Goal: Task Accomplishment & Management: Use online tool/utility

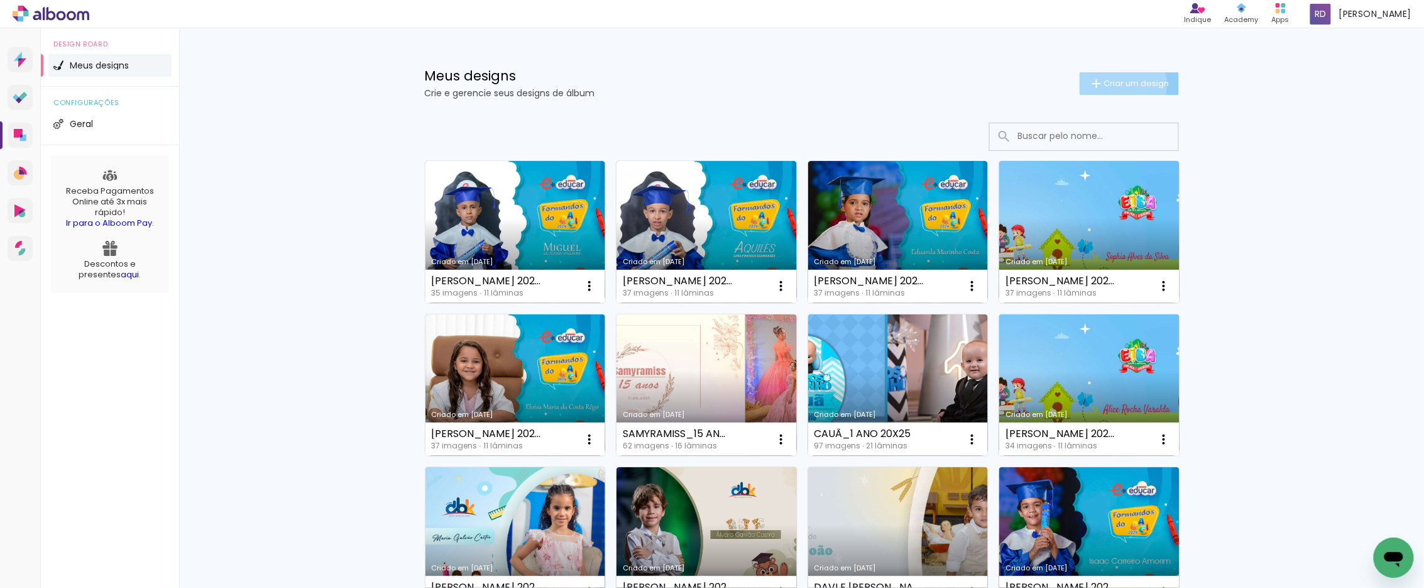
click at [1114, 84] on span "Criar um design" at bounding box center [1136, 83] width 65 height 8
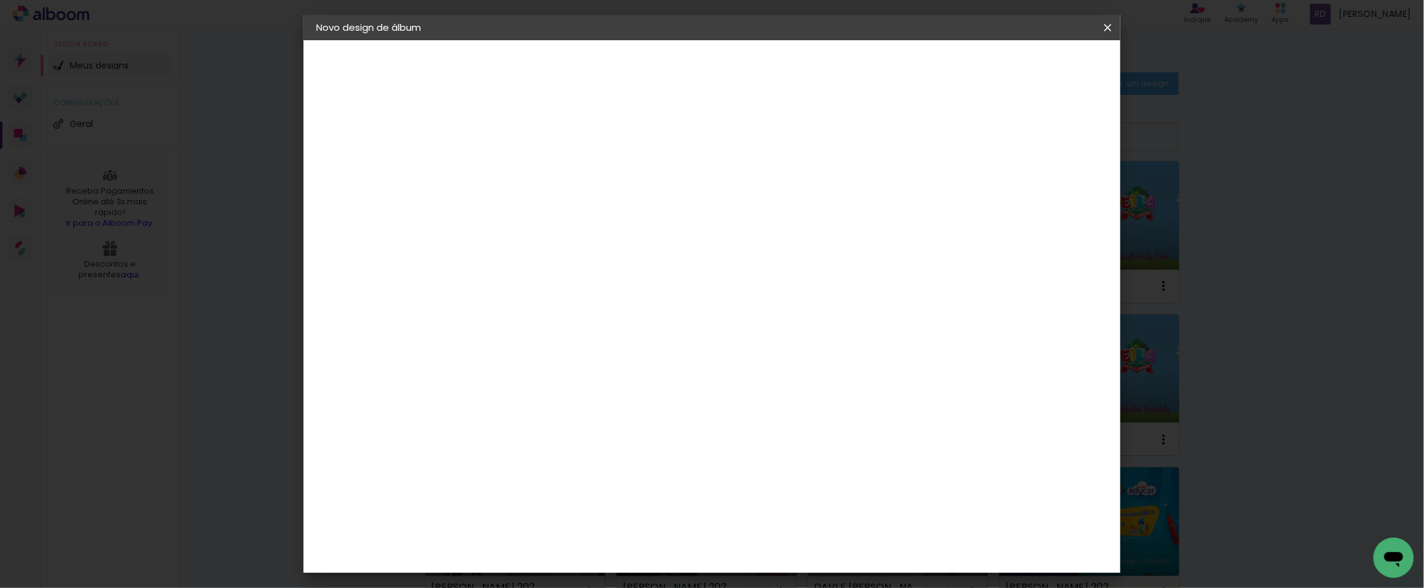
click at [522, 168] on input at bounding box center [522, 168] width 0 height 19
type input "MOSTRUÁRIO INFANTIL 20X25"
type paper-input "MOSTRUÁRIO INFANTIL 20X25"
click at [0, 0] on slot "Avançar" at bounding box center [0, 0] width 0 height 0
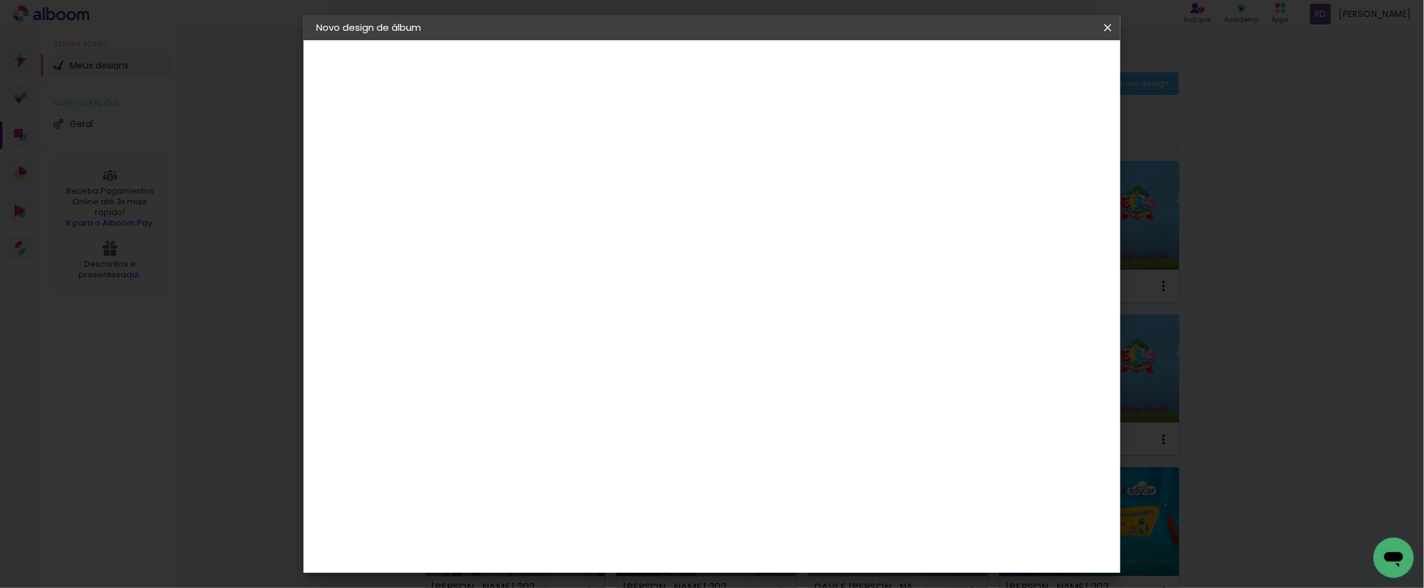
click at [757, 181] on paper-item "Tamanho Livre" at bounding box center [697, 191] width 121 height 28
click at [0, 0] on slot "Avançar" at bounding box center [0, 0] width 0 height 0
drag, startPoint x: 491, startPoint y: 356, endPoint x: 480, endPoint y: 356, distance: 10.7
click at [480, 356] on input "30" at bounding box center [482, 356] width 33 height 19
type input "20"
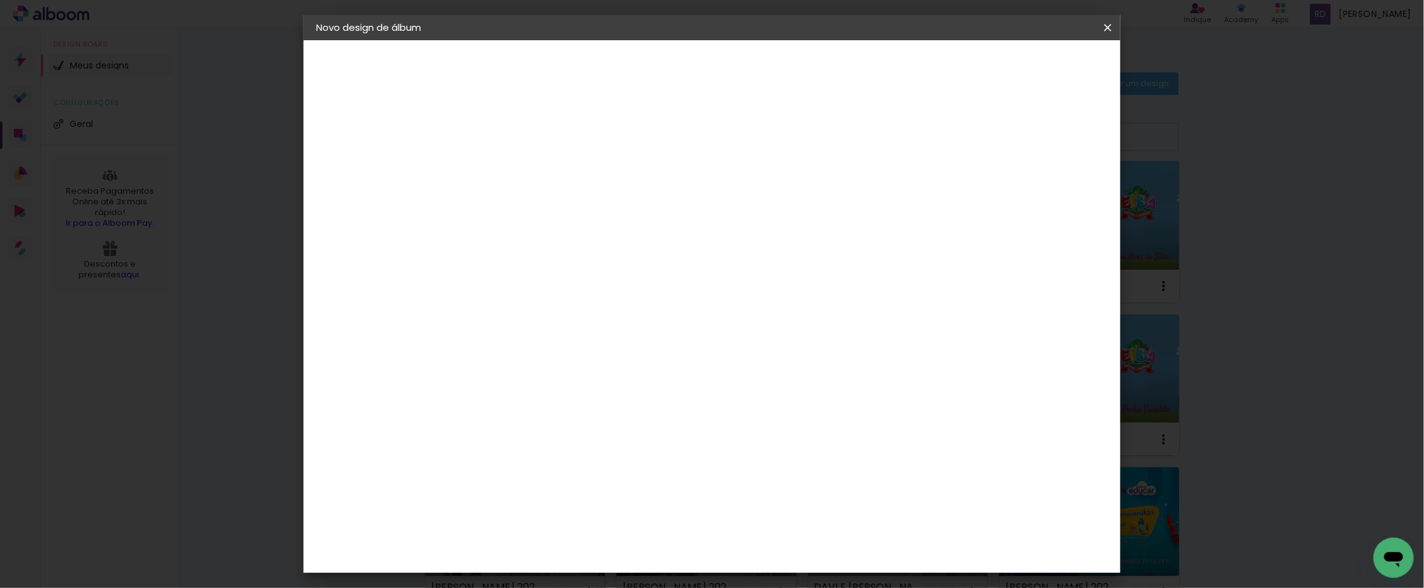
type paper-input "20"
click at [498, 315] on div "cm" at bounding box center [505, 316] width 15 height 19
click at [497, 313] on input "20" at bounding box center [482, 316] width 33 height 19
type input "20,3"
type paper-input "20,3"
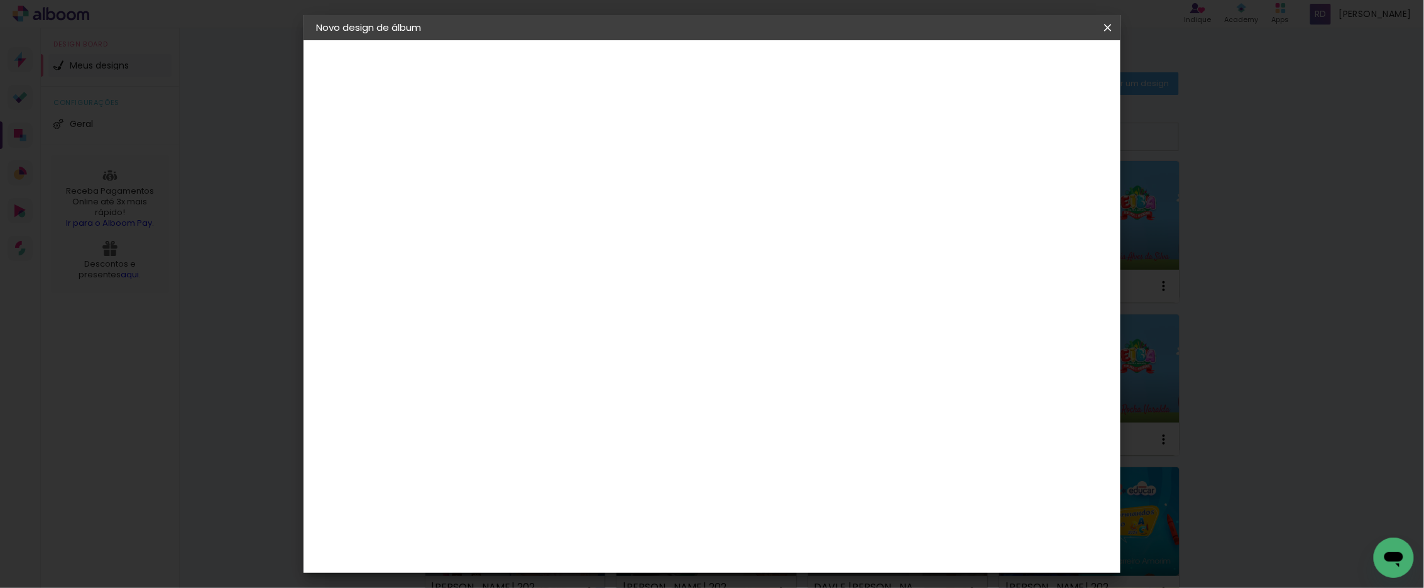
click at [780, 442] on input "60" at bounding box center [781, 443] width 33 height 19
type input "50"
type paper-input "50"
type input "1"
type paper-input "1"
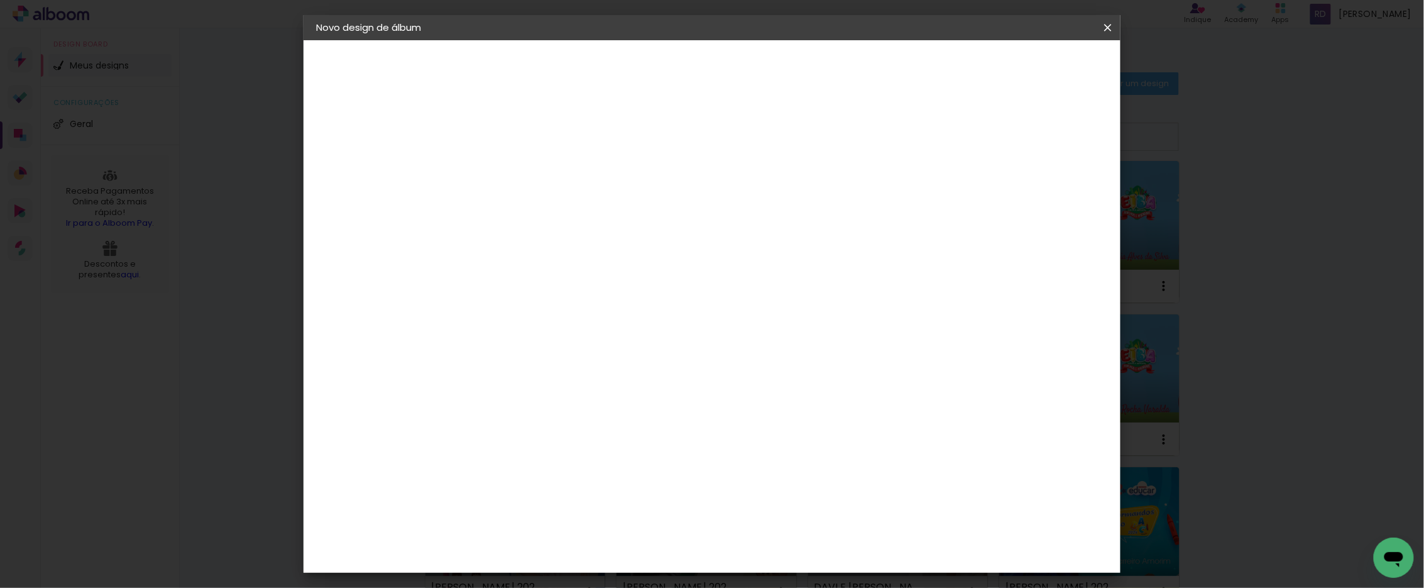
click at [528, 146] on input "1" at bounding box center [512, 144] width 43 height 16
type input "6"
type paper-input "6"
click at [1046, 183] on input "6" at bounding box center [1040, 189] width 23 height 19
type input "7"
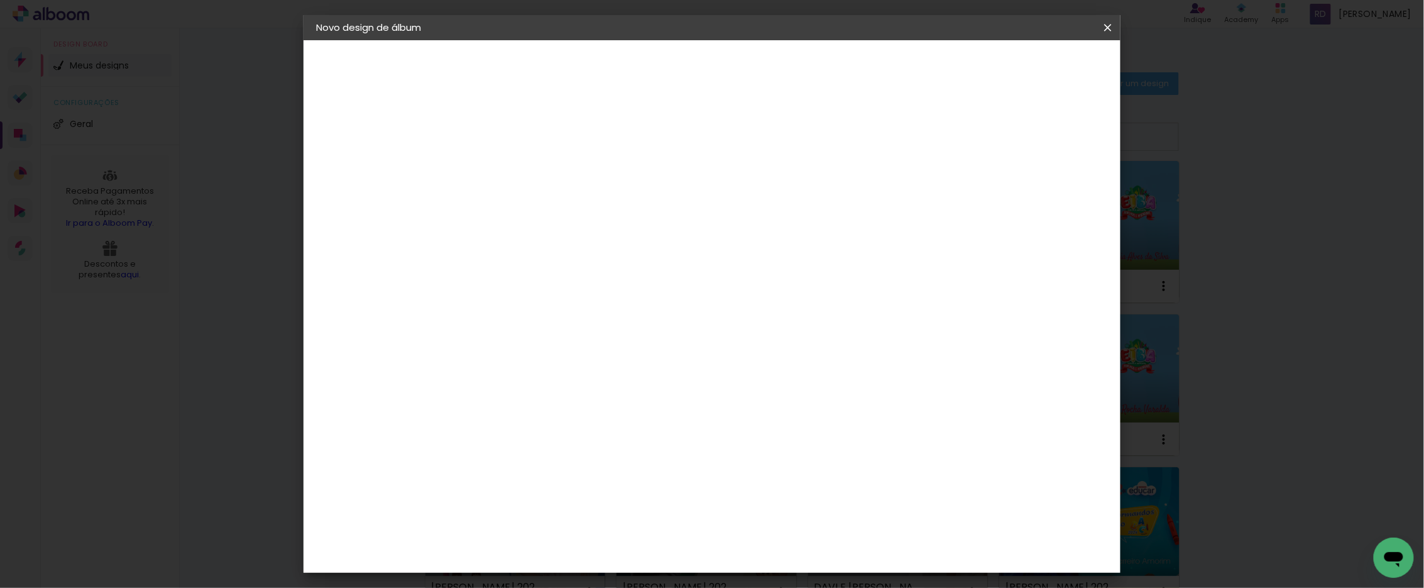
type paper-input "7"
click at [1041, 180] on input "7" at bounding box center [1038, 189] width 23 height 19
type input "8"
type paper-input "8"
click at [1041, 187] on input "8" at bounding box center [1036, 189] width 23 height 19
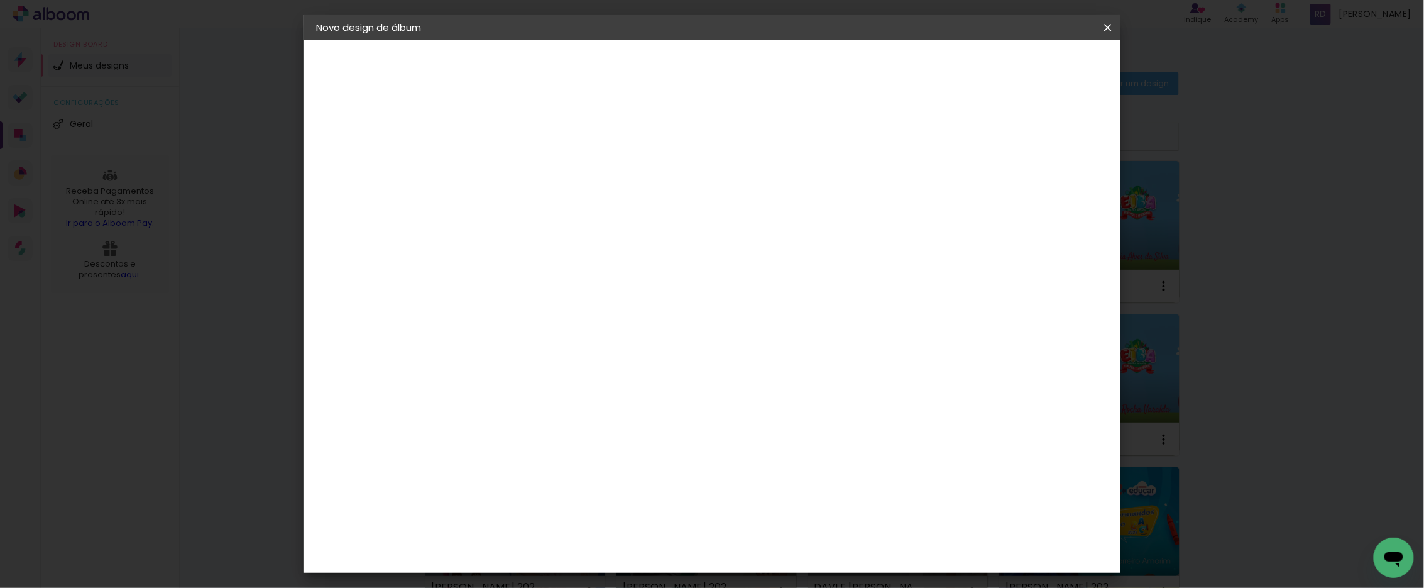
click at [926, 185] on div "25 cm cm cm mm A maioria das encadernadoras sugere 5mm de sangria." at bounding box center [763, 209] width 593 height 101
click at [1028, 65] on span "Iniciar design" at bounding box center [999, 66] width 57 height 9
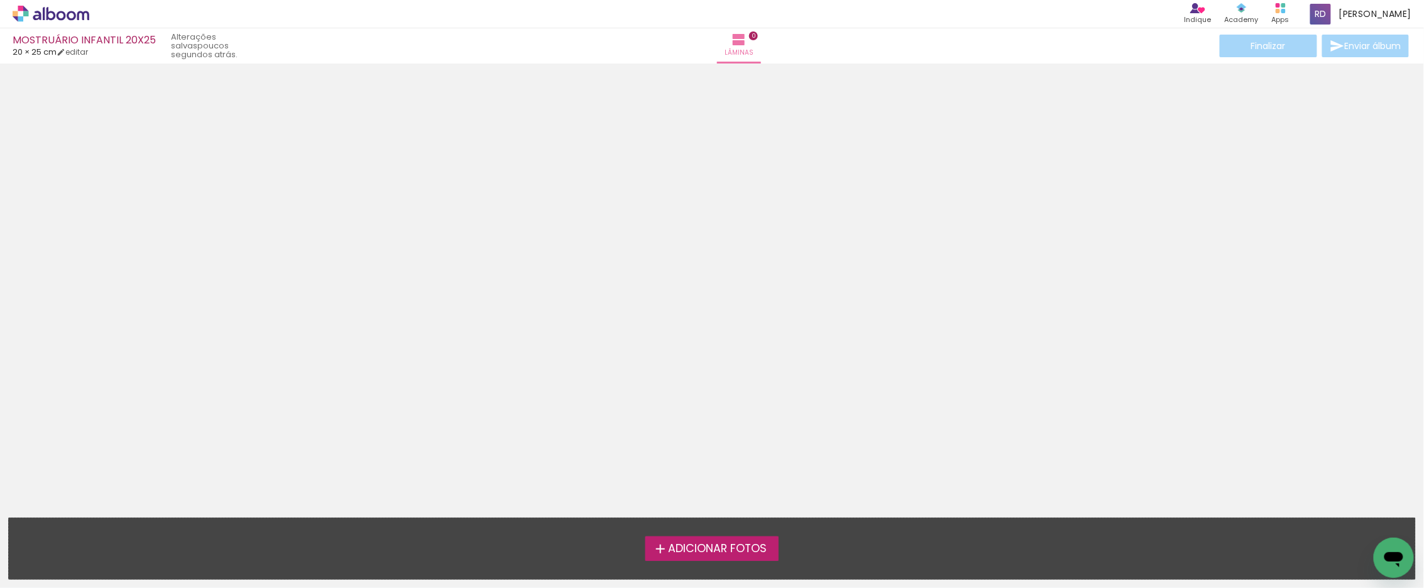
click at [711, 547] on span "Adicionar Fotos" at bounding box center [717, 548] width 99 height 11
click at [0, 0] on input "file" at bounding box center [0, 0] width 0 height 0
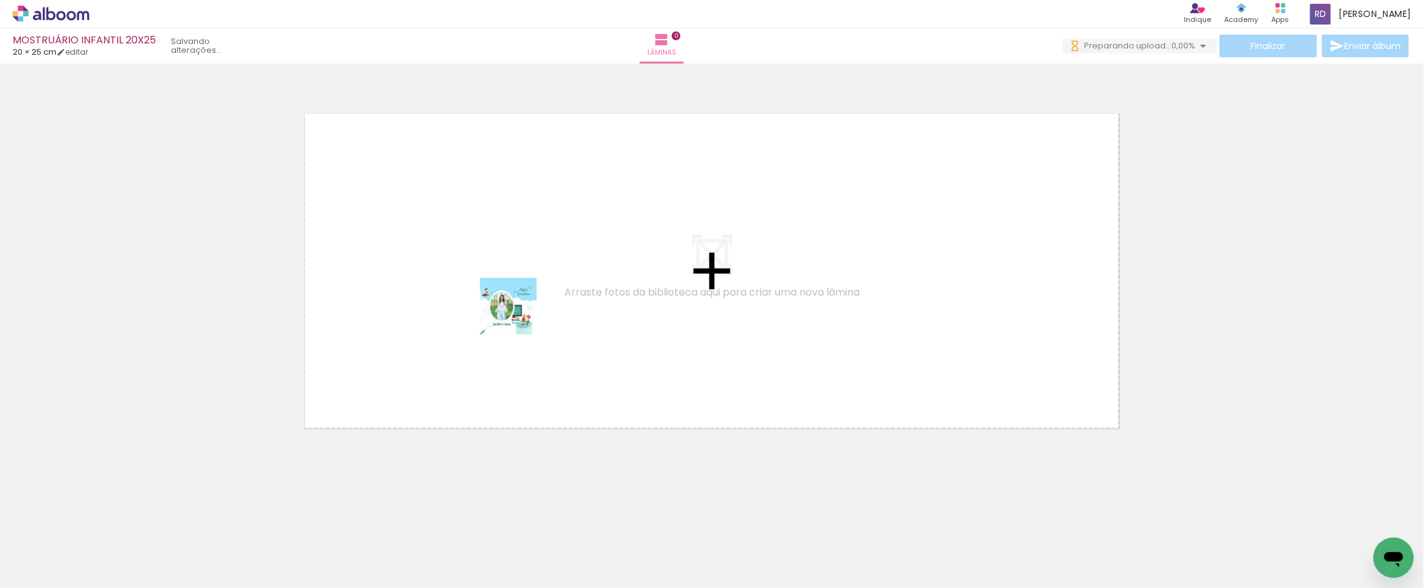
drag, startPoint x: 133, startPoint y: 551, endPoint x: 535, endPoint y: 307, distance: 470.6
click at [535, 307] on quentale-workspace at bounding box center [712, 294] width 1424 height 588
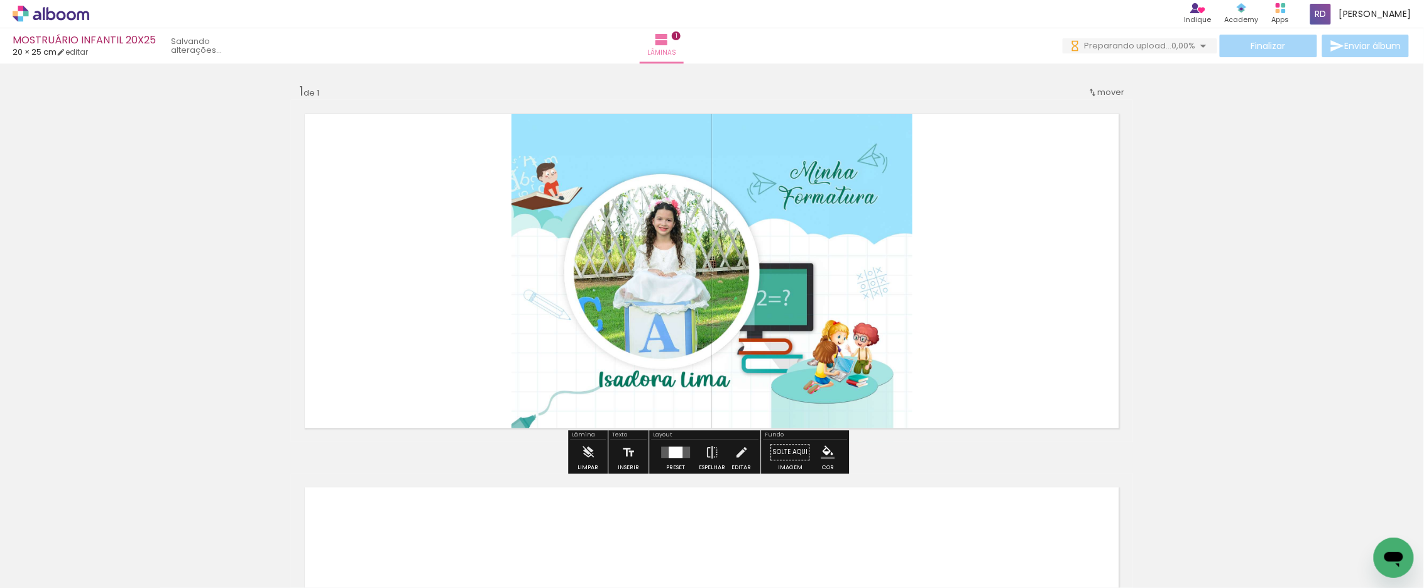
click at [679, 456] on div at bounding box center [676, 451] width 14 height 11
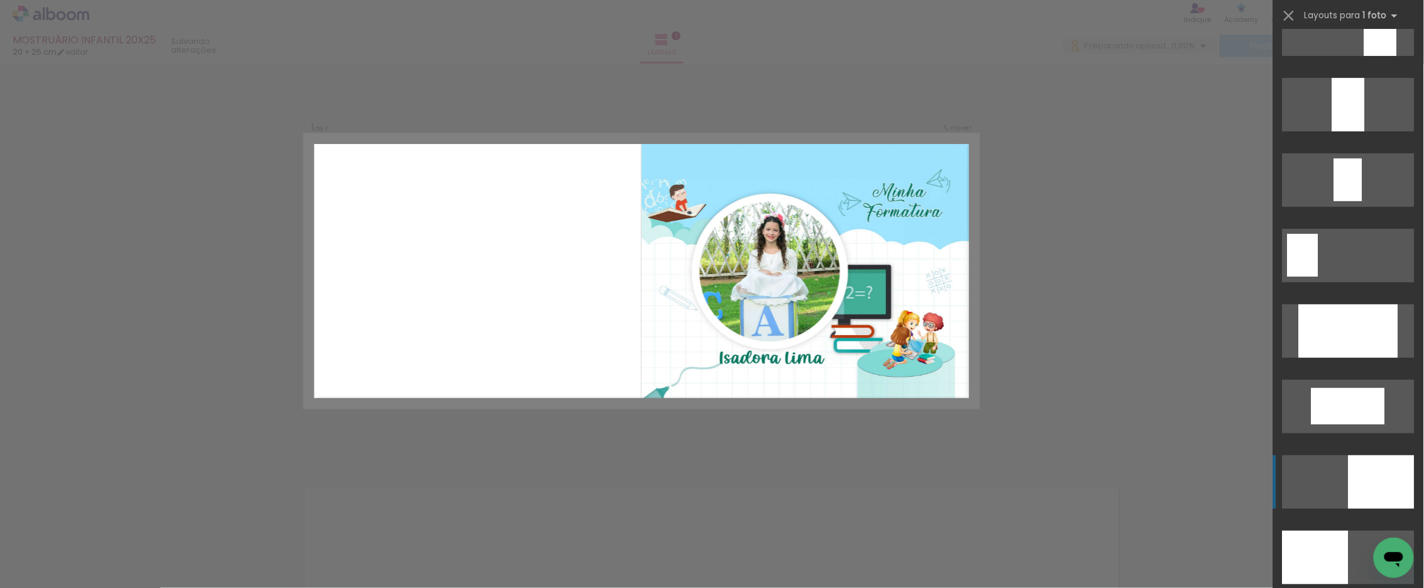
click at [1362, 466] on div at bounding box center [1381, 481] width 66 height 53
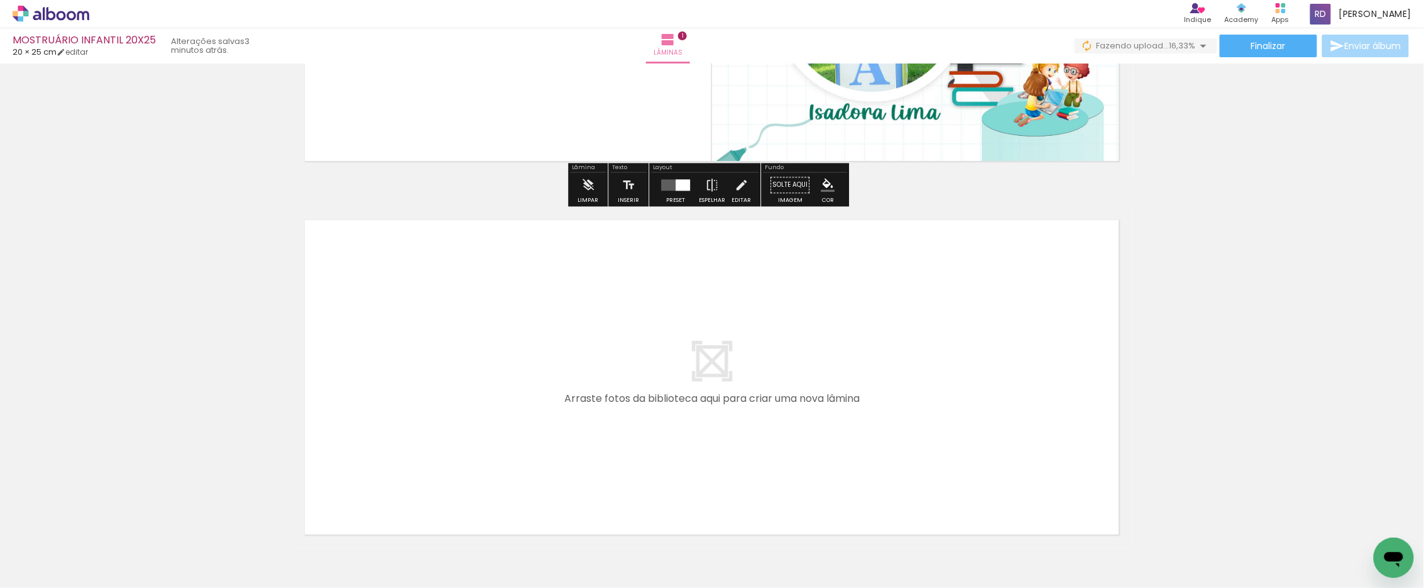
scroll to position [279, 0]
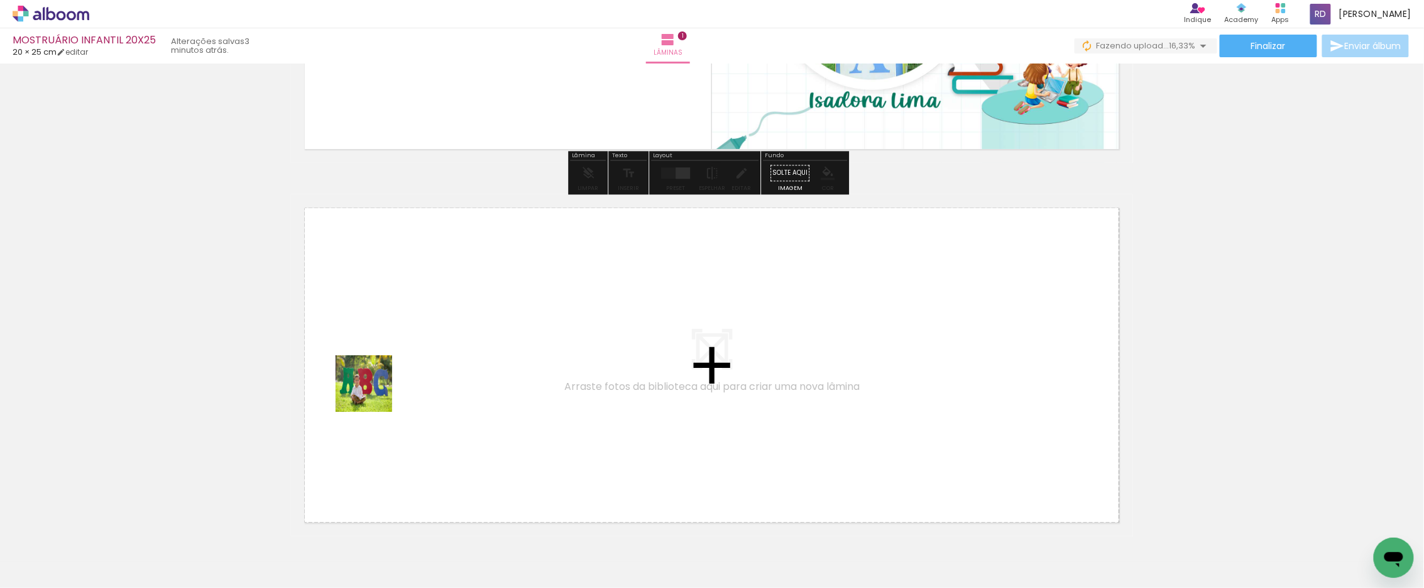
drag, startPoint x: 199, startPoint y: 547, endPoint x: 405, endPoint y: 367, distance: 273.9
click at [405, 367] on quentale-workspace at bounding box center [712, 294] width 1424 height 588
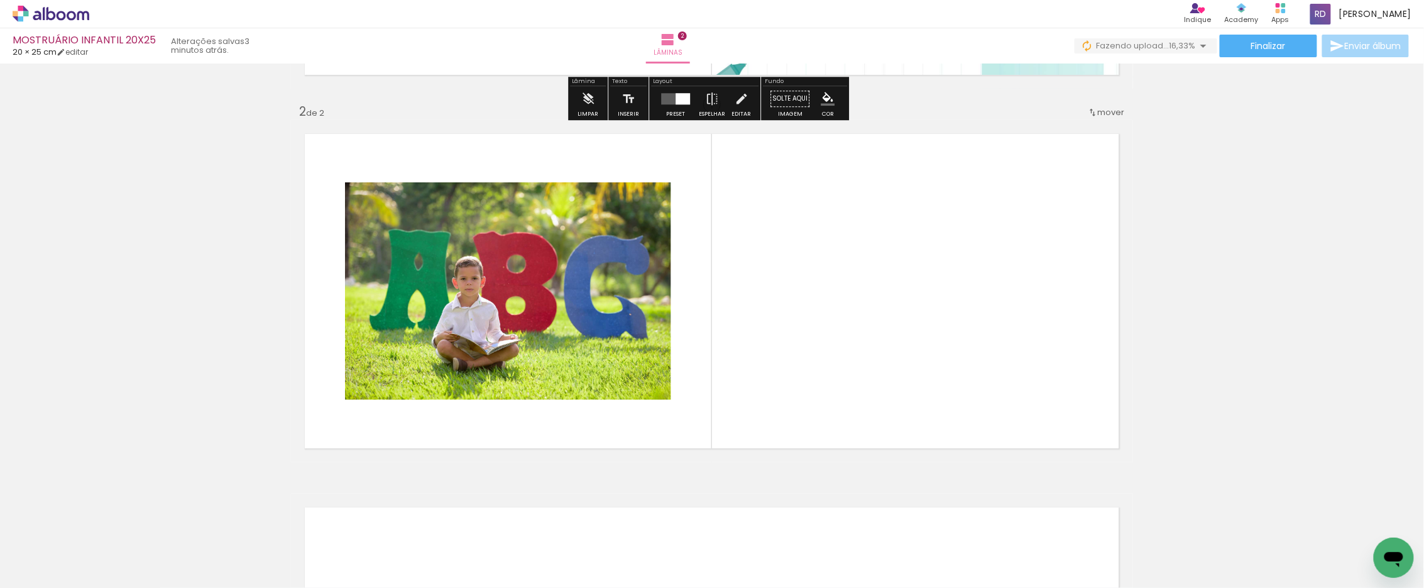
scroll to position [357, 0]
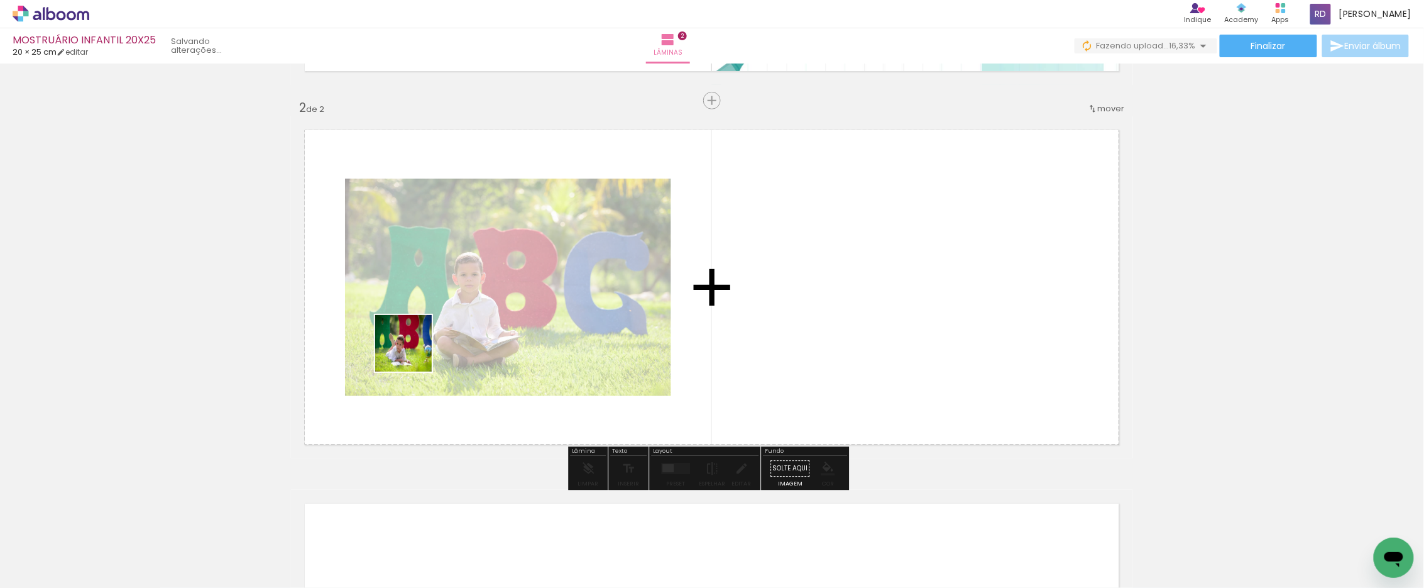
drag, startPoint x: 271, startPoint y: 549, endPoint x: 462, endPoint y: 310, distance: 305.9
click at [462, 310] on quentale-workspace at bounding box center [712, 294] width 1424 height 588
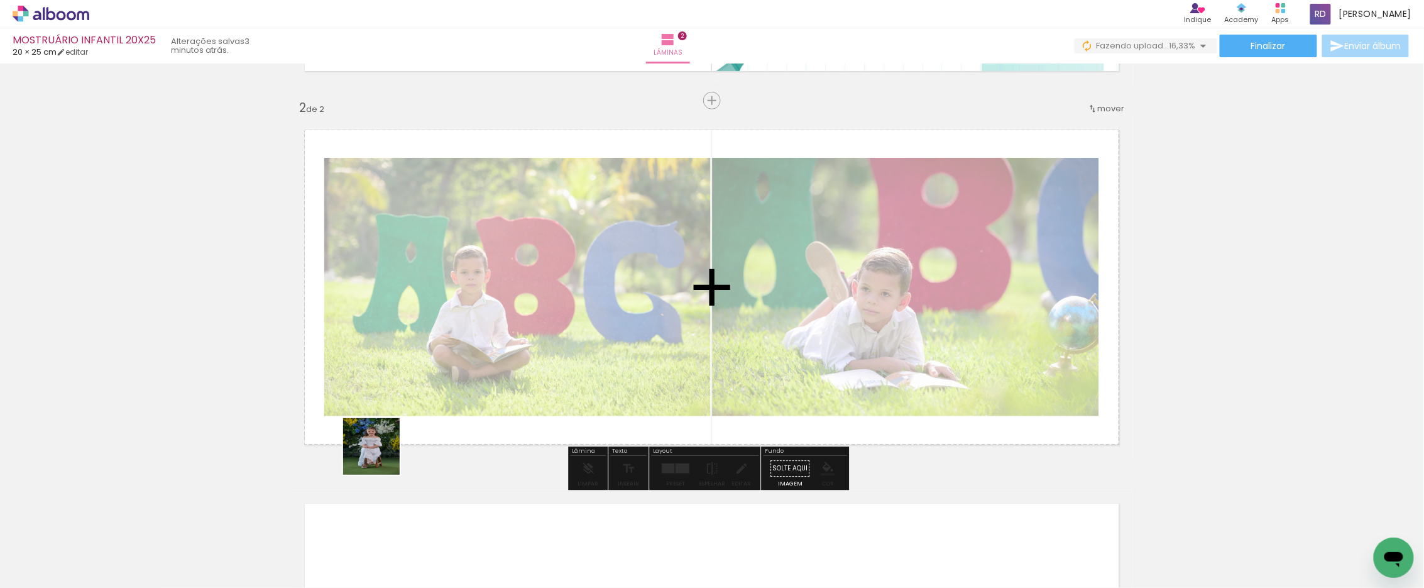
drag, startPoint x: 369, startPoint y: 484, endPoint x: 451, endPoint y: 280, distance: 219.6
click at [451, 280] on quentale-workspace at bounding box center [712, 294] width 1424 height 588
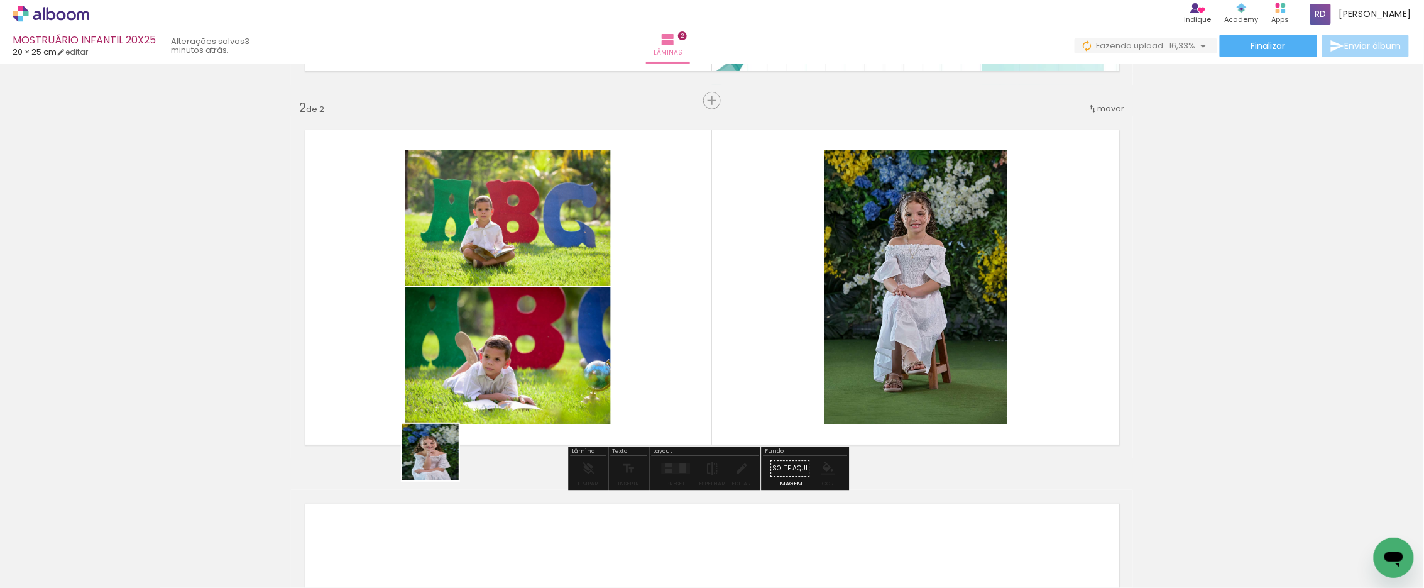
drag, startPoint x: 434, startPoint y: 485, endPoint x: 484, endPoint y: 515, distance: 58.1
click at [471, 333] on quentale-workspace at bounding box center [712, 294] width 1424 height 588
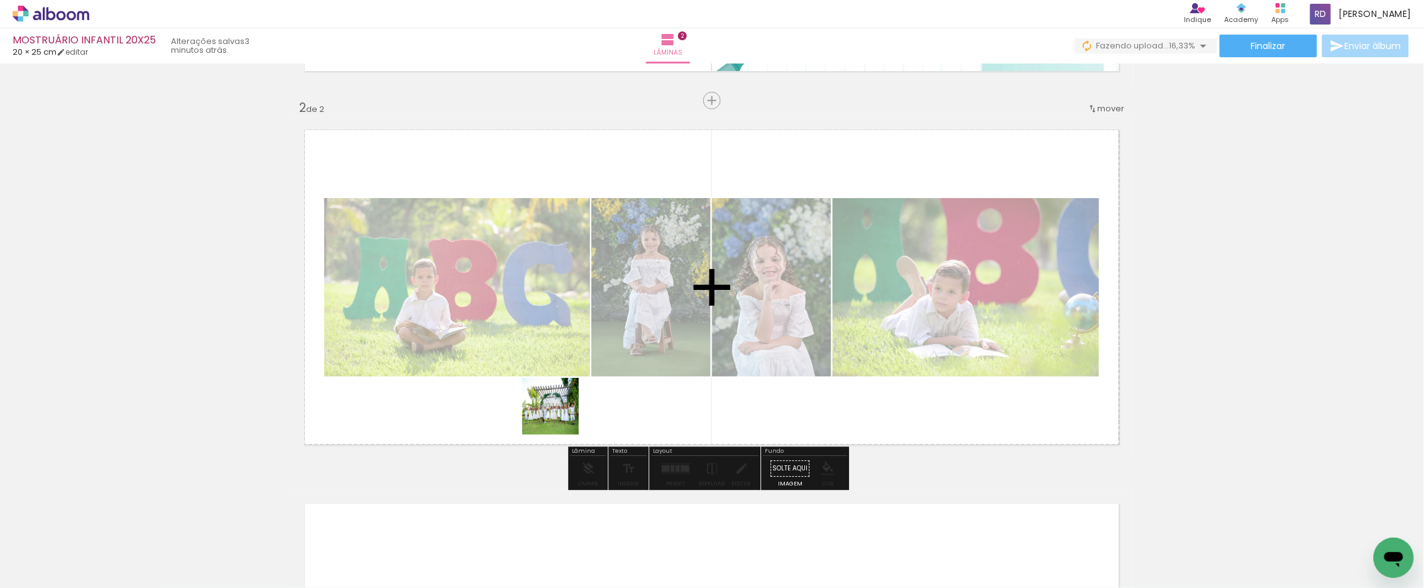
drag, startPoint x: 489, startPoint y: 557, endPoint x: 689, endPoint y: 280, distance: 342.0
click at [689, 280] on quentale-workspace at bounding box center [712, 294] width 1424 height 588
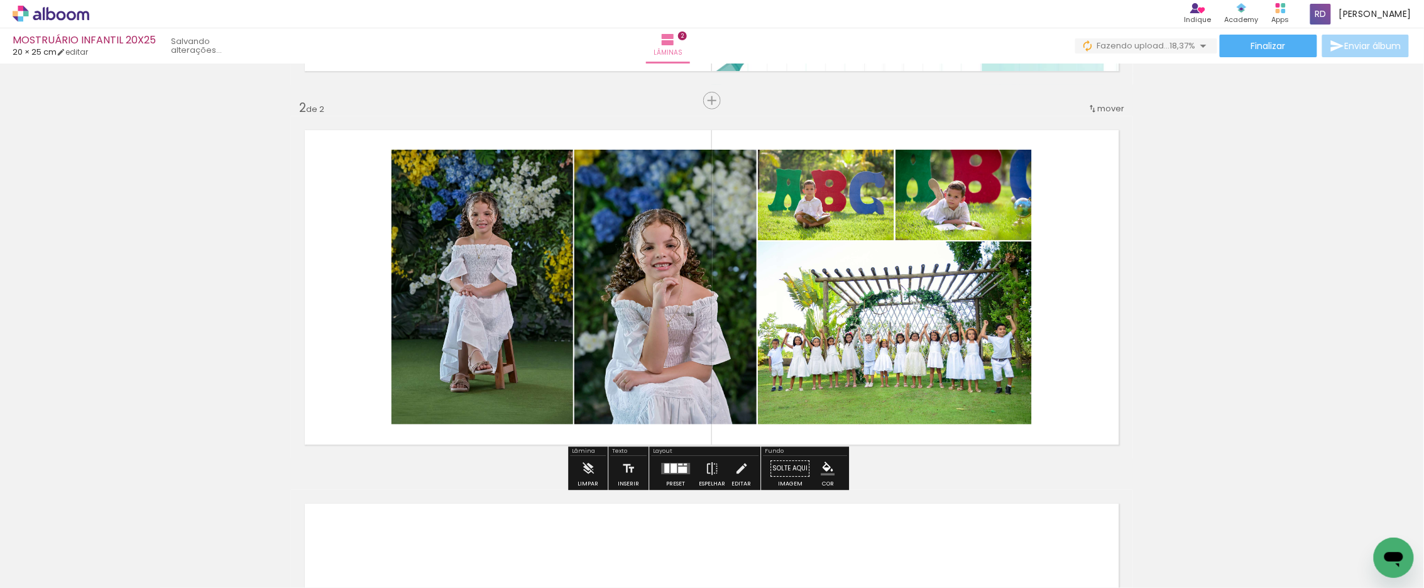
click at [660, 299] on quentale-photo at bounding box center [665, 287] width 182 height 275
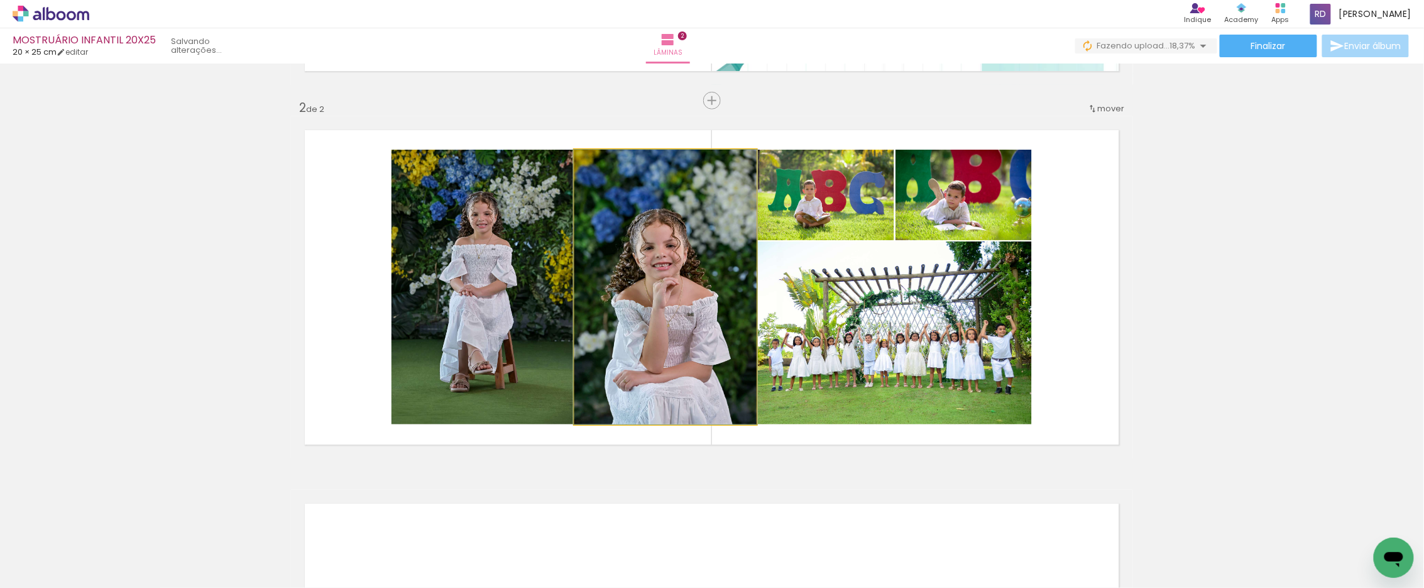
click at [660, 299] on quentale-photo at bounding box center [665, 287] width 182 height 275
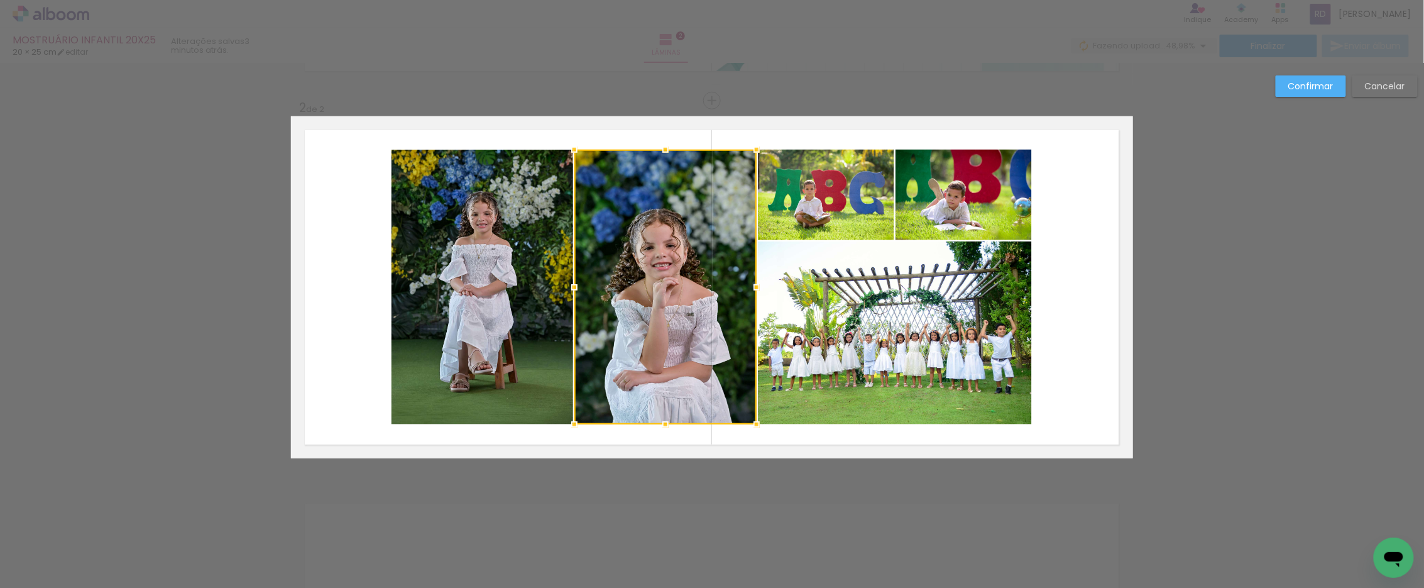
click at [510, 273] on quentale-photo at bounding box center [482, 287] width 182 height 275
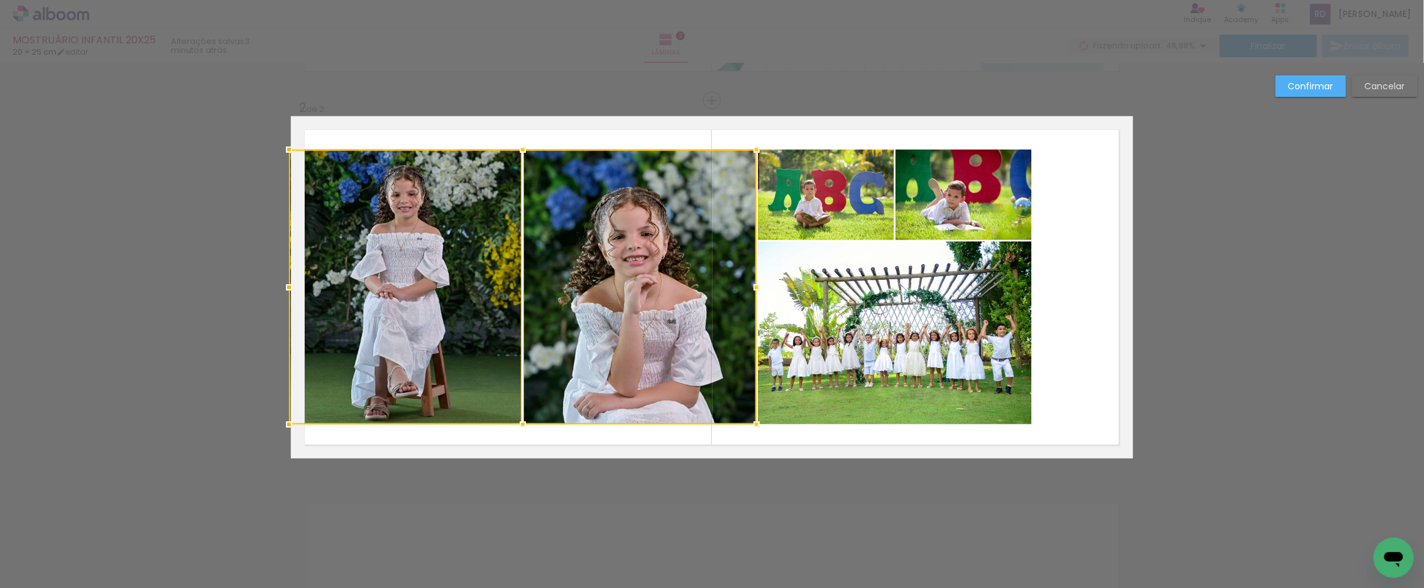
drag, startPoint x: 388, startPoint y: 286, endPoint x: 190, endPoint y: 280, distance: 198.0
click at [190, 280] on div "Inserir lâmina 1 de 2 Inserir lâmina 2 de 2 Confirmar Cancelar" at bounding box center [712, 282] width 1424 height 1150
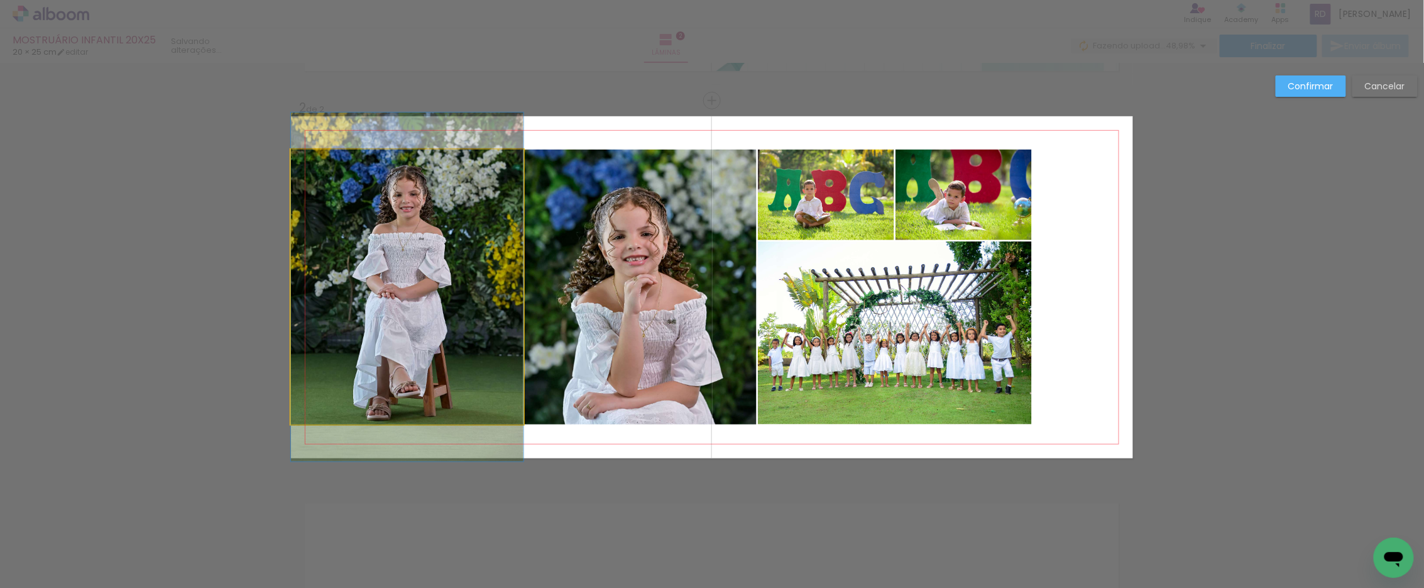
click at [431, 271] on quentale-photo at bounding box center [407, 287] width 232 height 275
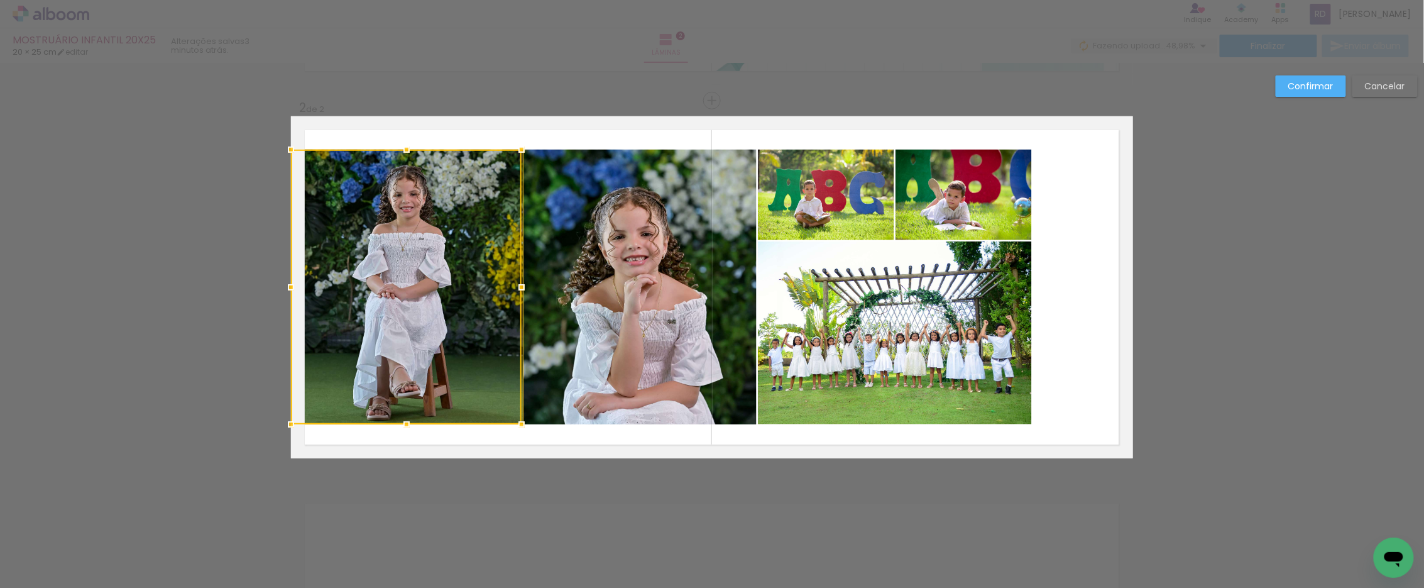
click at [623, 273] on quentale-photo at bounding box center [639, 287] width 233 height 275
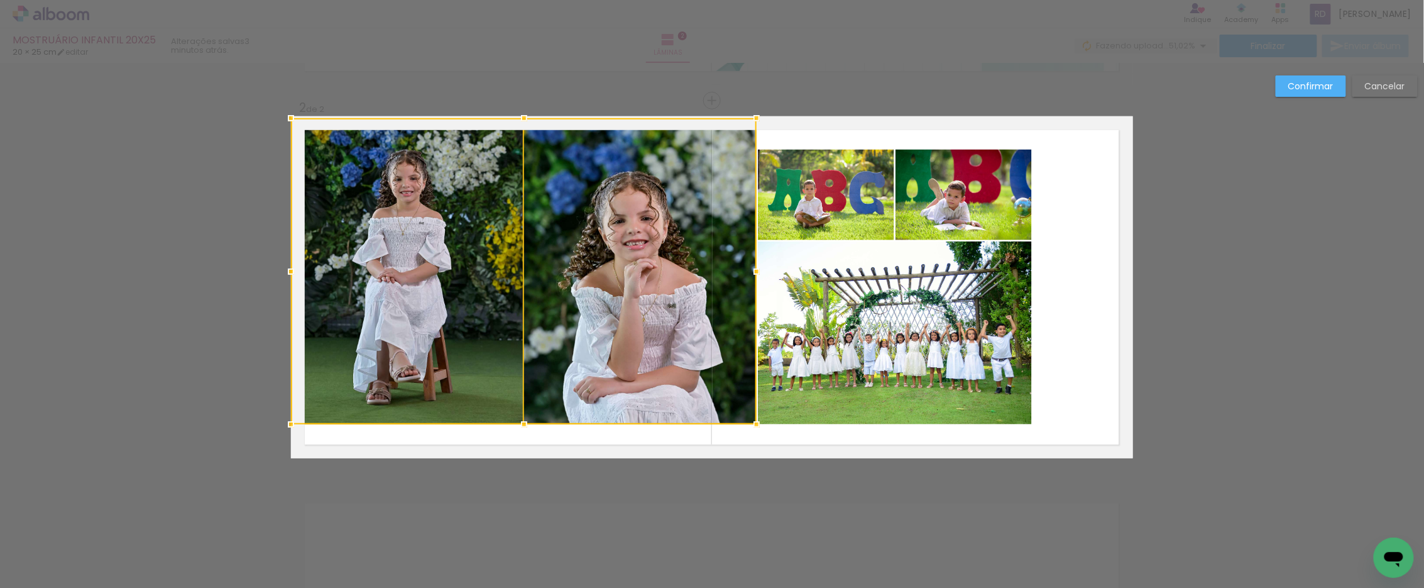
drag, startPoint x: 518, startPoint y: 147, endPoint x: 526, endPoint y: 46, distance: 100.9
click at [526, 0] on div "MOSTRUÁRIO INFANTIL 20X25 20 × 25 cm editar 3 minutos atrás. Lâminas 2 Finaliza…" at bounding box center [712, 0] width 1424 height 0
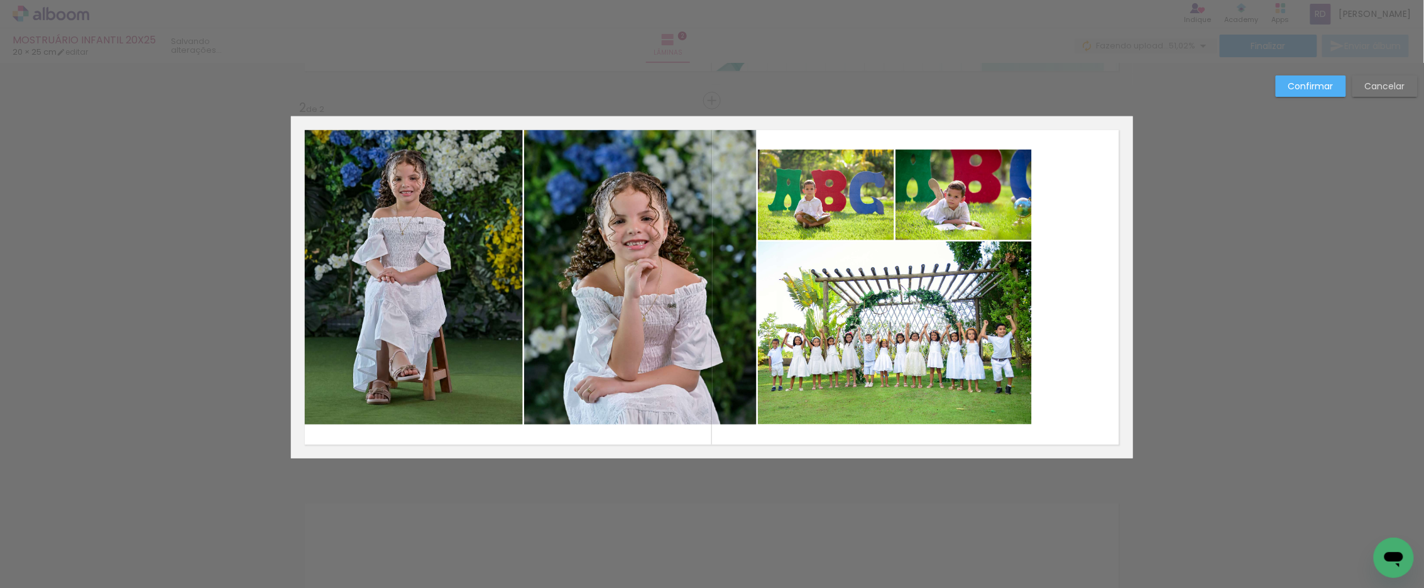
click at [555, 209] on quentale-photo at bounding box center [640, 271] width 232 height 306
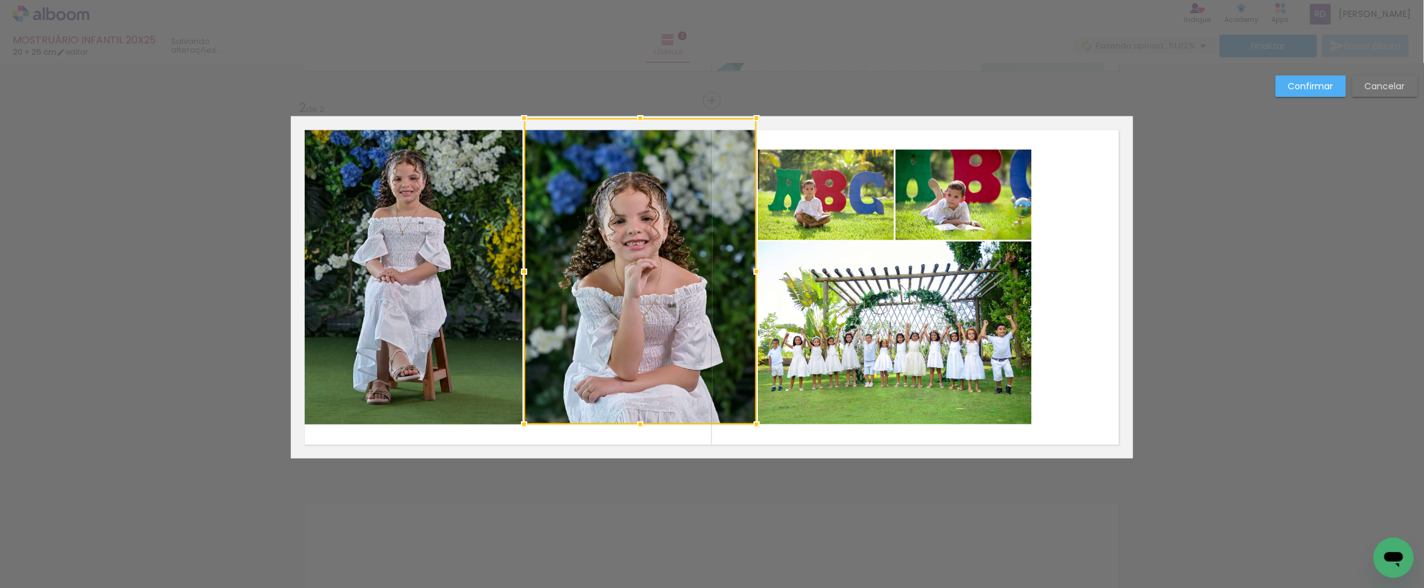
click at [447, 210] on quentale-photo at bounding box center [407, 271] width 232 height 306
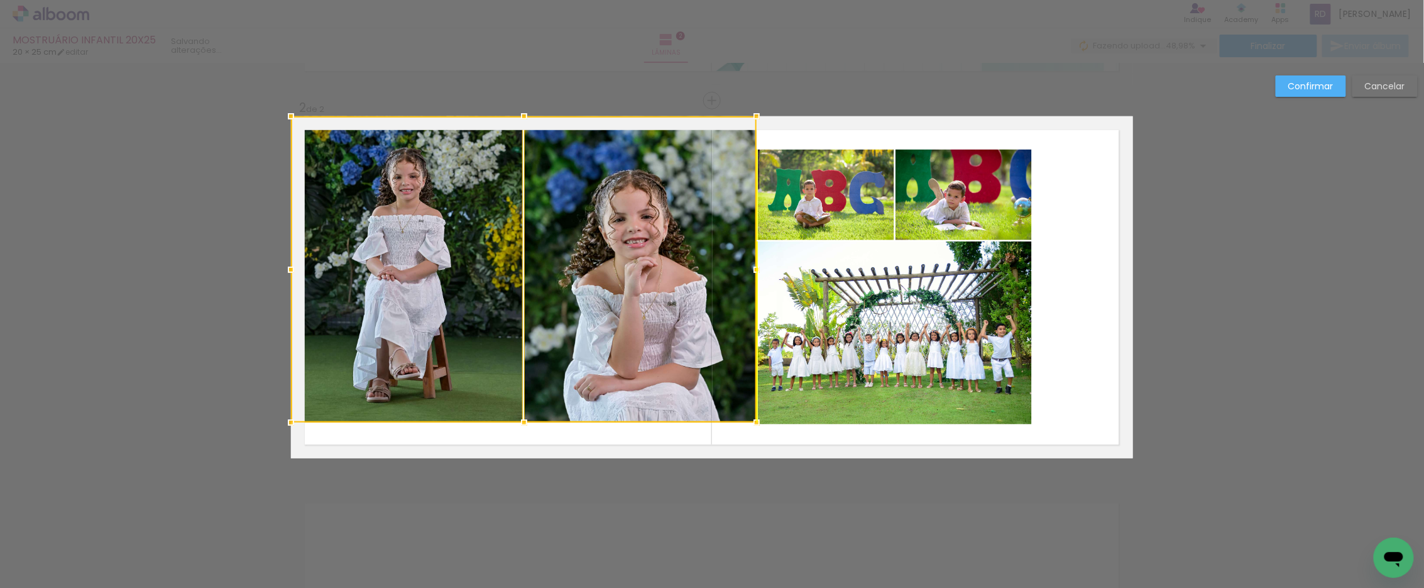
drag, startPoint x: 557, startPoint y: 242, endPoint x: 557, endPoint y: 229, distance: 12.6
click at [557, 229] on div at bounding box center [524, 269] width 466 height 306
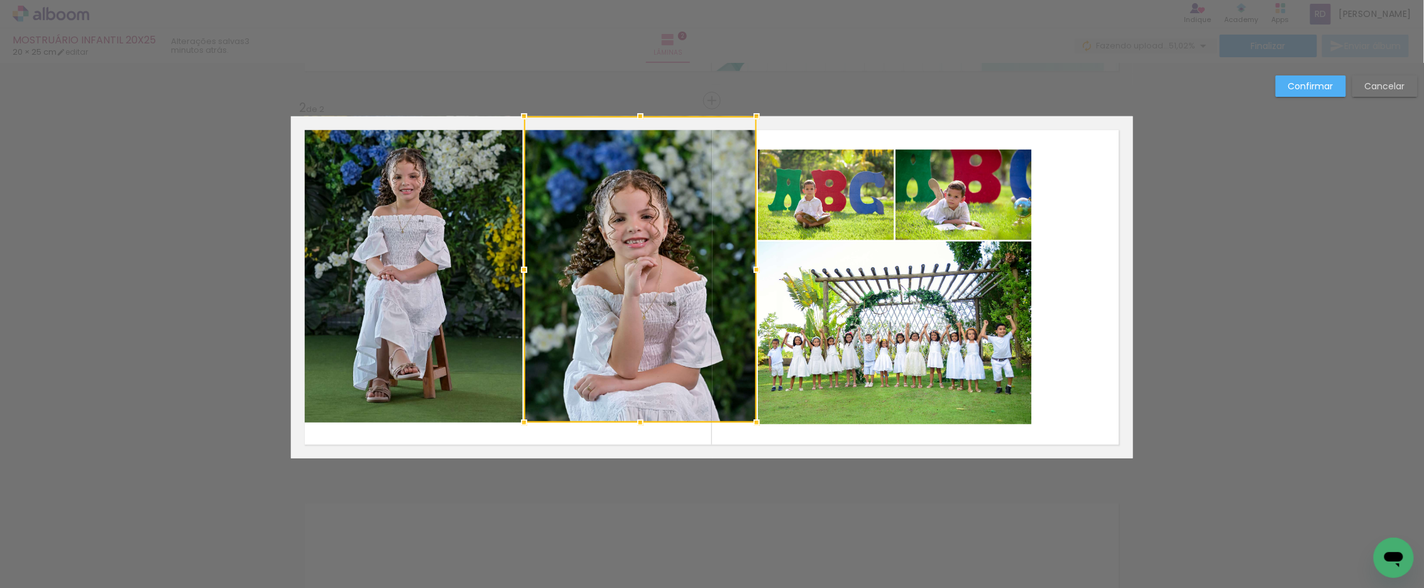
click at [474, 255] on quentale-photo at bounding box center [407, 269] width 232 height 306
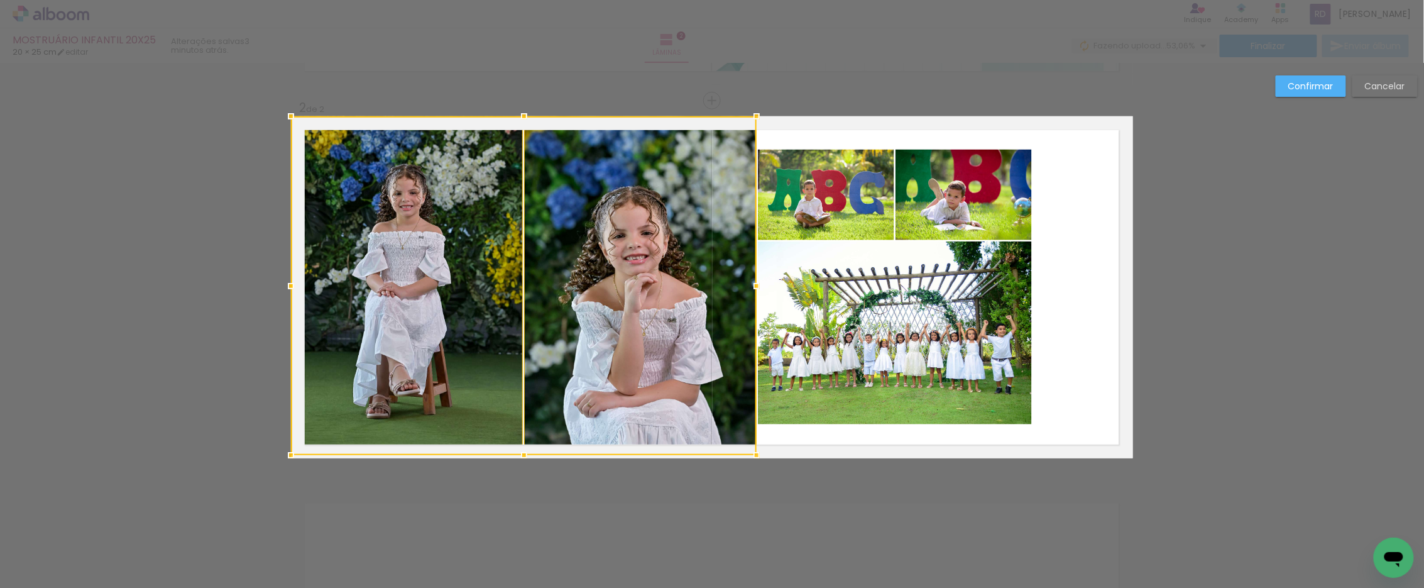
drag, startPoint x: 520, startPoint y: 420, endPoint x: 523, endPoint y: 544, distance: 124.5
click at [523, 544] on div "Inserir lâmina 1 de 2 Inserir lâmina 2 de 2 Confirmar Cancelar" at bounding box center [712, 282] width 1424 height 1150
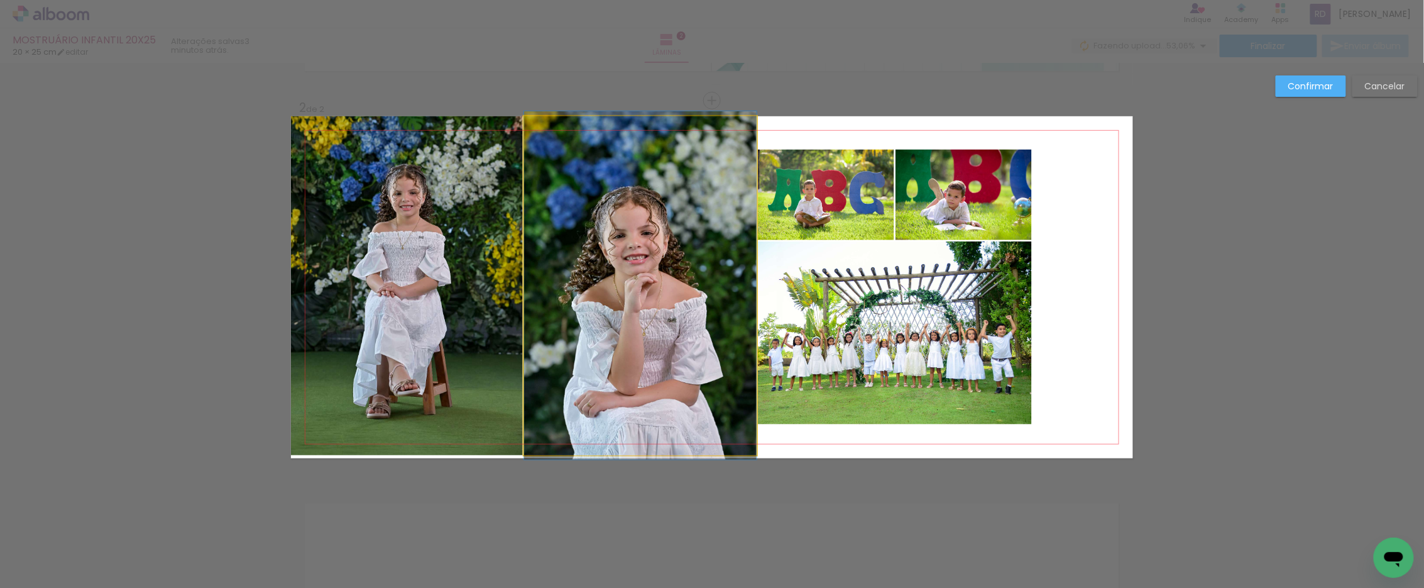
click at [566, 380] on quentale-photo at bounding box center [640, 285] width 232 height 339
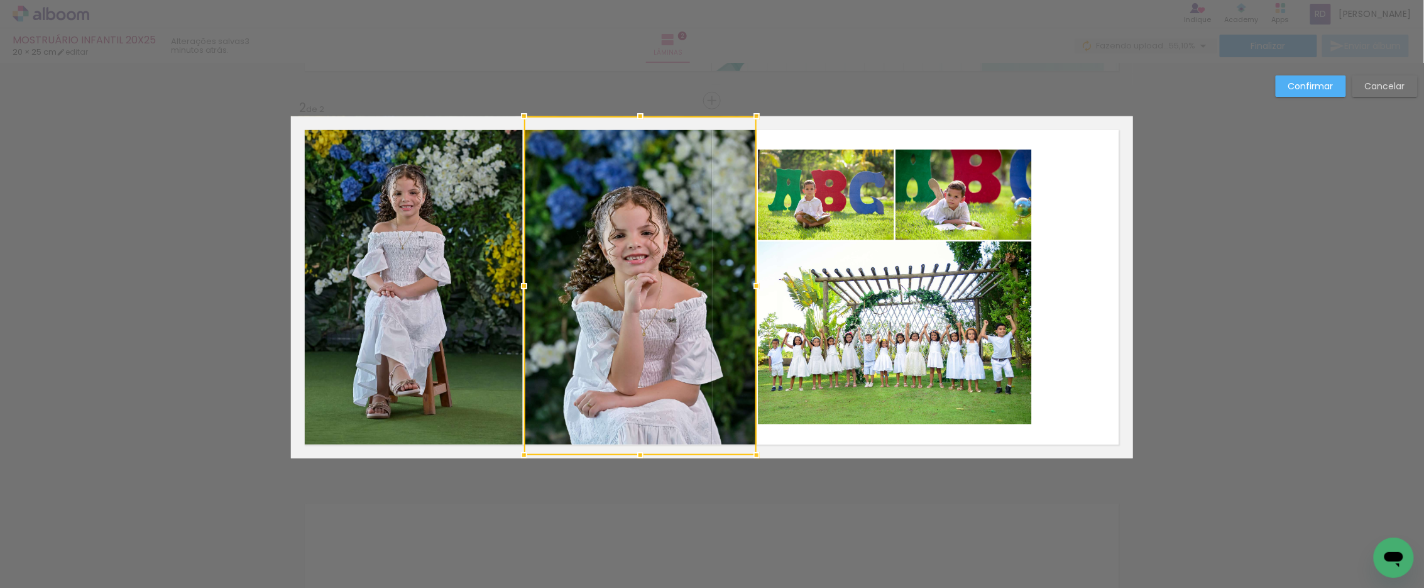
click at [472, 356] on quentale-photo at bounding box center [407, 285] width 232 height 339
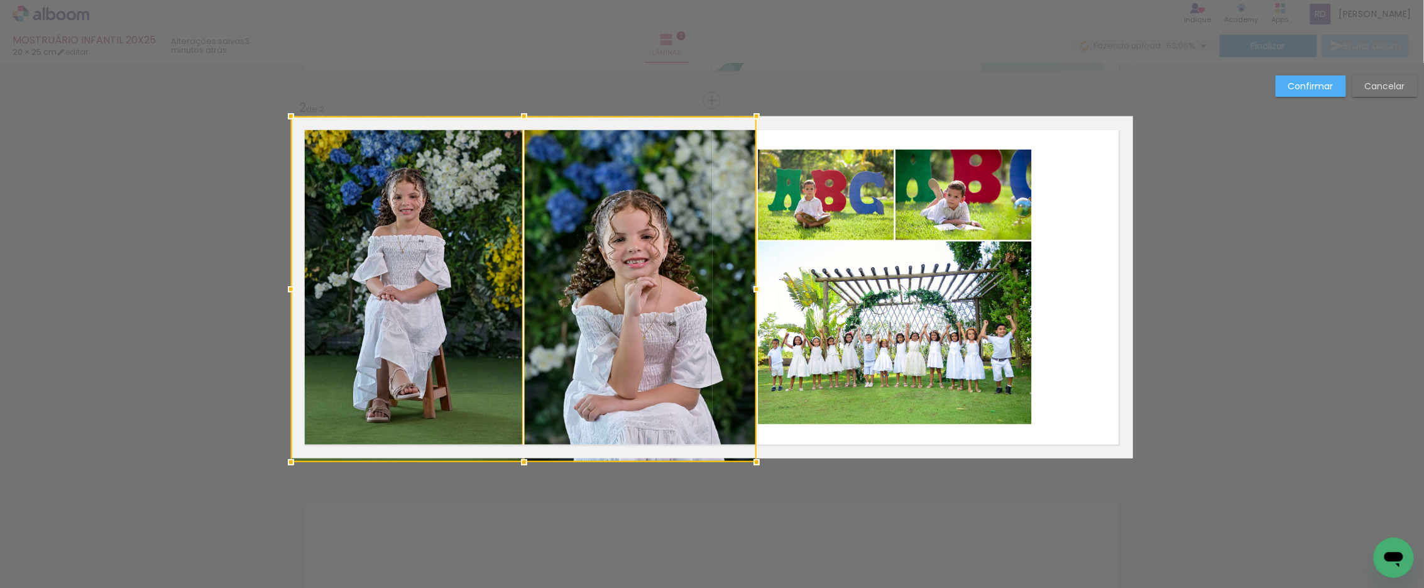
drag, startPoint x: 519, startPoint y: 456, endPoint x: 520, endPoint y: 375, distance: 80.4
click at [520, 375] on div at bounding box center [524, 289] width 466 height 346
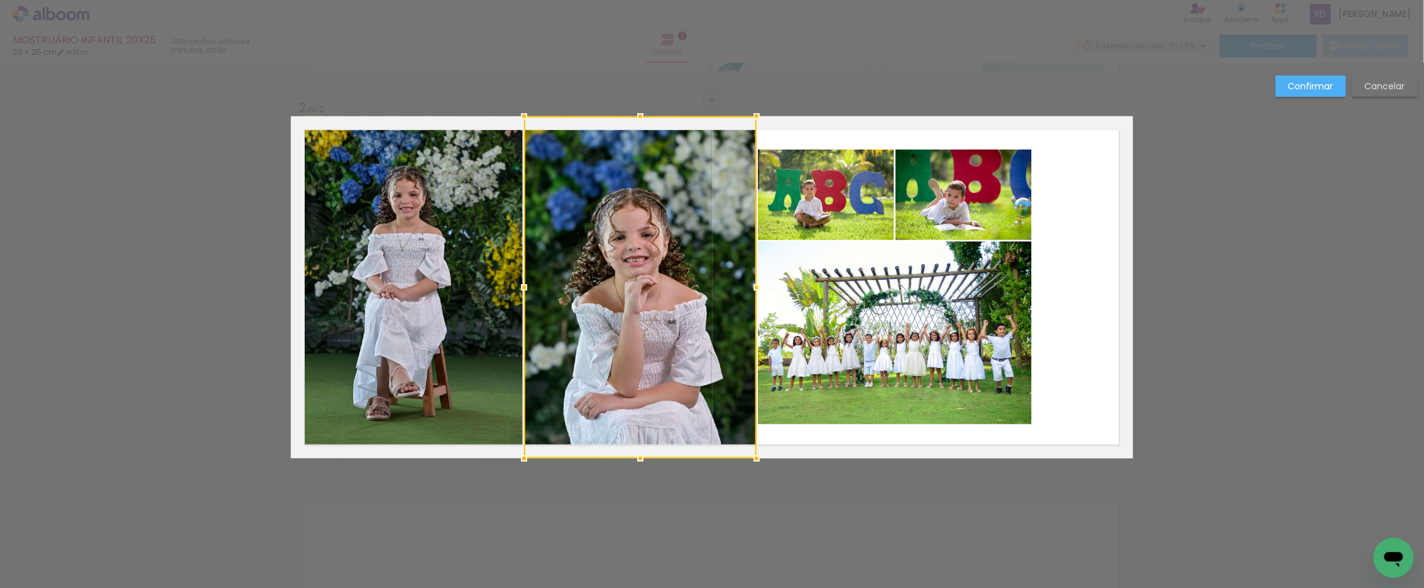
click at [931, 177] on quentale-photo at bounding box center [963, 195] width 136 height 90
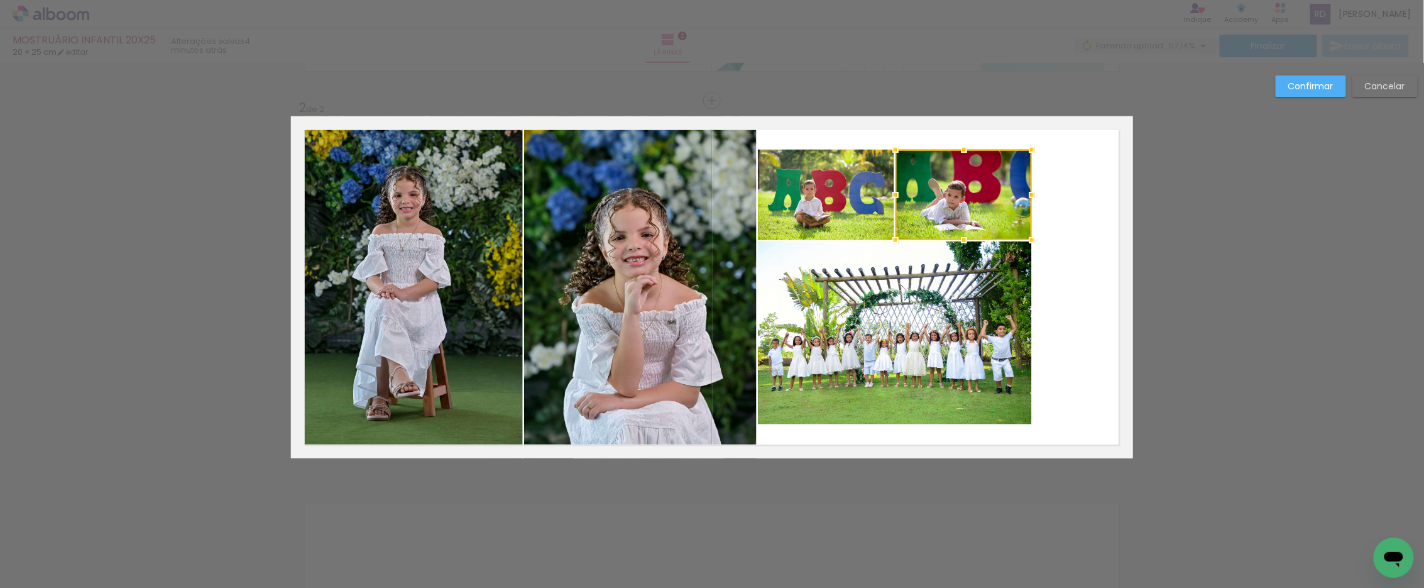
click at [846, 190] on quentale-photo at bounding box center [826, 195] width 136 height 90
click at [858, 309] on quentale-photo at bounding box center [895, 332] width 274 height 183
click at [0, 0] on slot "Confirmar" at bounding box center [0, 0] width 0 height 0
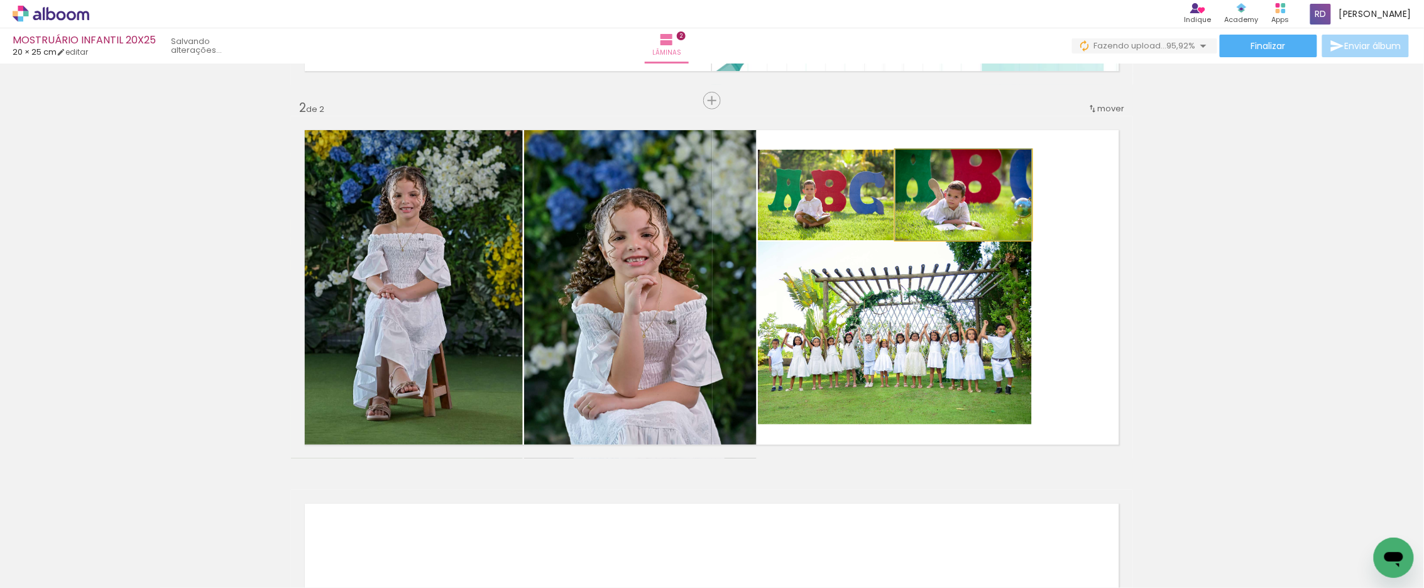
click at [961, 195] on quentale-photo at bounding box center [963, 195] width 136 height 90
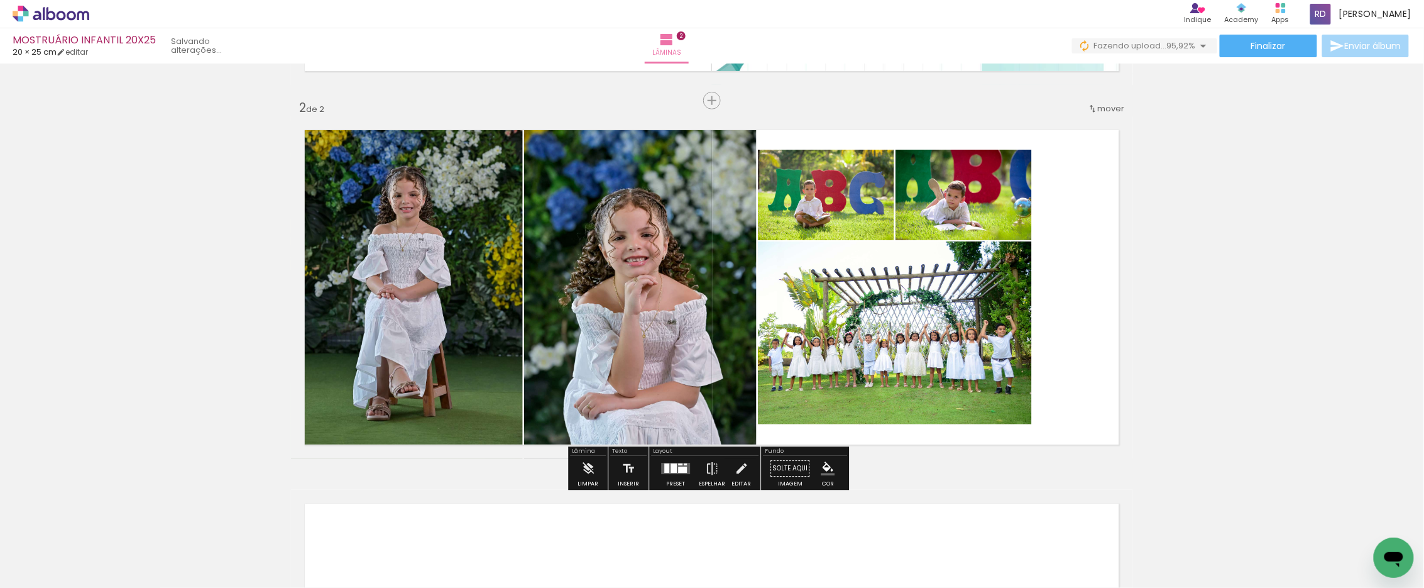
click at [861, 184] on quentale-photo at bounding box center [826, 195] width 136 height 90
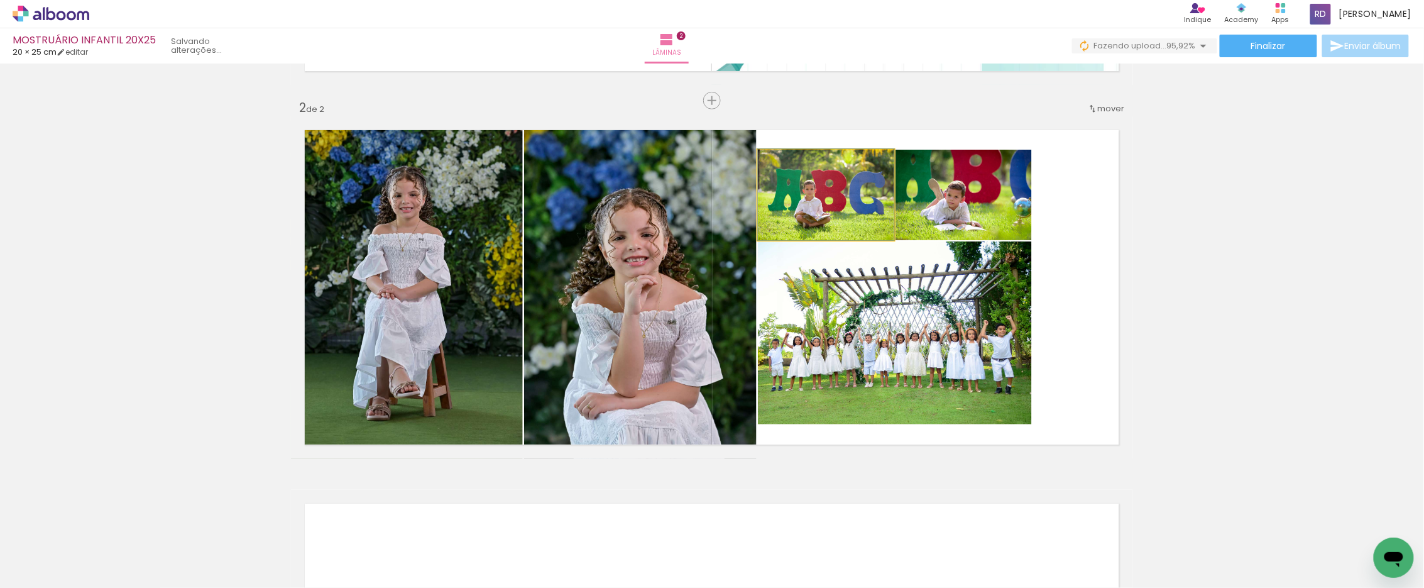
click at [861, 184] on quentale-photo at bounding box center [826, 195] width 136 height 90
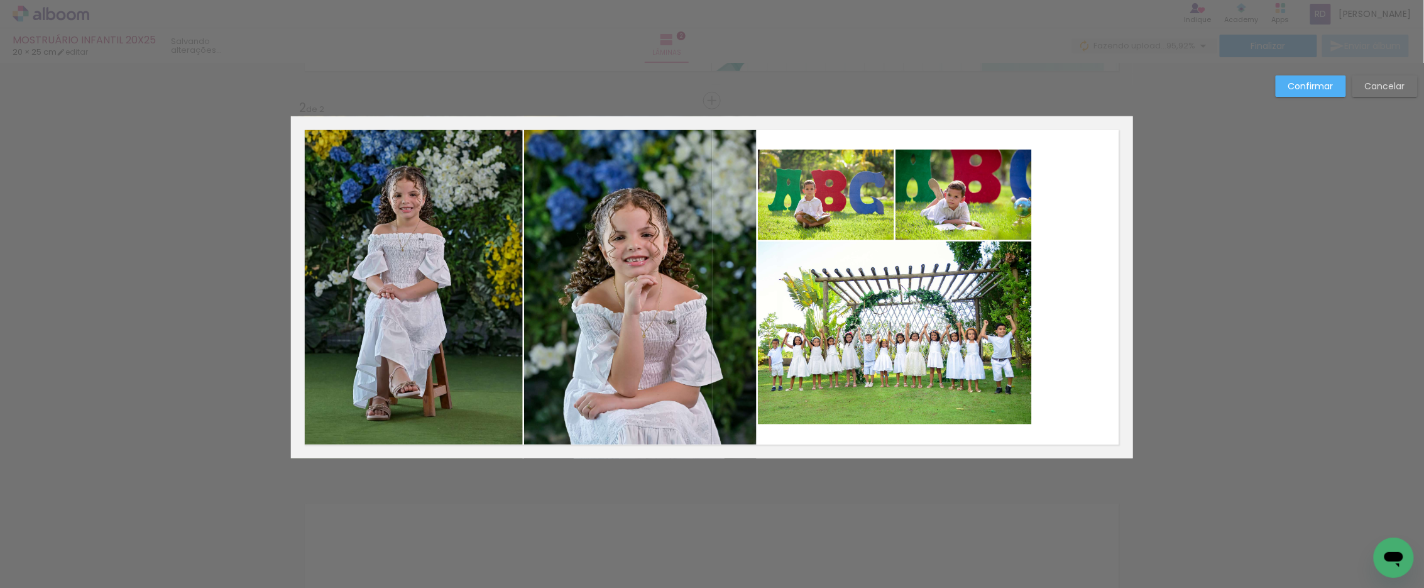
click at [861, 184] on quentale-photo at bounding box center [826, 195] width 136 height 90
click at [933, 185] on quentale-photo at bounding box center [963, 195] width 136 height 90
click at [916, 315] on quentale-photo at bounding box center [895, 332] width 274 height 183
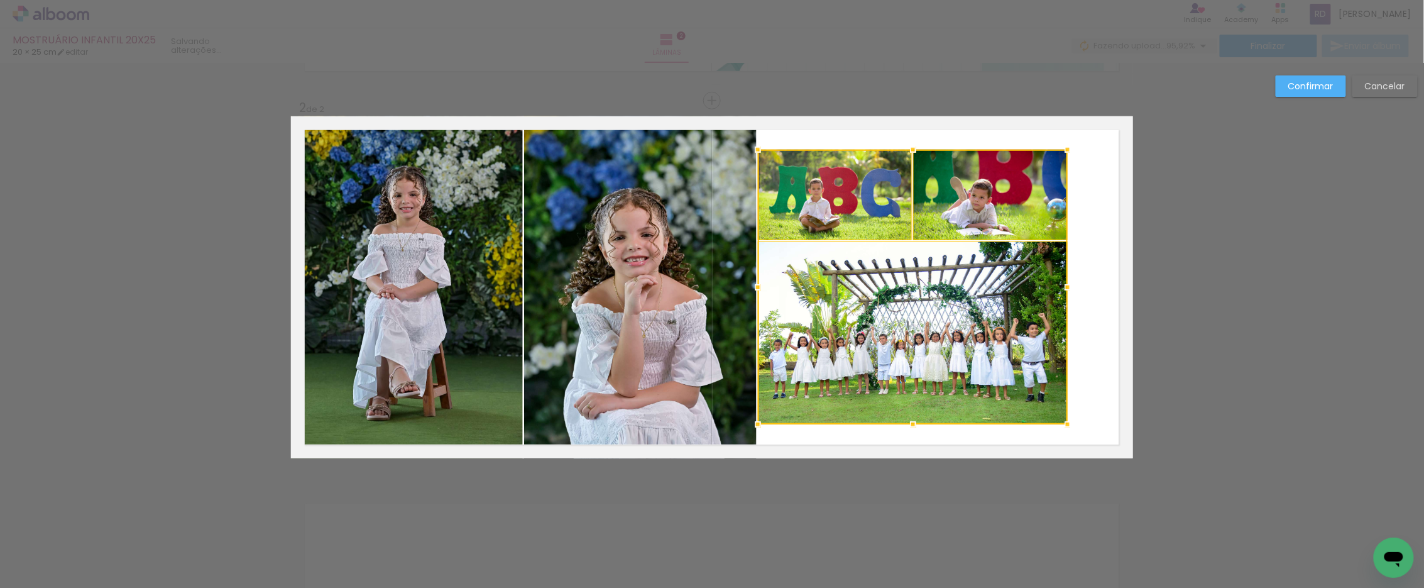
drag, startPoint x: 1030, startPoint y: 287, endPoint x: 1066, endPoint y: 287, distance: 35.2
click at [1066, 287] on div at bounding box center [1067, 287] width 25 height 25
click at [941, 298] on quentale-photo at bounding box center [913, 333] width 310 height 182
click at [954, 204] on quentale-photo at bounding box center [991, 195] width 154 height 90
click at [860, 202] on div at bounding box center [913, 287] width 310 height 275
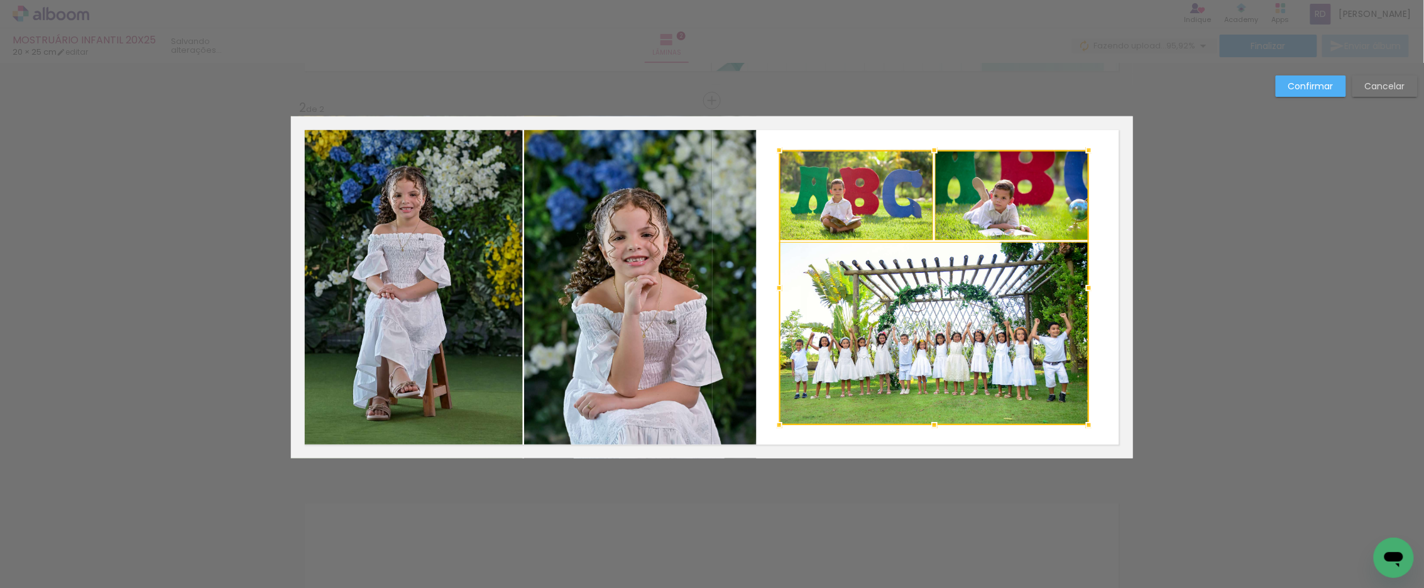
drag, startPoint x: 832, startPoint y: 297, endPoint x: 853, endPoint y: 297, distance: 21.4
click at [853, 297] on div at bounding box center [934, 287] width 310 height 275
click at [0, 0] on slot "Confirmar" at bounding box center [0, 0] width 0 height 0
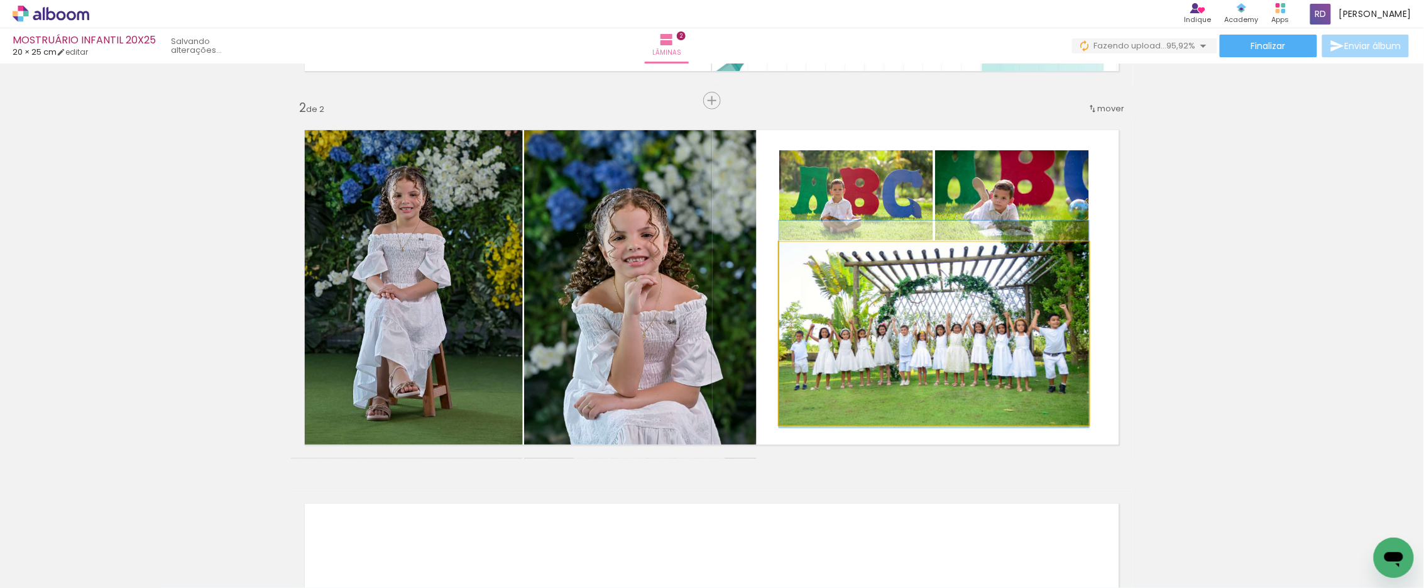
click at [912, 315] on quentale-photo at bounding box center [934, 333] width 310 height 182
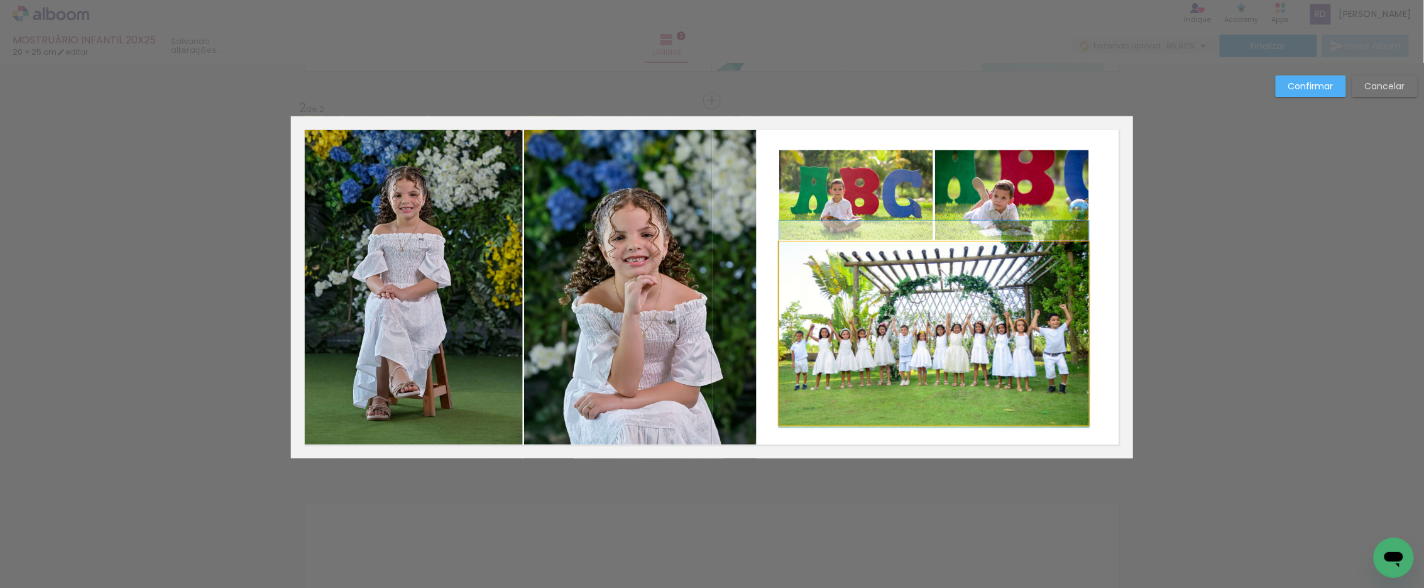
click at [920, 265] on quentale-photo at bounding box center [934, 333] width 310 height 182
click at [920, 265] on div at bounding box center [934, 333] width 310 height 182
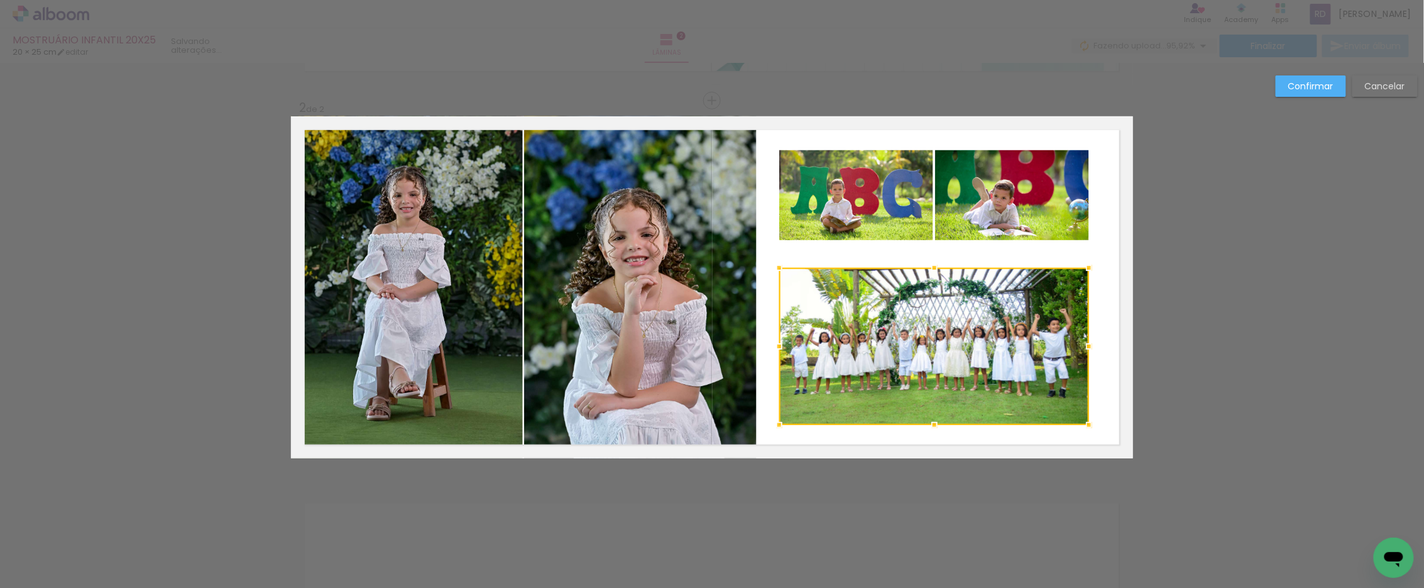
drag, startPoint x: 927, startPoint y: 239, endPoint x: 924, endPoint y: 265, distance: 25.3
click at [924, 265] on div at bounding box center [934, 267] width 25 height 25
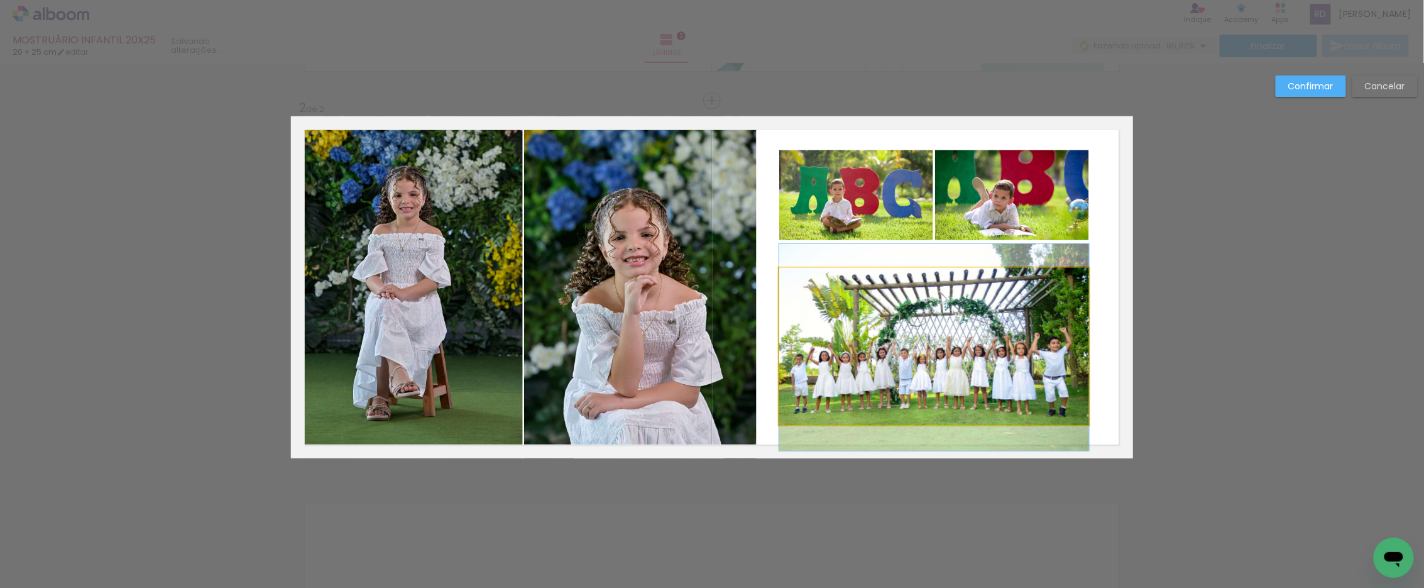
drag, startPoint x: 916, startPoint y: 323, endPoint x: 916, endPoint y: 342, distance: 18.9
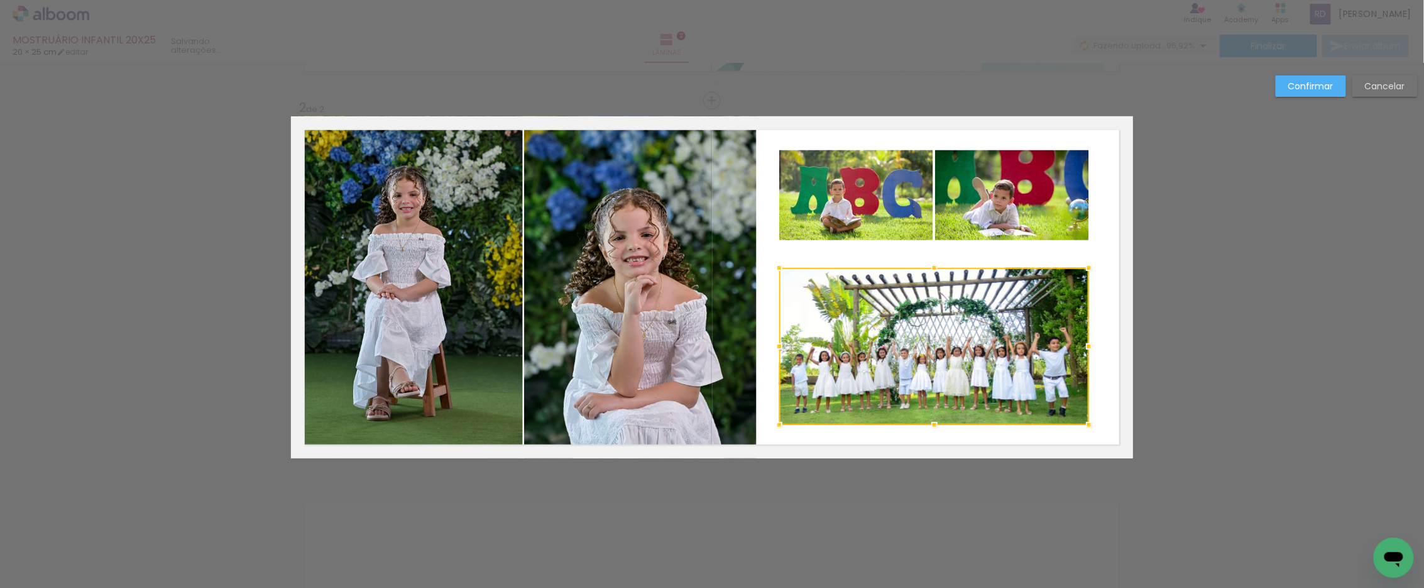
click at [863, 210] on quentale-photo at bounding box center [856, 195] width 154 height 90
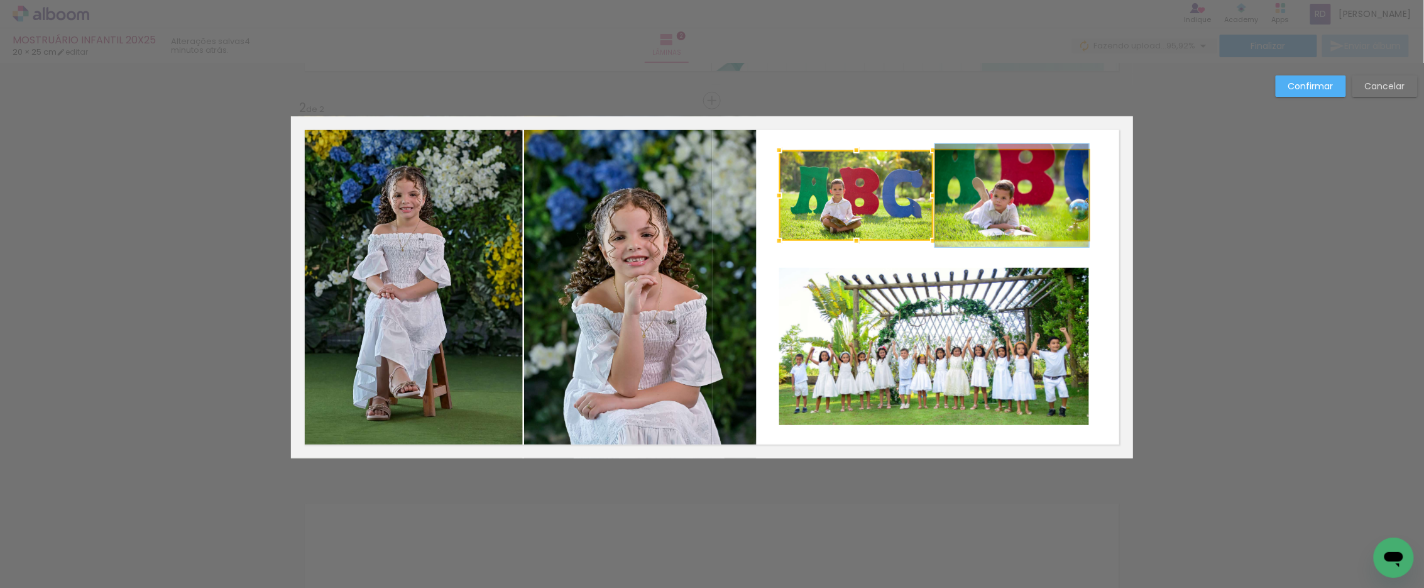
click at [992, 202] on quentale-photo at bounding box center [1012, 195] width 154 height 90
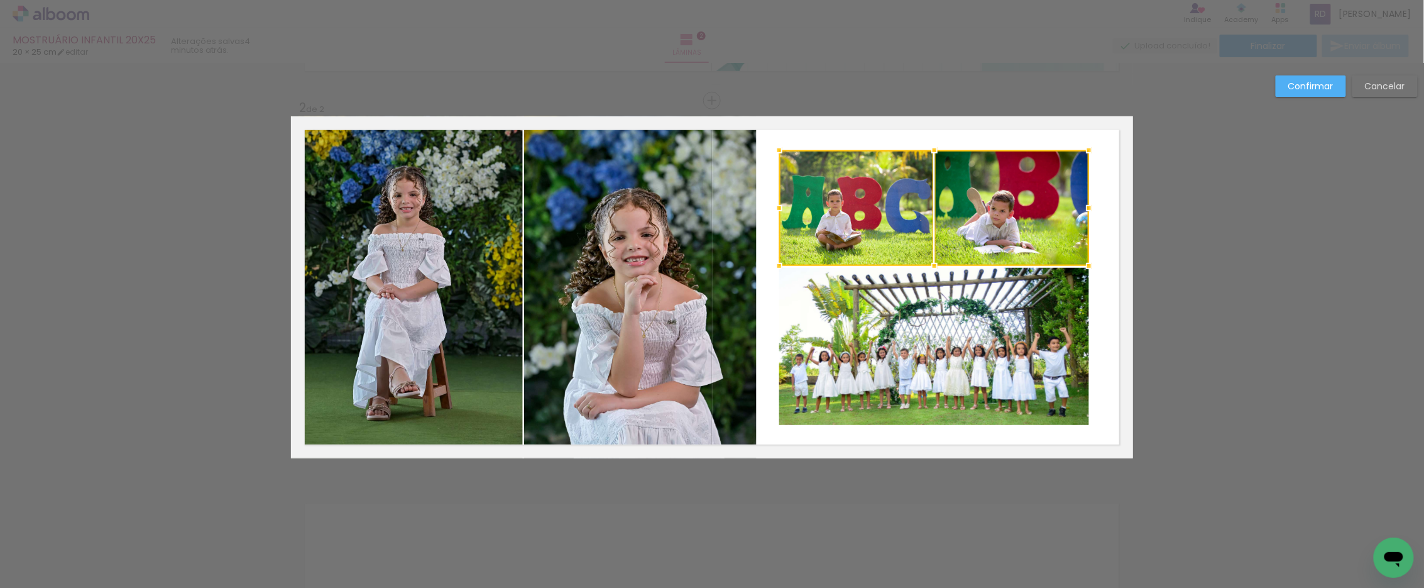
drag, startPoint x: 927, startPoint y: 236, endPoint x: 927, endPoint y: 261, distance: 25.1
click at [927, 261] on div at bounding box center [934, 265] width 25 height 25
click at [0, 0] on slot "Confirmar" at bounding box center [0, 0] width 0 height 0
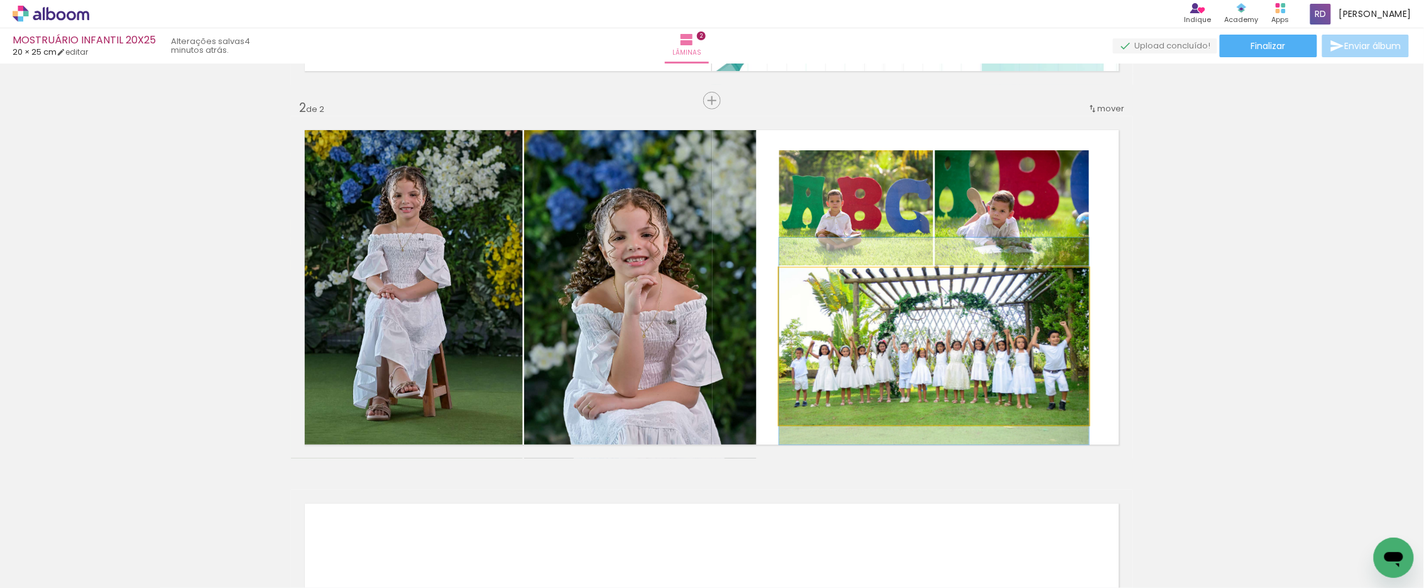
drag, startPoint x: 932, startPoint y: 361, endPoint x: 934, endPoint y: 354, distance: 6.4
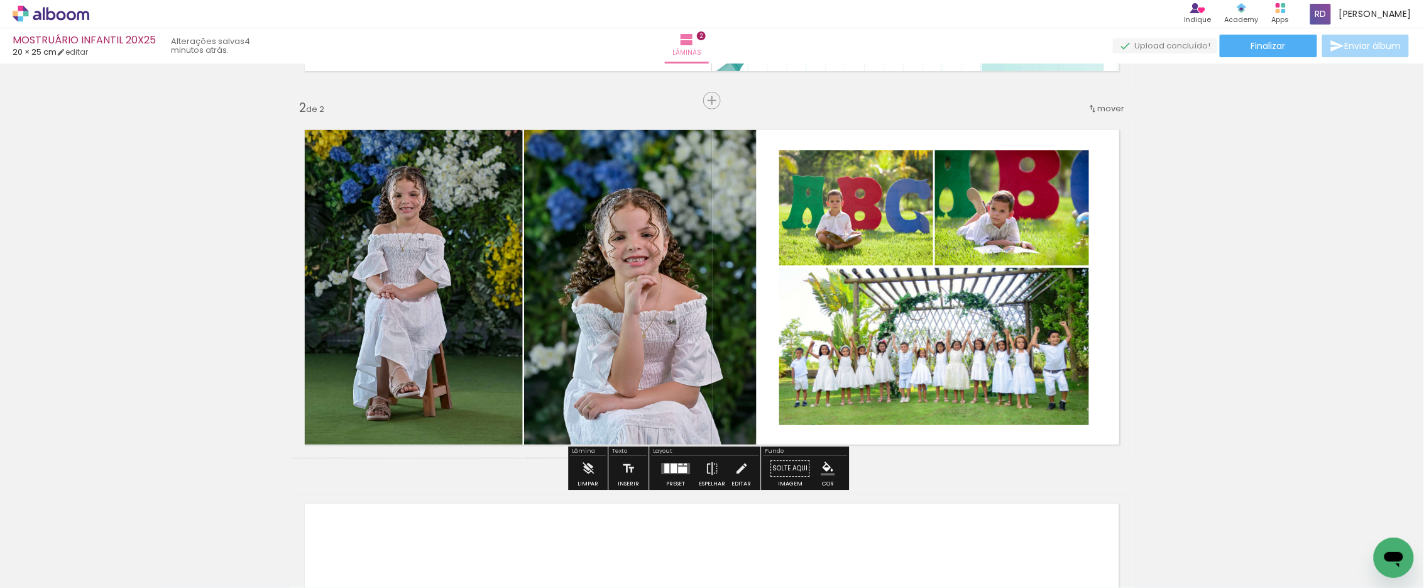
click at [1293, 329] on div "Inserir lâmina 1 de 2 Inserir lâmina 2 de 2" at bounding box center [712, 271] width 1424 height 1120
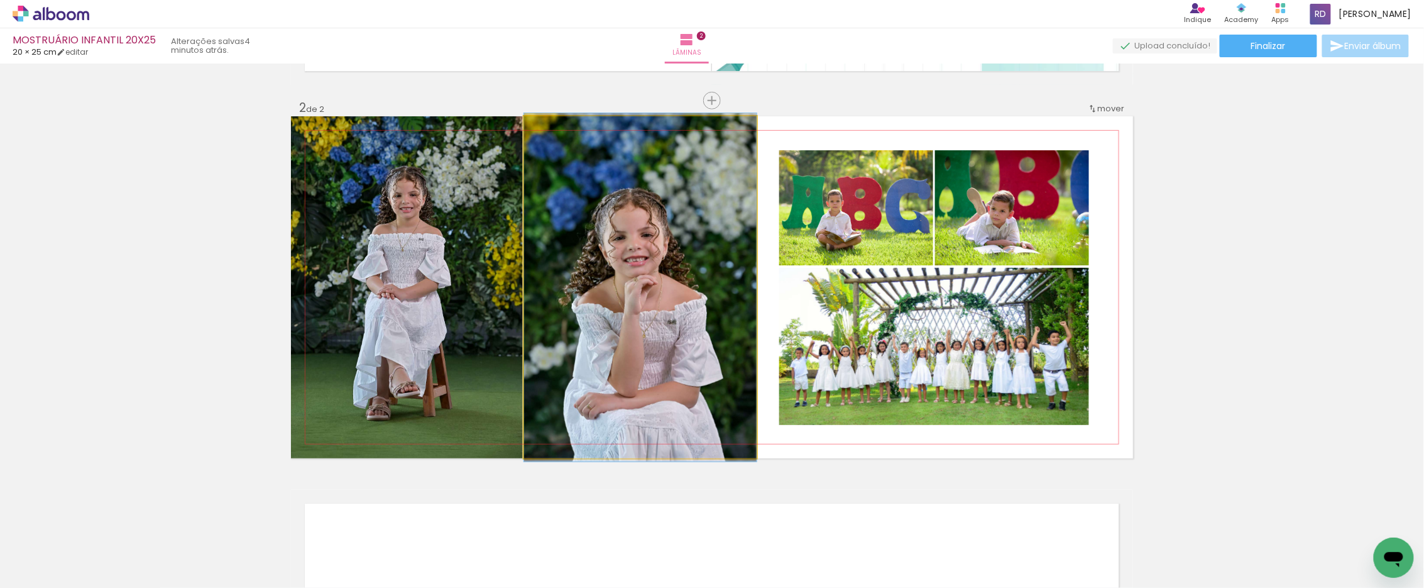
click at [643, 322] on quentale-photo at bounding box center [640, 287] width 232 height 342
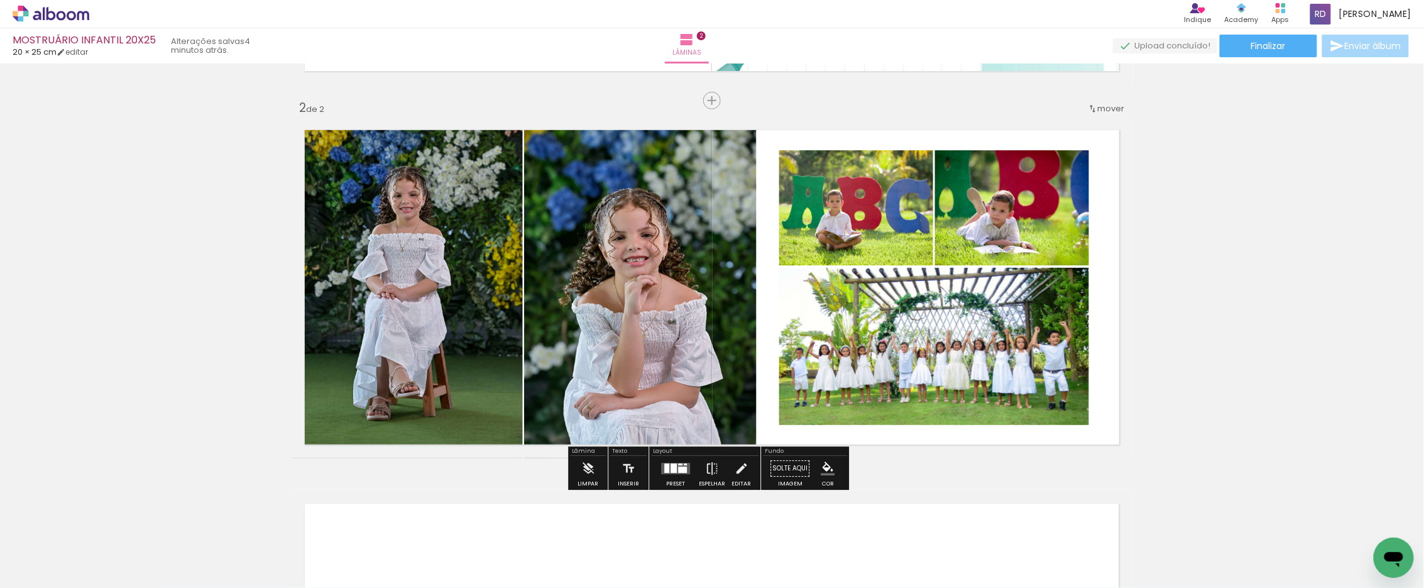
click at [656, 274] on quentale-photo at bounding box center [640, 287] width 232 height 342
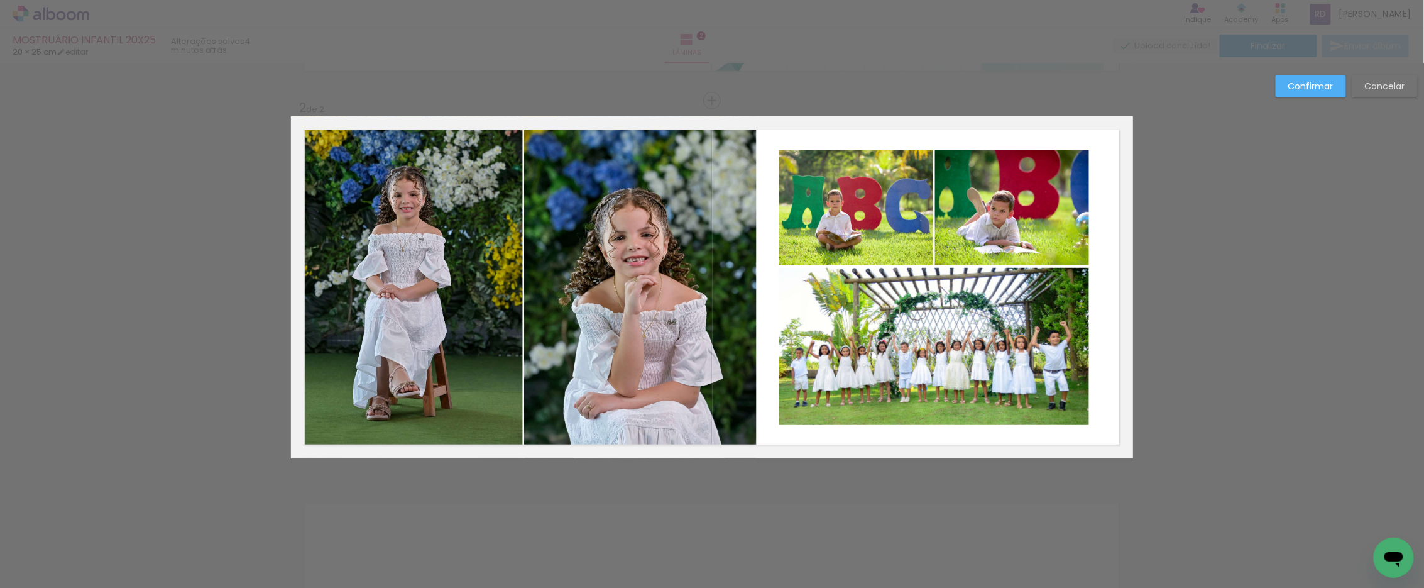
click at [1321, 74] on div "Confirmar Cancelar" at bounding box center [712, 282] width 1424 height 1150
click at [0, 0] on slot "Confirmar" at bounding box center [0, 0] width 0 height 0
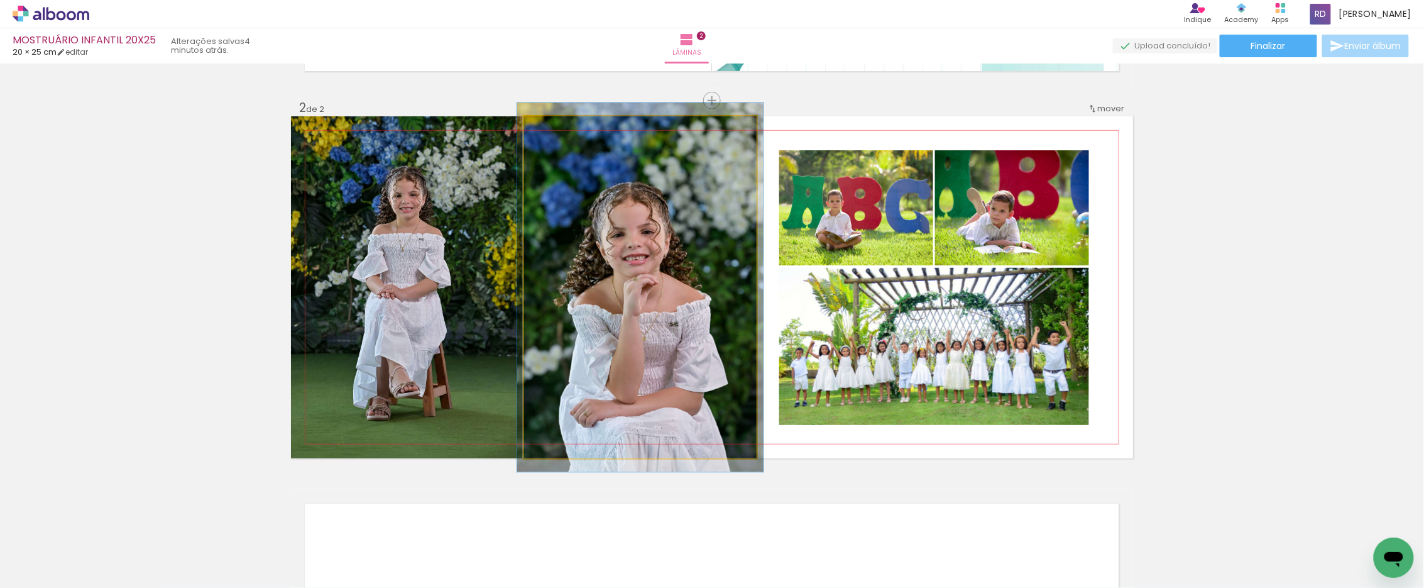
type paper-slider "106"
click at [550, 129] on div at bounding box center [555, 129] width 11 height 11
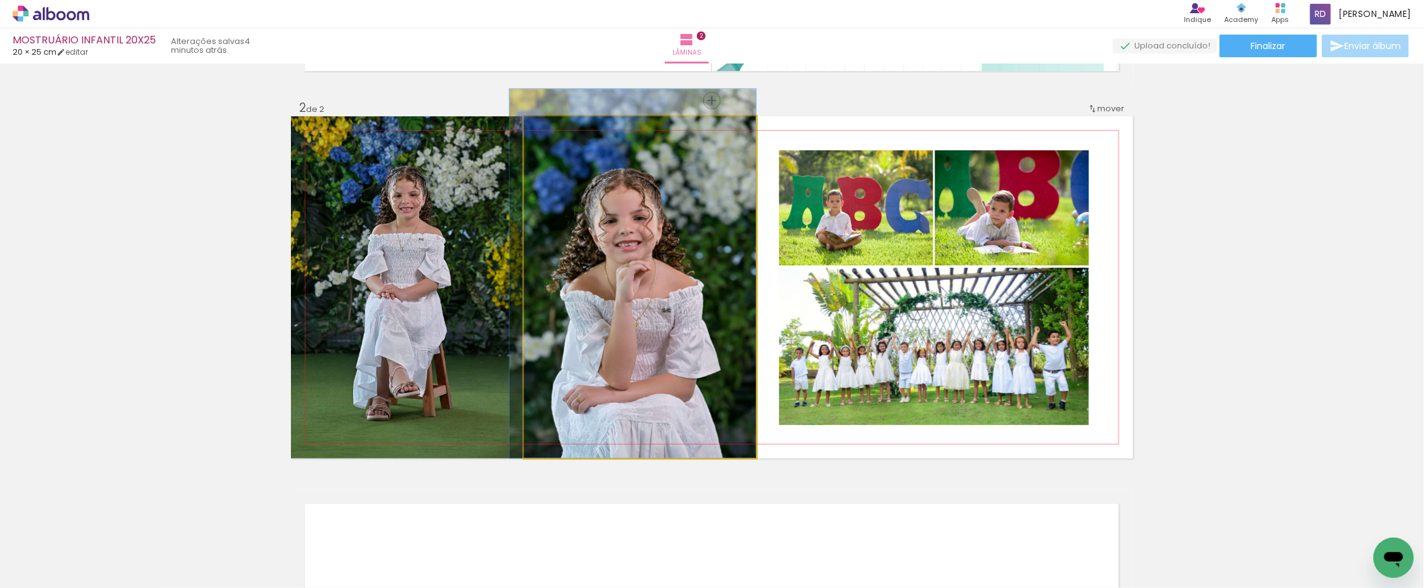
drag, startPoint x: 606, startPoint y: 276, endPoint x: 587, endPoint y: 247, distance: 35.0
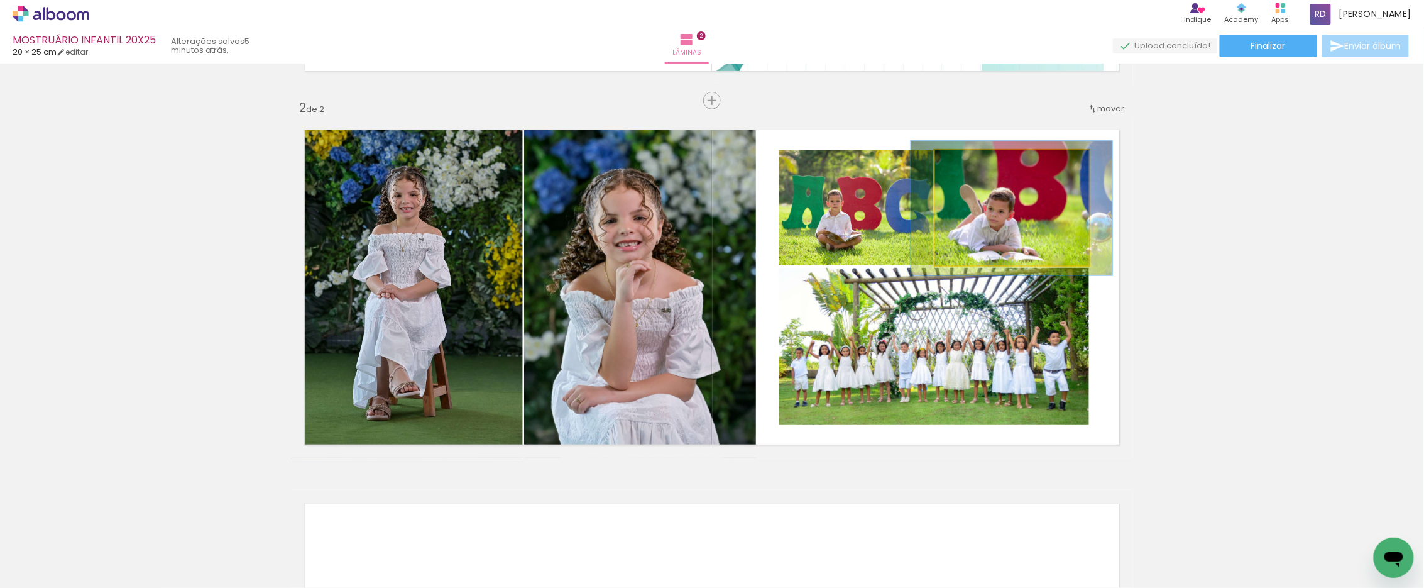
drag, startPoint x: 958, startPoint y: 162, endPoint x: 965, endPoint y: 162, distance: 6.9
type paper-slider "116"
click at [966, 162] on div at bounding box center [971, 163] width 11 height 11
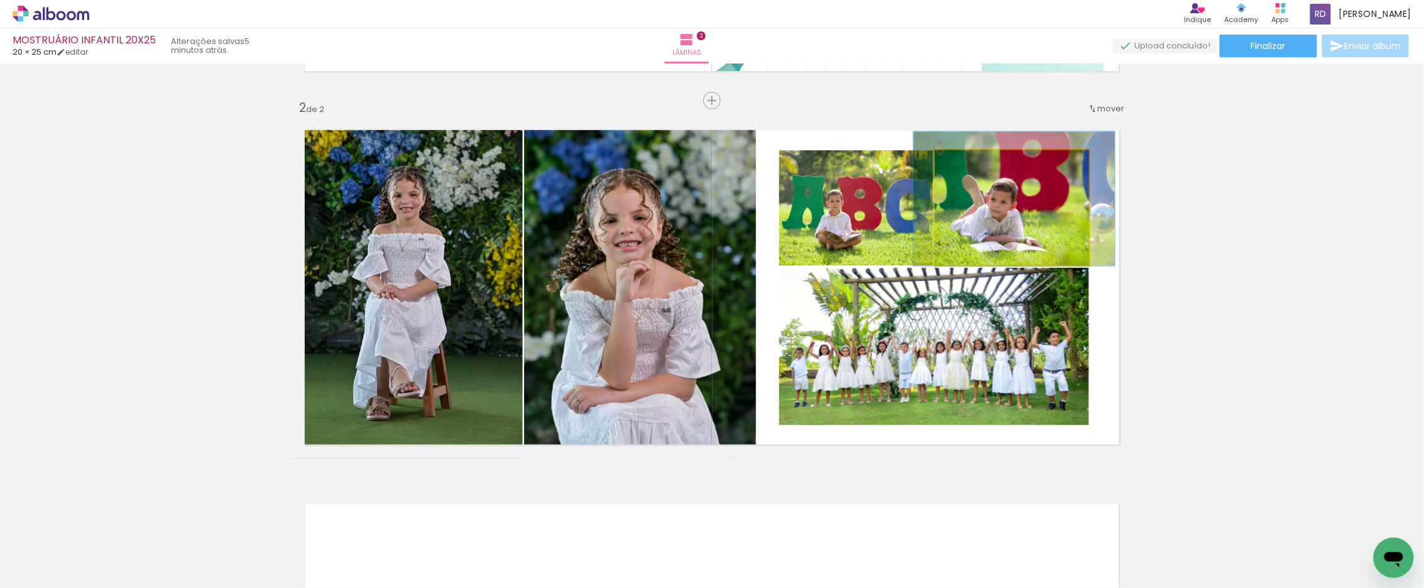
drag, startPoint x: 987, startPoint y: 209, endPoint x: 989, endPoint y: 195, distance: 14.1
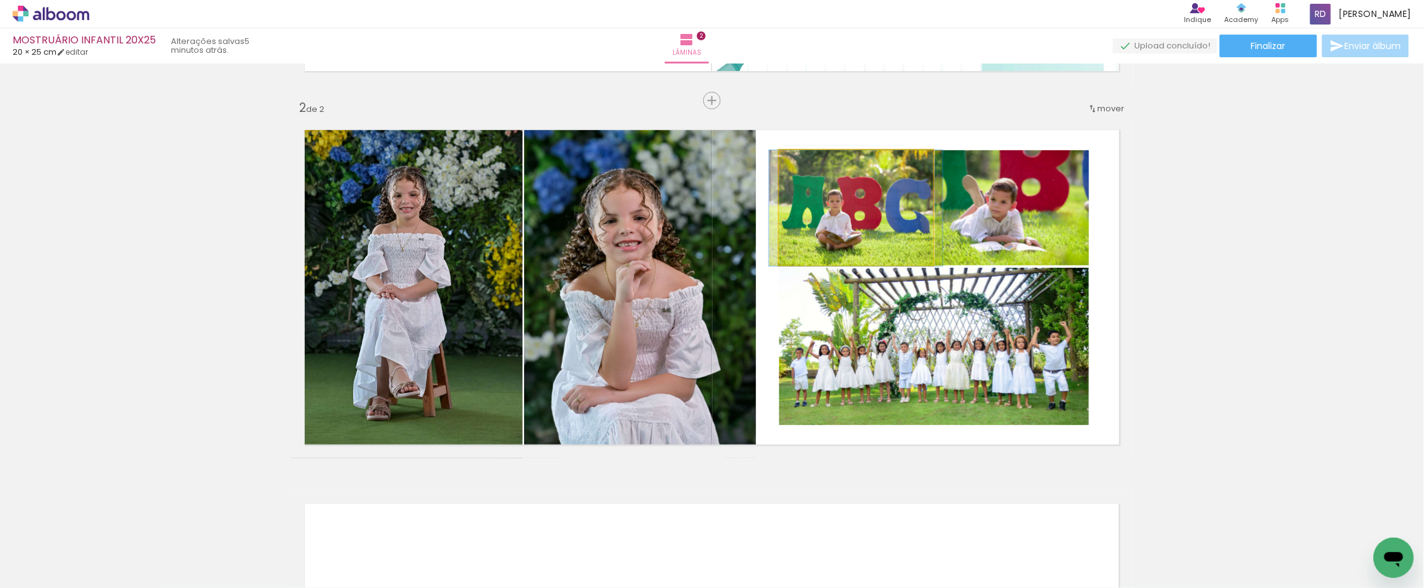
click at [851, 203] on quentale-photo at bounding box center [856, 208] width 154 height 116
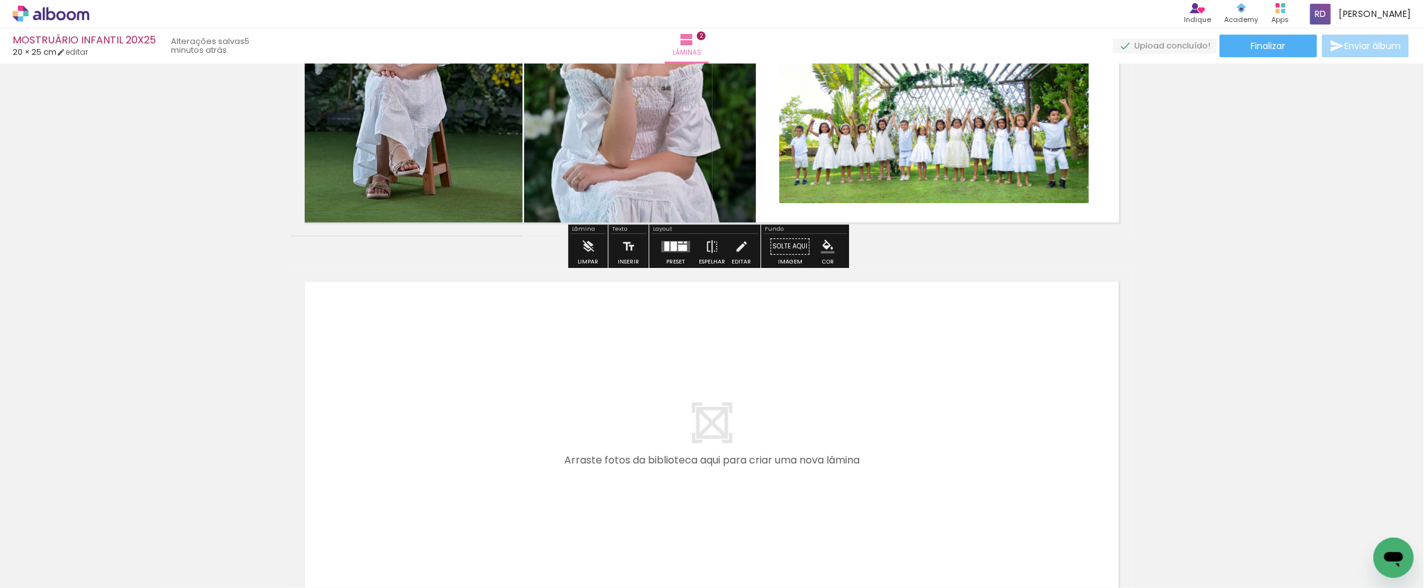
scroll to position [706, 0]
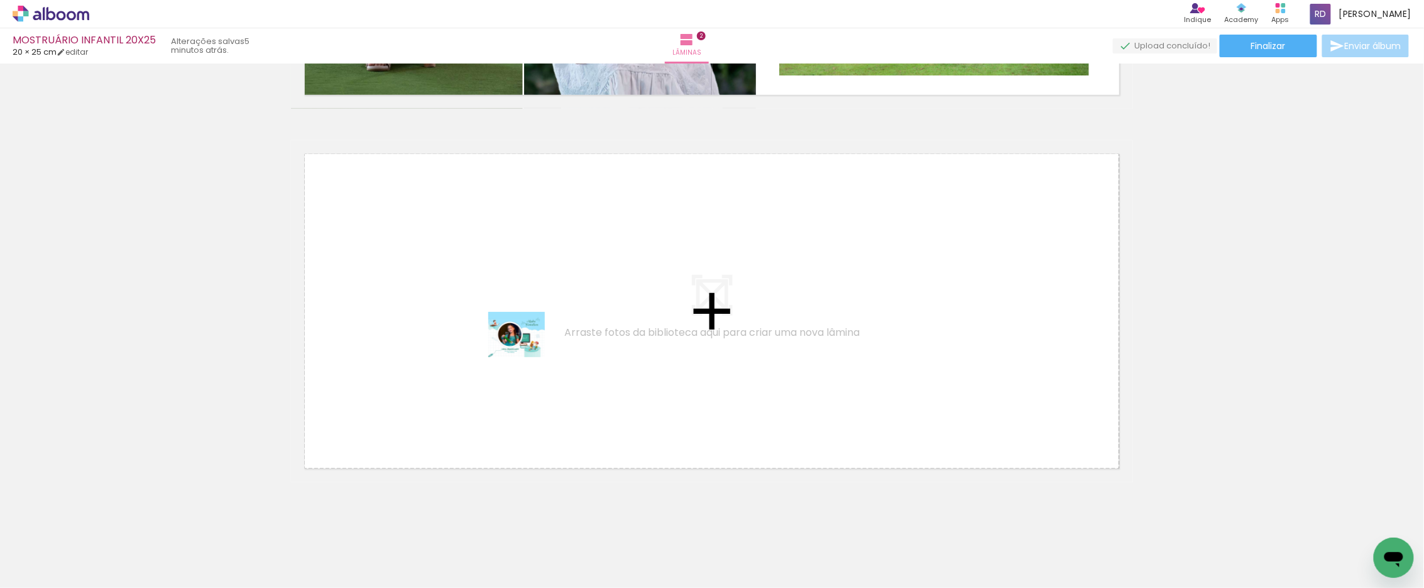
drag, startPoint x: 547, startPoint y: 497, endPoint x: 526, endPoint y: 349, distance: 149.1
click at [526, 349] on quentale-workspace at bounding box center [712, 294] width 1424 height 588
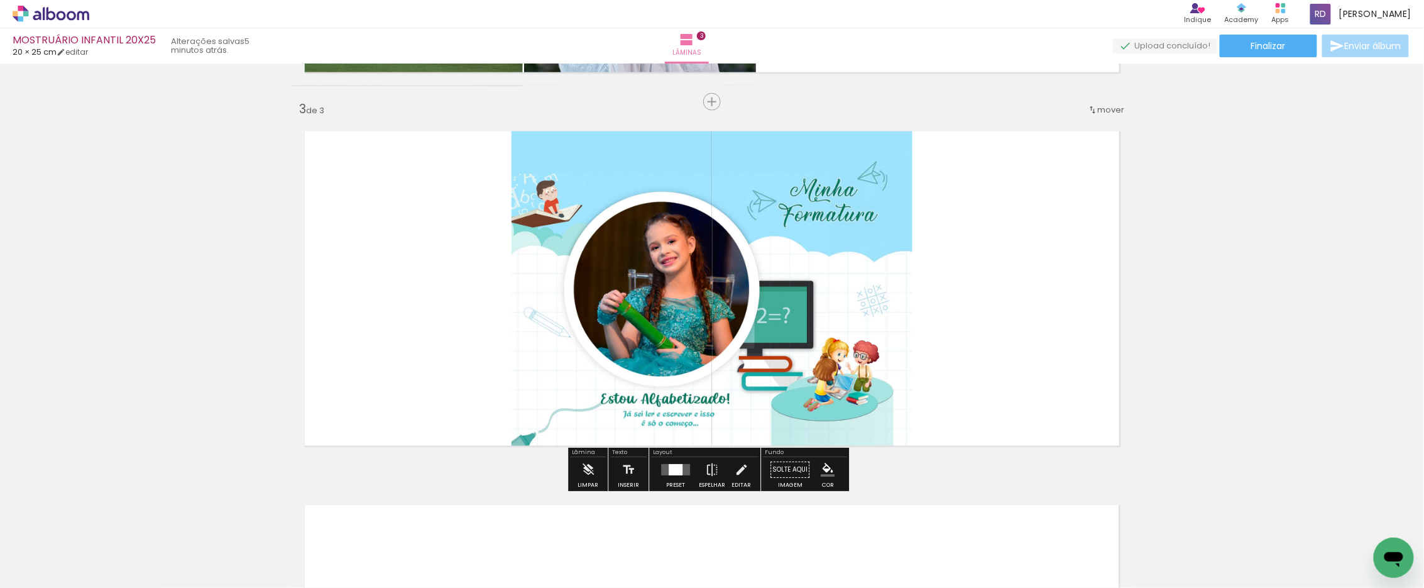
scroll to position [731, 0]
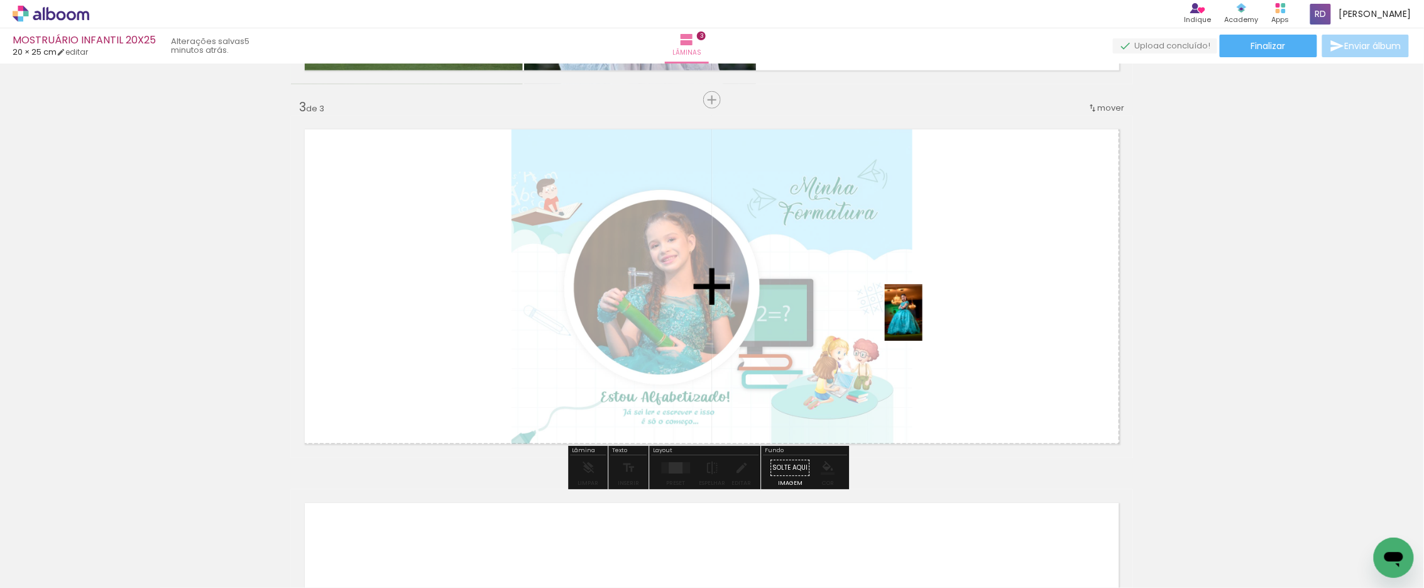
drag, startPoint x: 625, startPoint y: 549, endPoint x: 922, endPoint y: 322, distance: 374.8
click at [922, 322] on quentale-workspace at bounding box center [712, 294] width 1424 height 588
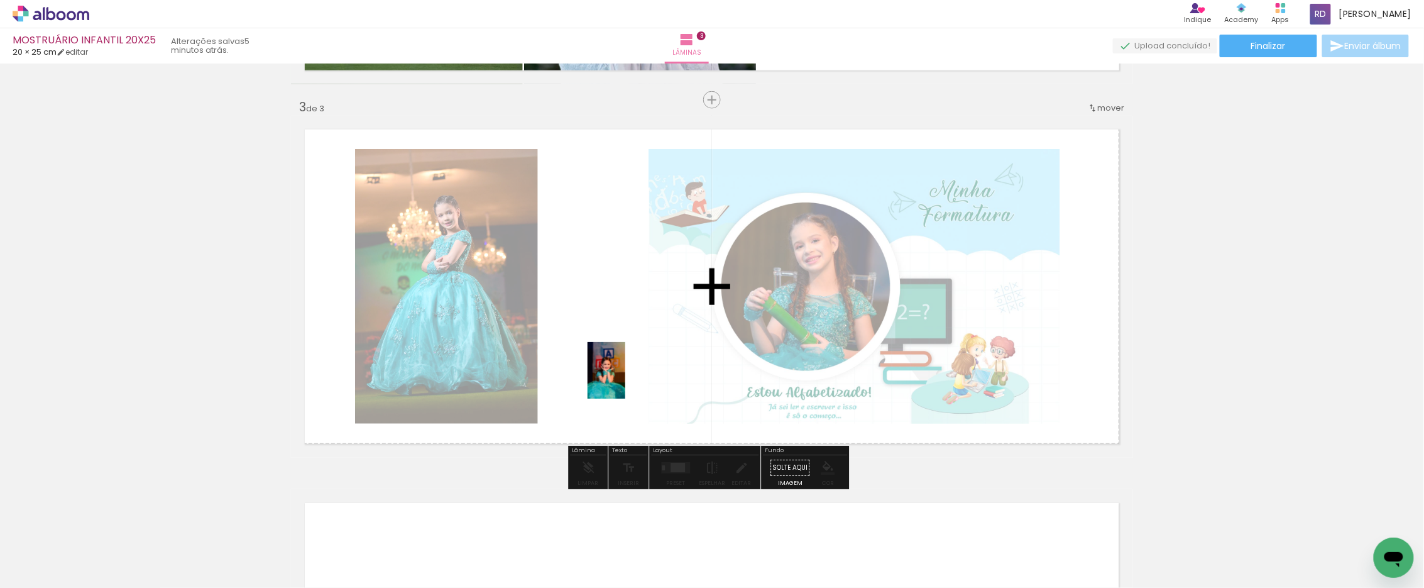
drag, startPoint x: 699, startPoint y: 557, endPoint x: 625, endPoint y: 380, distance: 192.4
click at [625, 380] on quentale-workspace at bounding box center [712, 294] width 1424 height 588
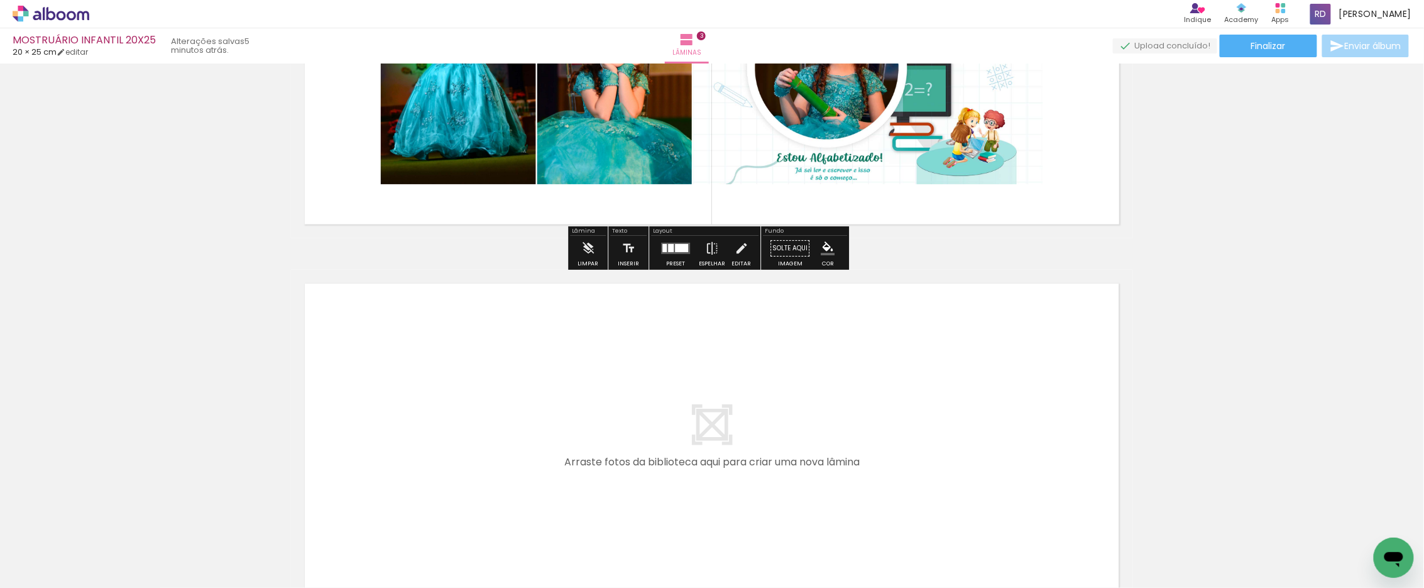
scroll to position [1010, 0]
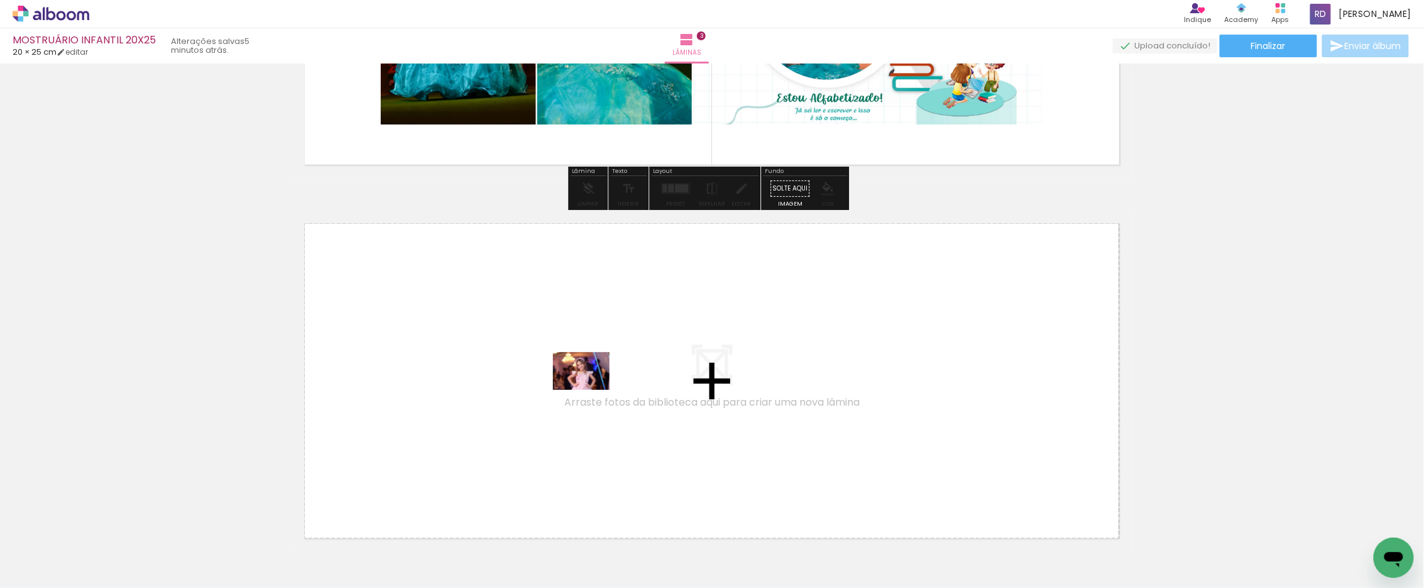
drag, startPoint x: 767, startPoint y: 547, endPoint x: 589, endPoint y: 388, distance: 238.9
click at [589, 388] on quentale-workspace at bounding box center [712, 294] width 1424 height 588
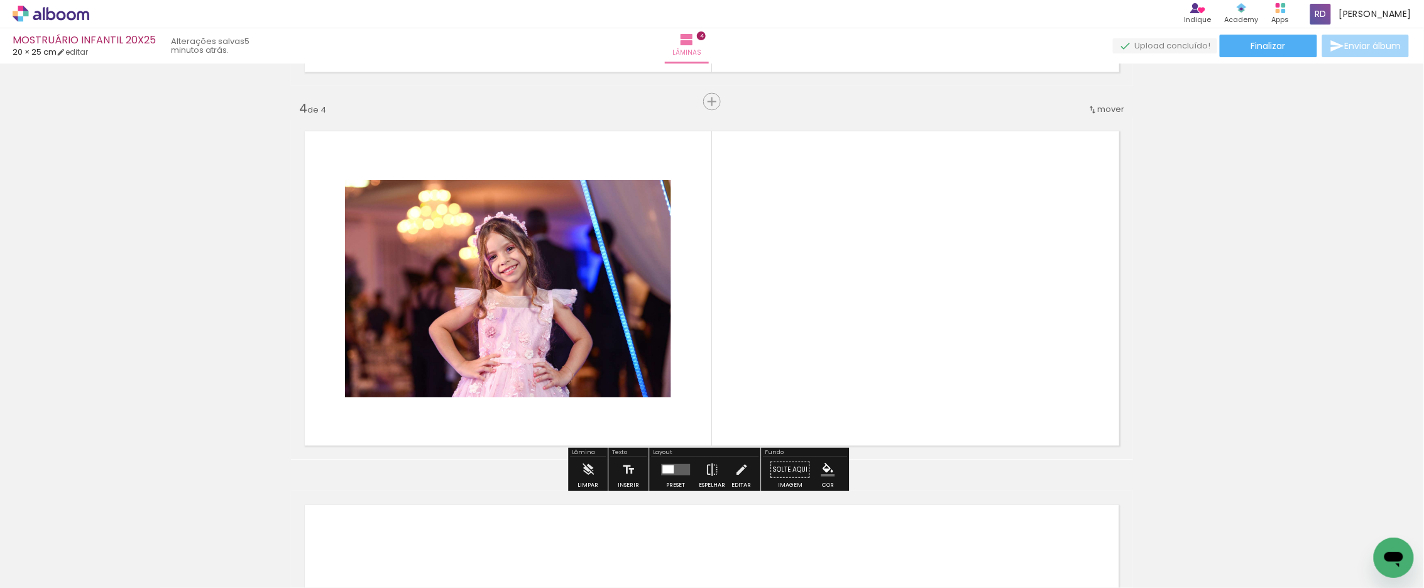
scroll to position [1103, 0]
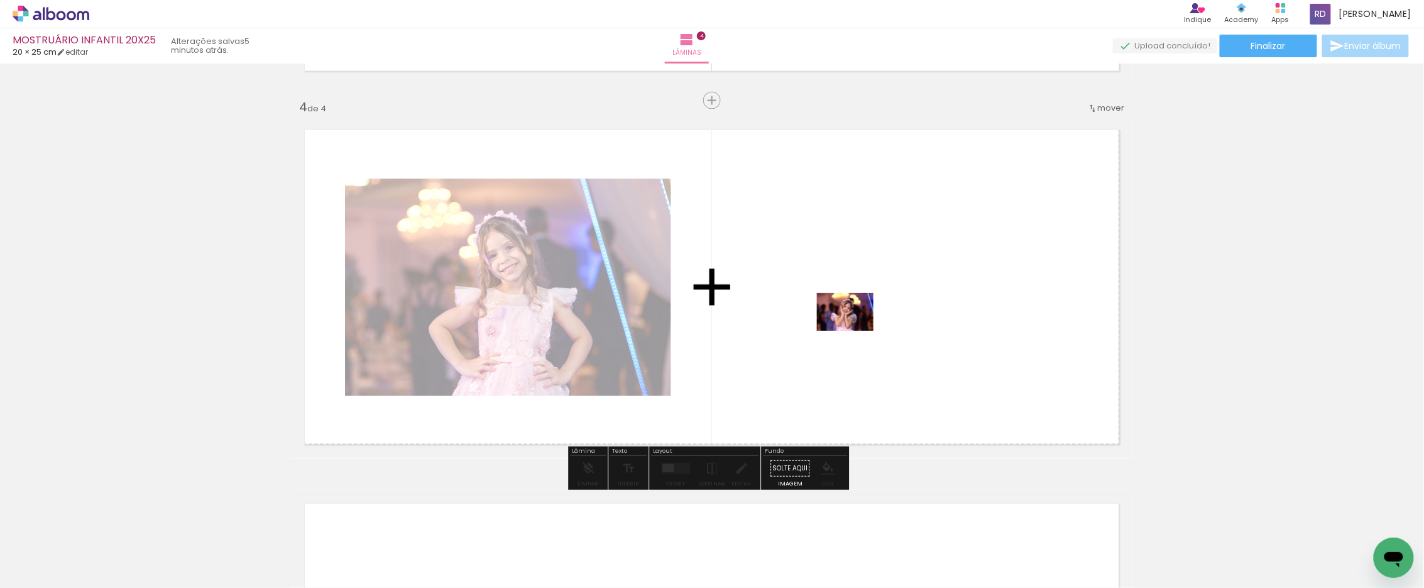
drag, startPoint x: 831, startPoint y: 549, endPoint x: 855, endPoint y: 331, distance: 219.3
click at [855, 331] on quentale-workspace at bounding box center [712, 294] width 1424 height 588
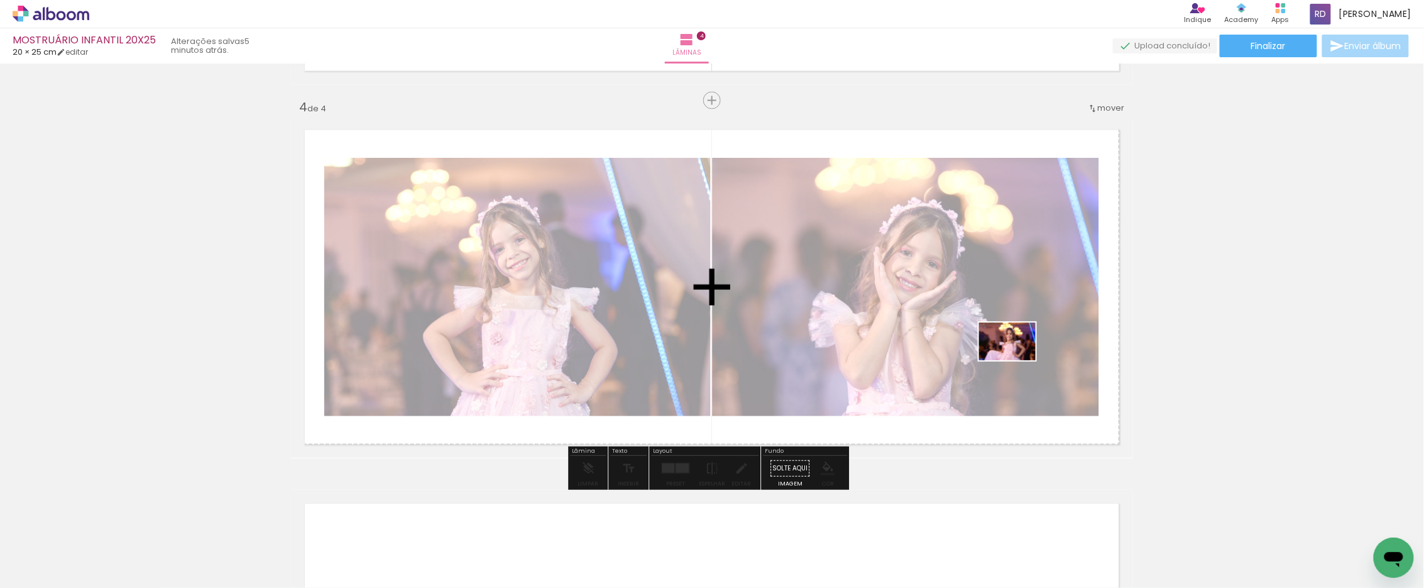
drag, startPoint x: 914, startPoint y: 556, endPoint x: 1017, endPoint y: 360, distance: 221.2
click at [1017, 360] on quentale-workspace at bounding box center [712, 294] width 1424 height 588
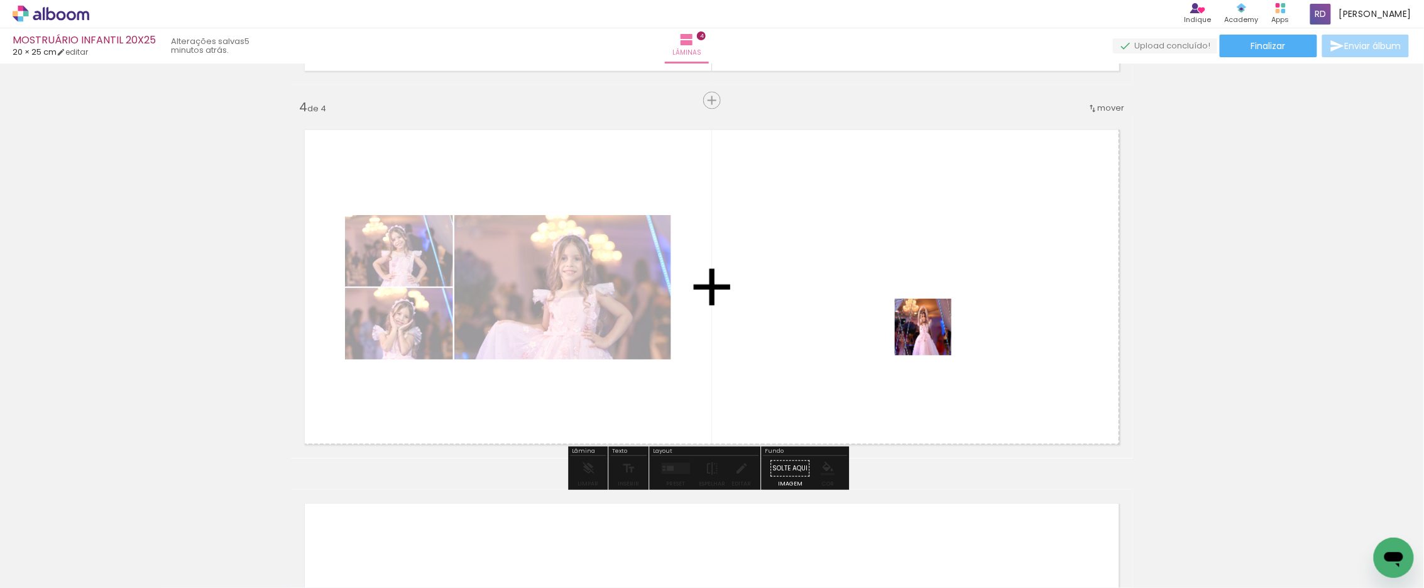
drag, startPoint x: 975, startPoint y: 525, endPoint x: 932, endPoint y: 331, distance: 199.4
click at [932, 331] on quentale-workspace at bounding box center [712, 294] width 1424 height 588
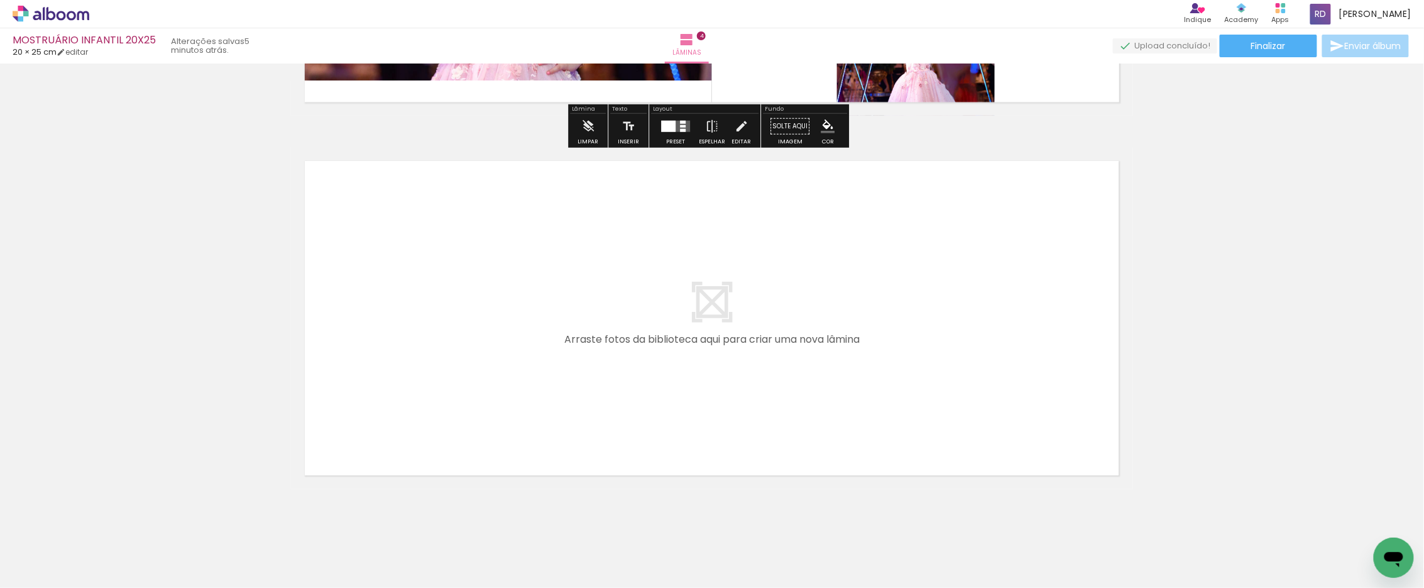
scroll to position [1469, 0]
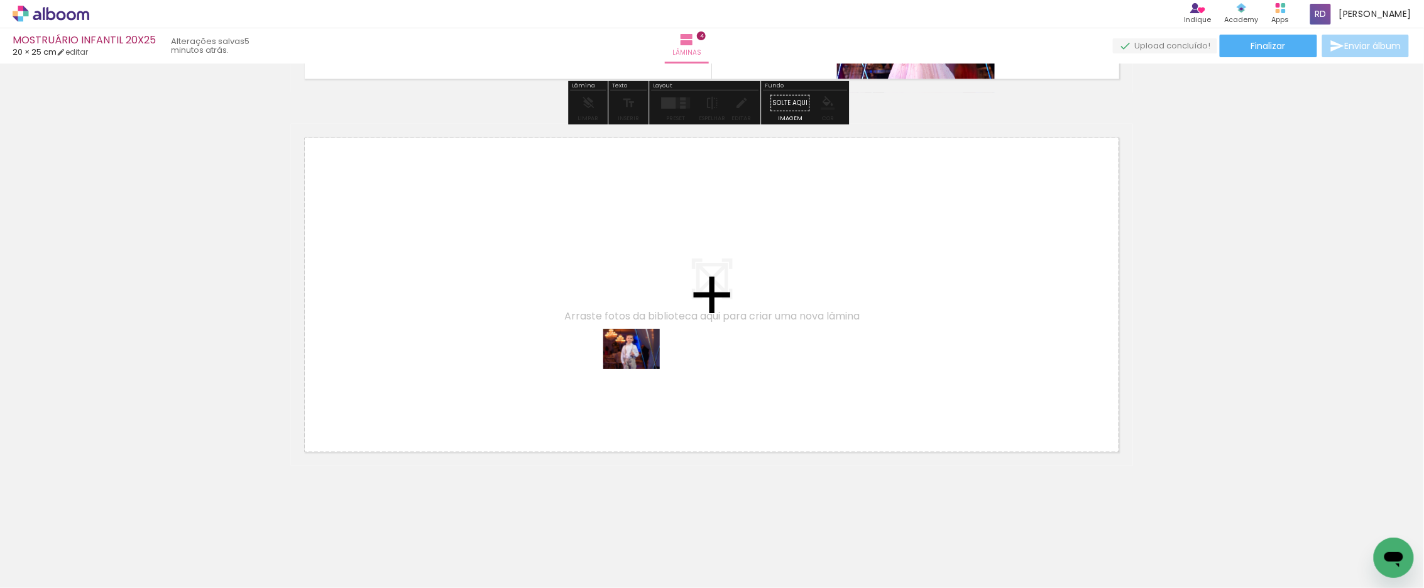
drag, startPoint x: 1052, startPoint y: 548, endPoint x: 639, endPoint y: 366, distance: 451.8
click at [639, 366] on quentale-workspace at bounding box center [712, 294] width 1424 height 588
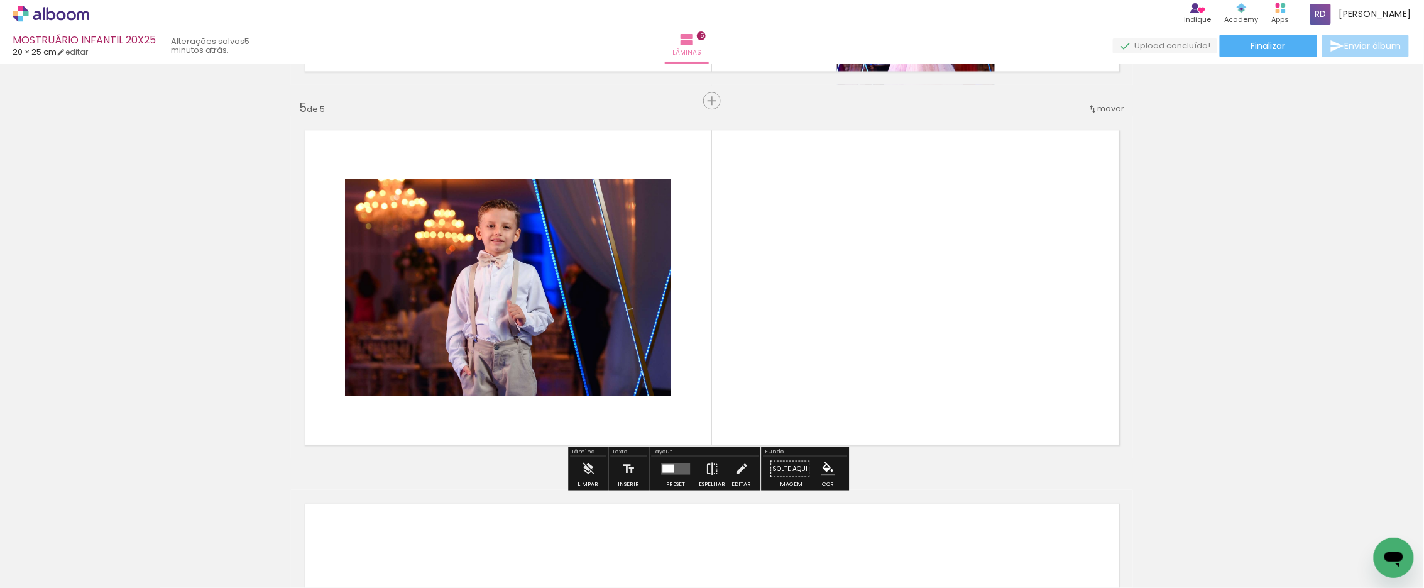
scroll to position [1477, 0]
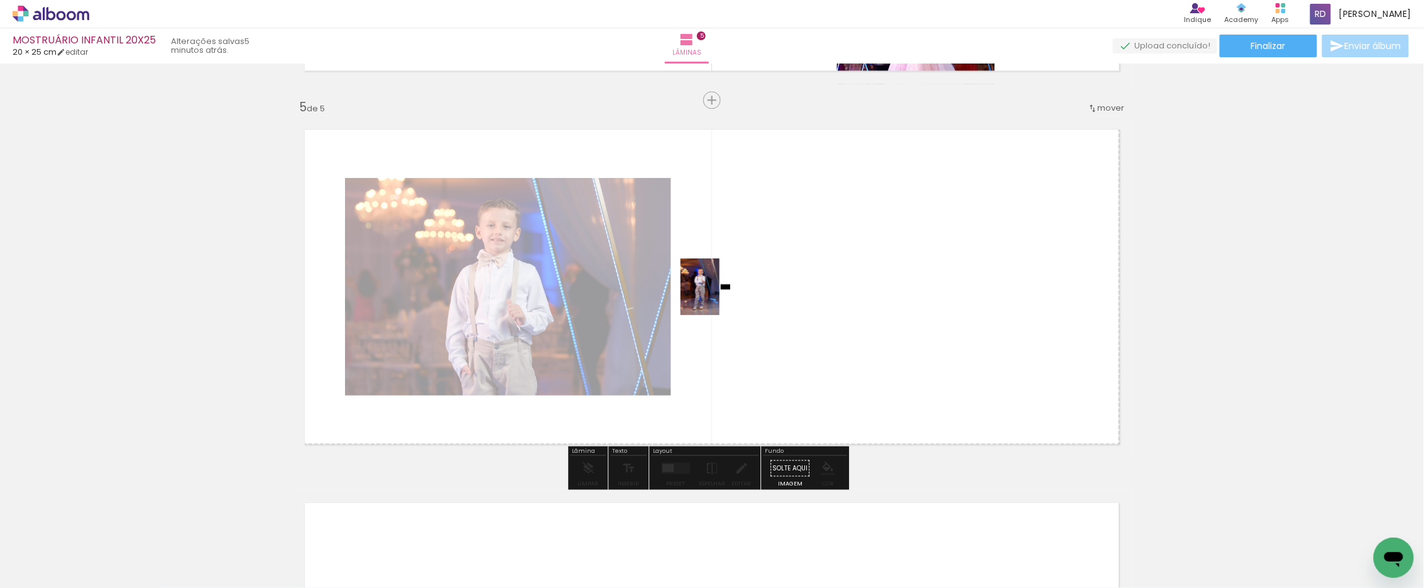
drag, startPoint x: 1113, startPoint y: 544, endPoint x: 718, endPoint y: 296, distance: 466.4
click at [718, 296] on quentale-workspace at bounding box center [712, 294] width 1424 height 588
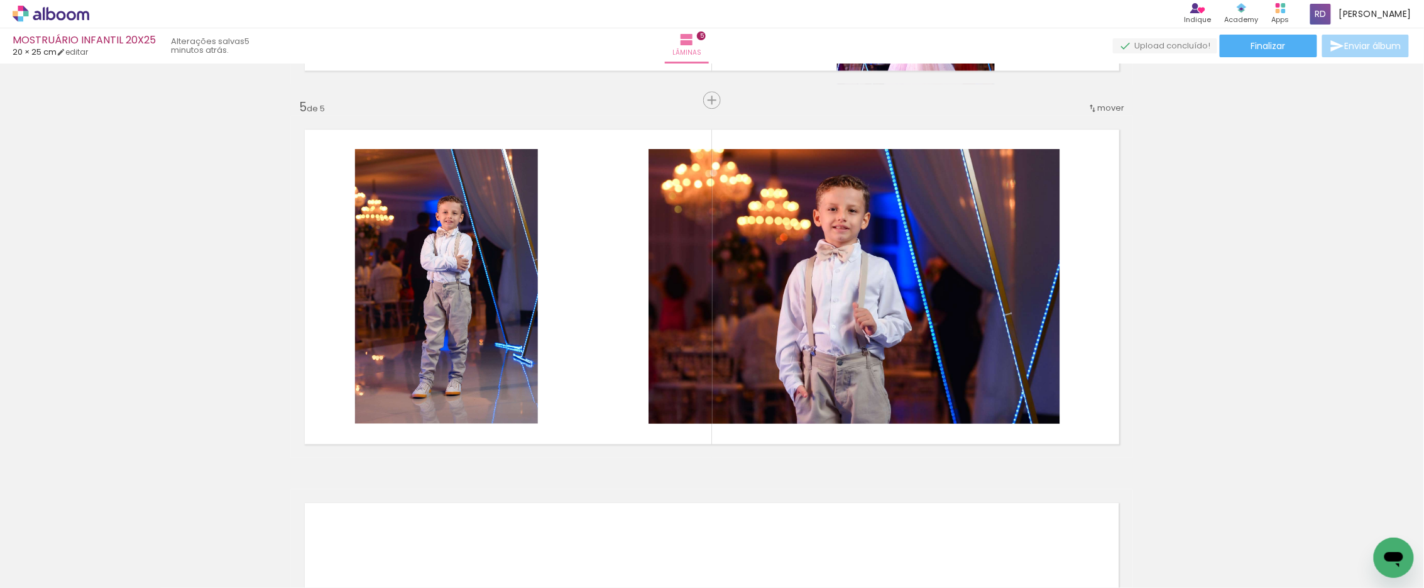
scroll to position [0, 743]
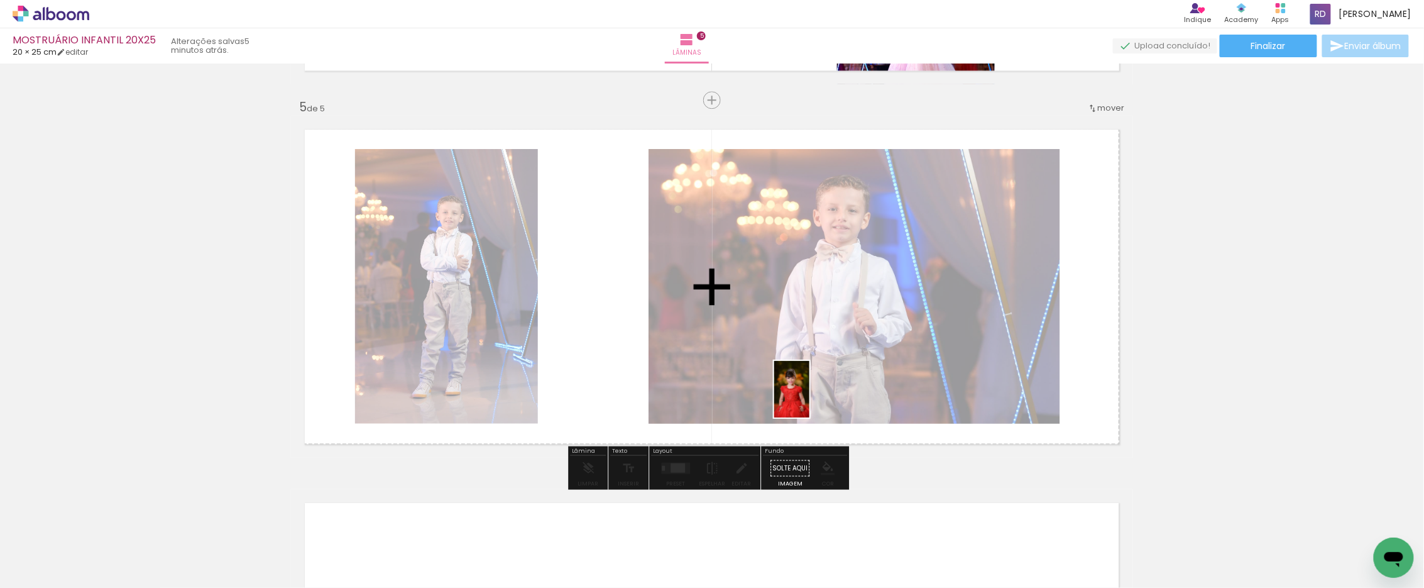
drag, startPoint x: 442, startPoint y: 554, endPoint x: 812, endPoint y: 398, distance: 401.0
click at [812, 398] on quentale-workspace at bounding box center [712, 294] width 1424 height 588
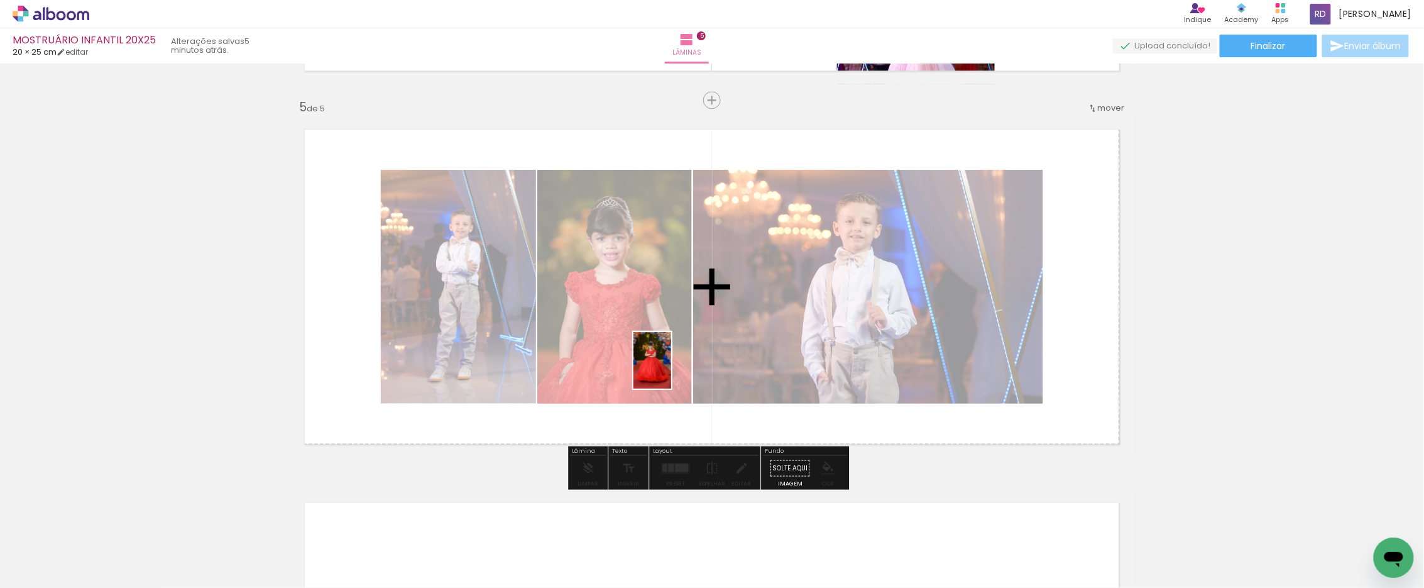
drag, startPoint x: 529, startPoint y: 542, endPoint x: 671, endPoint y: 369, distance: 223.2
click at [671, 369] on quentale-workspace at bounding box center [712, 294] width 1424 height 588
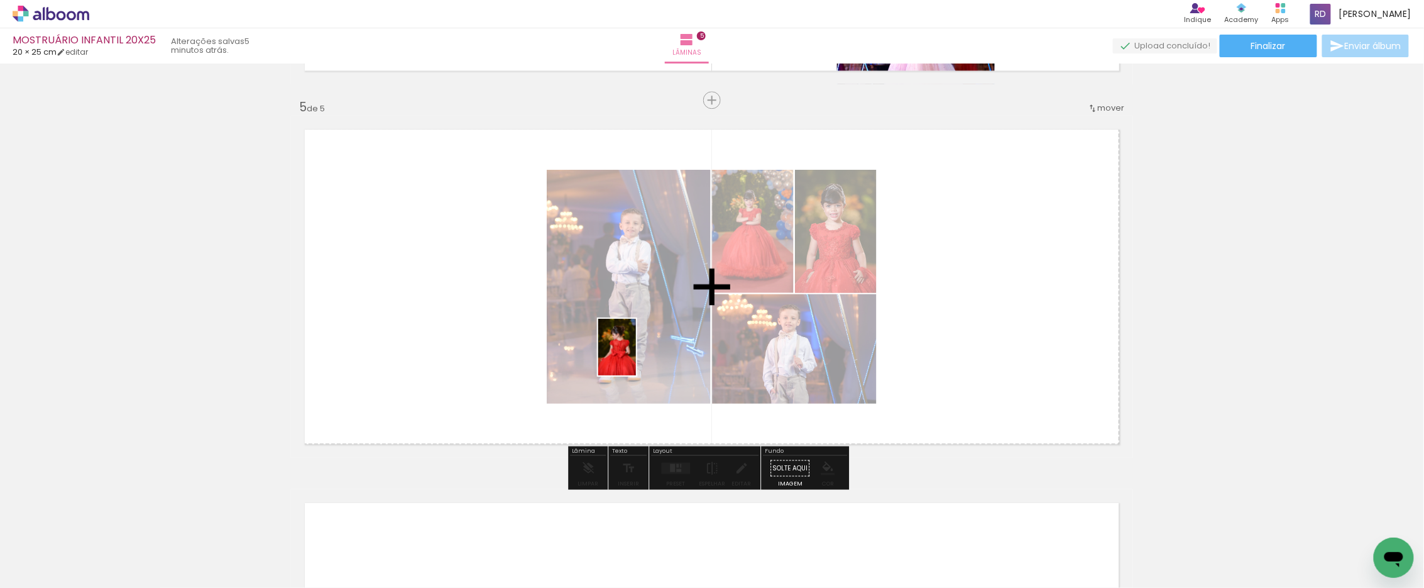
drag, startPoint x: 588, startPoint y: 543, endPoint x: 636, endPoint y: 356, distance: 193.4
click at [636, 356] on quentale-workspace at bounding box center [712, 294] width 1424 height 588
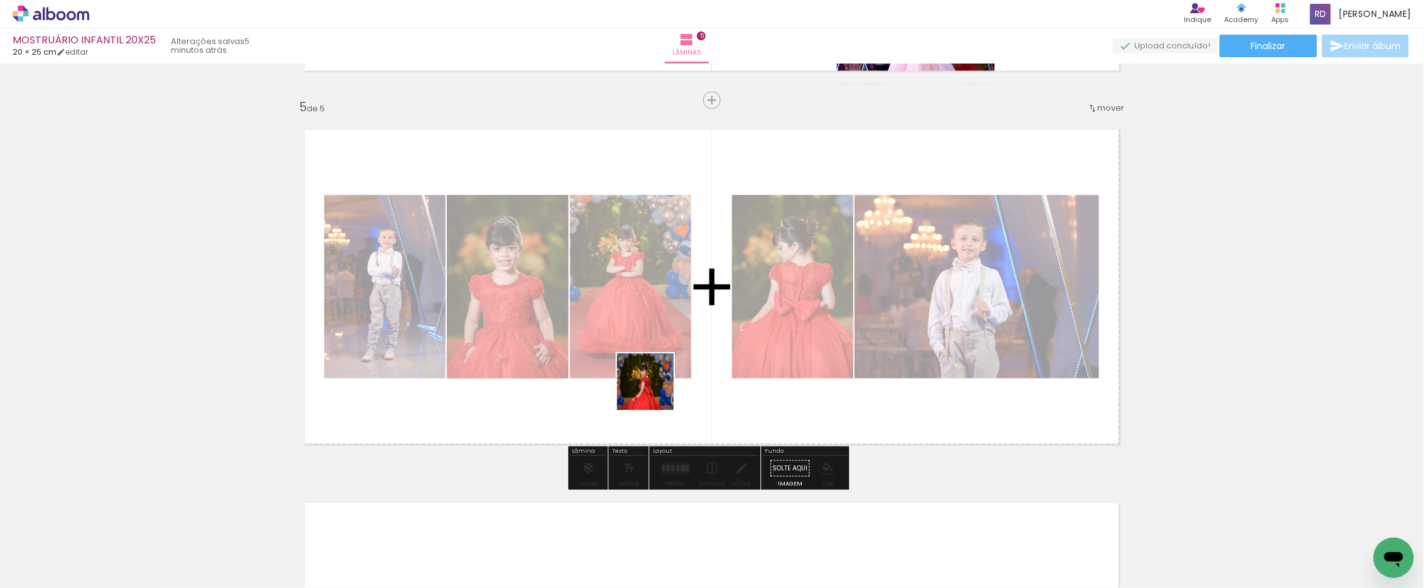
drag, startPoint x: 666, startPoint y: 560, endPoint x: 655, endPoint y: 346, distance: 213.9
click at [655, 346] on quentale-workspace at bounding box center [712, 294] width 1424 height 588
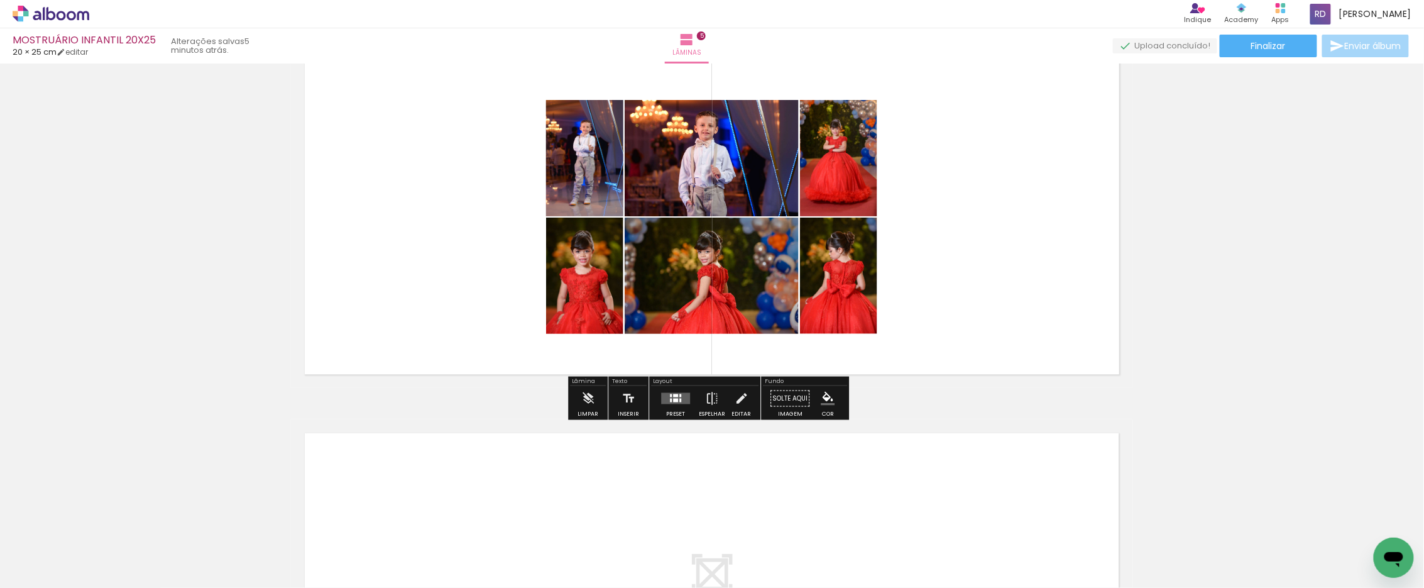
scroll to position [1617, 0]
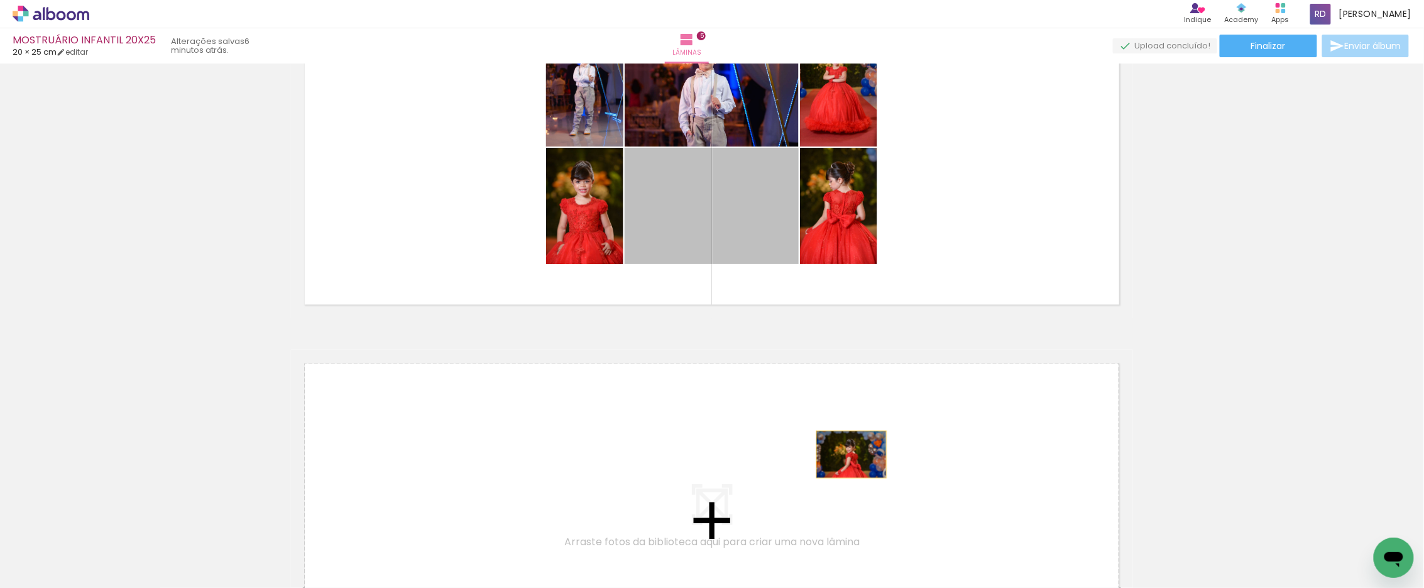
drag, startPoint x: 671, startPoint y: 214, endPoint x: 848, endPoint y: 454, distance: 298.9
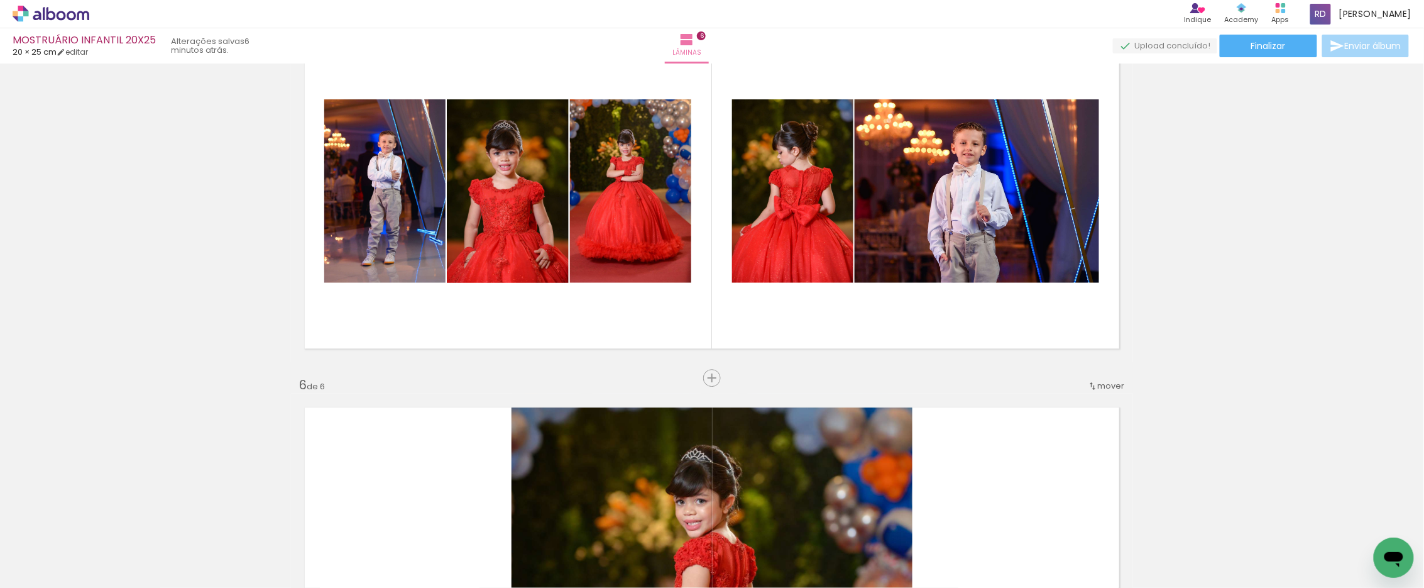
scroll to position [1571, 0]
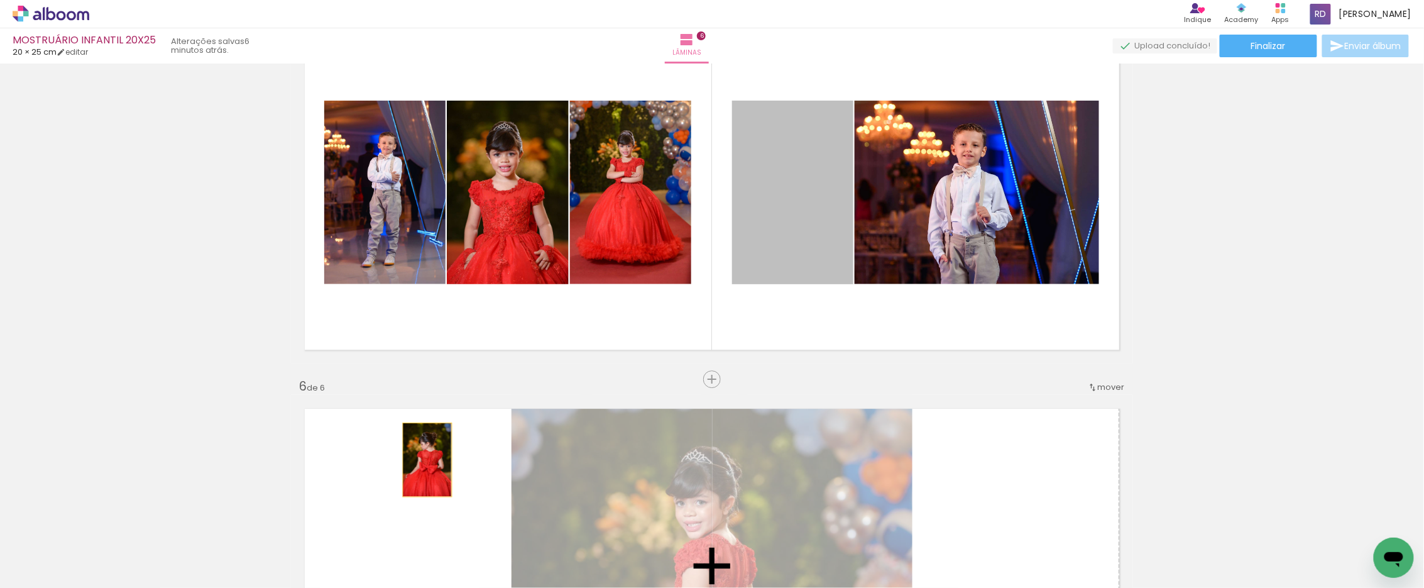
drag, startPoint x: 796, startPoint y: 189, endPoint x: 422, endPoint y: 459, distance: 461.6
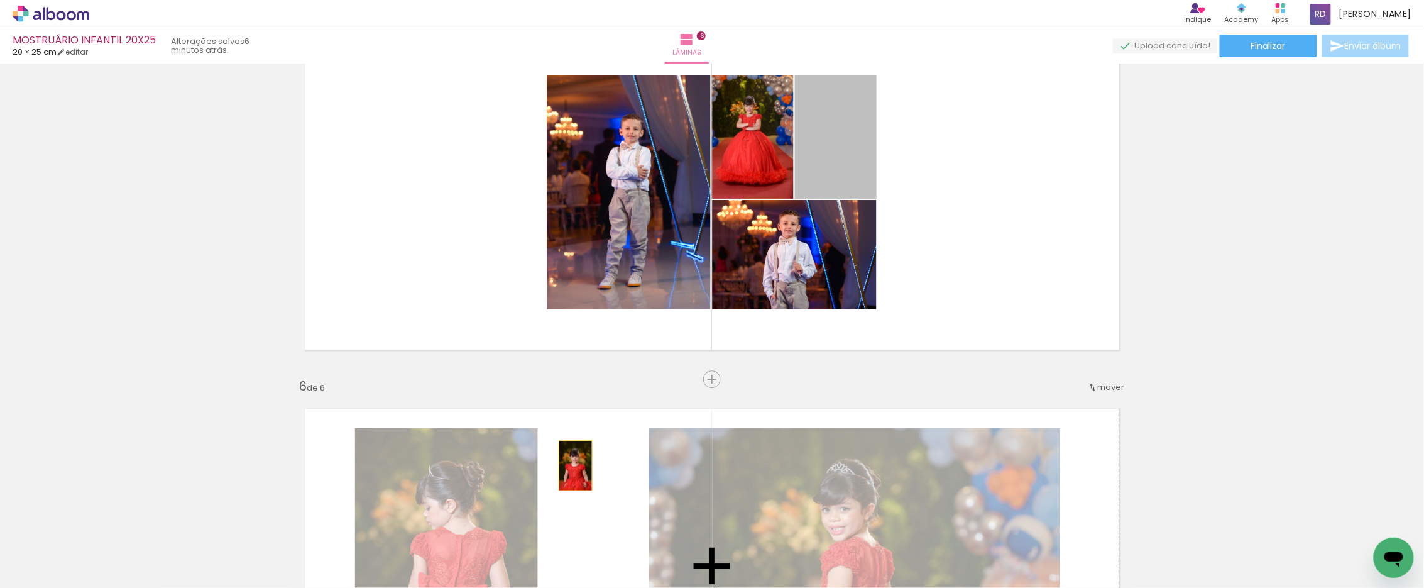
drag, startPoint x: 828, startPoint y: 140, endPoint x: 571, endPoint y: 465, distance: 414.2
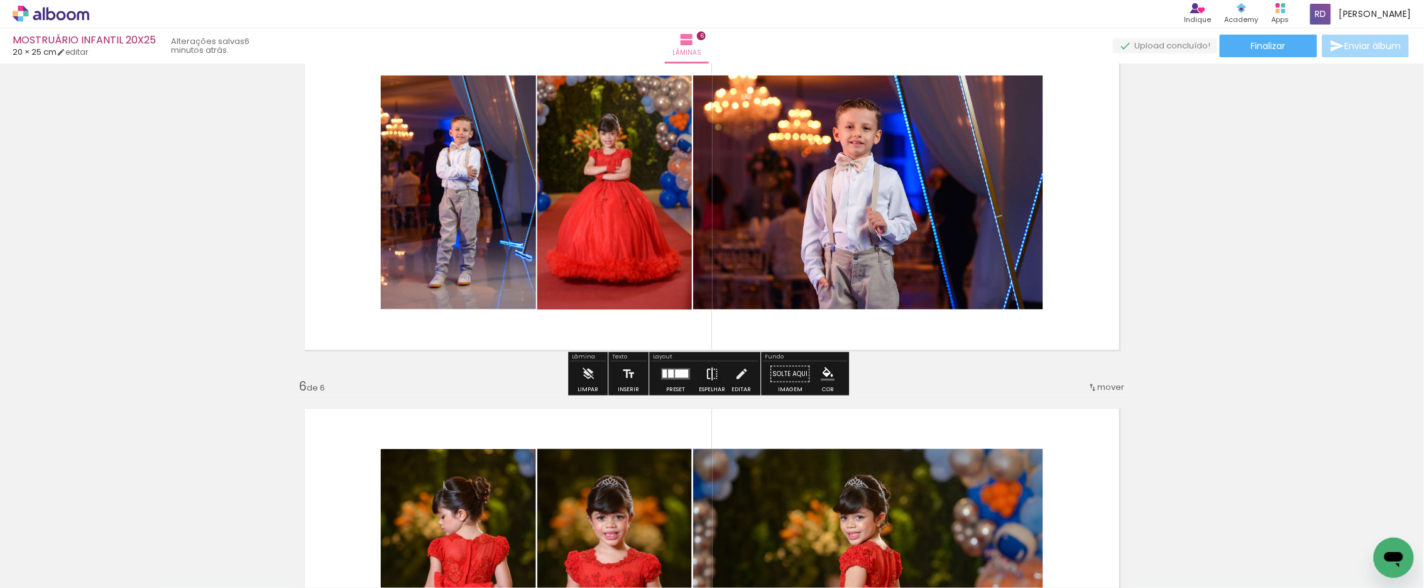
click at [710, 374] on iron-icon at bounding box center [712, 373] width 14 height 25
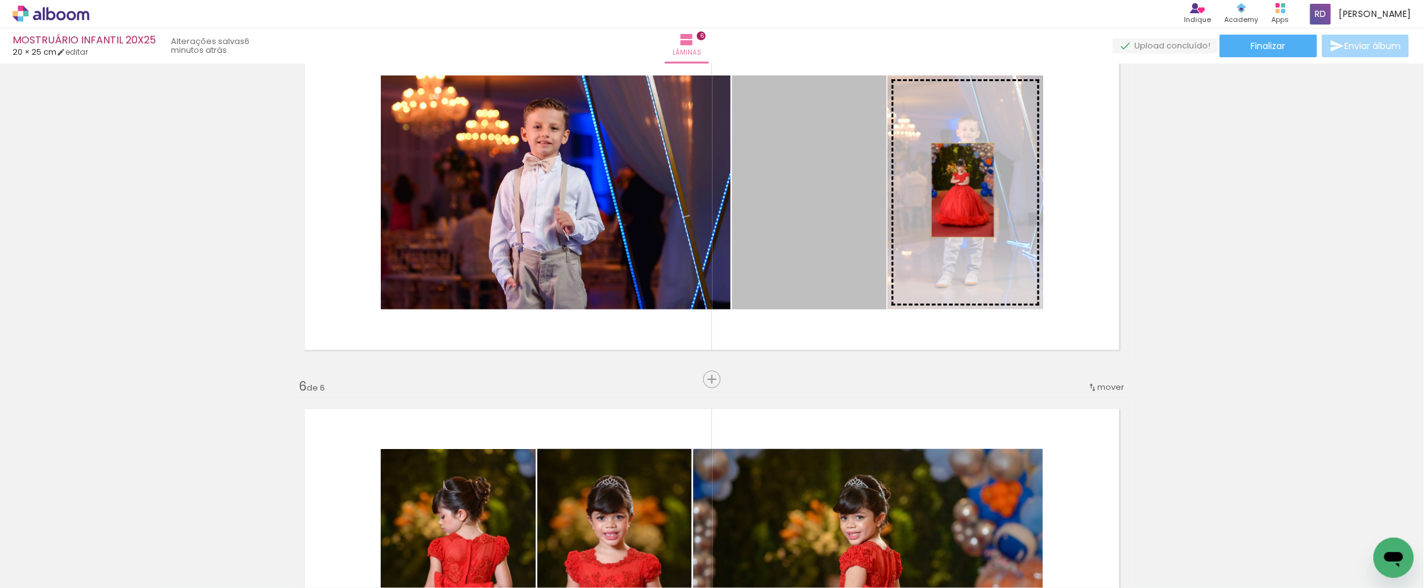
drag, startPoint x: 800, startPoint y: 182, endPoint x: 958, endPoint y: 190, distance: 157.9
click at [0, 0] on slot at bounding box center [0, 0] width 0 height 0
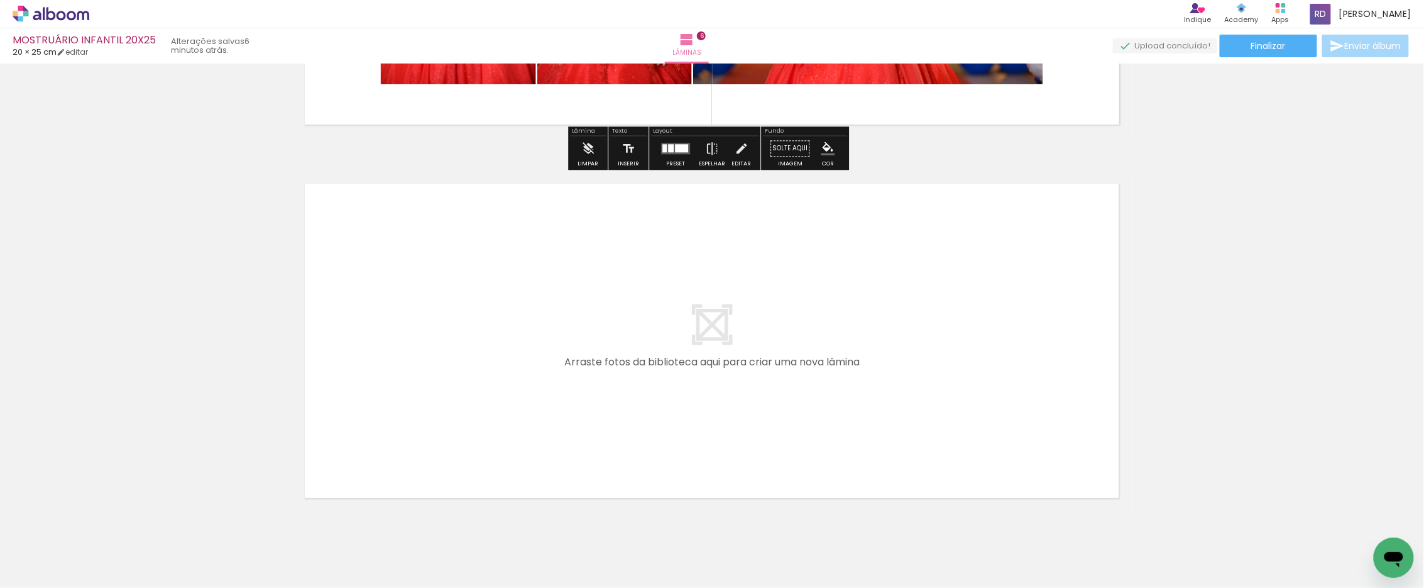
scroll to position [2216, 0]
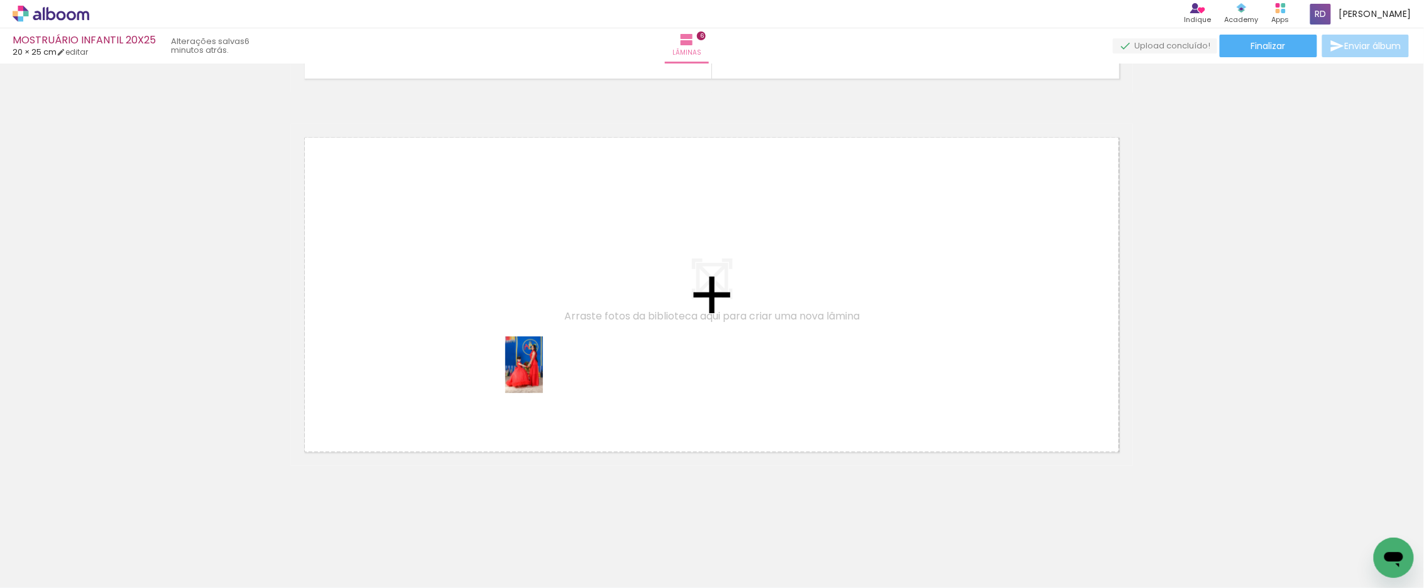
drag, startPoint x: 721, startPoint y: 542, endPoint x: 543, endPoint y: 374, distance: 244.9
click at [543, 374] on quentale-workspace at bounding box center [712, 294] width 1424 height 588
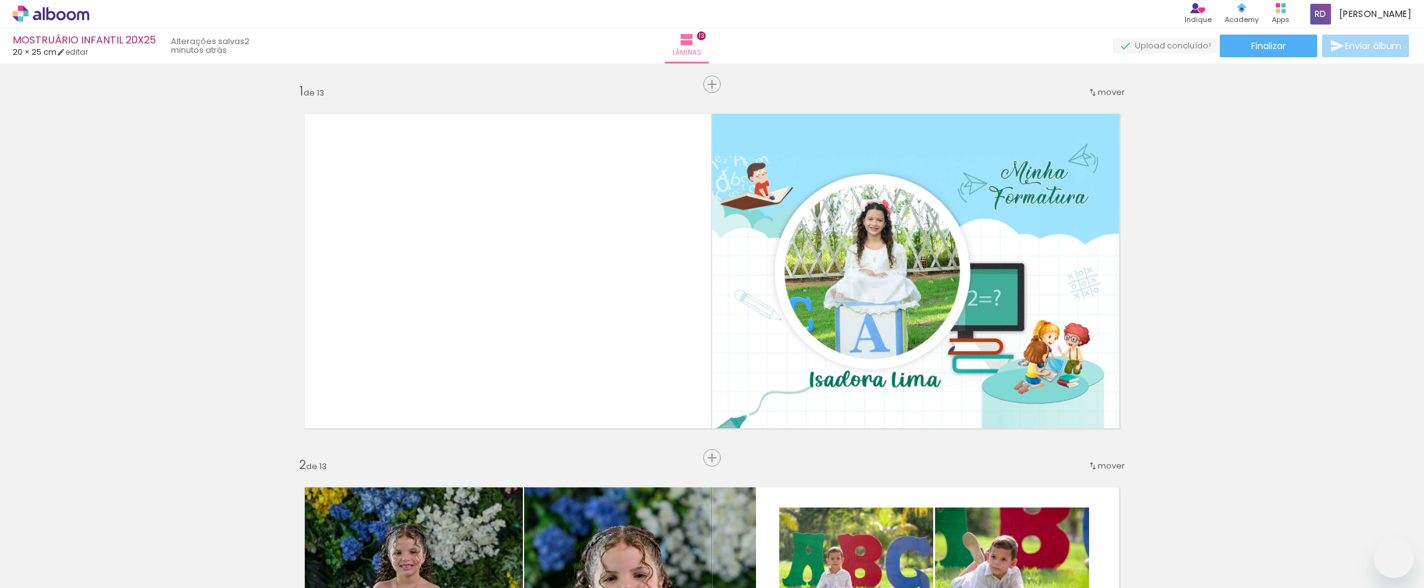
drag, startPoint x: 0, startPoint y: 0, endPoint x: 959, endPoint y: 385, distance: 1033.1
click at [0, 0] on slot at bounding box center [0, 0] width 0 height 0
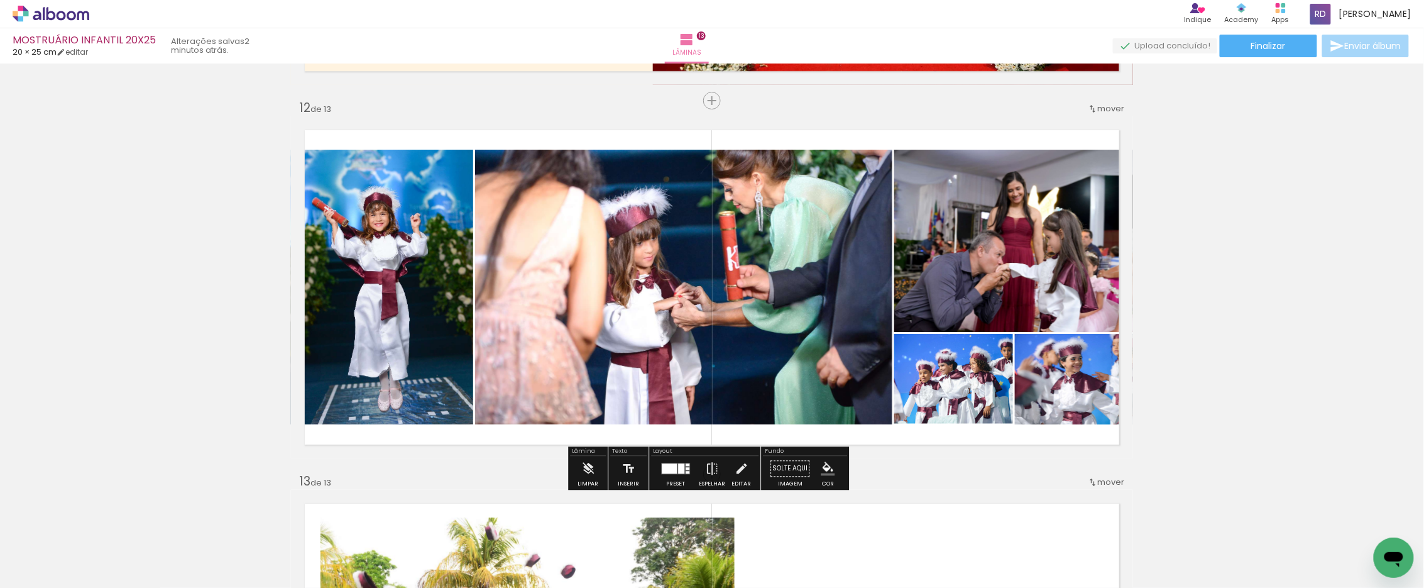
scroll to position [0, 2201]
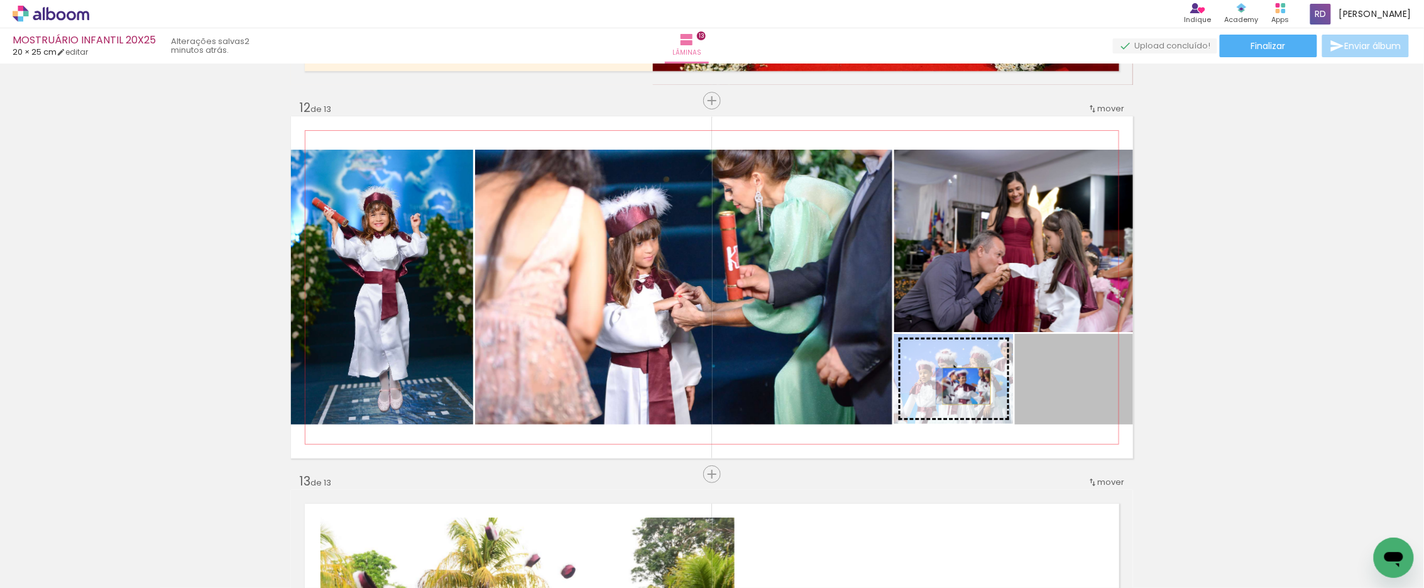
drag, startPoint x: 1068, startPoint y: 385, endPoint x: 961, endPoint y: 385, distance: 106.8
click at [0, 0] on slot at bounding box center [0, 0] width 0 height 0
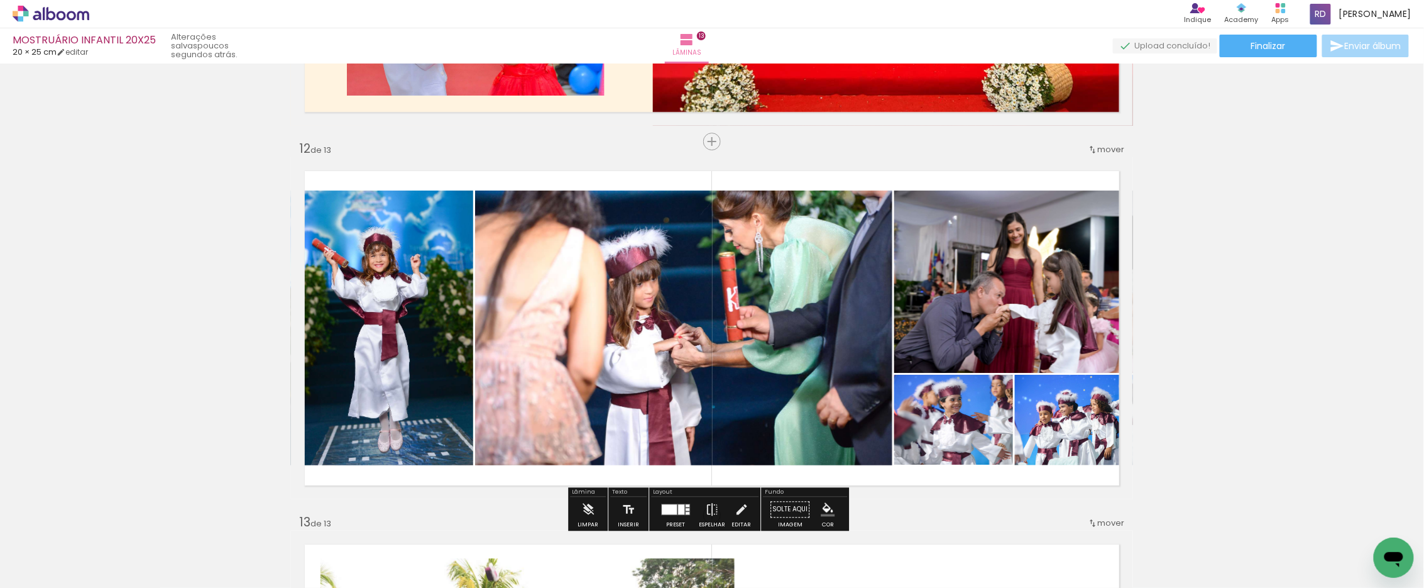
scroll to position [4020, 0]
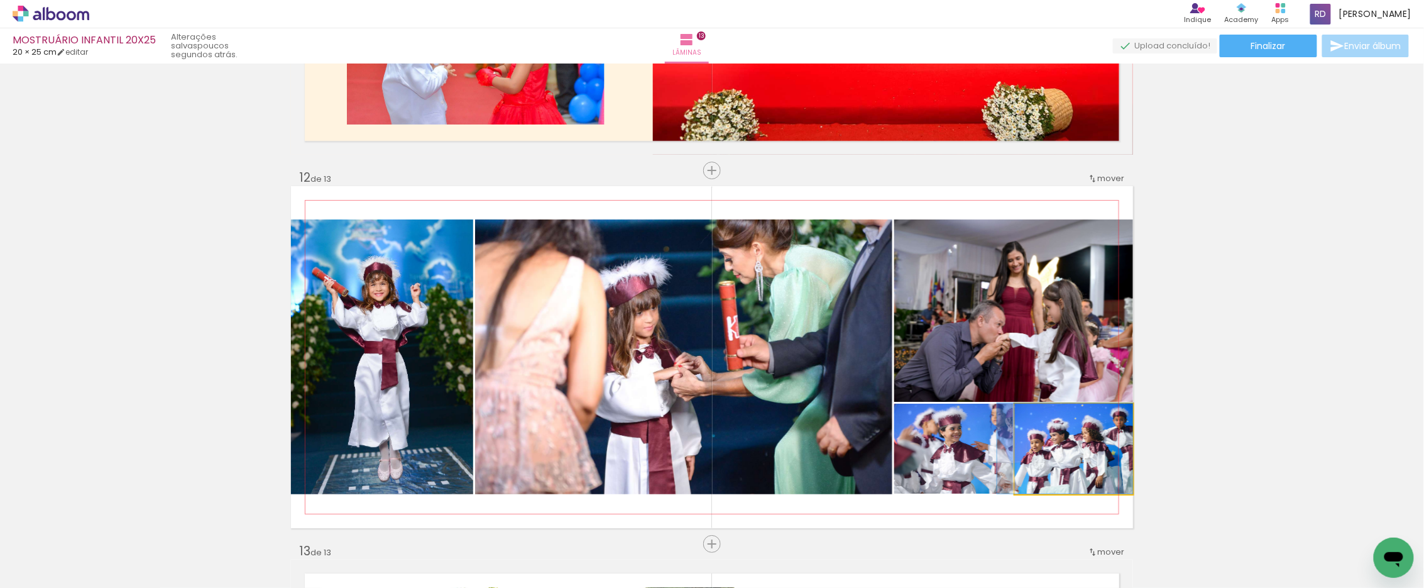
drag, startPoint x: 1073, startPoint y: 457, endPoint x: 1063, endPoint y: 456, distance: 10.2
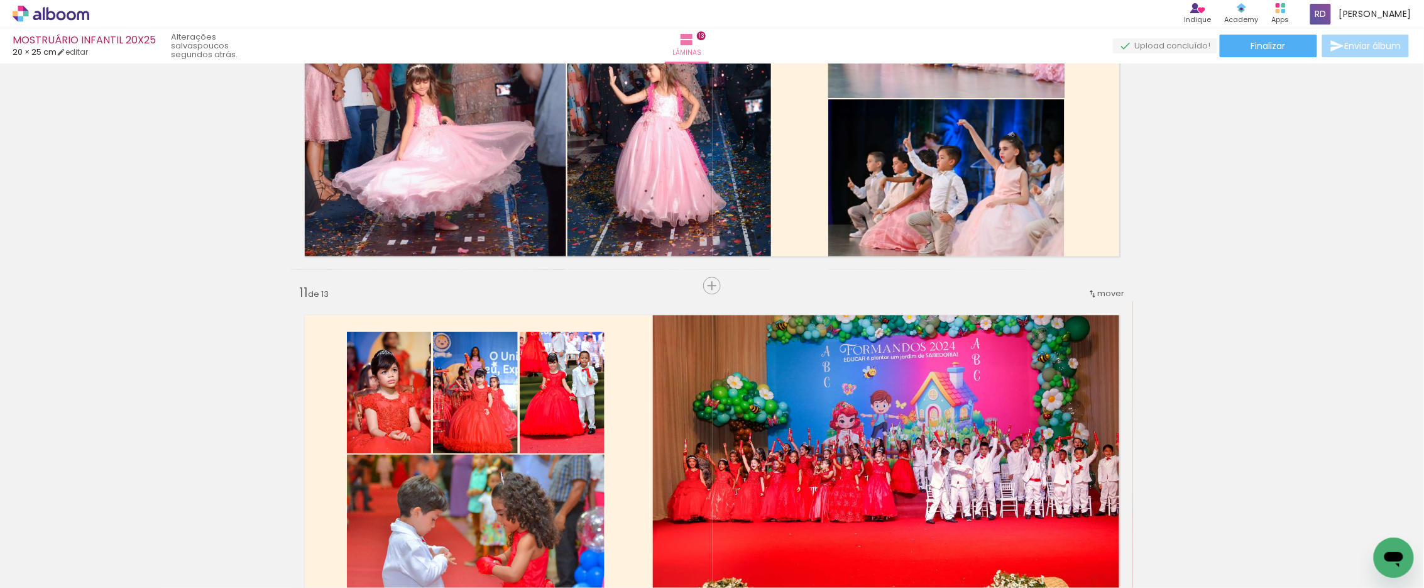
scroll to position [3461, 0]
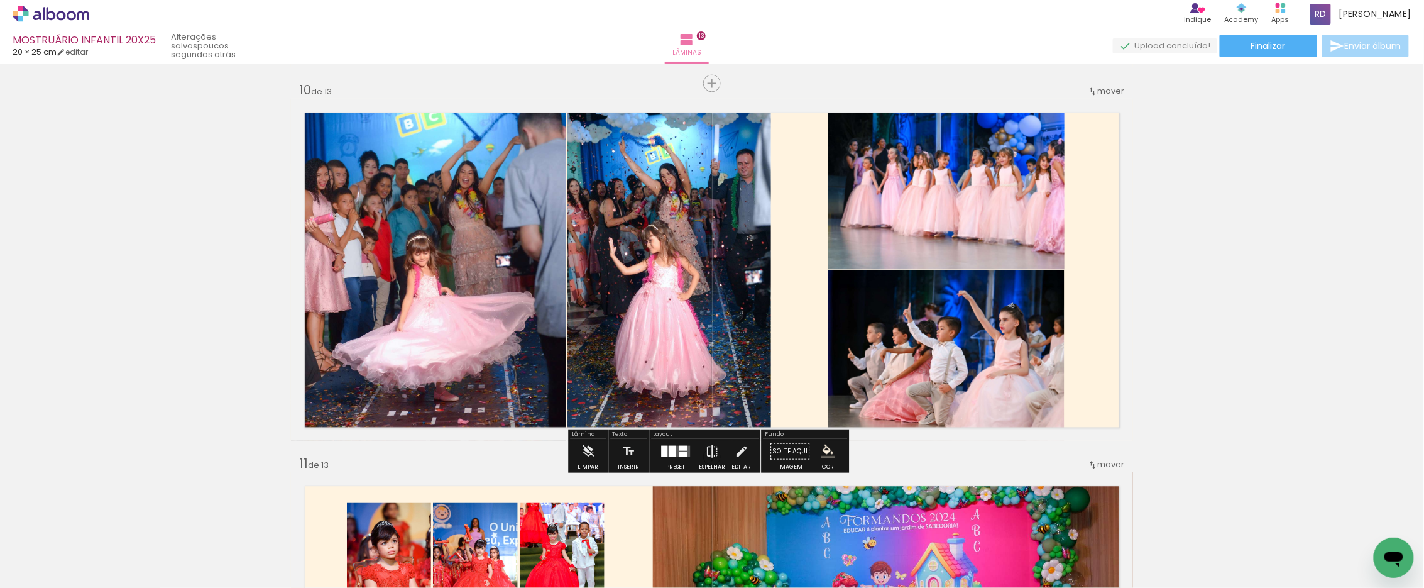
scroll to position [3391, 0]
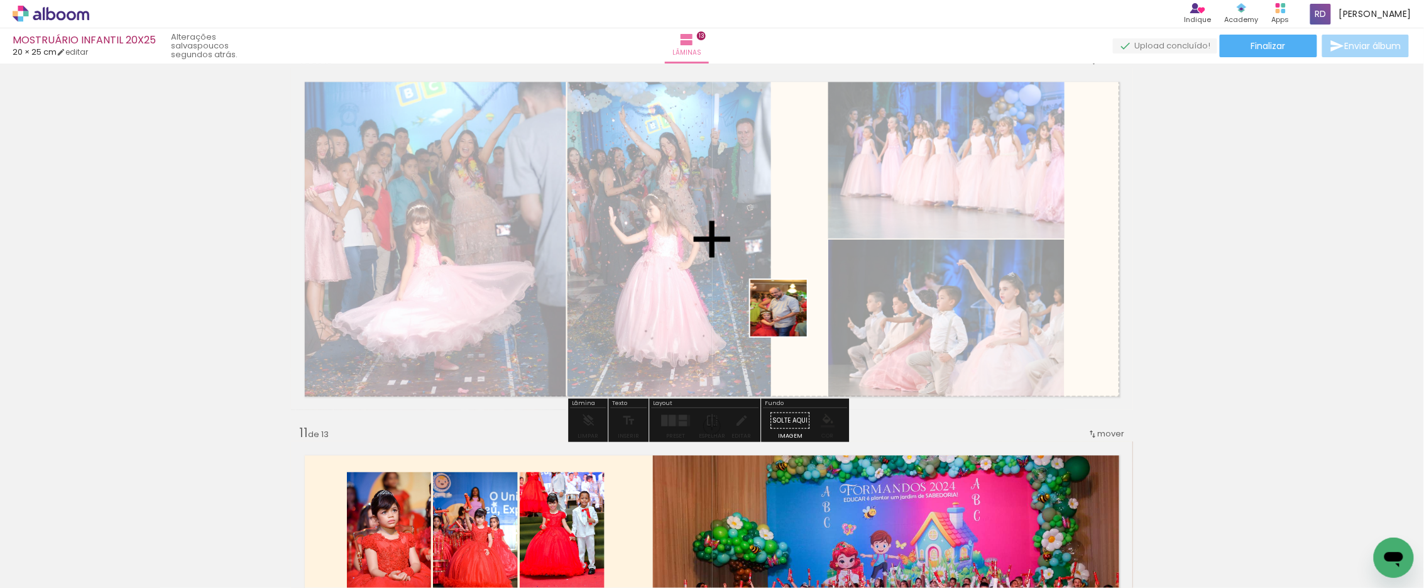
drag, startPoint x: 798, startPoint y: 442, endPoint x: 793, endPoint y: 292, distance: 150.9
click at [793, 292] on quentale-workspace at bounding box center [712, 294] width 1424 height 588
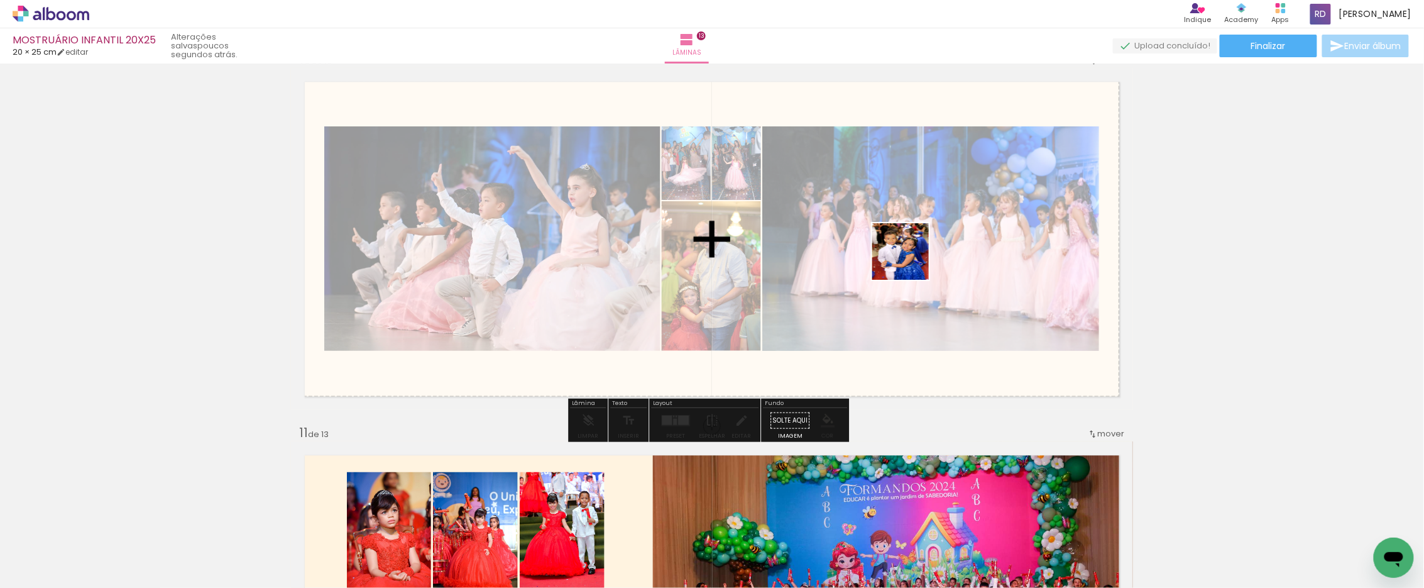
drag, startPoint x: 881, startPoint y: 543, endPoint x: 910, endPoint y: 258, distance: 286.1
click at [910, 258] on quentale-workspace at bounding box center [712, 294] width 1424 height 588
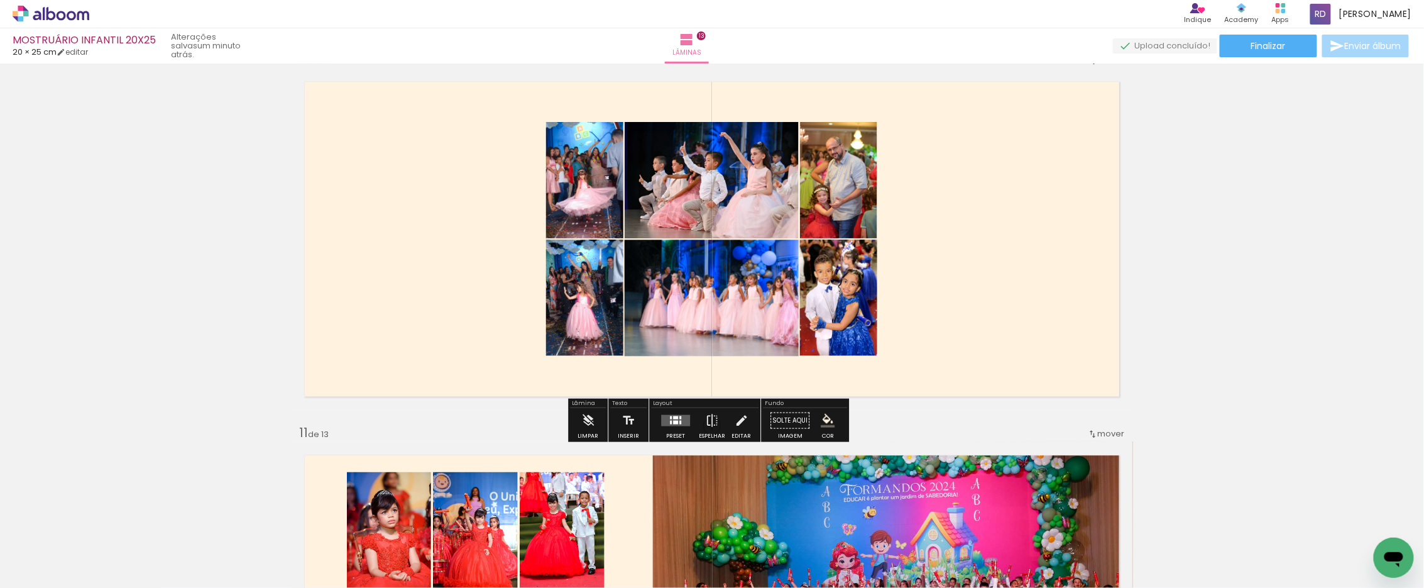
click at [679, 421] on div at bounding box center [680, 422] width 2 height 4
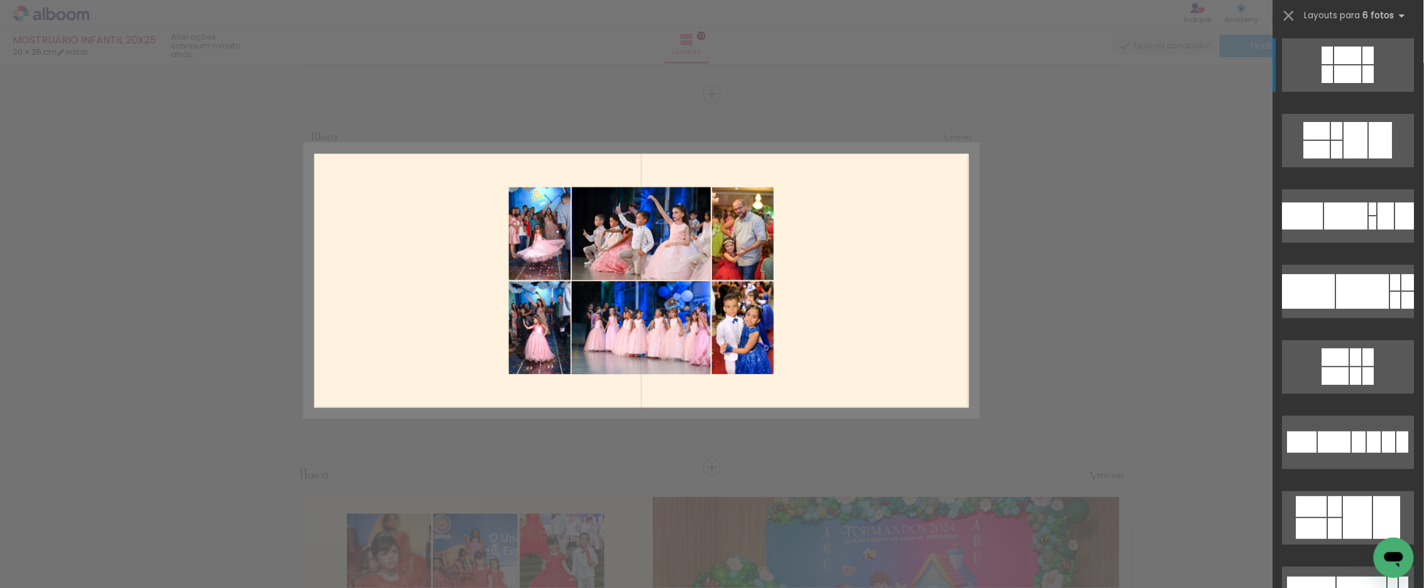
scroll to position [3343, 0]
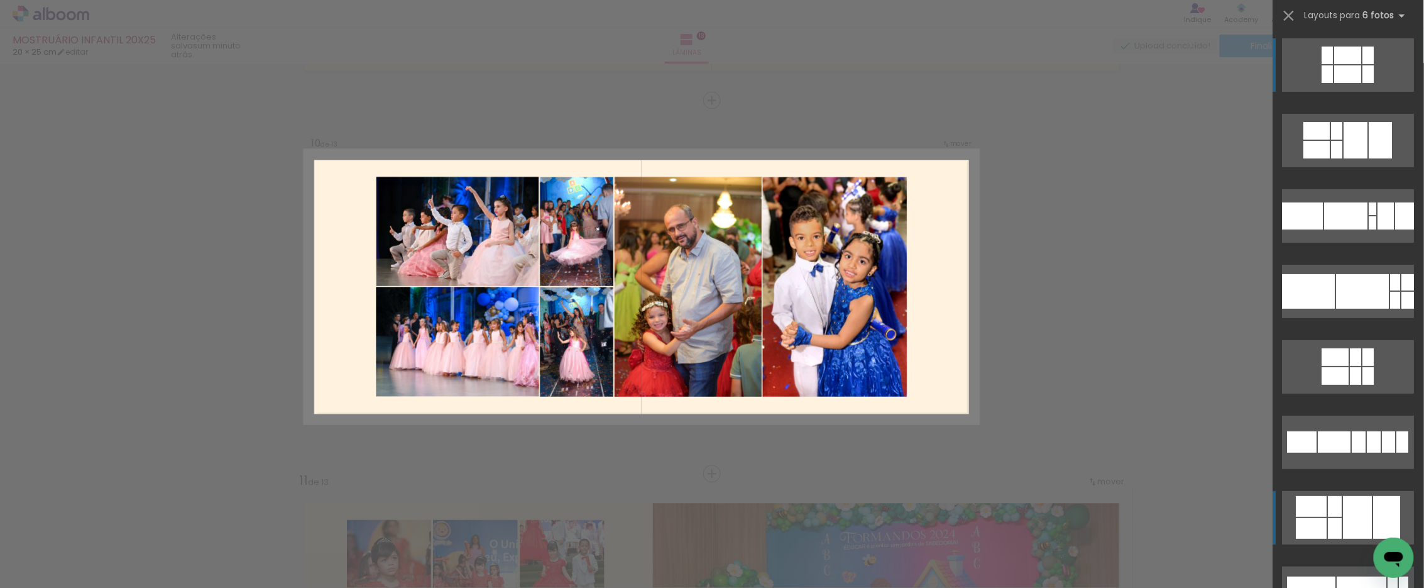
click at [1322, 511] on quentale-layouter at bounding box center [1348, 517] width 132 height 53
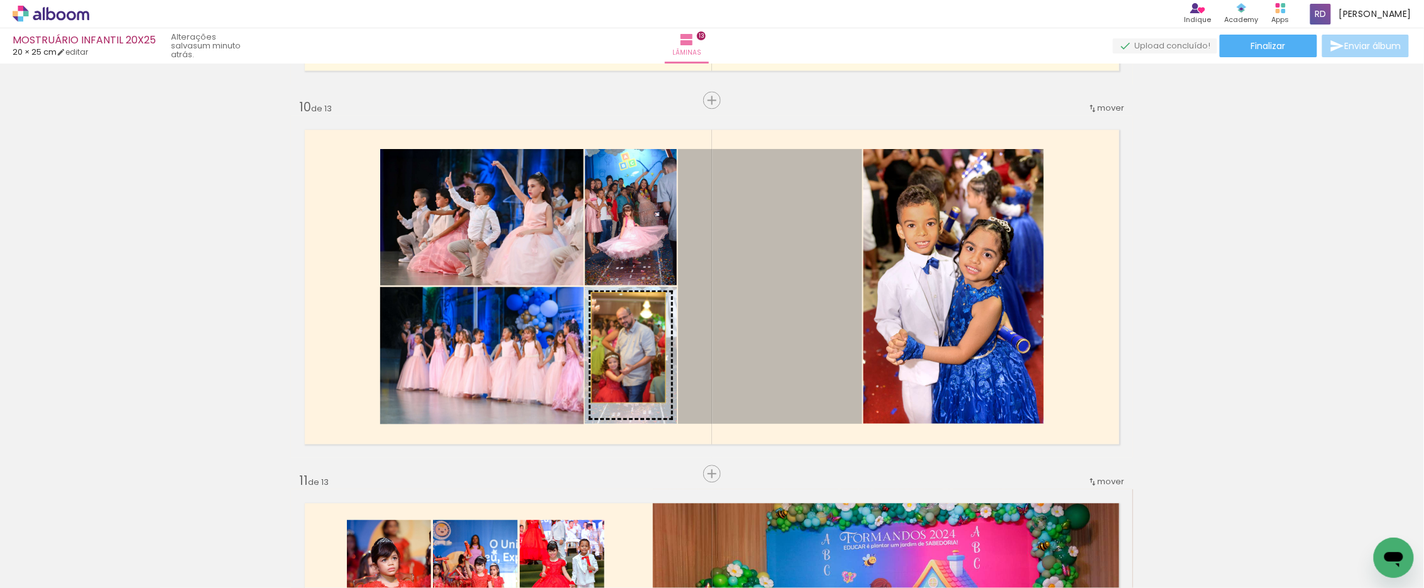
drag, startPoint x: 774, startPoint y: 304, endPoint x: 623, endPoint y: 347, distance: 156.7
click at [0, 0] on slot at bounding box center [0, 0] width 0 height 0
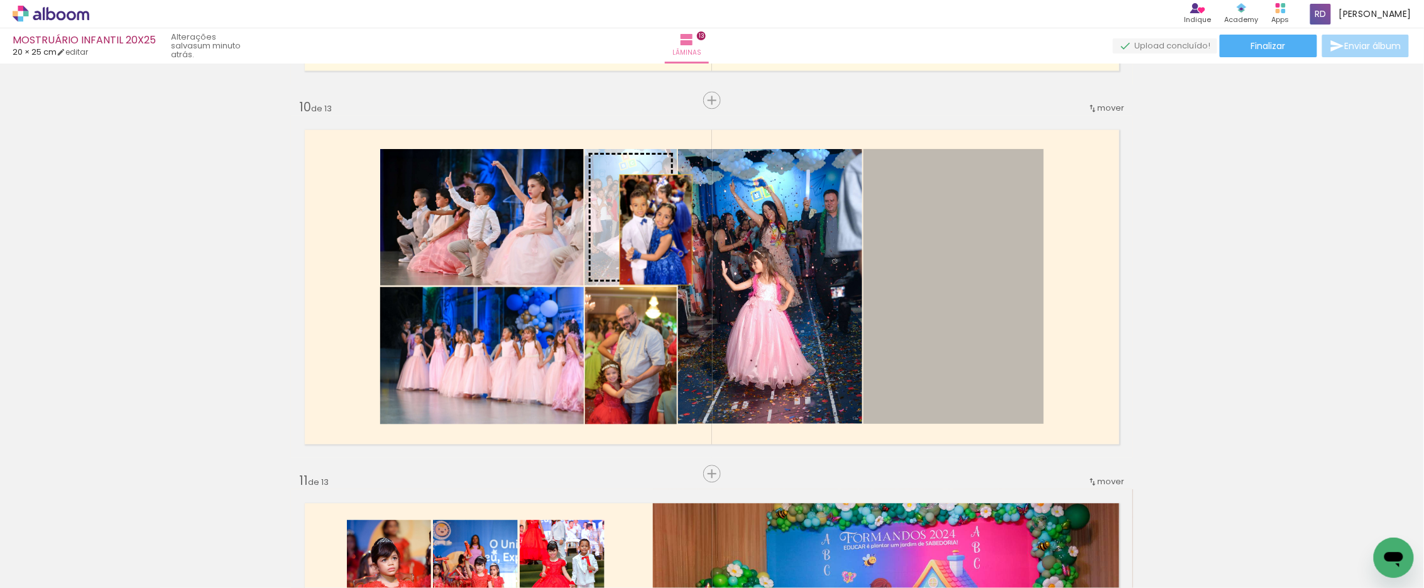
drag, startPoint x: 934, startPoint y: 267, endPoint x: 627, endPoint y: 229, distance: 308.9
click at [0, 0] on slot at bounding box center [0, 0] width 0 height 0
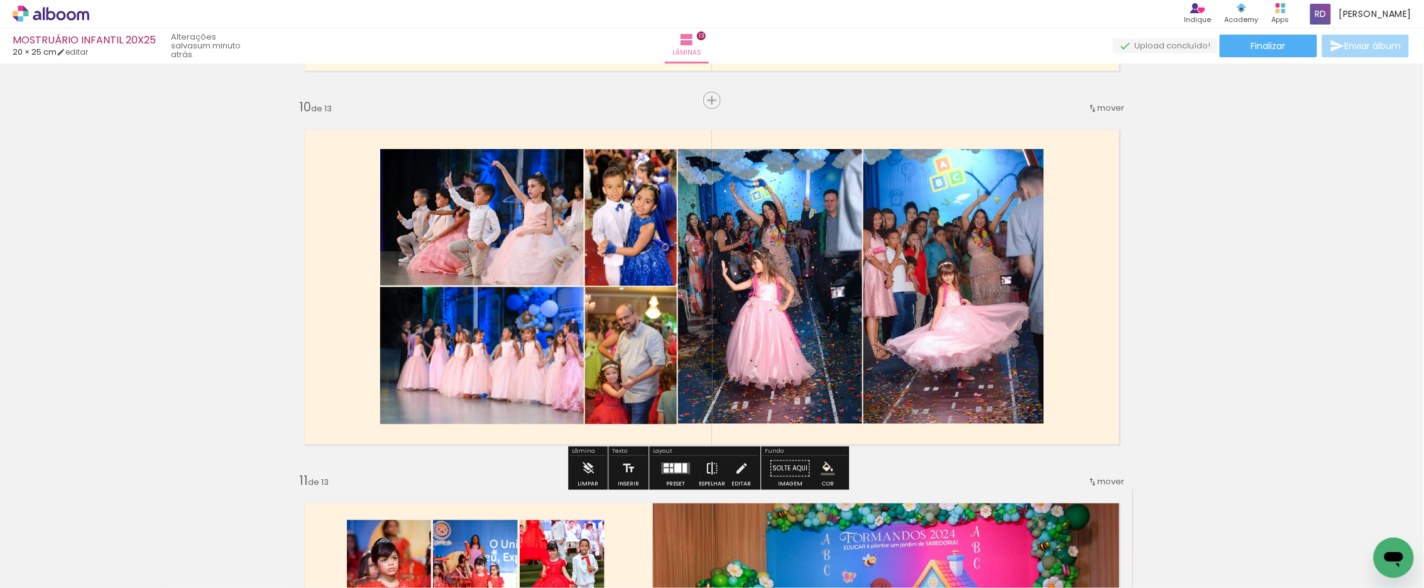
click at [710, 464] on iron-icon at bounding box center [712, 467] width 14 height 25
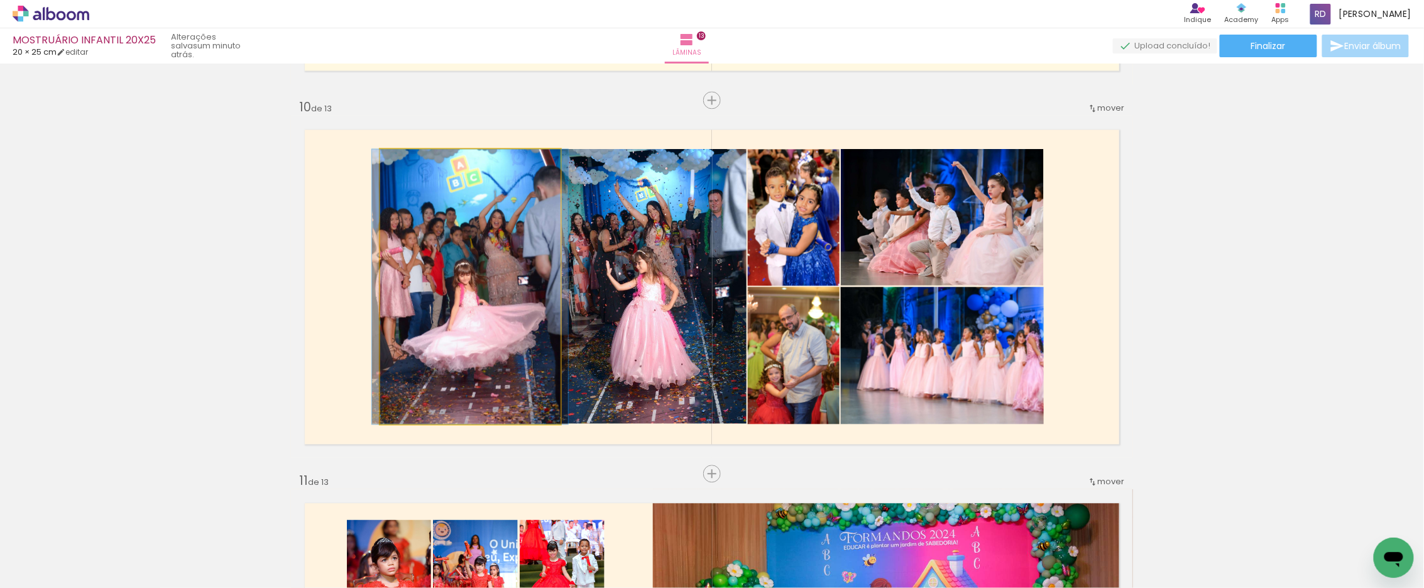
click at [486, 244] on quentale-photo at bounding box center [470, 286] width 180 height 275
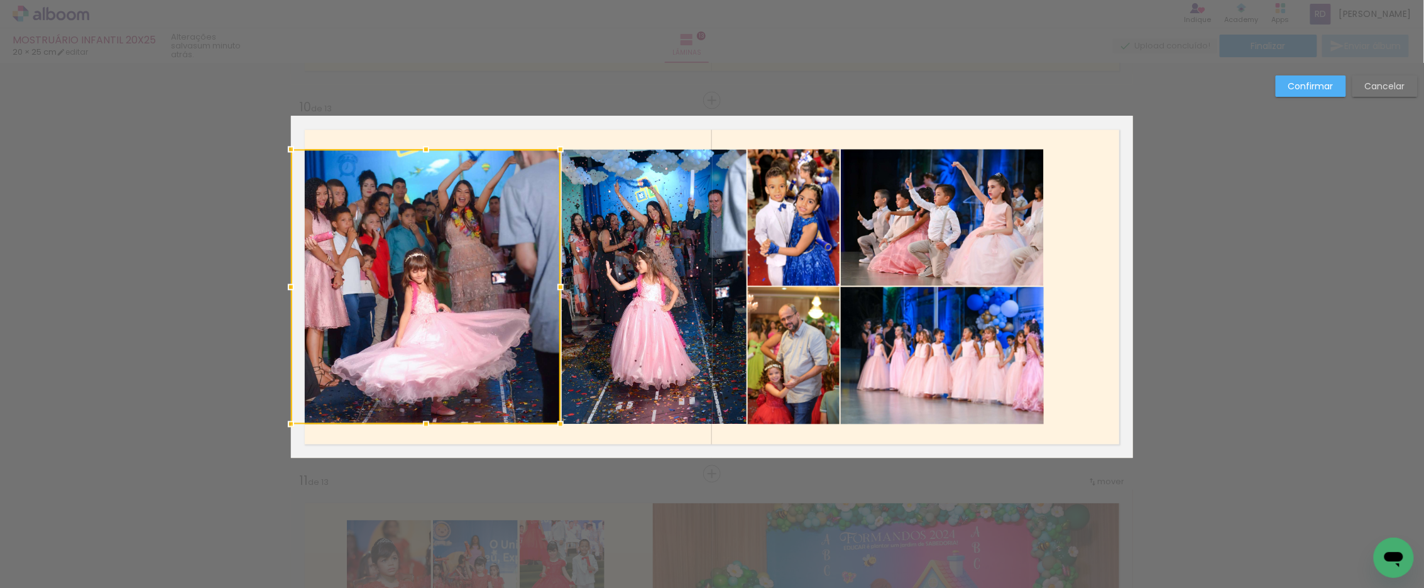
drag, startPoint x: 374, startPoint y: 285, endPoint x: 293, endPoint y: 281, distance: 81.8
click at [293, 281] on div at bounding box center [290, 286] width 25 height 25
click at [609, 281] on quentale-photo at bounding box center [654, 286] width 185 height 275
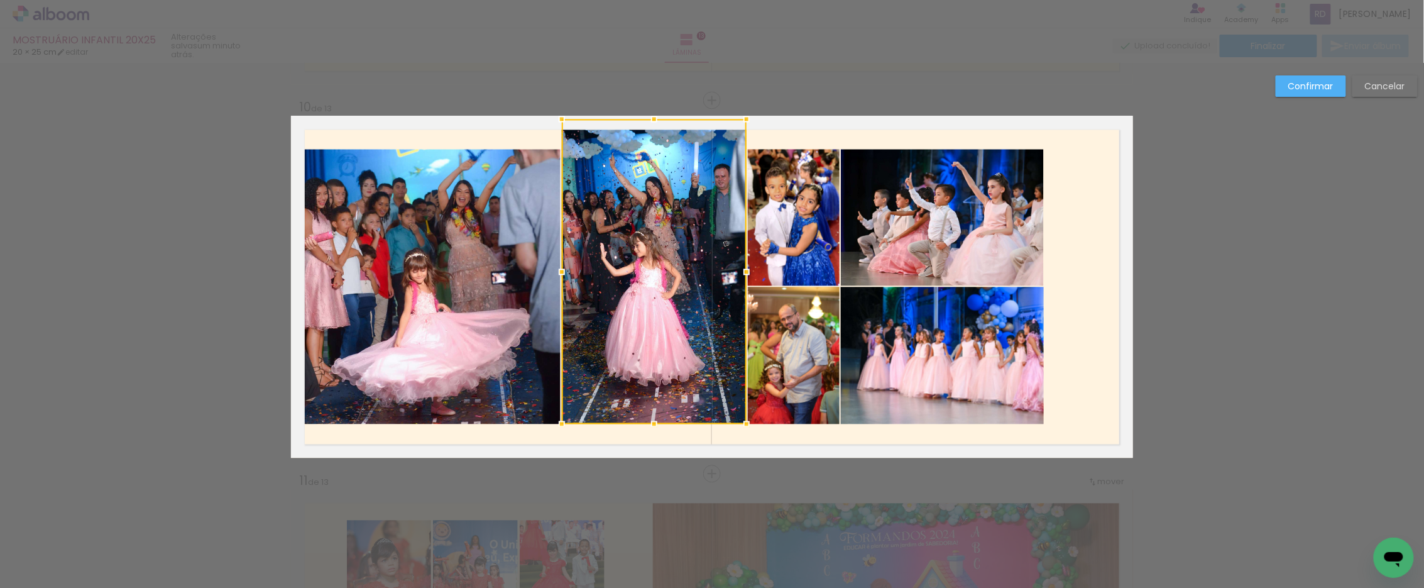
drag, startPoint x: 649, startPoint y: 146, endPoint x: 658, endPoint y: 51, distance: 95.3
click at [0, 0] on div "MOSTRUÁRIO INFANTIL 20X25 20 × 25 cm editar um minuto atrás. Lâminas 13 Finaliz…" at bounding box center [0, 0] width 0 height 0
click at [631, 181] on quentale-photo at bounding box center [654, 271] width 185 height 305
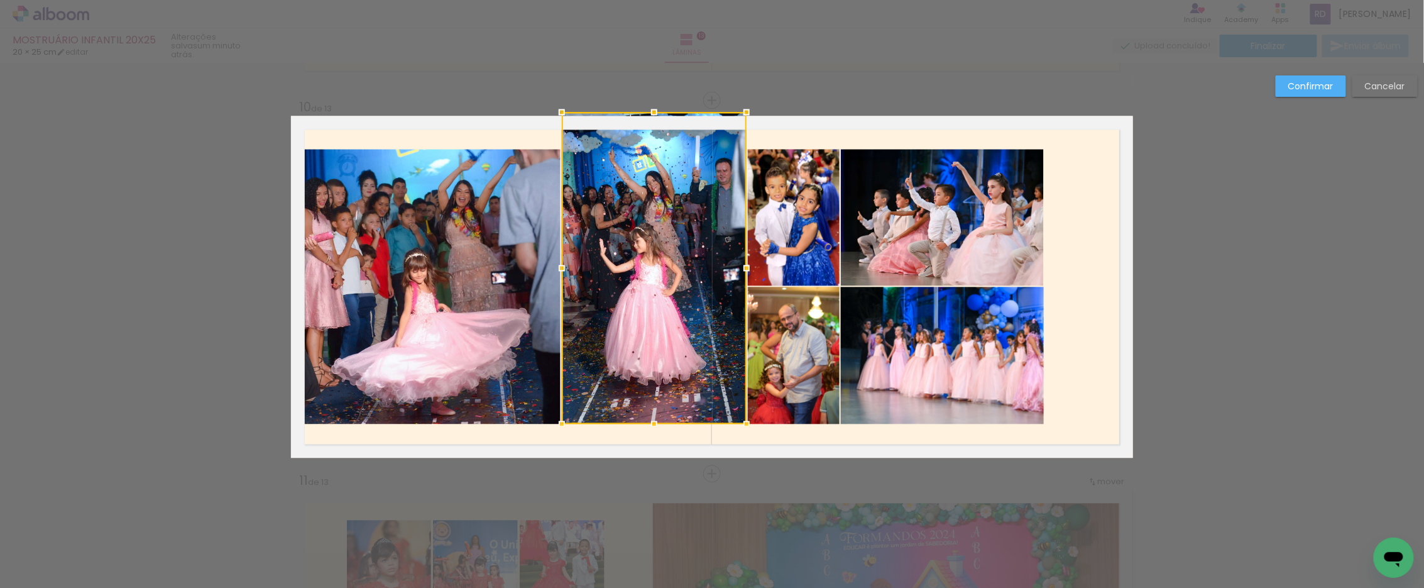
drag, startPoint x: 649, startPoint y: 116, endPoint x: 638, endPoint y: 174, distance: 58.9
click at [638, 174] on div at bounding box center [654, 268] width 185 height 312
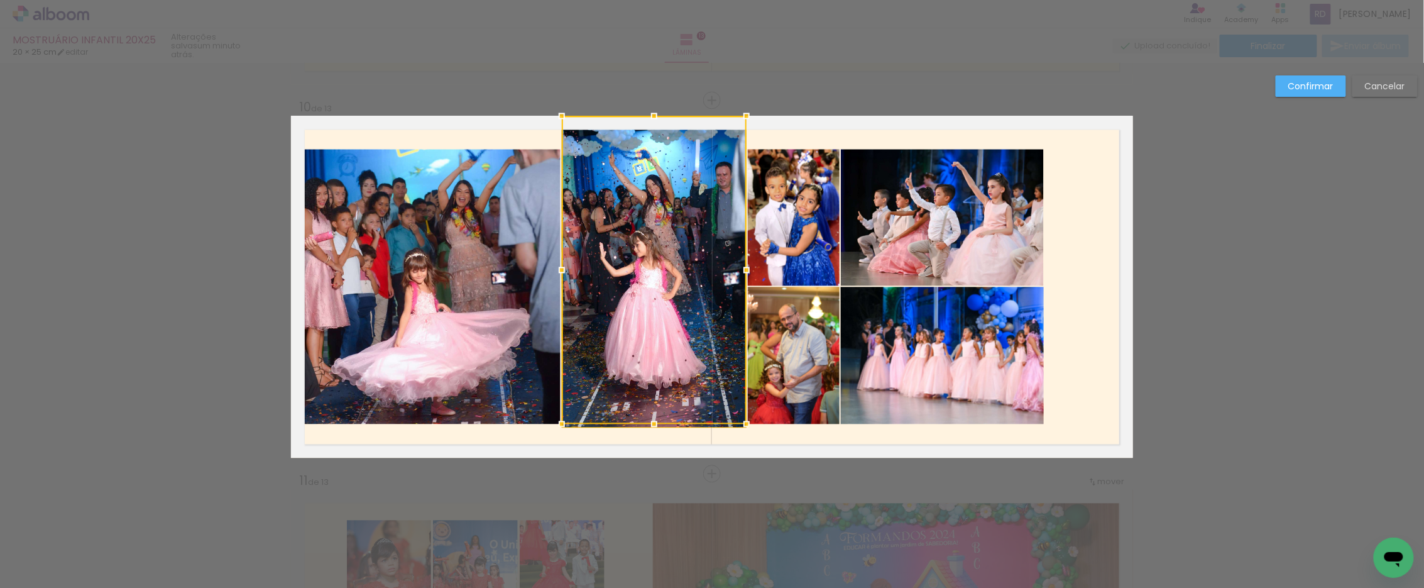
click at [641, 355] on div at bounding box center [654, 270] width 185 height 308
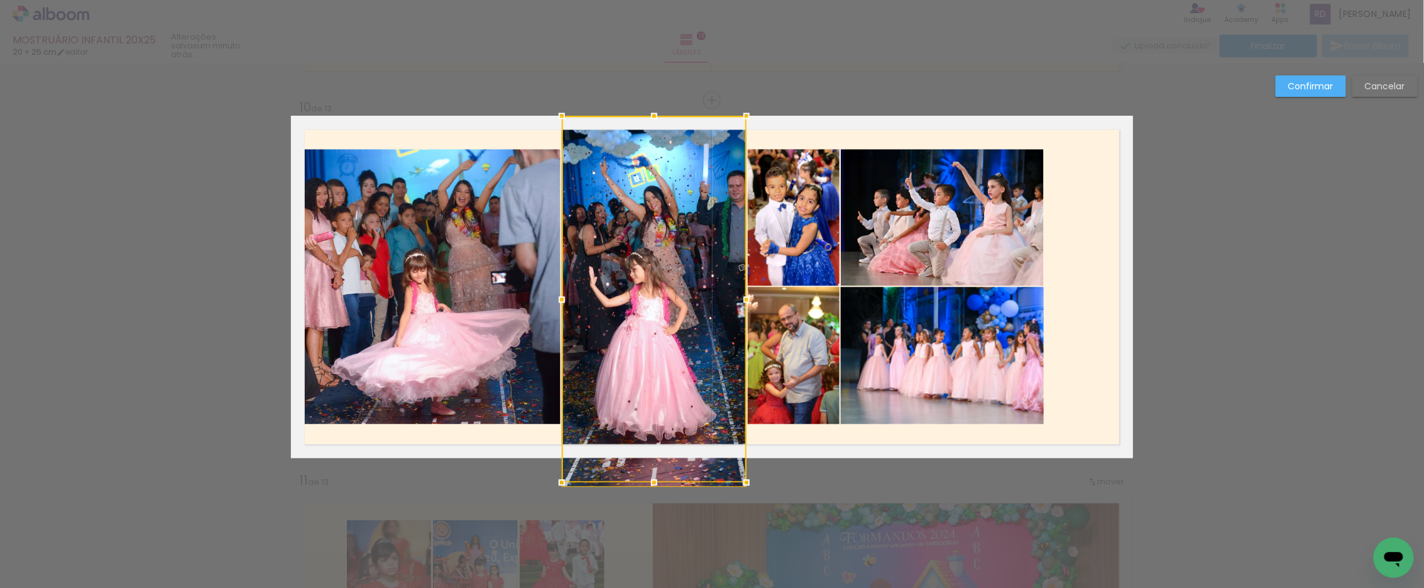
drag, startPoint x: 648, startPoint y: 422, endPoint x: 648, endPoint y: 481, distance: 58.4
click at [648, 481] on div at bounding box center [654, 481] width 25 height 25
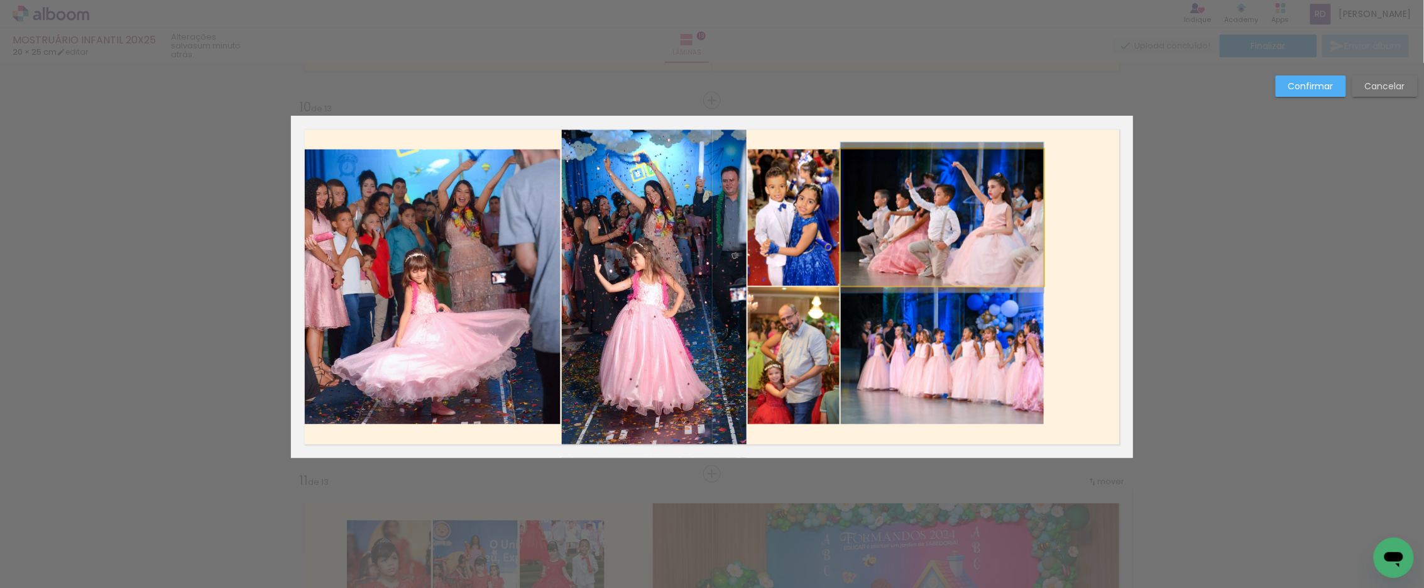
click at [889, 241] on quentale-photo at bounding box center [942, 217] width 203 height 136
click at [788, 226] on quentale-photo at bounding box center [794, 217] width 92 height 136
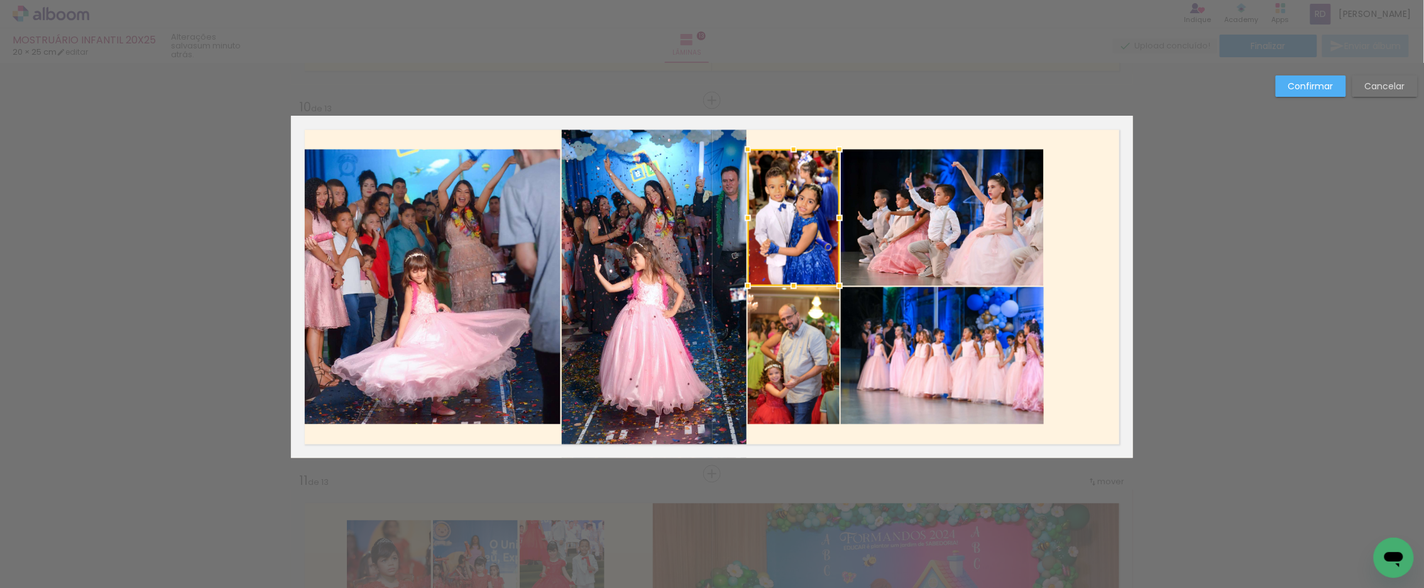
click at [787, 320] on quentale-photo at bounding box center [794, 355] width 92 height 137
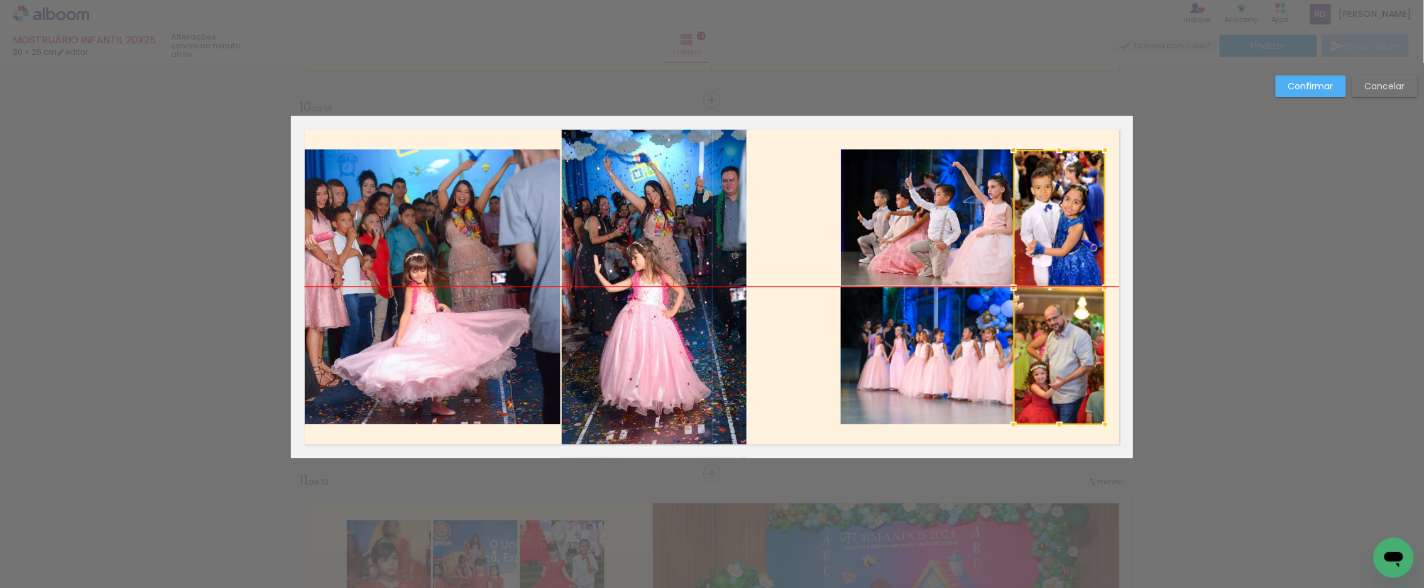
drag, startPoint x: 786, startPoint y: 231, endPoint x: 1052, endPoint y: 234, distance: 265.8
click at [1052, 234] on div at bounding box center [1060, 287] width 92 height 275
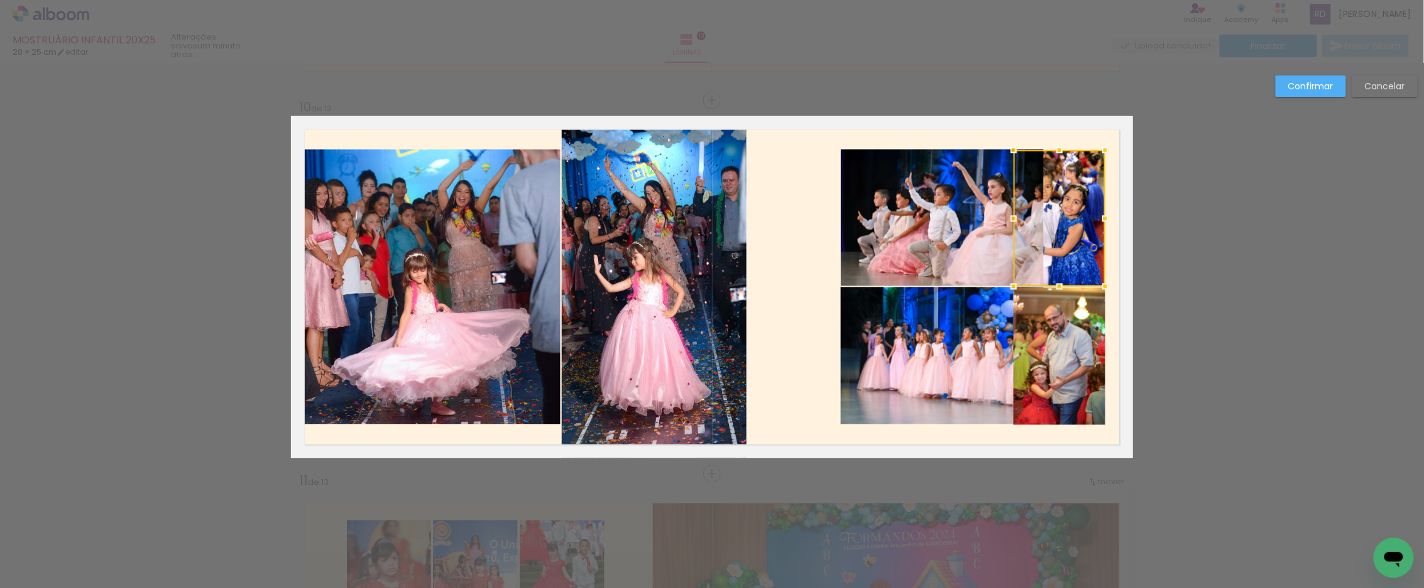
click at [932, 200] on quentale-photo at bounding box center [942, 217] width 203 height 136
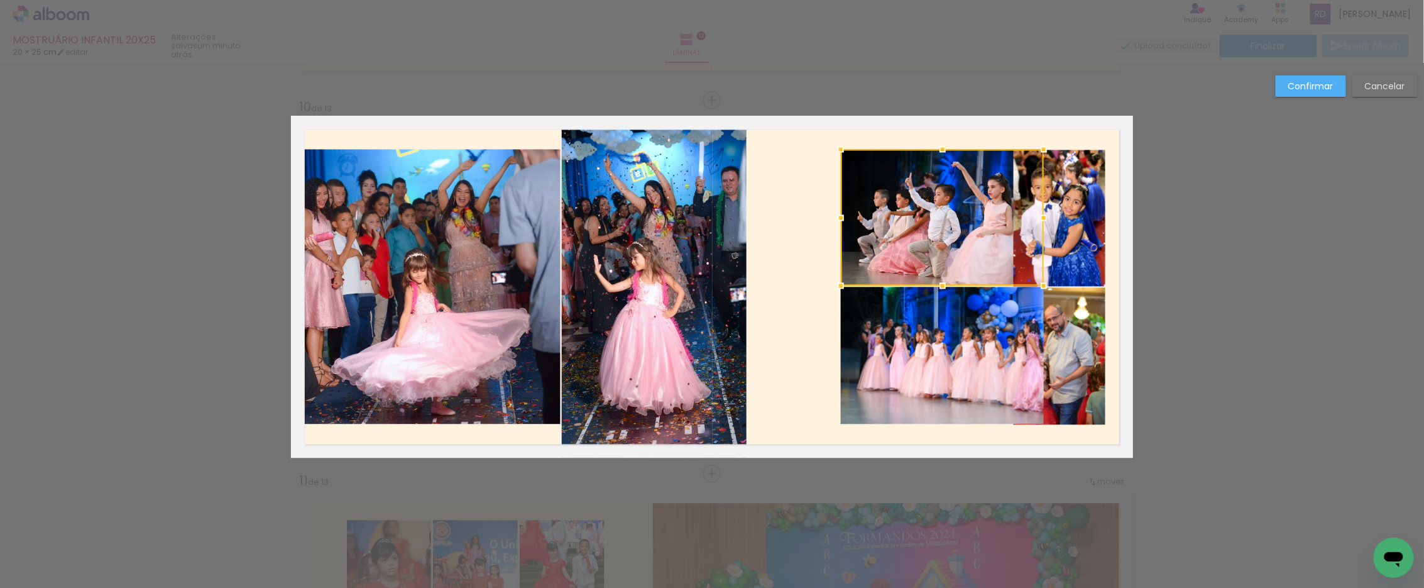
click at [918, 329] on quentale-photo at bounding box center [942, 355] width 203 height 137
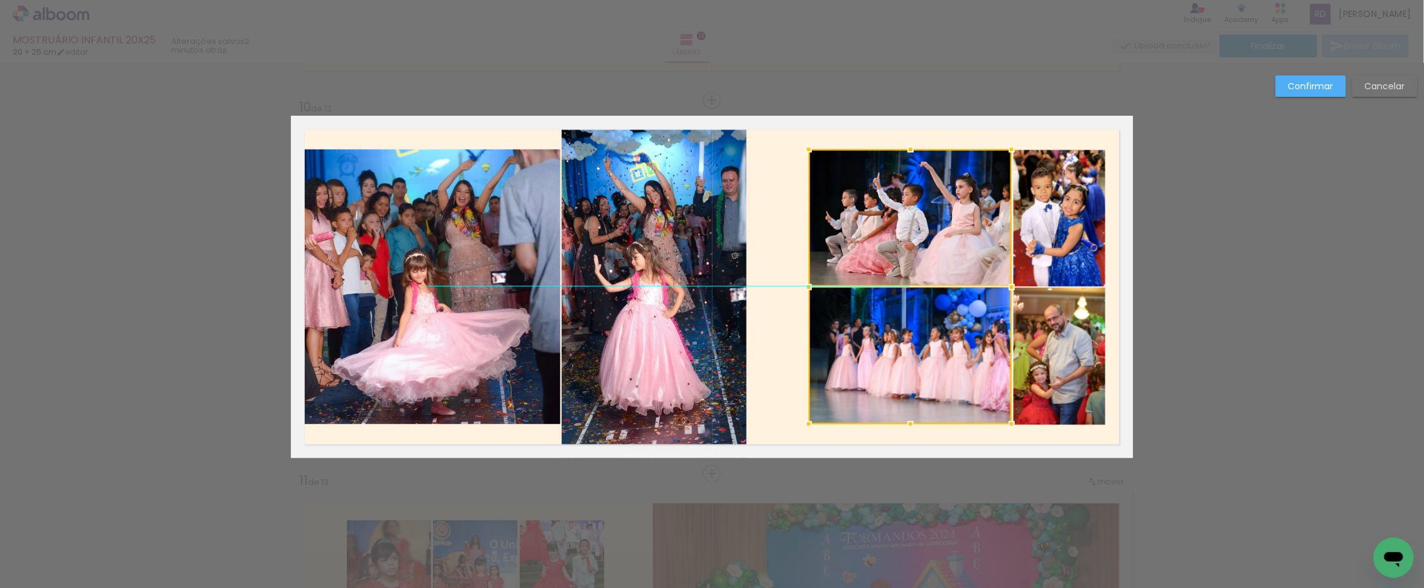
drag, startPoint x: 932, startPoint y: 222, endPoint x: 900, endPoint y: 222, distance: 32.0
click at [900, 222] on div at bounding box center [910, 286] width 203 height 275
click at [655, 240] on quentale-photo at bounding box center [654, 287] width 185 height 342
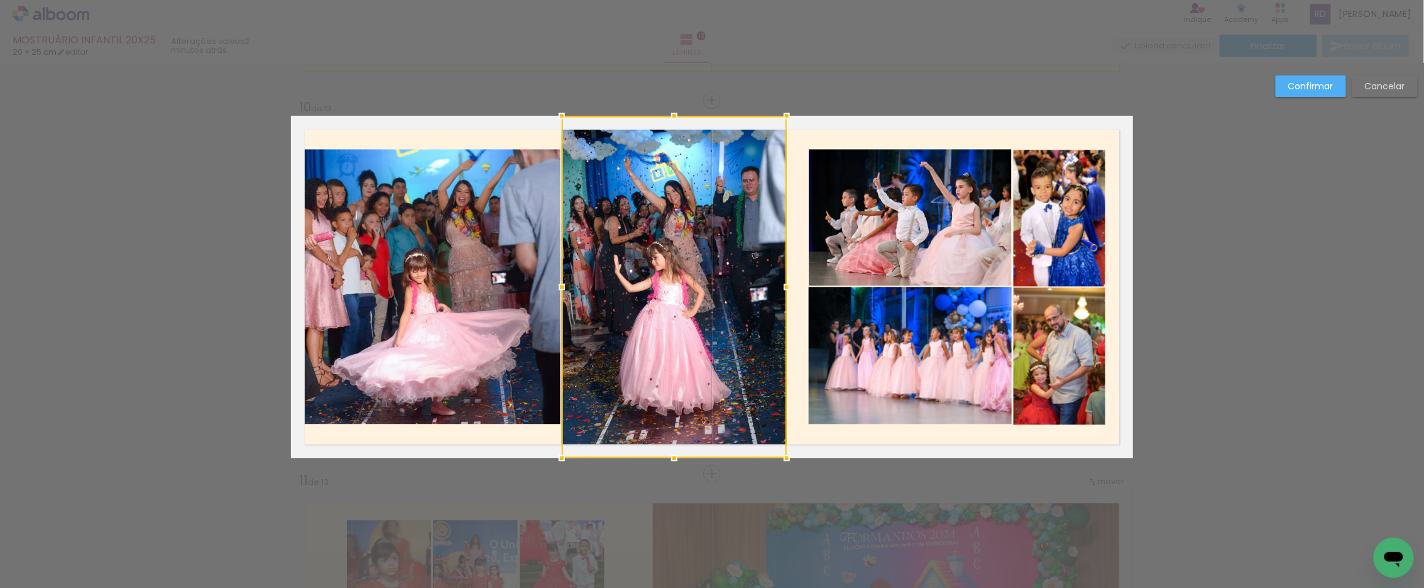
drag, startPoint x: 740, startPoint y: 288, endPoint x: 780, endPoint y: 290, distance: 40.9
click at [780, 290] on div at bounding box center [786, 286] width 25 height 25
click at [897, 246] on quentale-photo at bounding box center [910, 217] width 203 height 136
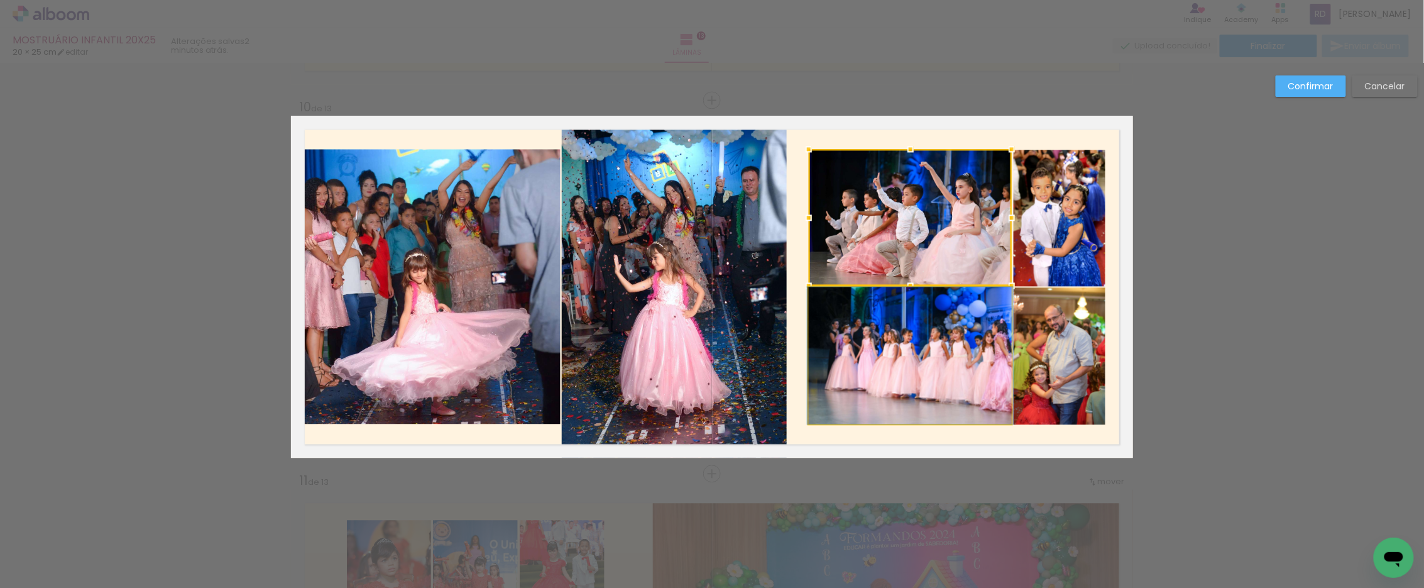
click at [877, 336] on quentale-photo at bounding box center [910, 355] width 203 height 137
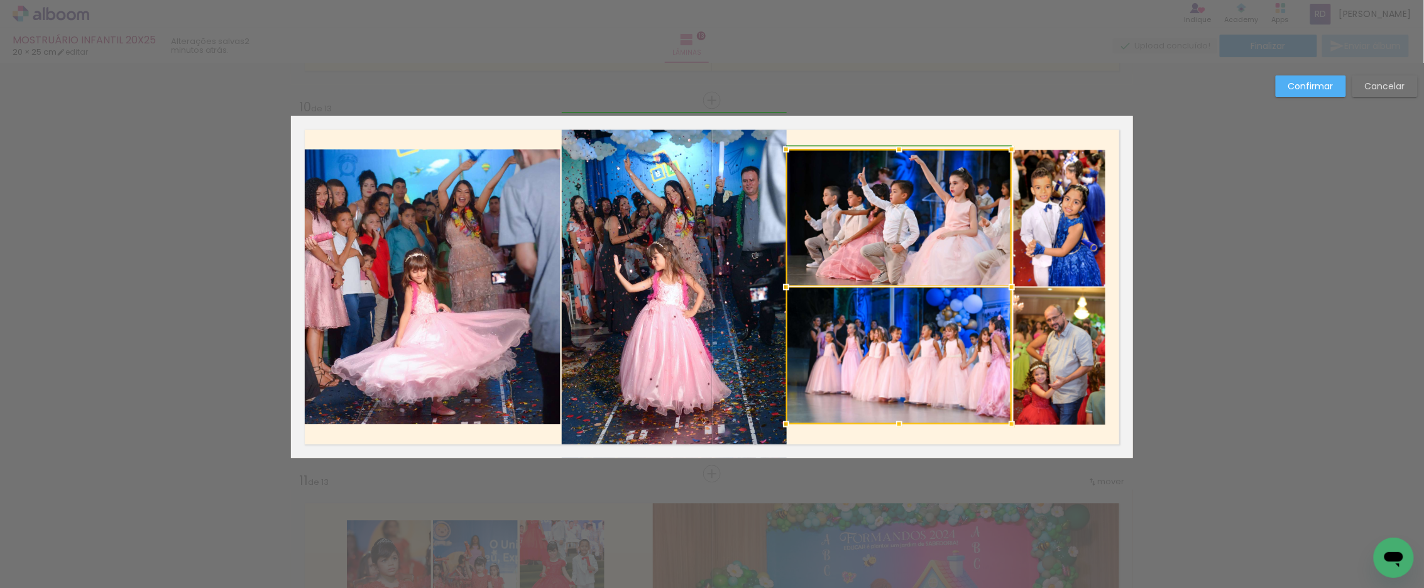
drag, startPoint x: 802, startPoint y: 287, endPoint x: 784, endPoint y: 283, distance: 17.9
click at [784, 283] on div at bounding box center [785, 286] width 25 height 25
click at [753, 285] on quentale-photo at bounding box center [674, 287] width 225 height 342
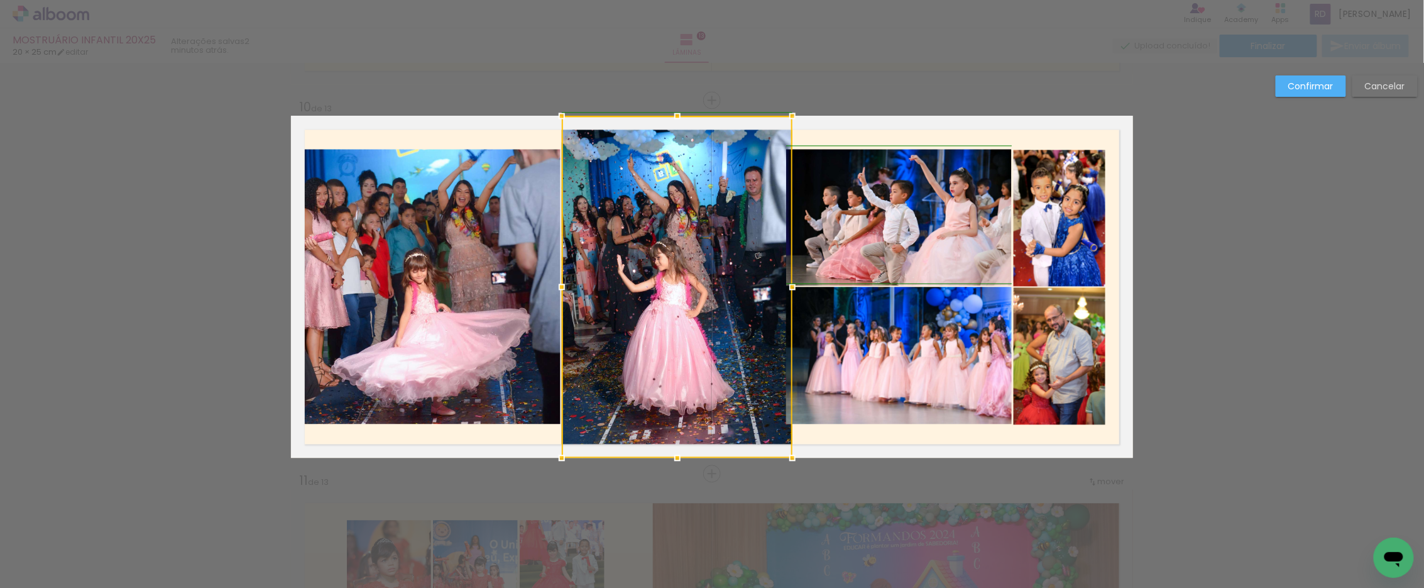
click at [775, 287] on div at bounding box center [677, 287] width 231 height 342
click at [849, 243] on quentale-photo at bounding box center [899, 217] width 226 height 136
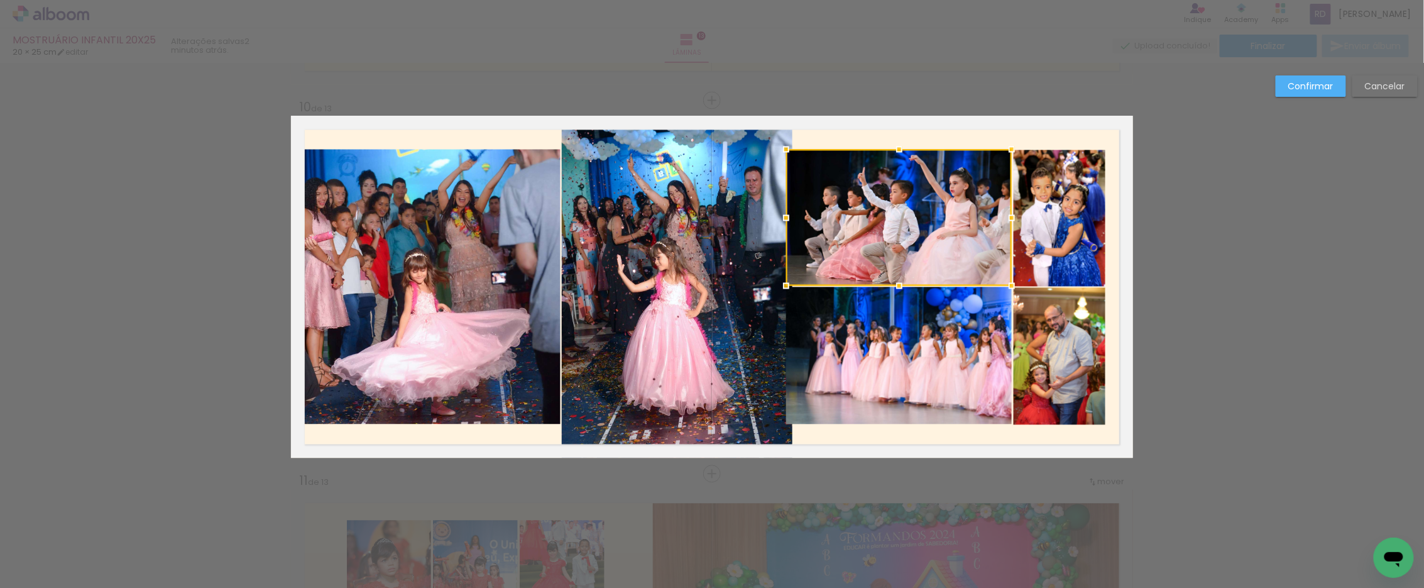
click at [845, 328] on quentale-photo at bounding box center [899, 355] width 226 height 137
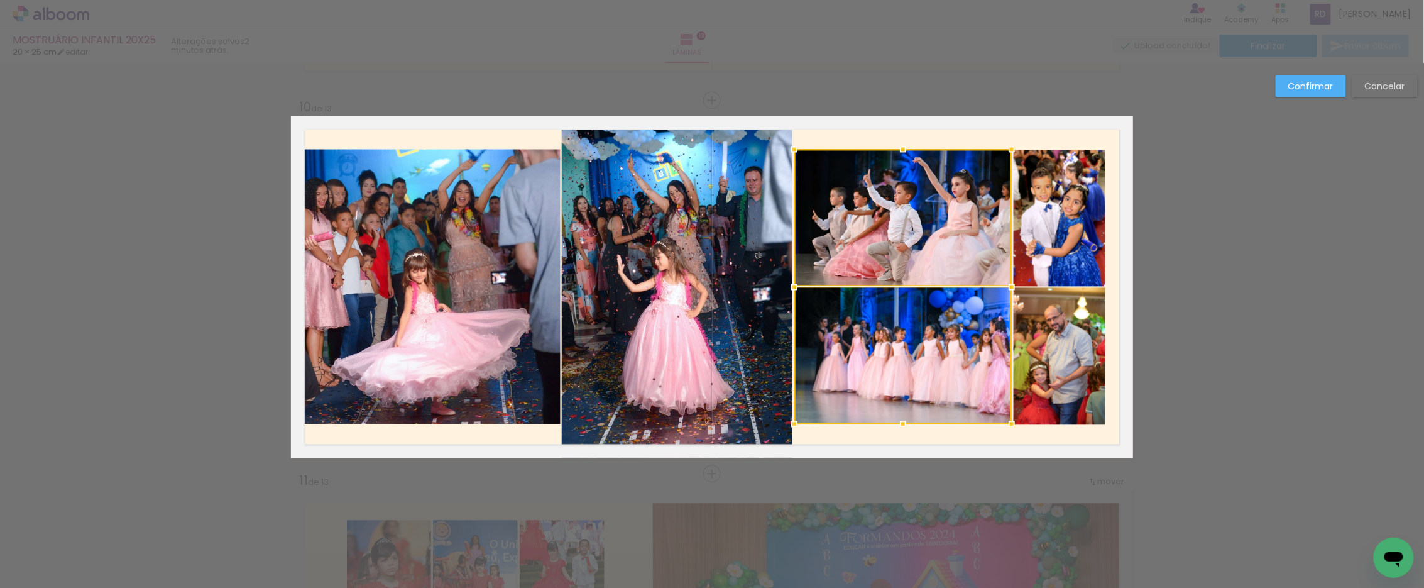
drag, startPoint x: 778, startPoint y: 286, endPoint x: 790, endPoint y: 286, distance: 12.6
click at [790, 286] on div at bounding box center [794, 286] width 25 height 25
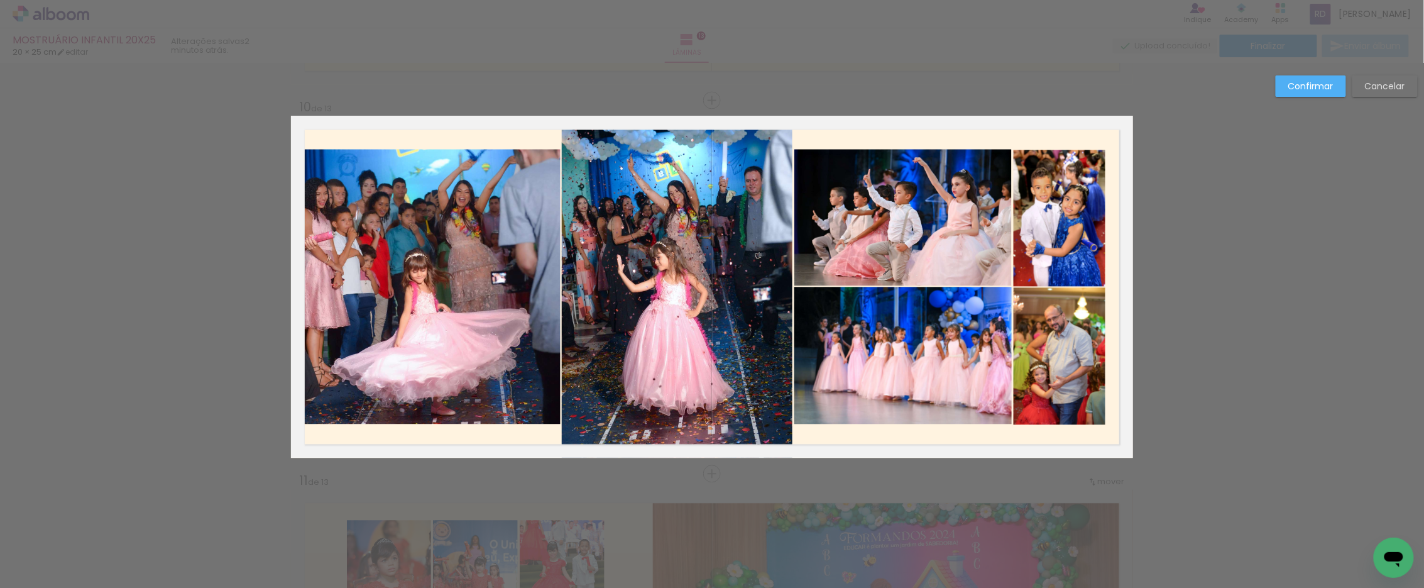
click at [1294, 96] on paper-button "Confirmar" at bounding box center [1311, 85] width 70 height 21
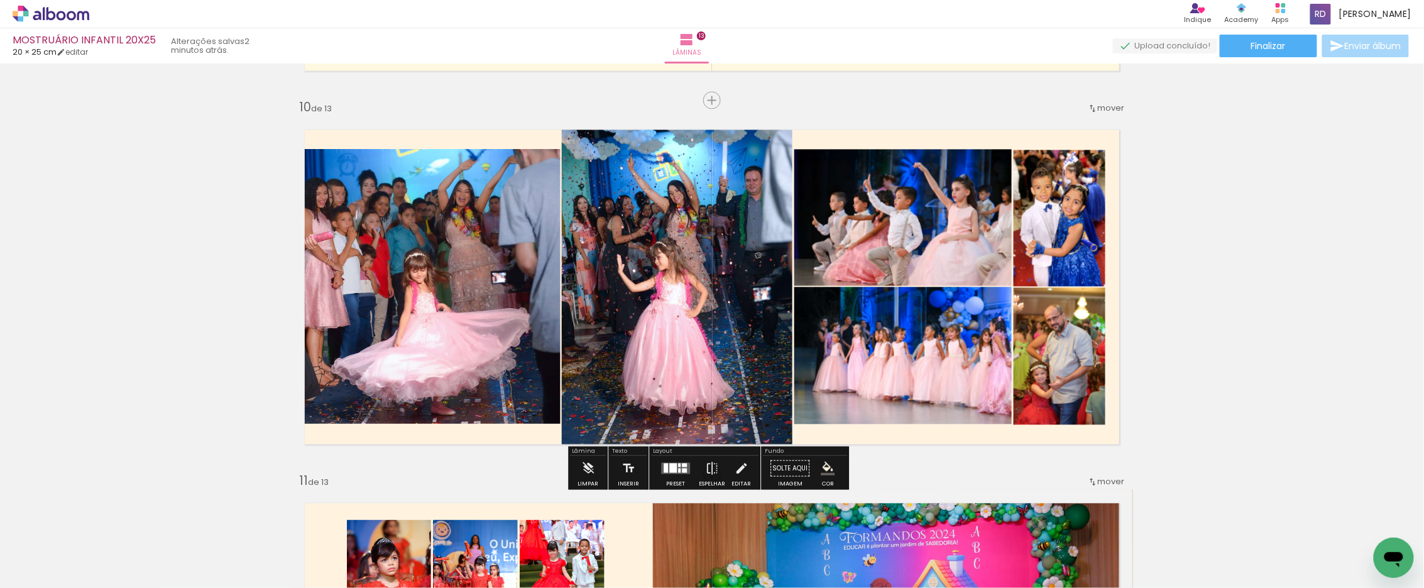
click at [512, 275] on quentale-photo at bounding box center [426, 286] width 270 height 275
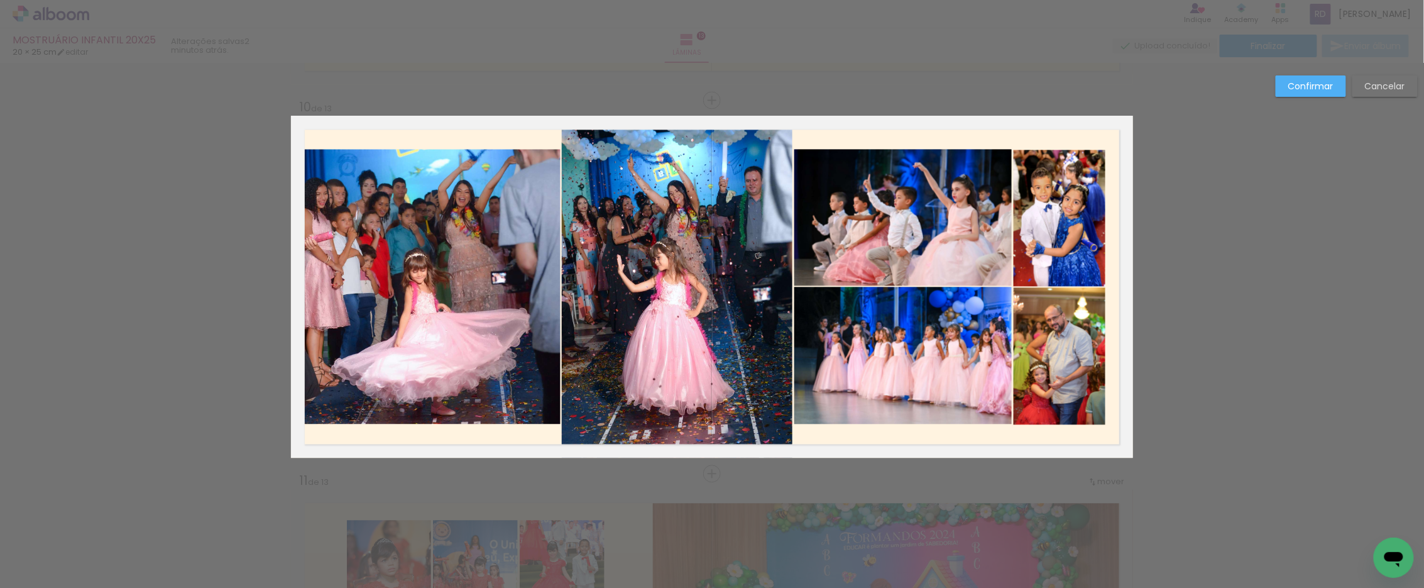
click at [538, 280] on quentale-photo at bounding box center [426, 286] width 270 height 275
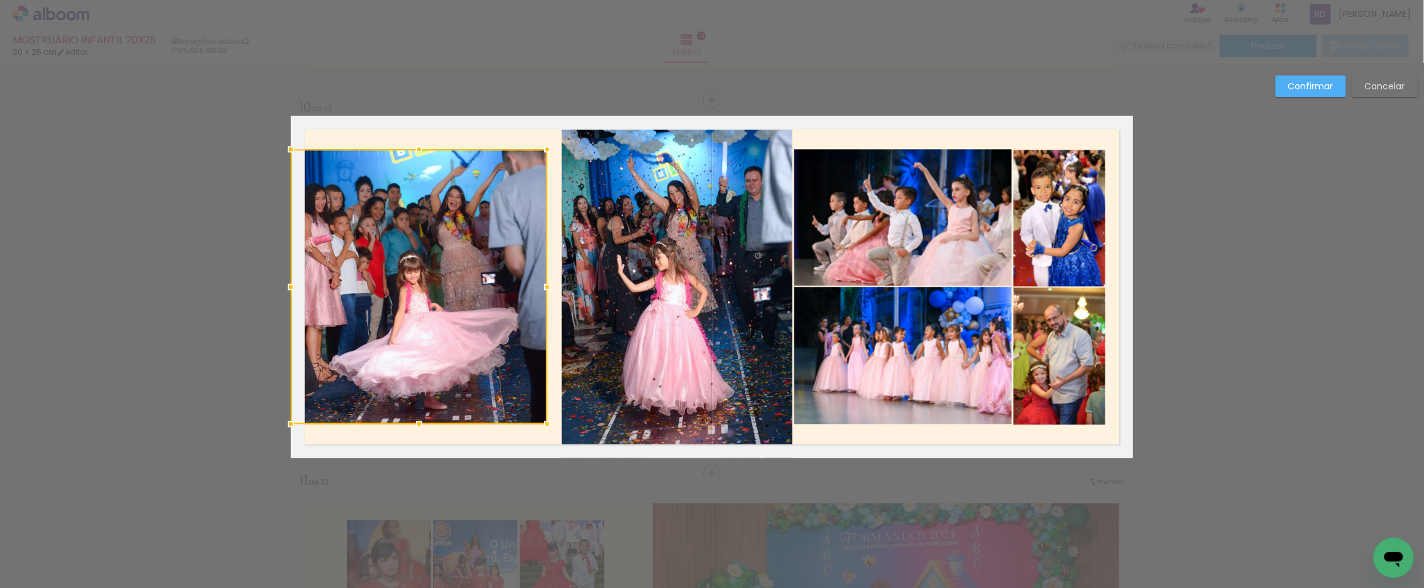
drag, startPoint x: 558, startPoint y: 284, endPoint x: 545, endPoint y: 285, distance: 13.2
click at [545, 285] on div at bounding box center [547, 286] width 25 height 25
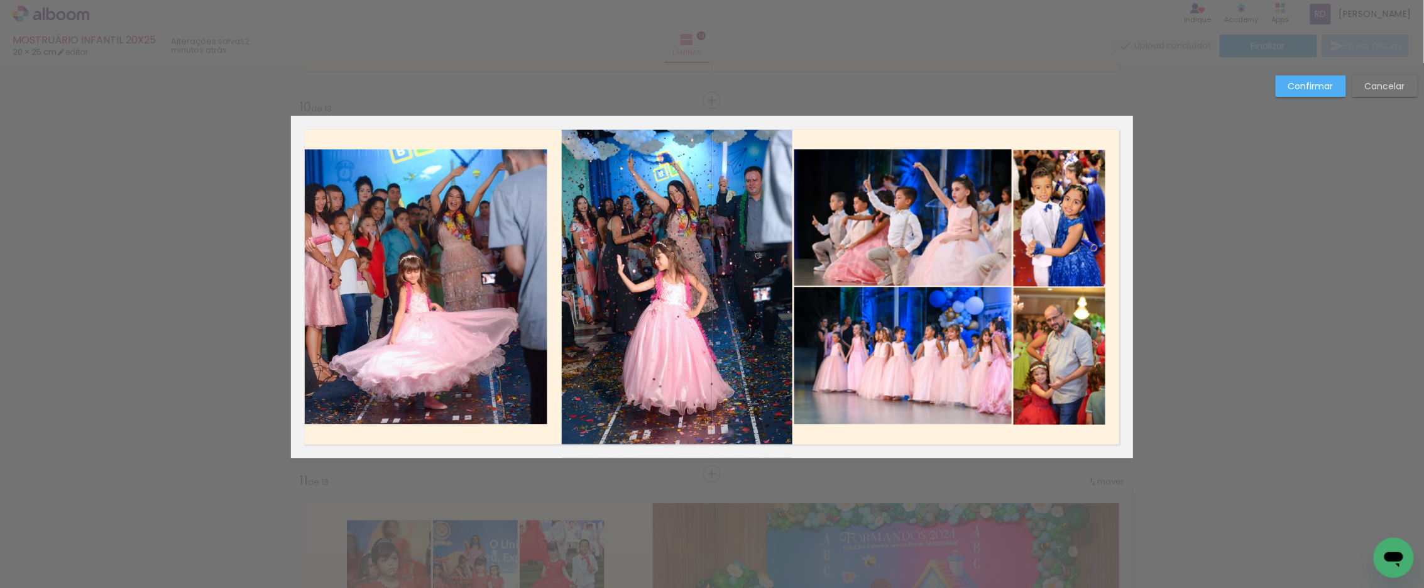
click at [615, 275] on quentale-photo at bounding box center [677, 287] width 231 height 342
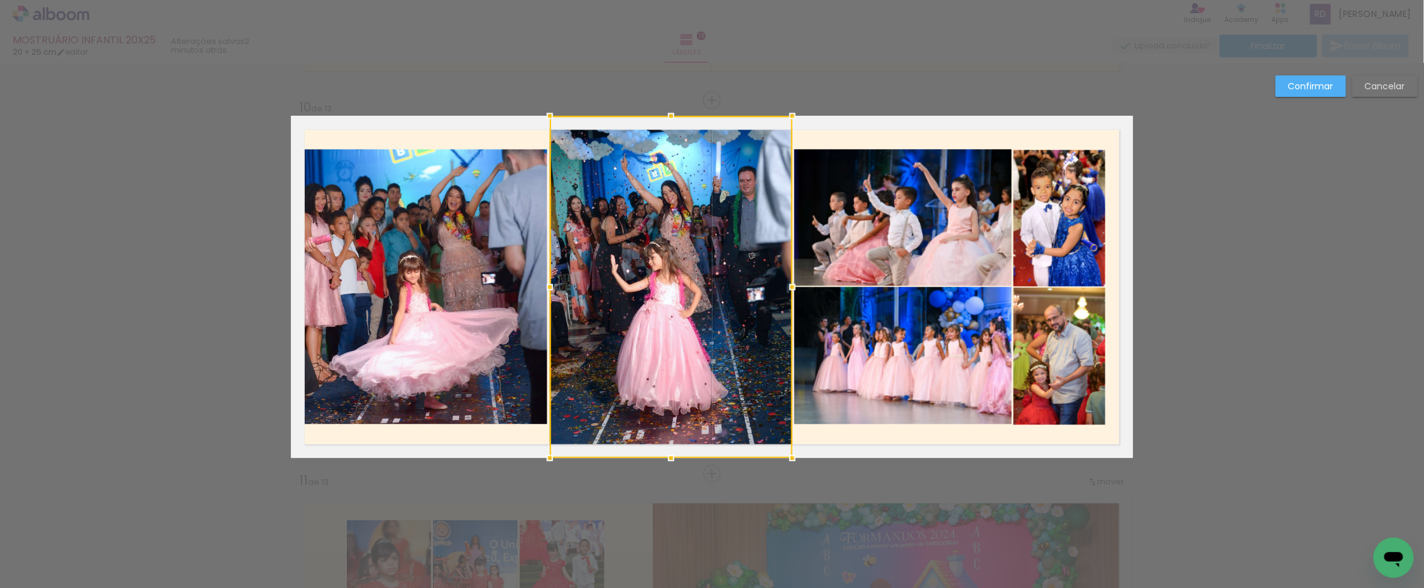
drag, startPoint x: 558, startPoint y: 285, endPoint x: 547, endPoint y: 285, distance: 11.3
click at [547, 285] on div at bounding box center [549, 286] width 25 height 25
click at [0, 0] on slot "Confirmar" at bounding box center [0, 0] width 0 height 0
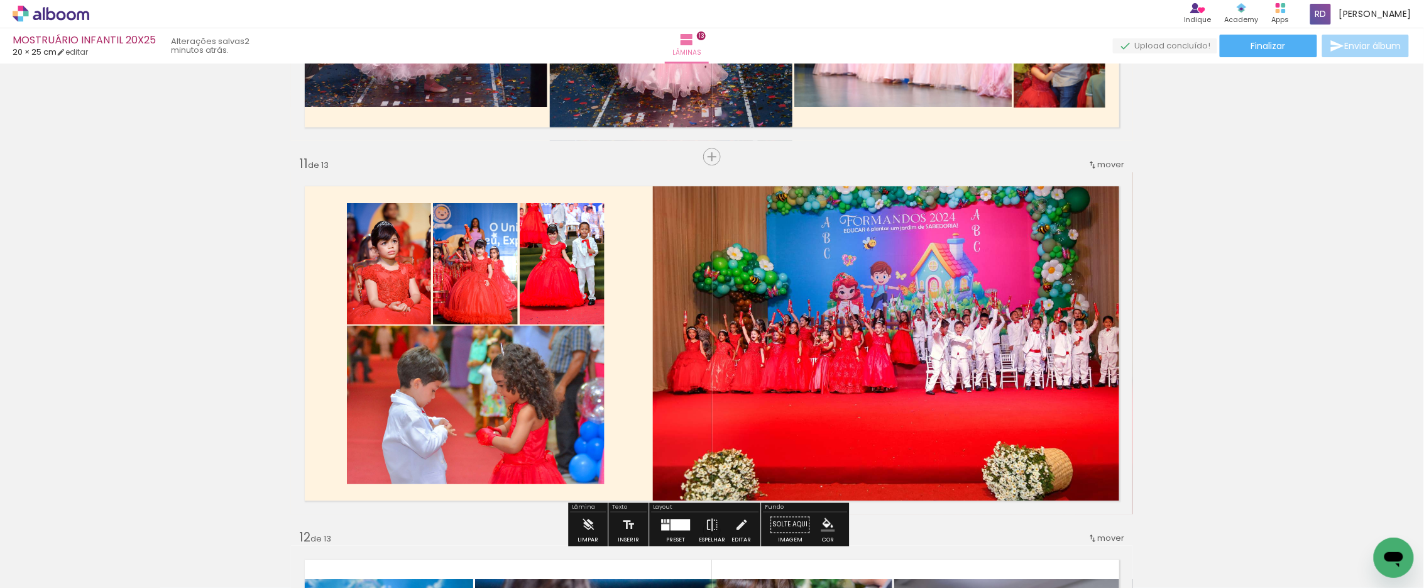
scroll to position [3692, 0]
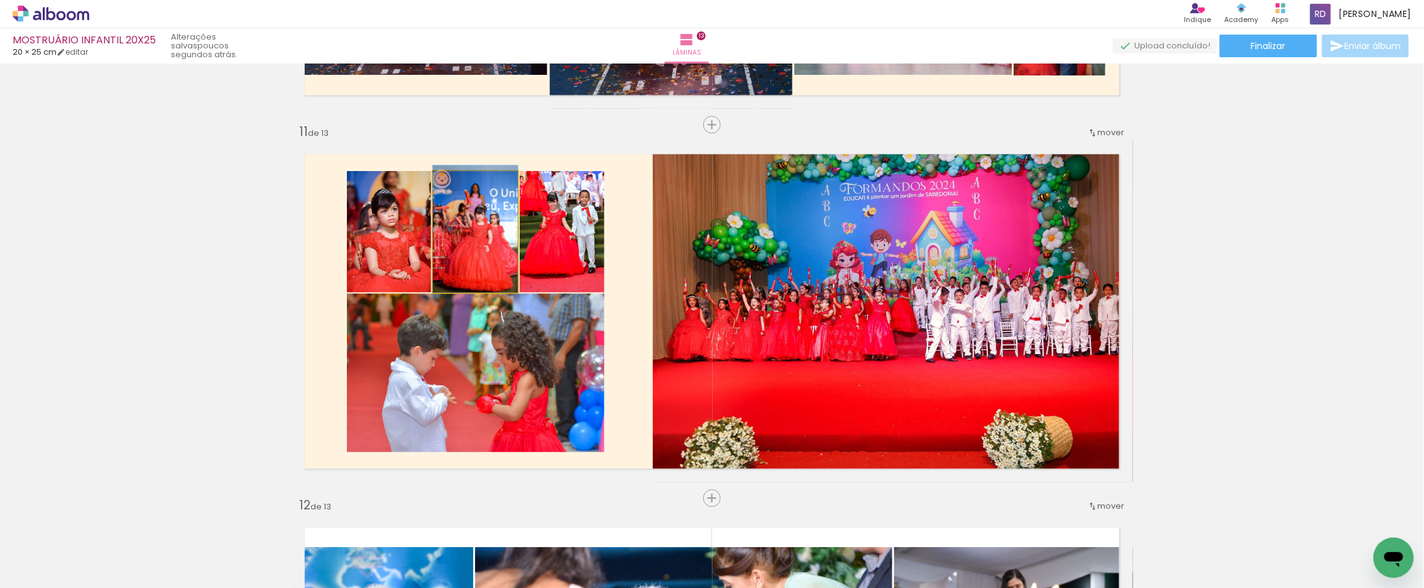
drag, startPoint x: 461, startPoint y: 230, endPoint x: 465, endPoint y: 222, distance: 9.0
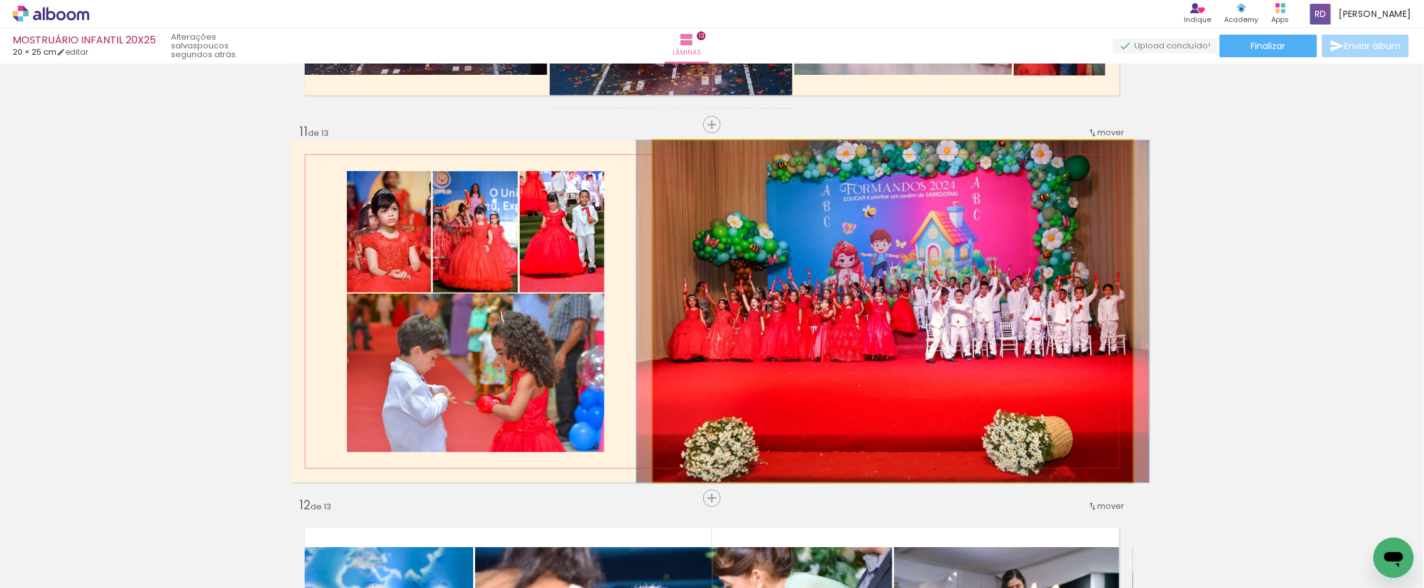
click at [811, 302] on quentale-photo at bounding box center [893, 311] width 480 height 342
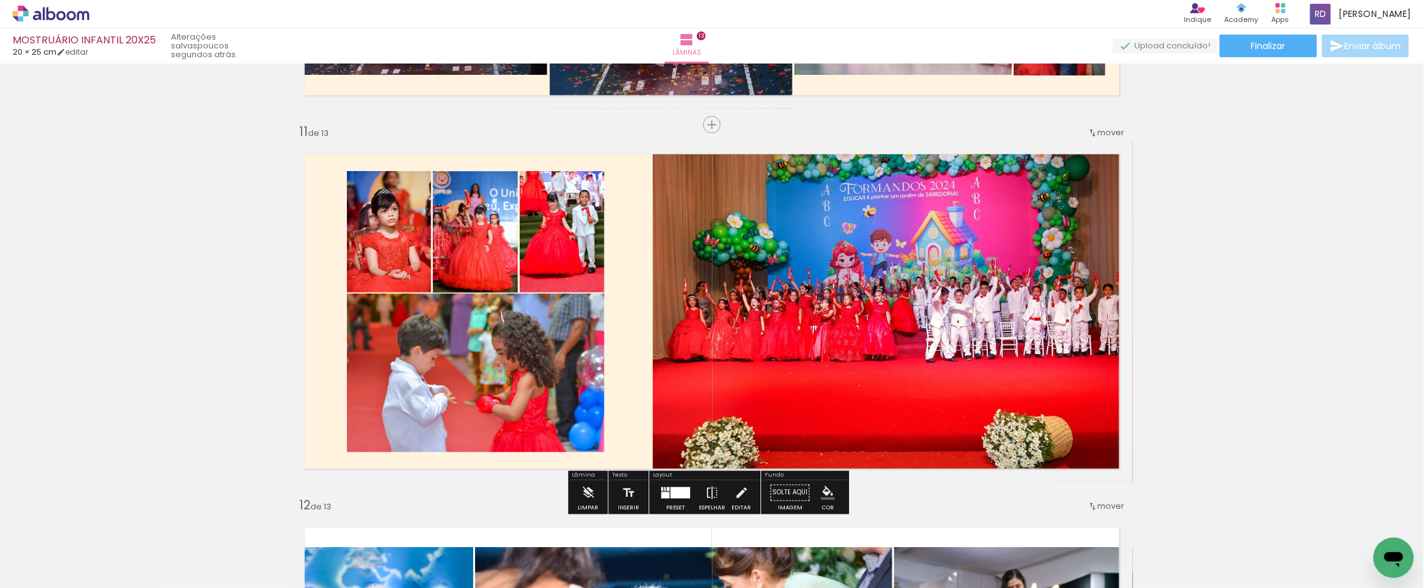
click at [653, 306] on quentale-photo at bounding box center [893, 311] width 480 height 342
click at [653, 305] on quentale-photo at bounding box center [893, 311] width 480 height 342
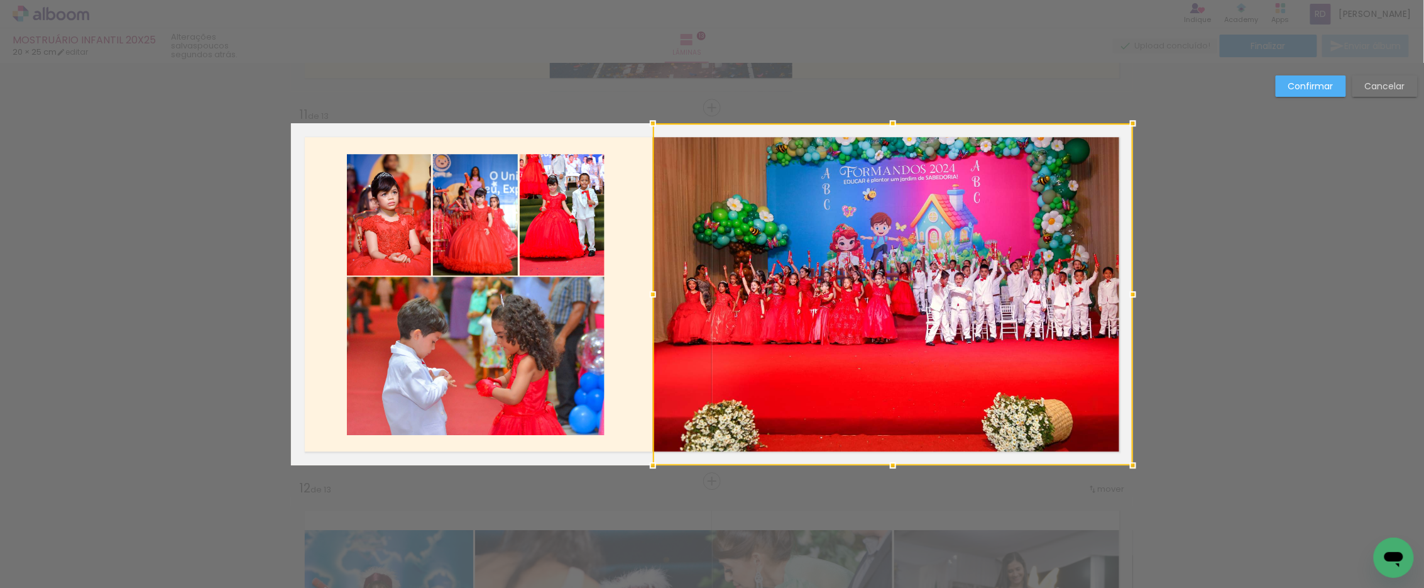
scroll to position [3717, 0]
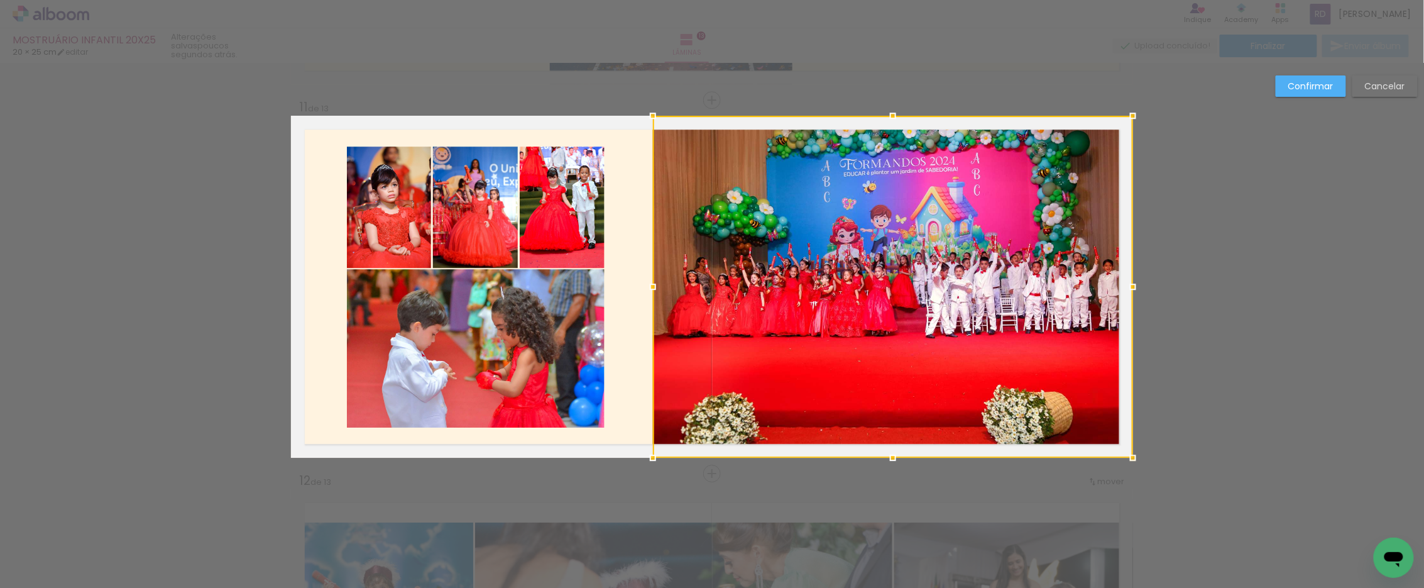
click at [672, 295] on div at bounding box center [893, 287] width 480 height 342
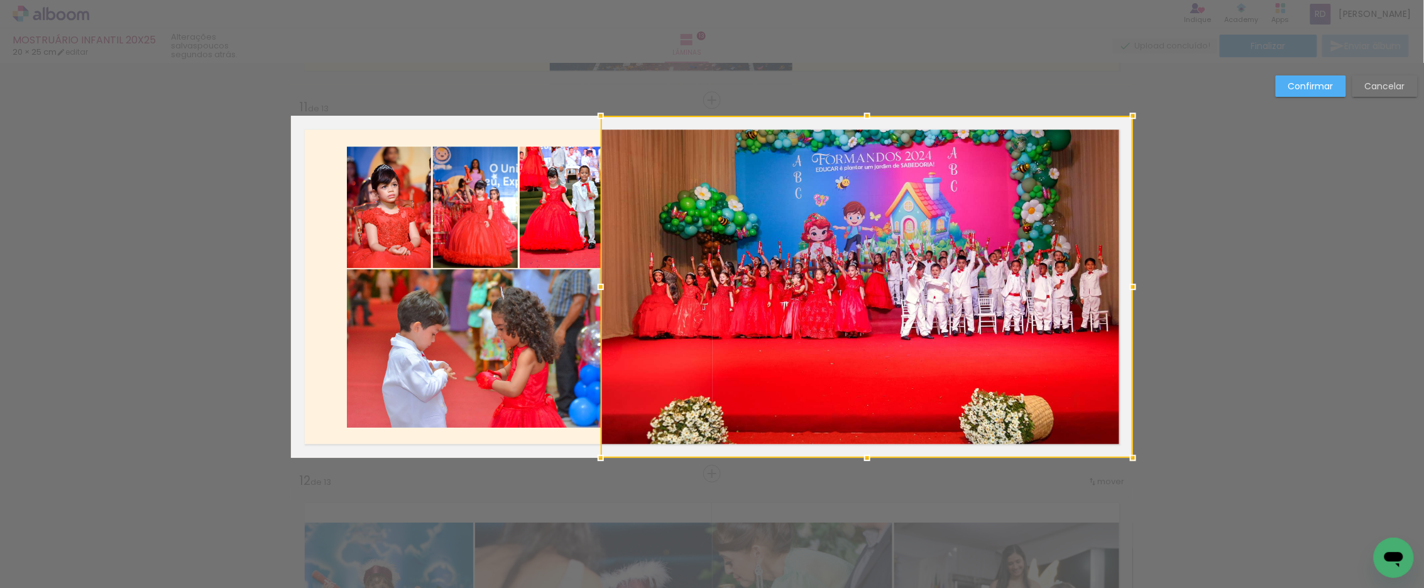
drag, startPoint x: 648, startPoint y: 286, endPoint x: 596, endPoint y: 280, distance: 52.5
click at [596, 280] on div at bounding box center [600, 286] width 25 height 25
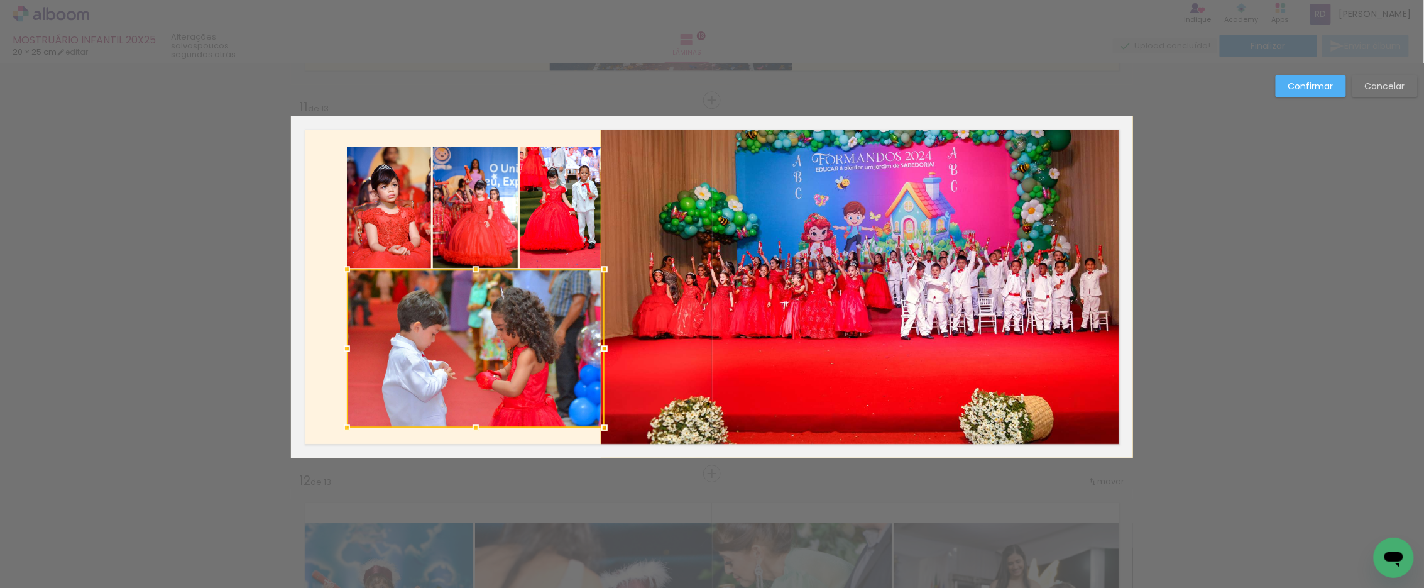
click at [378, 205] on quentale-photo at bounding box center [389, 206] width 84 height 121
click at [392, 302] on quentale-photo at bounding box center [476, 348] width 258 height 158
click at [468, 210] on div at bounding box center [476, 286] width 258 height 281
click at [539, 202] on div at bounding box center [476, 286] width 258 height 281
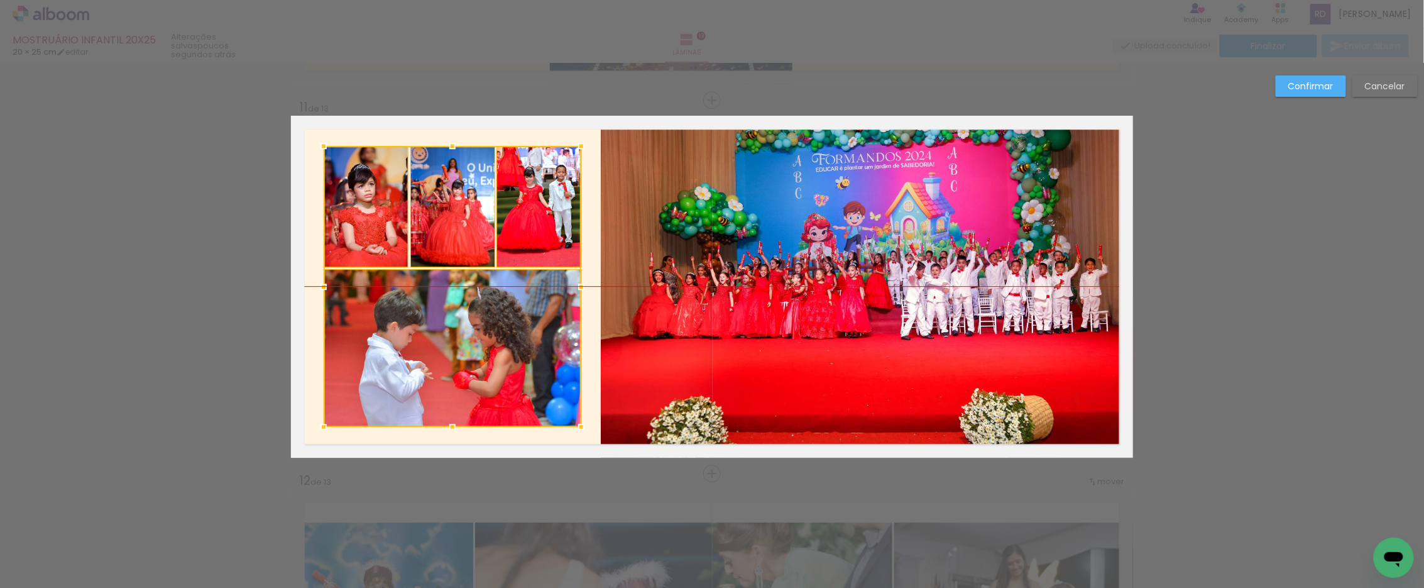
drag, startPoint x: 544, startPoint y: 307, endPoint x: 520, endPoint y: 311, distance: 23.7
click at [520, 311] on div at bounding box center [453, 286] width 258 height 281
click at [0, 0] on slot "Confirmar" at bounding box center [0, 0] width 0 height 0
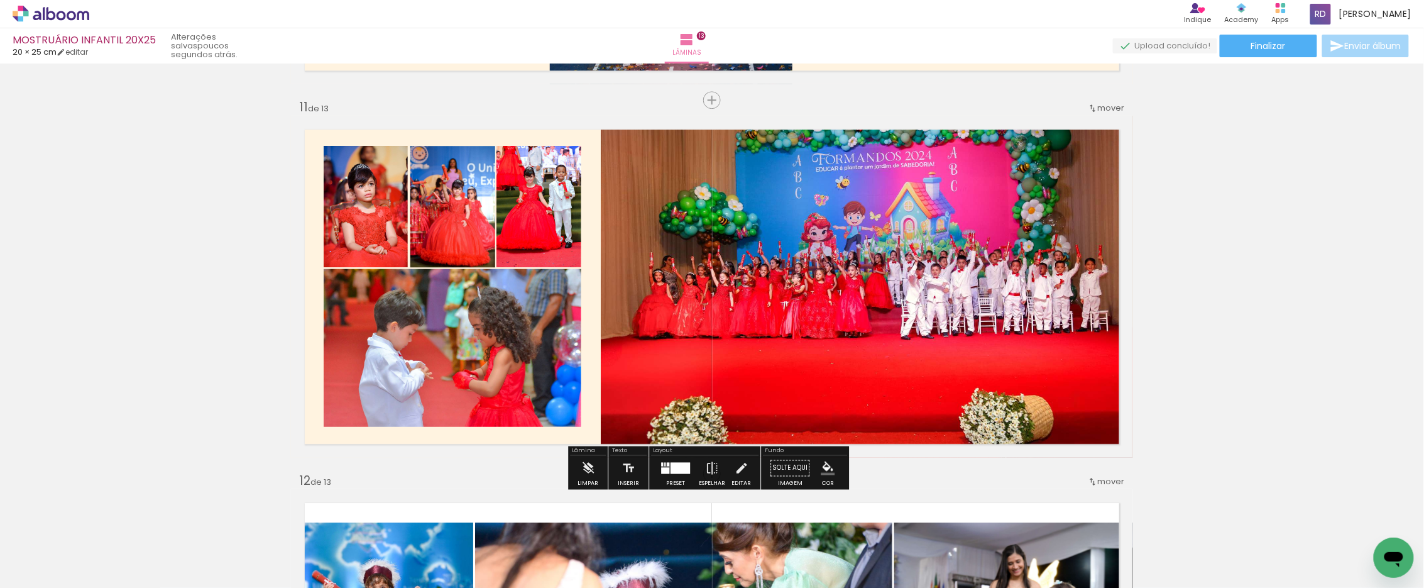
click at [520, 315] on quentale-photo at bounding box center [453, 348] width 258 height 158
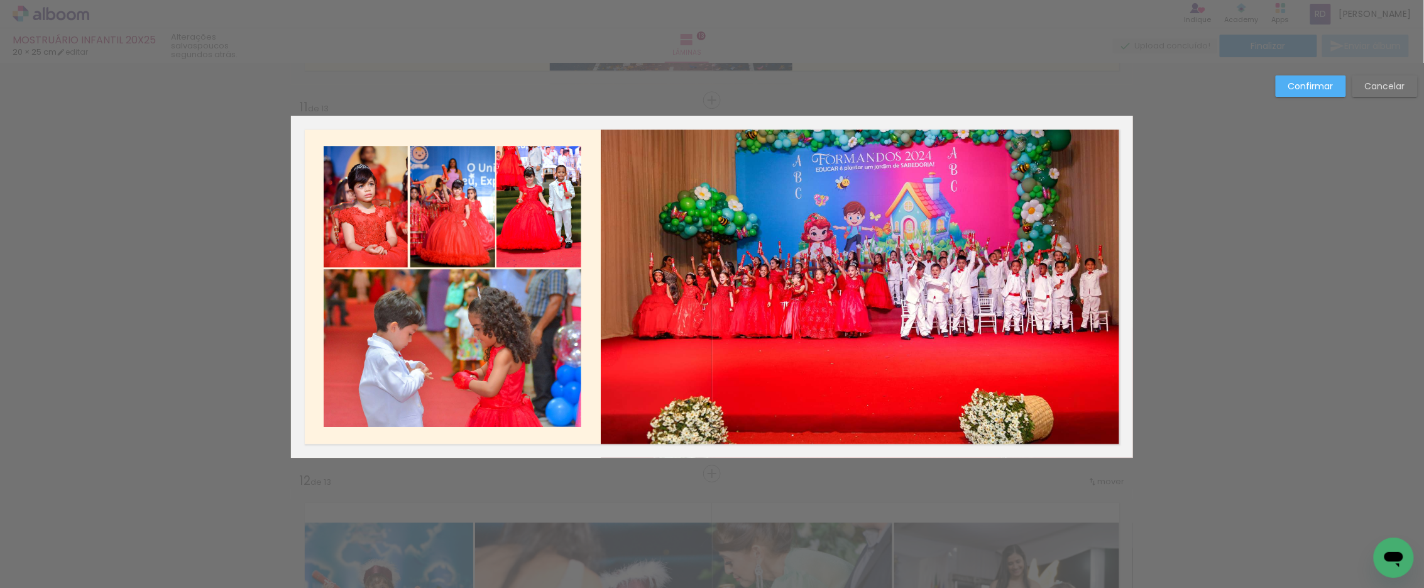
click at [528, 317] on quentale-photo at bounding box center [453, 348] width 258 height 158
click at [578, 349] on div at bounding box center [580, 348] width 25 height 25
click at [0, 0] on slot "Confirmar" at bounding box center [0, 0] width 0 height 0
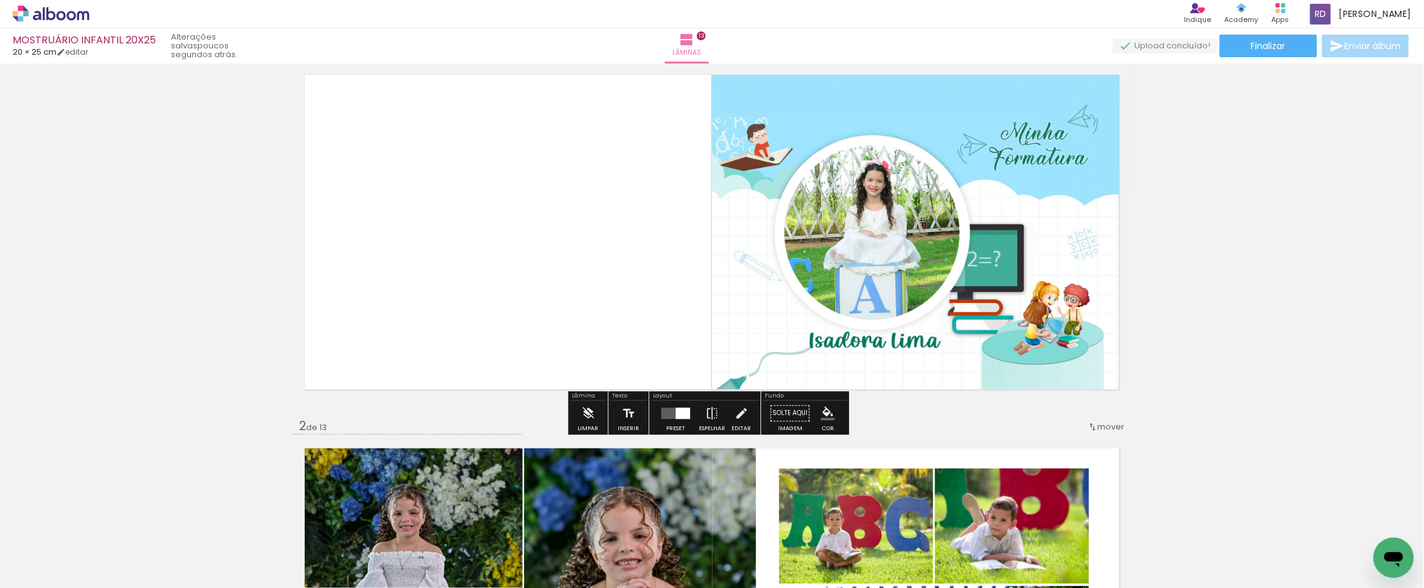
scroll to position [16, 0]
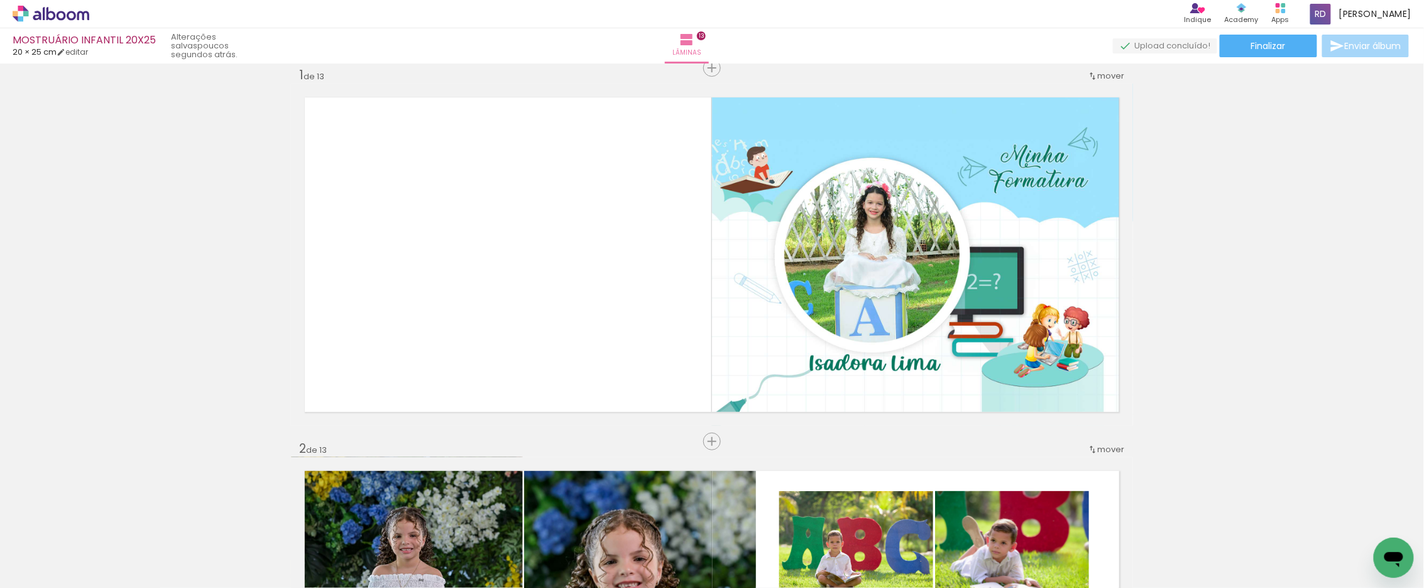
scroll to position [0, 2201]
click at [38, 570] on span "Adicionar Fotos" at bounding box center [45, 571] width 38 height 14
click at [0, 0] on input "file" at bounding box center [0, 0] width 0 height 0
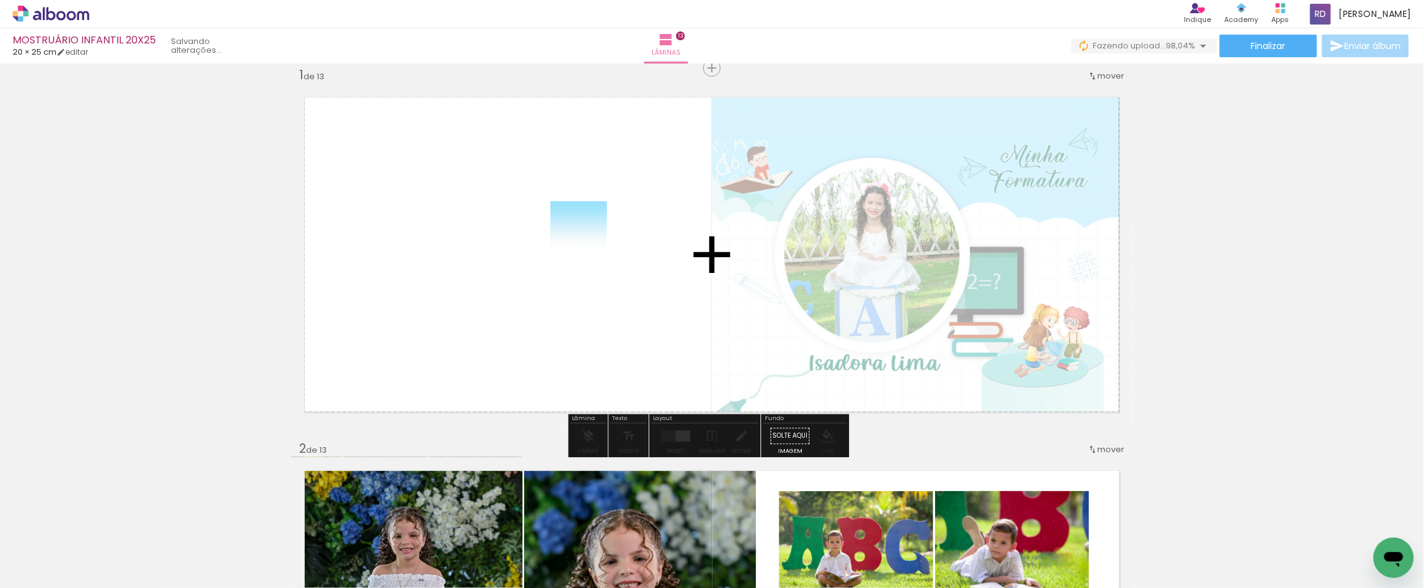
drag, startPoint x: 1370, startPoint y: 539, endPoint x: 588, endPoint y: 239, distance: 837.4
click at [588, 239] on quentale-workspace at bounding box center [712, 294] width 1424 height 588
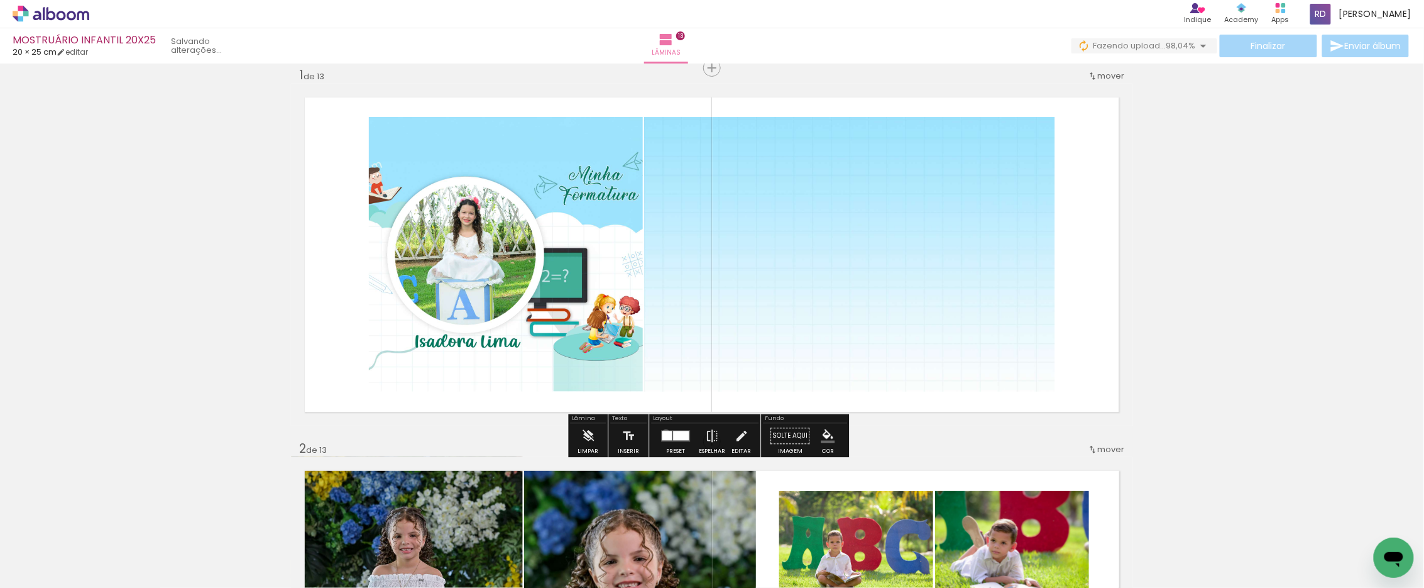
click at [663, 432] on div at bounding box center [667, 434] width 10 height 9
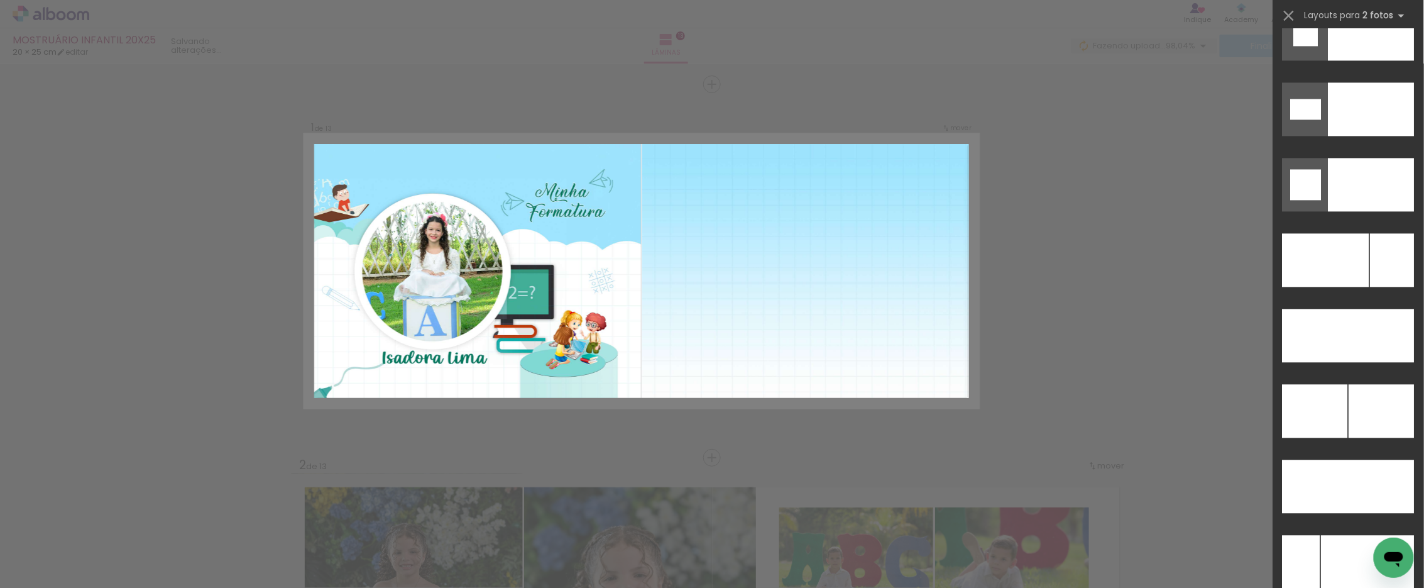
scroll to position [5515, 0]
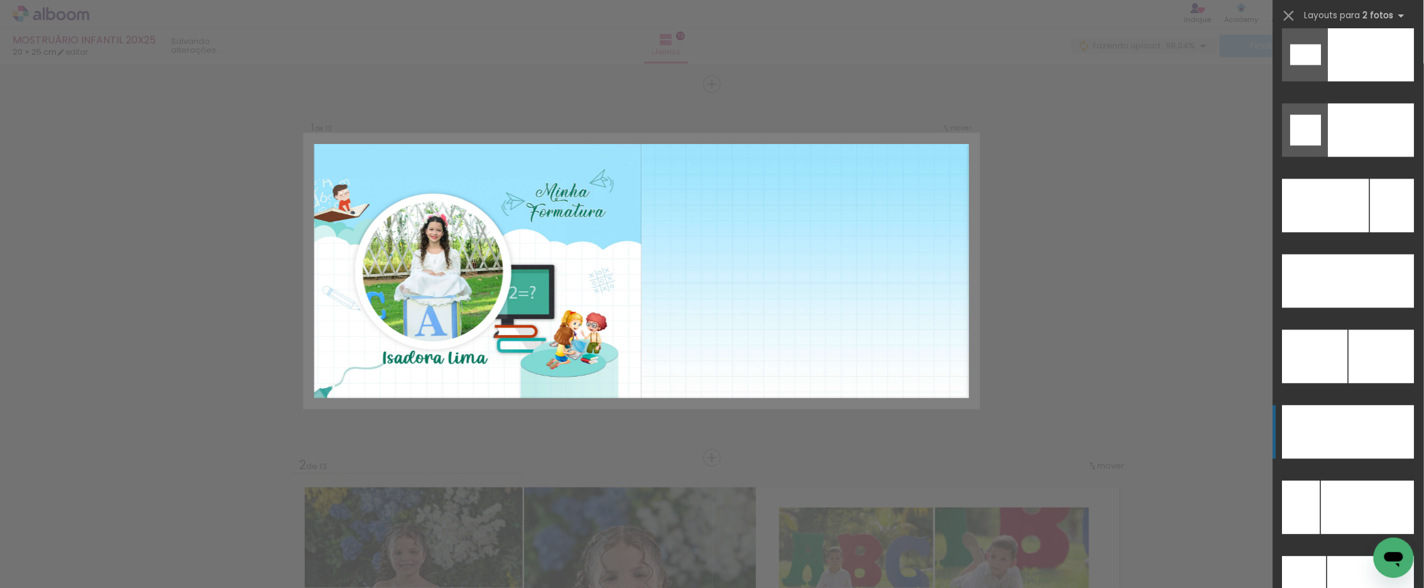
click at [1348, 430] on div at bounding box center [1381, 431] width 66 height 53
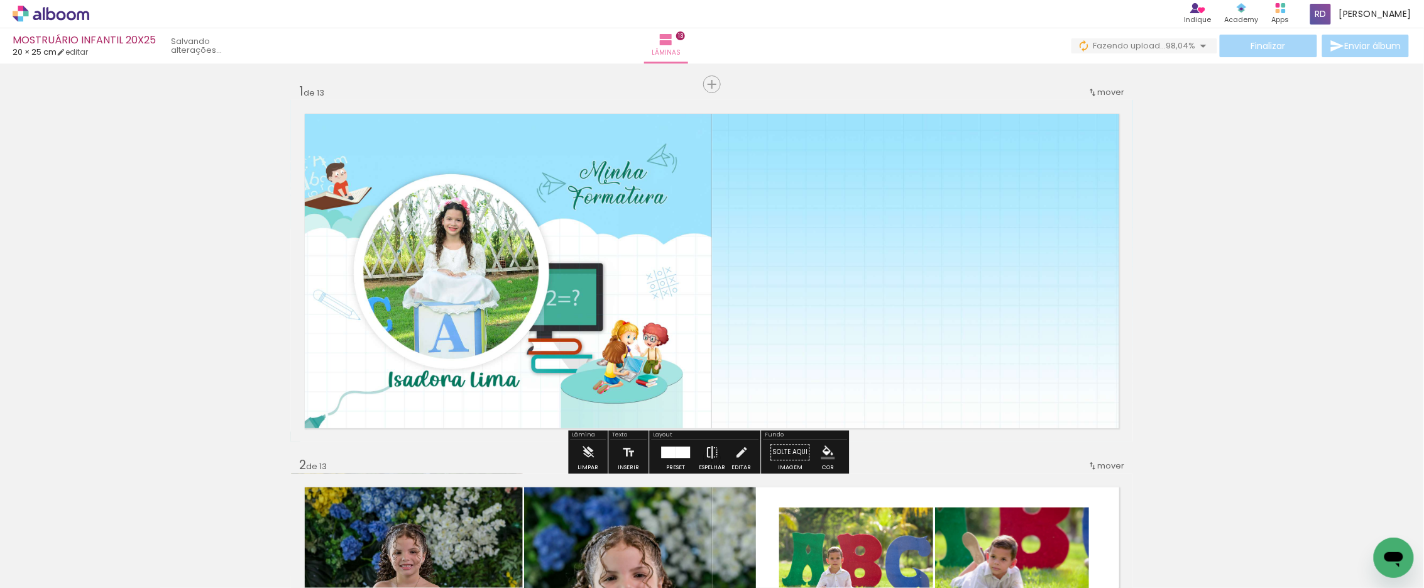
click at [707, 447] on iron-icon at bounding box center [712, 451] width 14 height 25
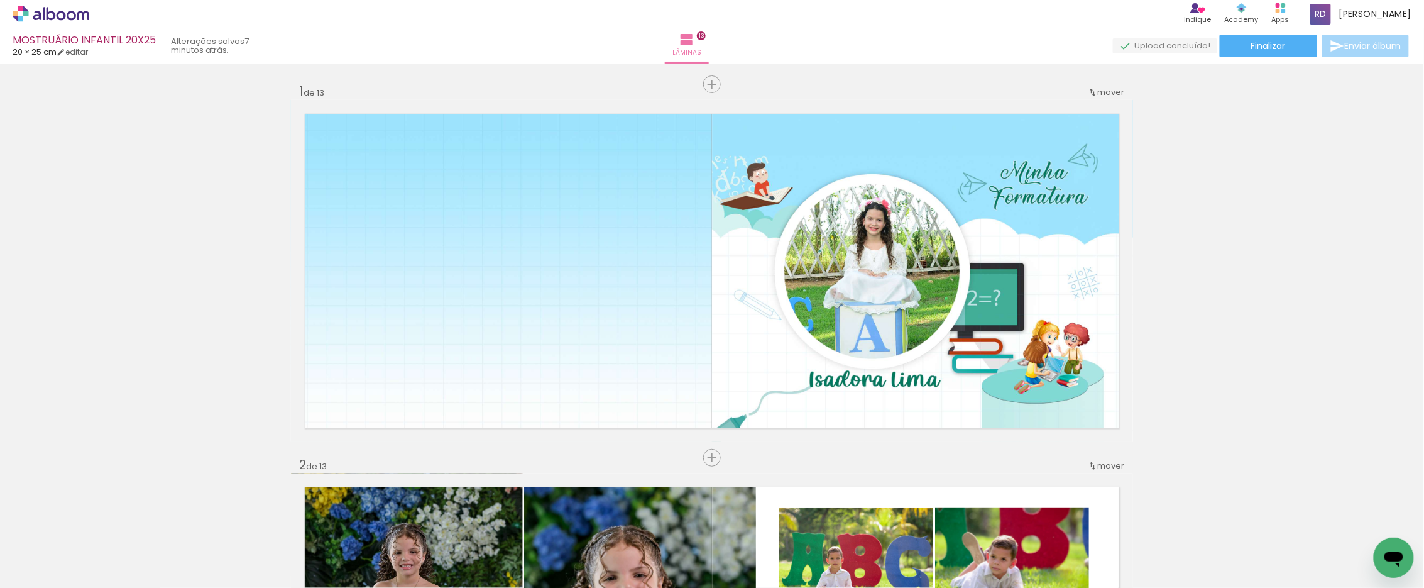
drag, startPoint x: 1220, startPoint y: 141, endPoint x: 1201, endPoint y: 164, distance: 30.3
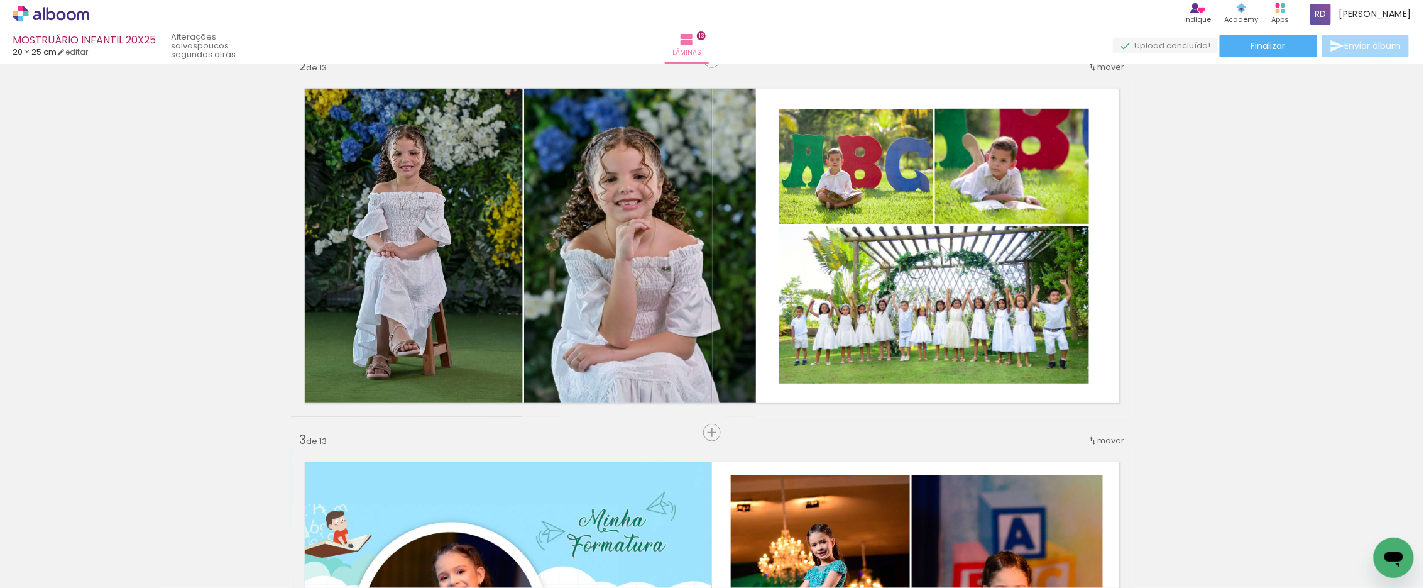
scroll to position [418, 0]
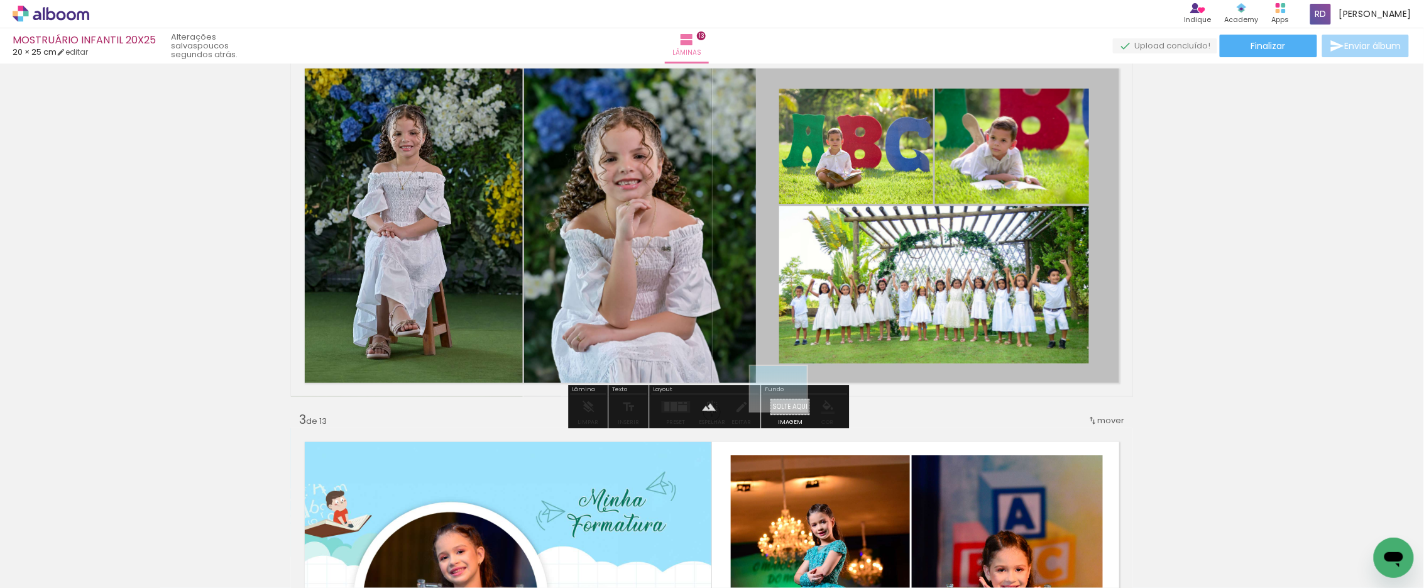
drag, startPoint x: 1370, startPoint y: 542, endPoint x: 788, endPoint y: 403, distance: 598.2
click at [788, 403] on quentale-workspace at bounding box center [712, 294] width 1424 height 588
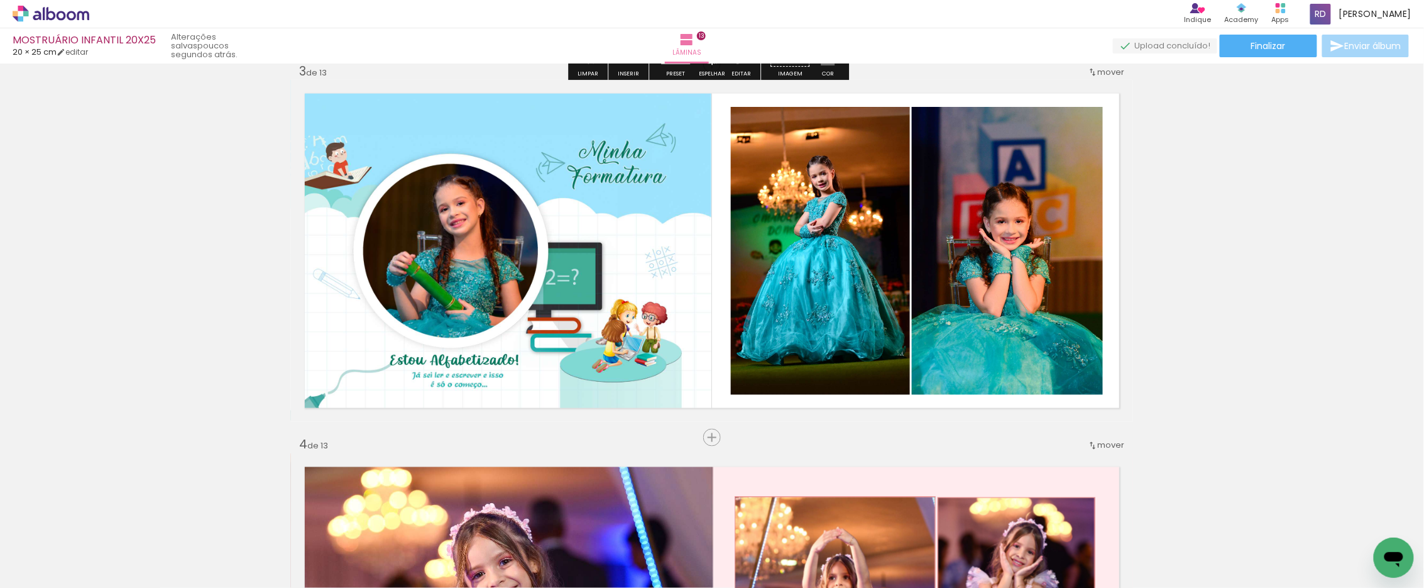
scroll to position [768, 0]
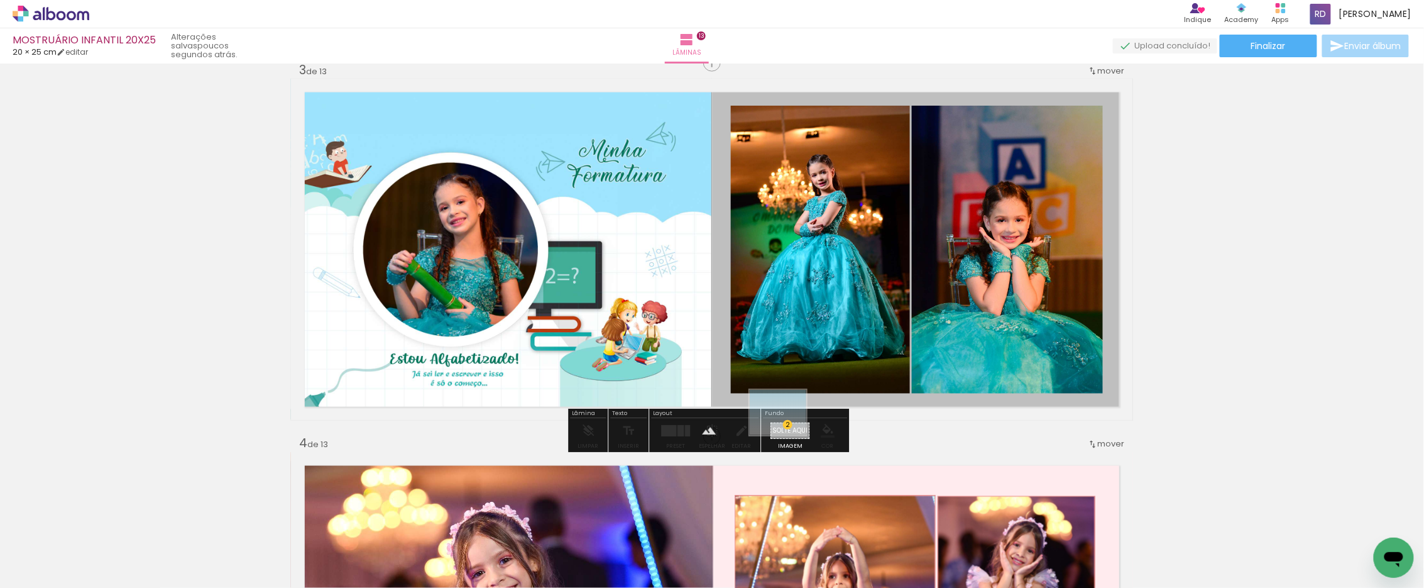
drag, startPoint x: 1365, startPoint y: 541, endPoint x: 787, endPoint y: 427, distance: 589.2
click at [787, 427] on quentale-workspace at bounding box center [712, 294] width 1424 height 588
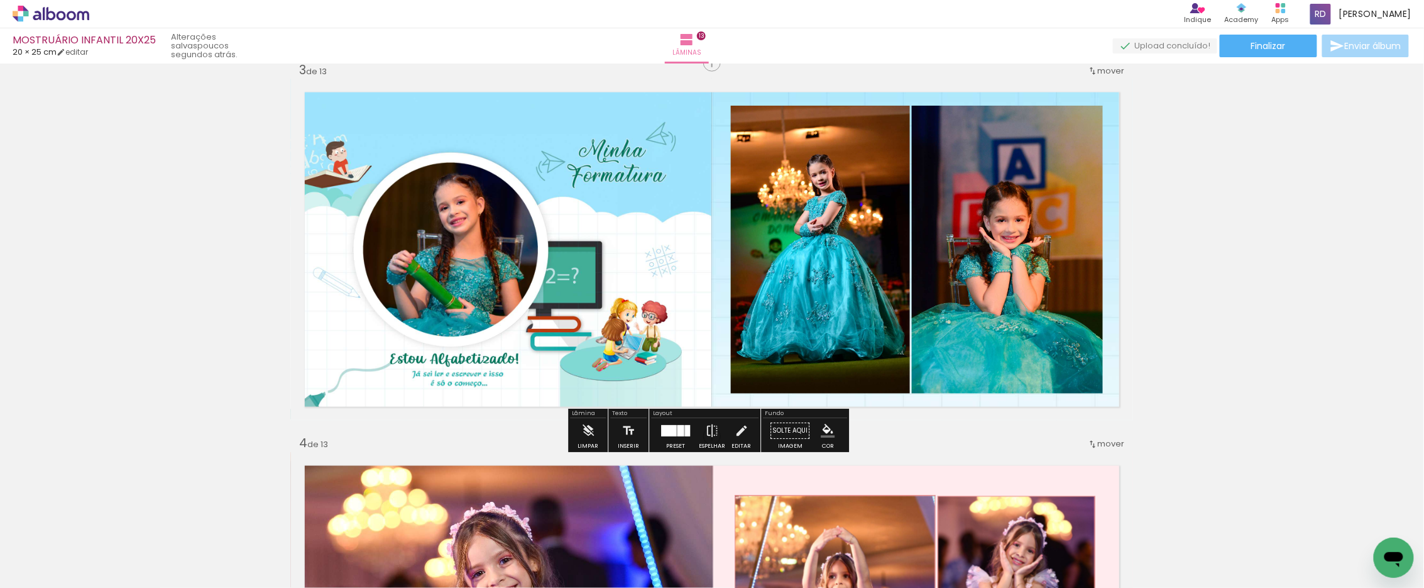
drag, startPoint x: 714, startPoint y: 302, endPoint x: 718, endPoint y: 322, distance: 20.4
click at [718, 322] on quentale-layouter at bounding box center [712, 250] width 842 height 342
click at [718, 309] on quentale-layouter at bounding box center [712, 250] width 842 height 342
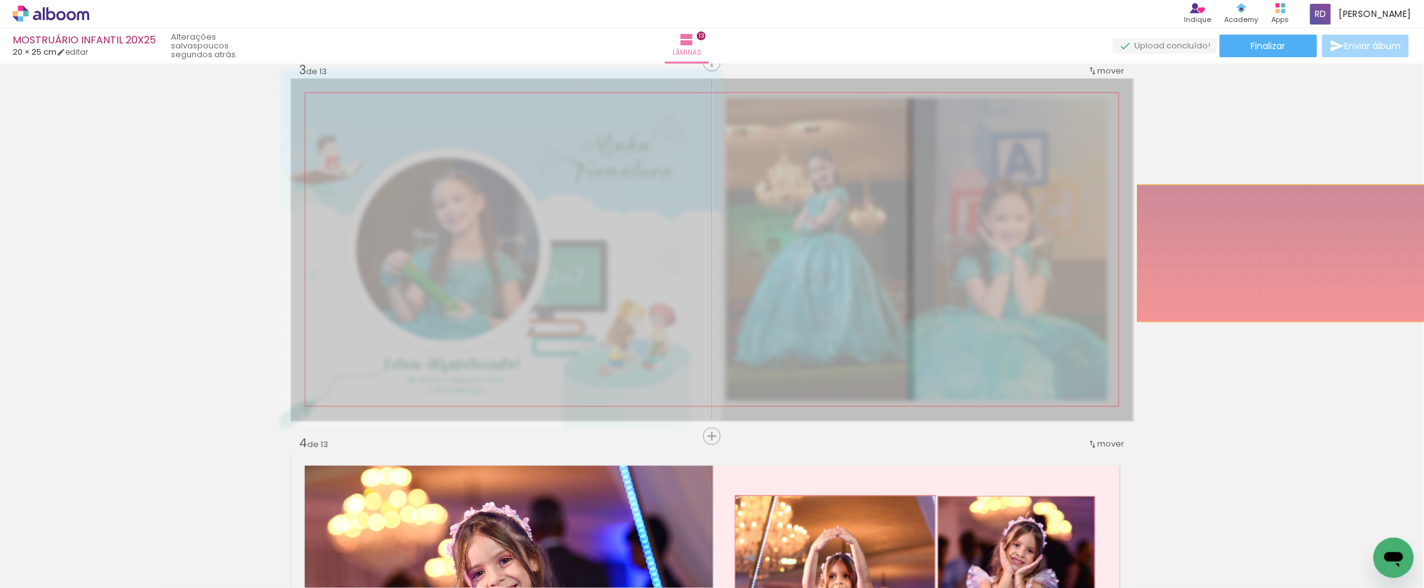
drag, startPoint x: 968, startPoint y: 270, endPoint x: 1304, endPoint y: 253, distance: 336.6
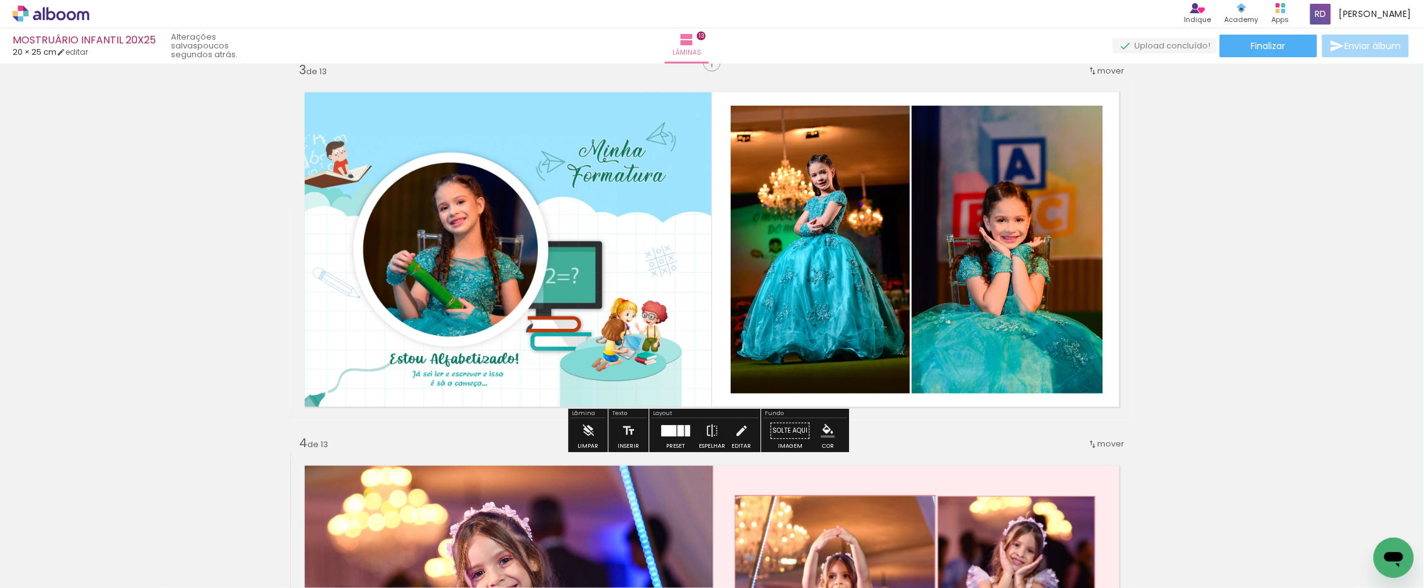
click at [1032, 144] on paper-item at bounding box center [1040, 148] width 23 height 9
click at [1036, 199] on iron-icon "color picker" at bounding box center [1041, 199] width 15 height 12
click at [912, 102] on paper-item "#b2ebf2" at bounding box center [916, 103] width 13 height 13
click at [855, 145] on paper-item at bounding box center [859, 148] width 23 height 9
click at [859, 197] on iron-icon "color picker" at bounding box center [860, 199] width 15 height 12
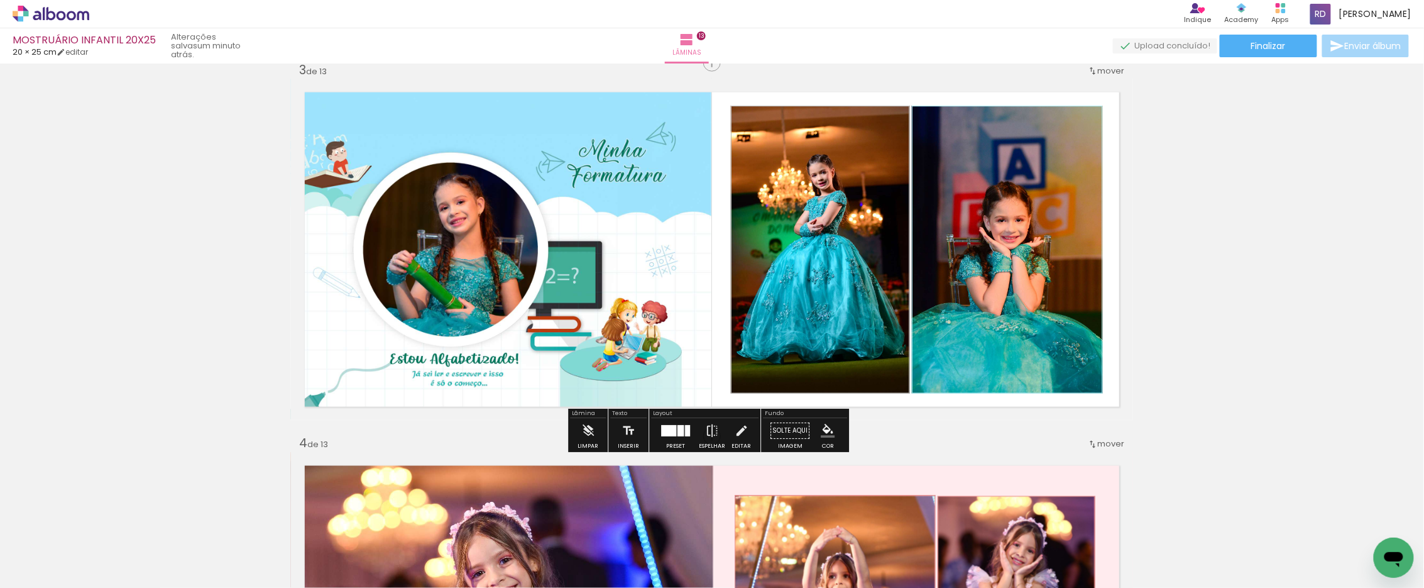
click at [718, 102] on paper-item "#b3e5fc" at bounding box center [723, 103] width 13 height 13
click at [1034, 203] on iron-icon "color picker" at bounding box center [1041, 199] width 15 height 12
click at [903, 101] on paper-item "#b3e5fc" at bounding box center [904, 103] width 13 height 13
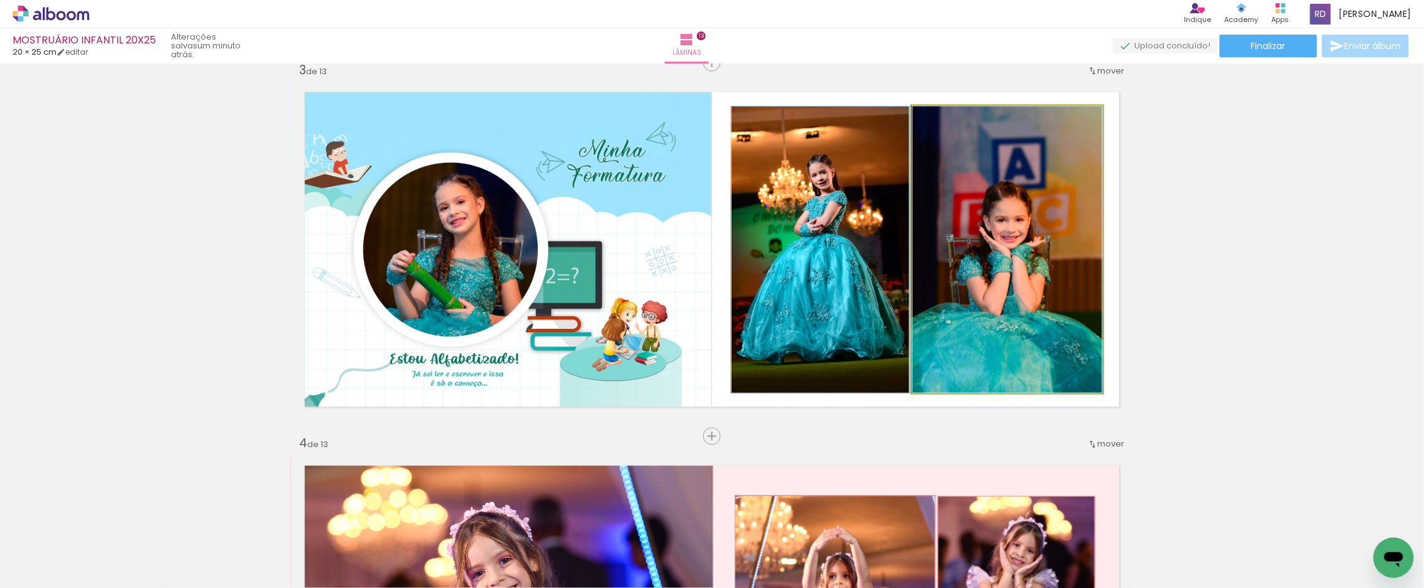
click at [987, 202] on quentale-photo at bounding box center [1007, 250] width 191 height 288
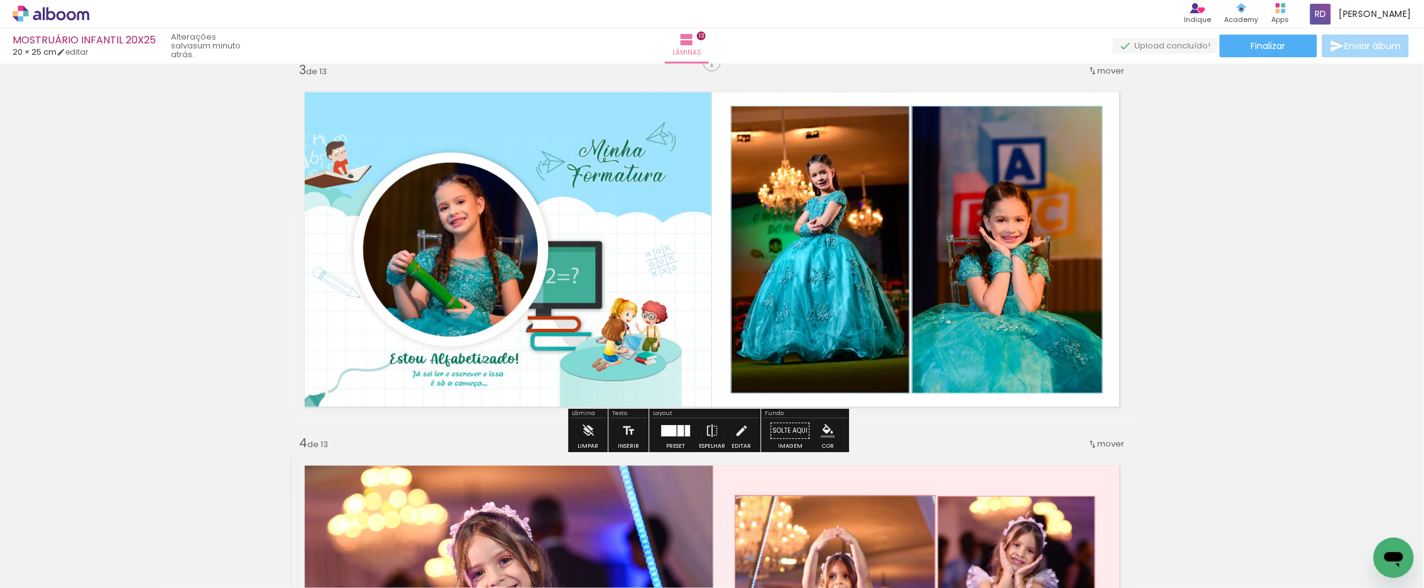
click at [812, 210] on quentale-photo at bounding box center [820, 250] width 179 height 288
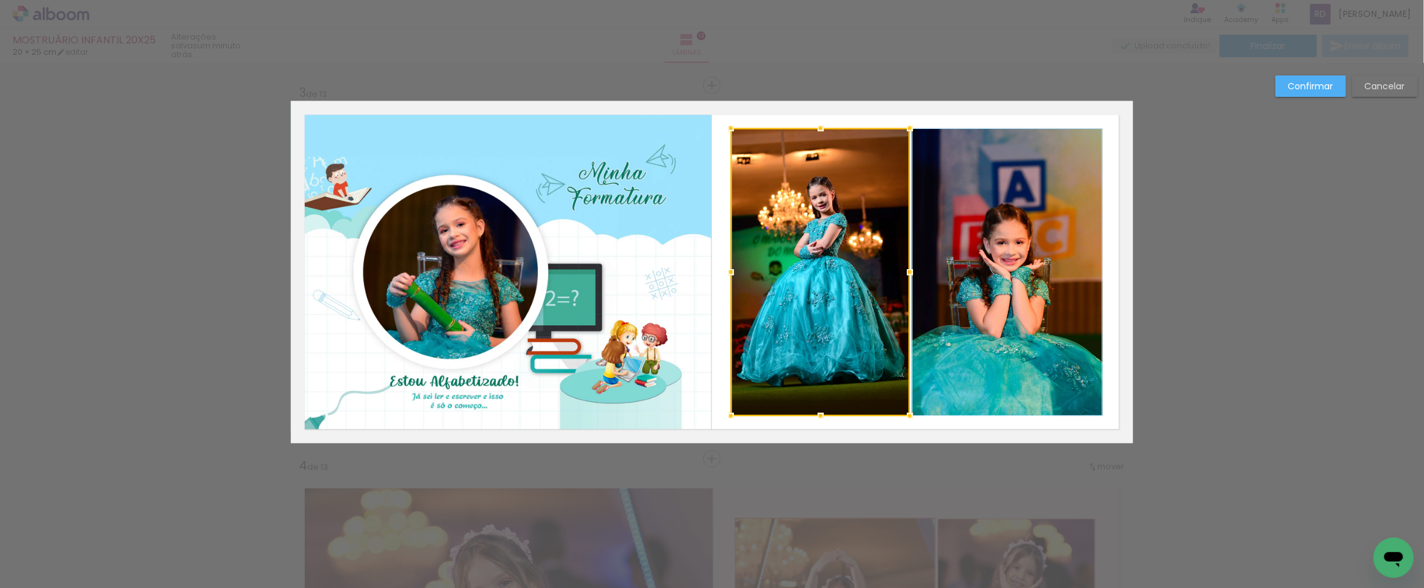
scroll to position [731, 0]
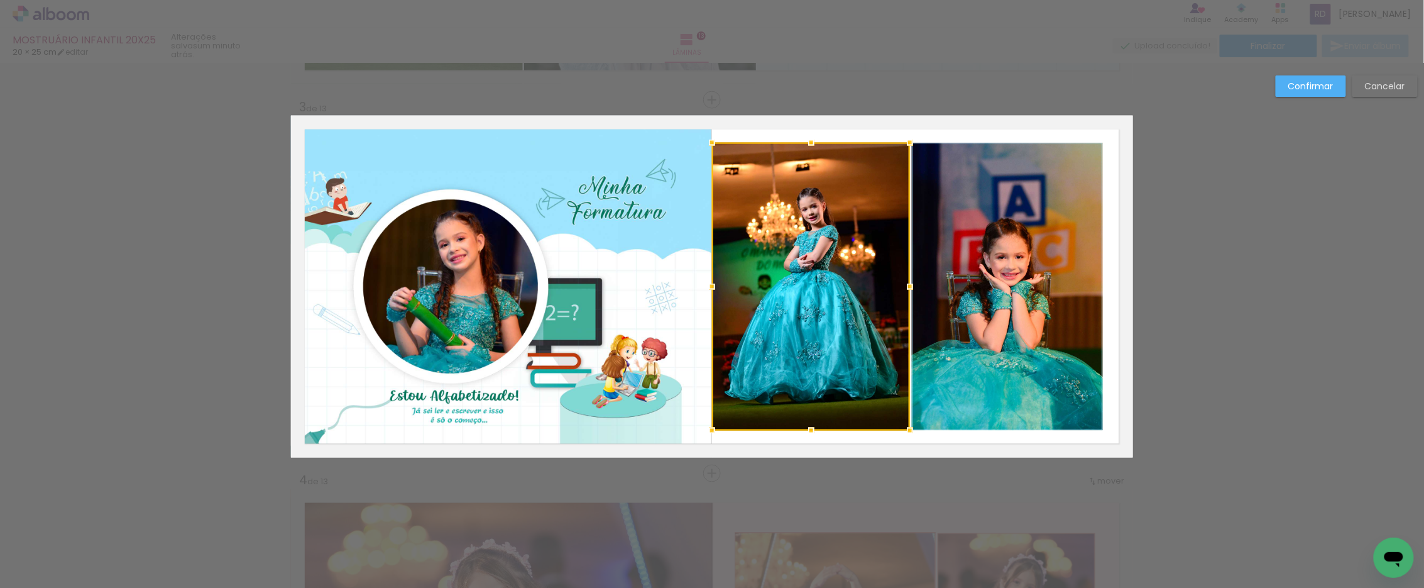
drag, startPoint x: 726, startPoint y: 290, endPoint x: 708, endPoint y: 287, distance: 19.0
click at [708, 287] on div at bounding box center [711, 286] width 25 height 25
click at [855, 264] on div at bounding box center [811, 287] width 198 height 288
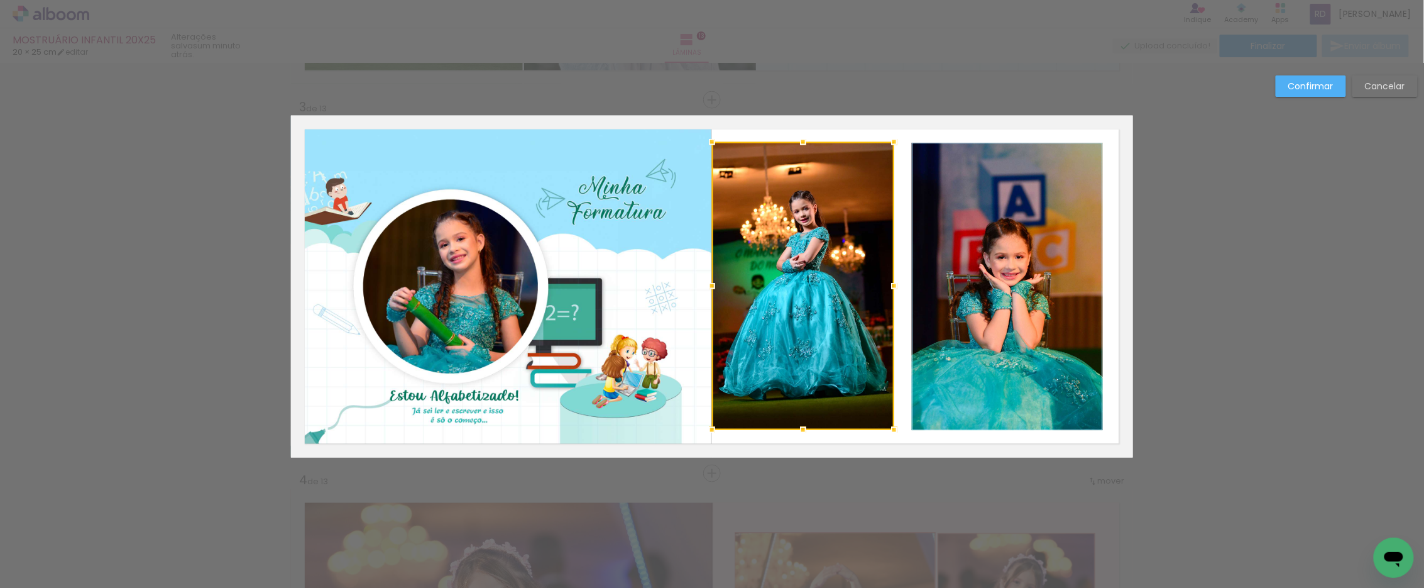
drag, startPoint x: 907, startPoint y: 287, endPoint x: 891, endPoint y: 287, distance: 16.3
click at [891, 287] on div at bounding box center [894, 285] width 25 height 25
click at [976, 278] on quentale-photo at bounding box center [1007, 287] width 191 height 288
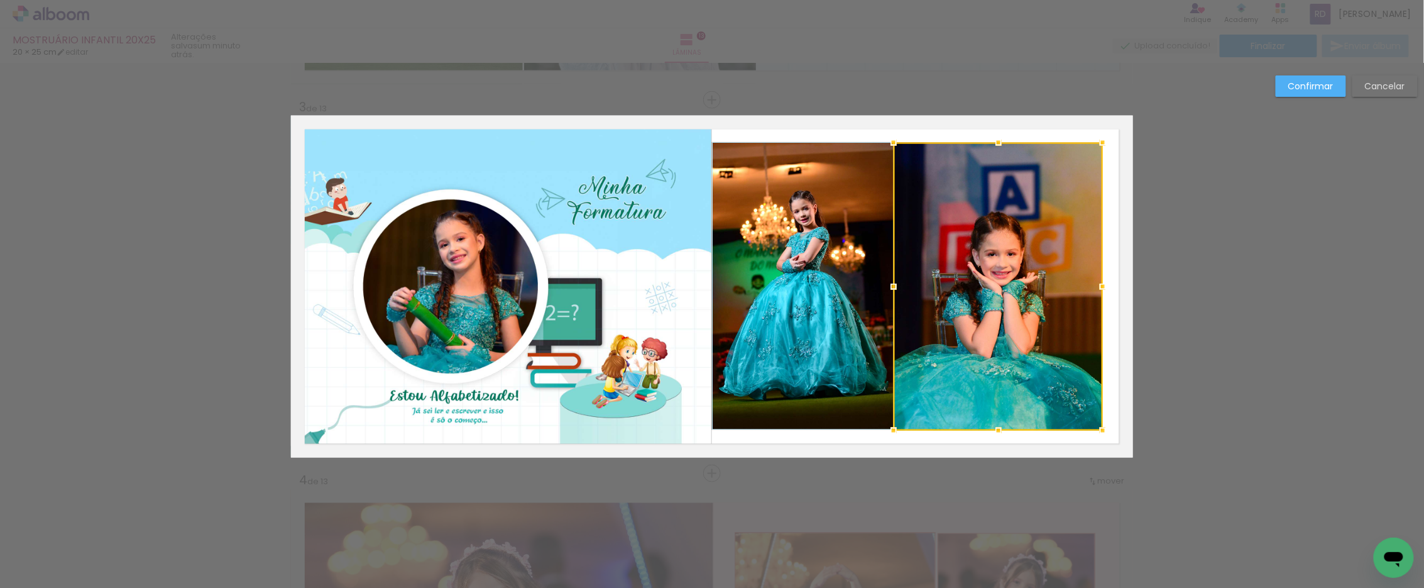
drag, startPoint x: 904, startPoint y: 286, endPoint x: 886, endPoint y: 281, distance: 18.1
click at [886, 281] on div at bounding box center [893, 286] width 25 height 25
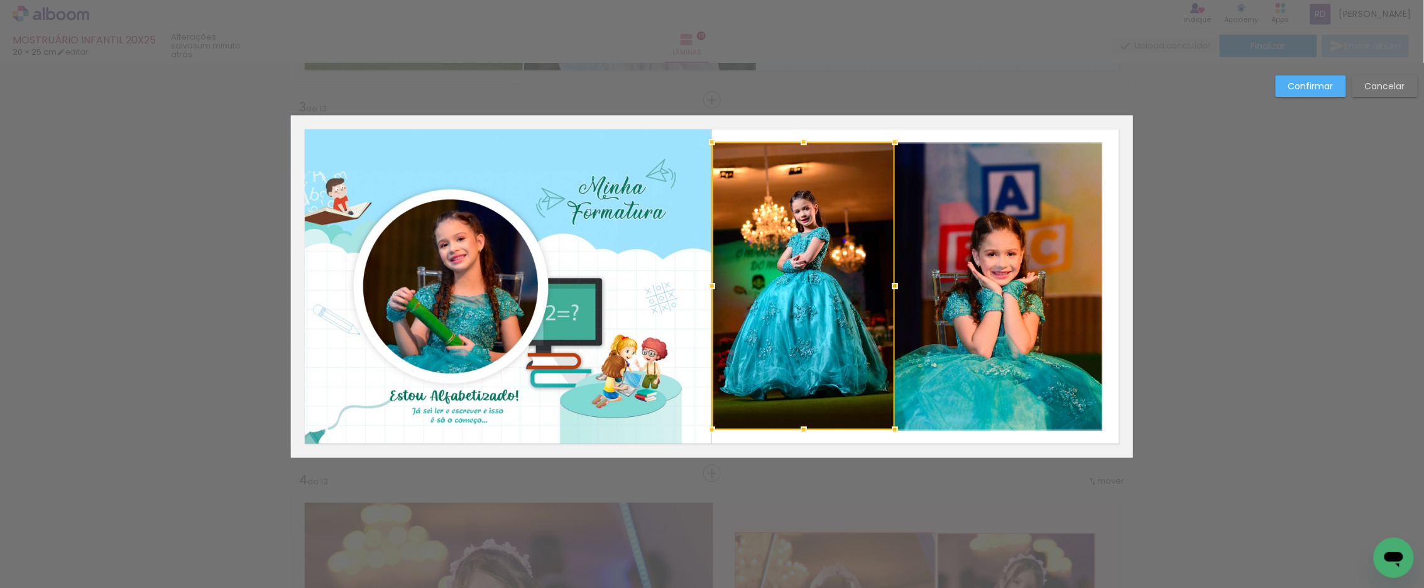
click at [895, 283] on div at bounding box center [894, 285] width 25 height 25
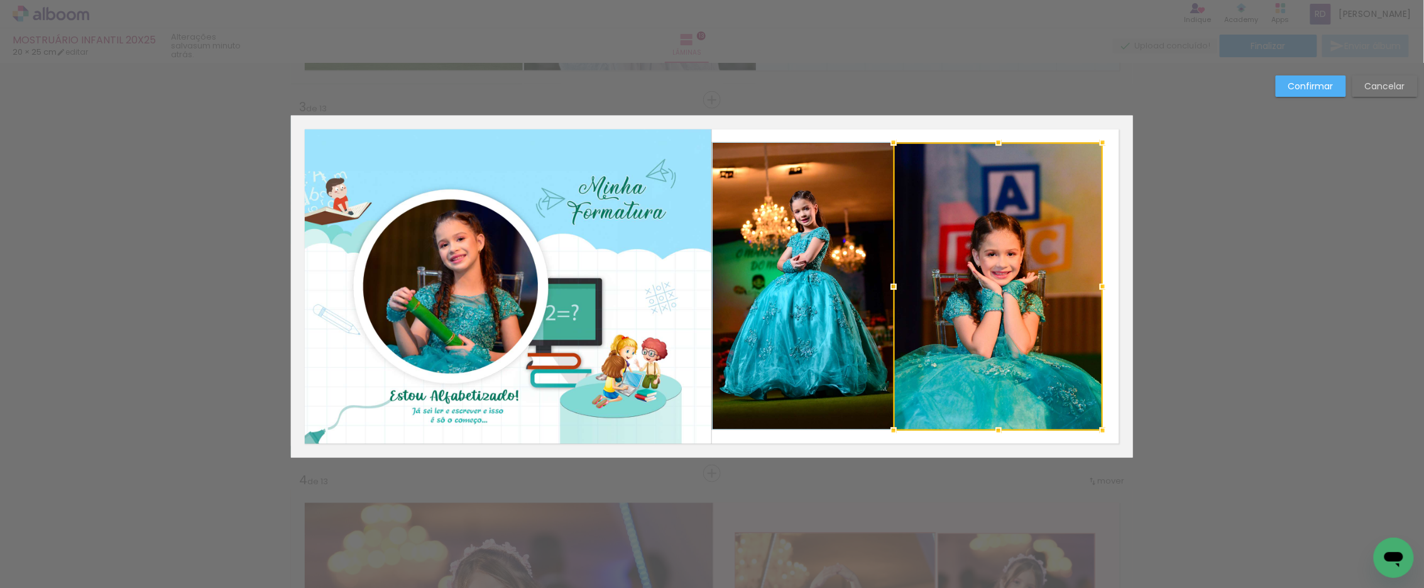
click at [952, 253] on div at bounding box center [998, 287] width 209 height 288
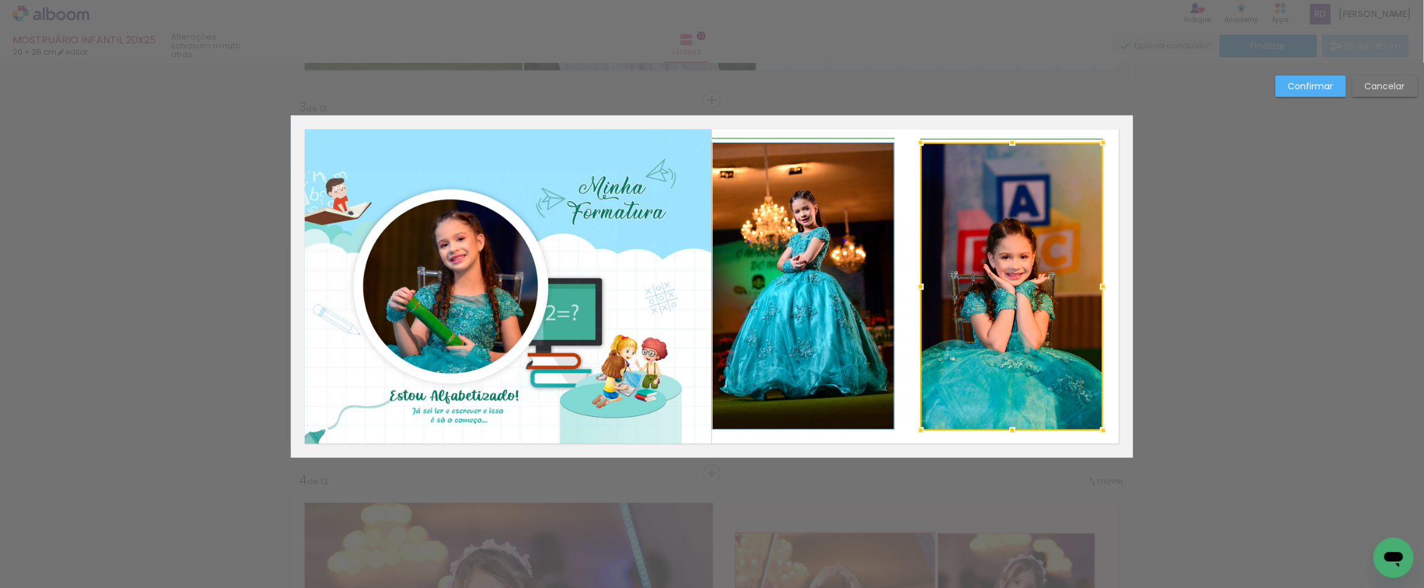
drag, startPoint x: 890, startPoint y: 287, endPoint x: 916, endPoint y: 287, distance: 26.4
click at [916, 287] on div at bounding box center [920, 286] width 25 height 25
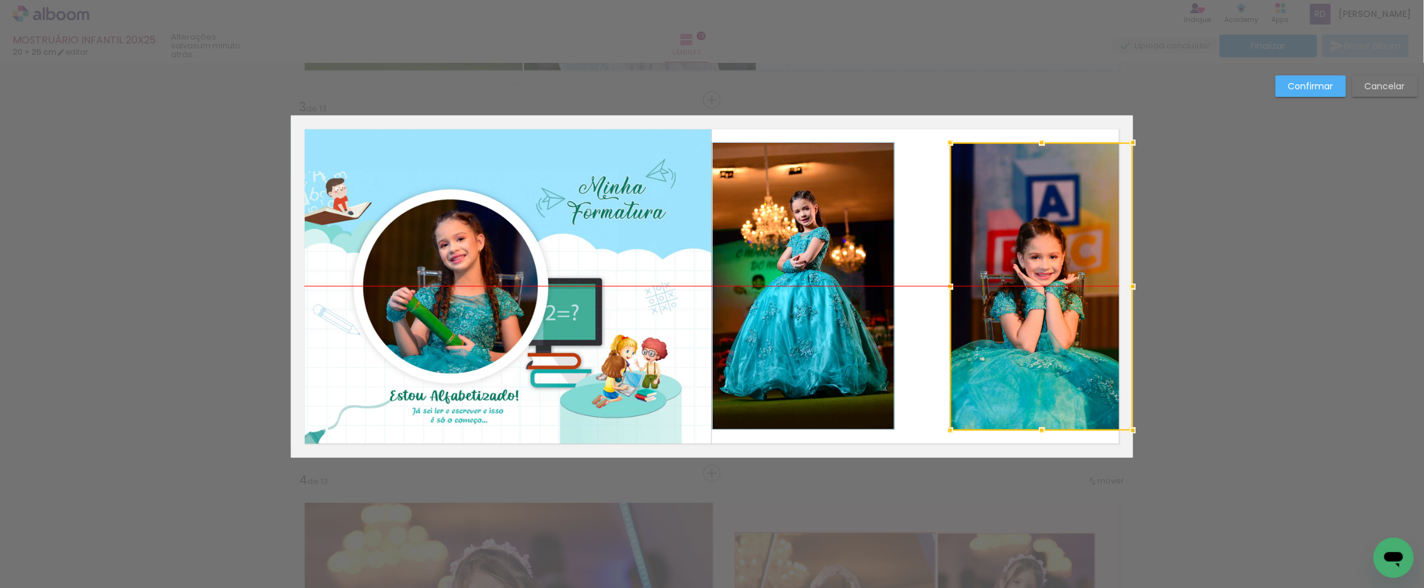
drag, startPoint x: 987, startPoint y: 285, endPoint x: 1057, endPoint y: 286, distance: 69.8
click at [1057, 286] on div at bounding box center [1041, 287] width 183 height 288
click at [857, 281] on quentale-photo at bounding box center [803, 286] width 183 height 288
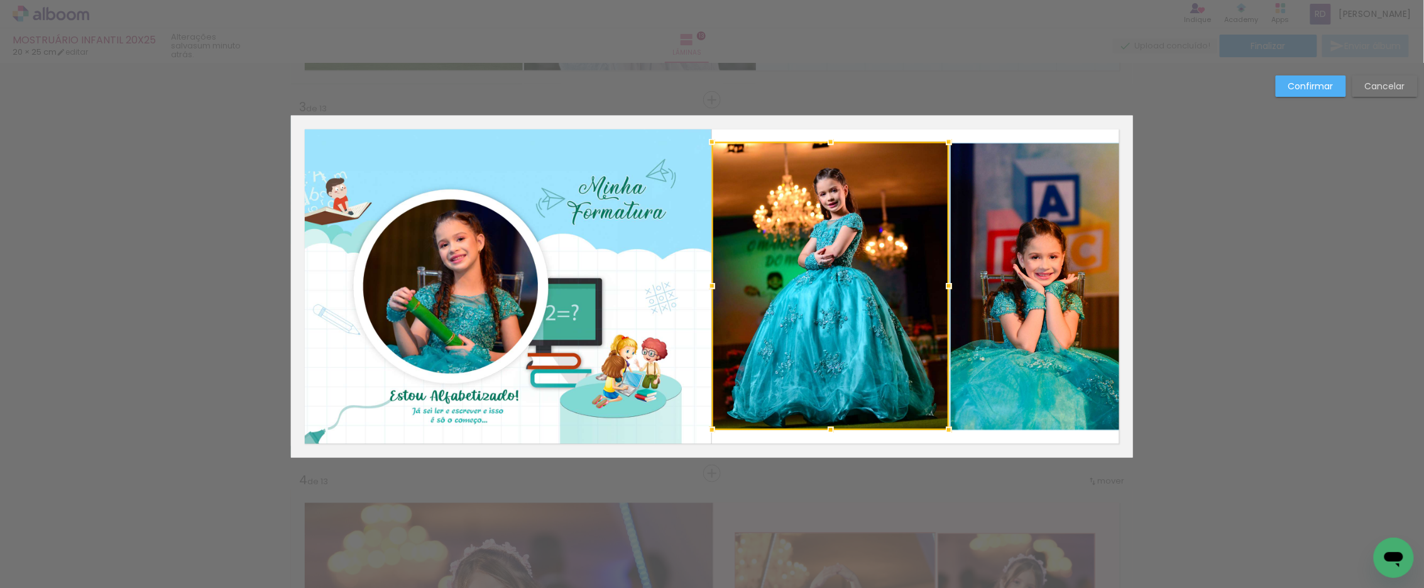
drag, startPoint x: 889, startPoint y: 285, endPoint x: 903, endPoint y: 284, distance: 13.8
click at [903, 284] on div at bounding box center [830, 286] width 237 height 288
click at [0, 0] on slot "Confirmar" at bounding box center [0, 0] width 0 height 0
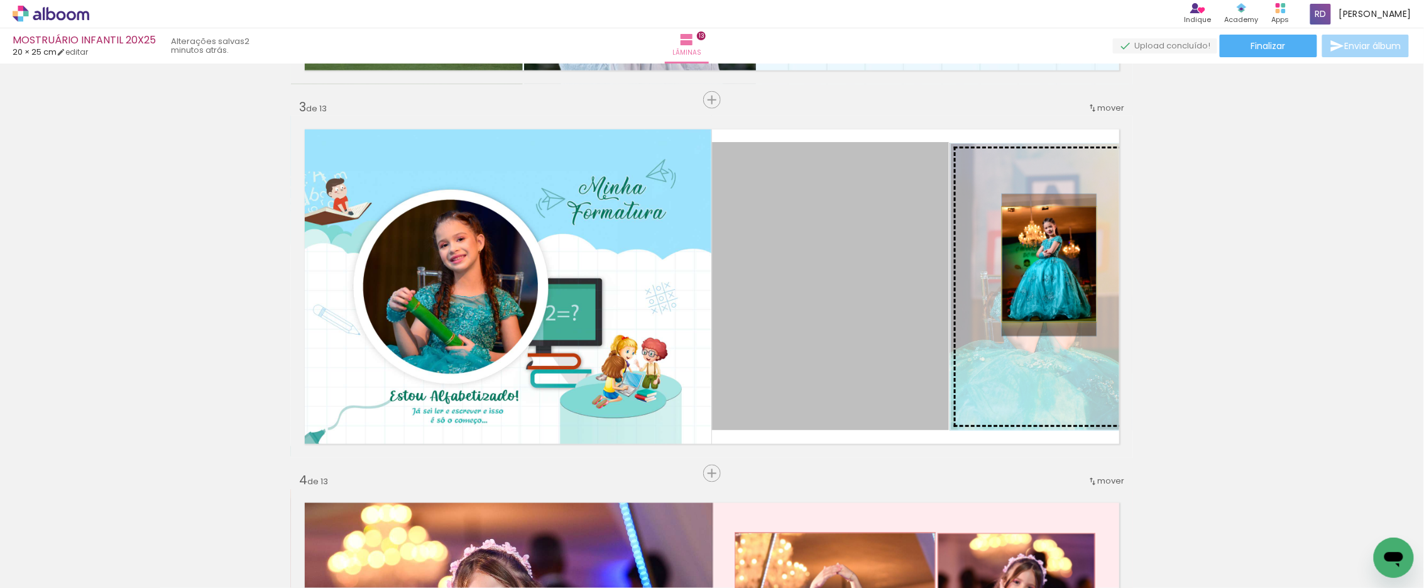
drag, startPoint x: 828, startPoint y: 256, endPoint x: 1044, endPoint y: 264, distance: 216.9
click at [0, 0] on slot at bounding box center [0, 0] width 0 height 0
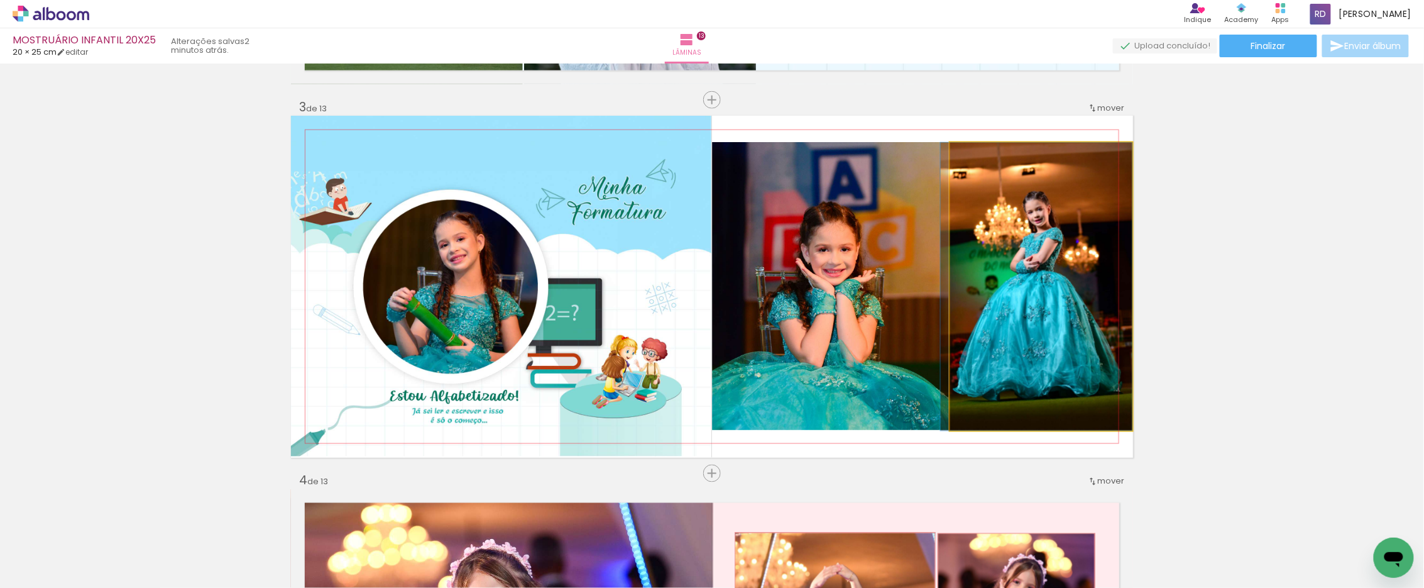
drag, startPoint x: 1010, startPoint y: 246, endPoint x: 1001, endPoint y: 253, distance: 11.7
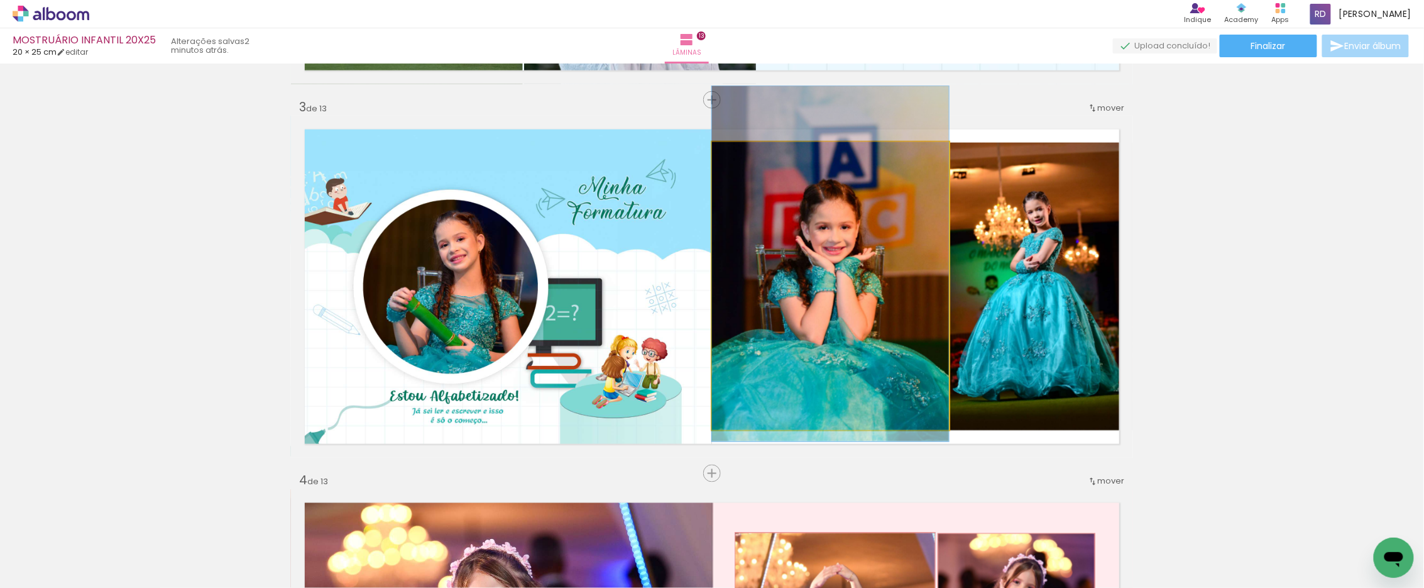
drag, startPoint x: 817, startPoint y: 308, endPoint x: 811, endPoint y: 286, distance: 22.9
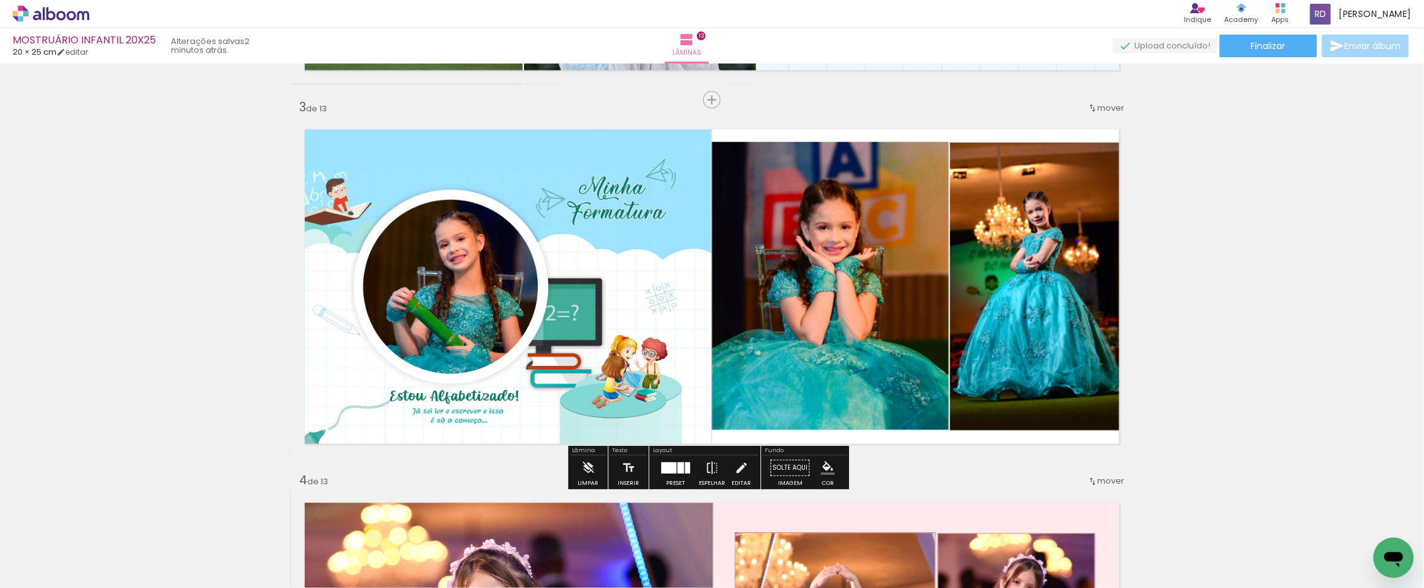
click at [910, 259] on quentale-photo at bounding box center [830, 286] width 237 height 288
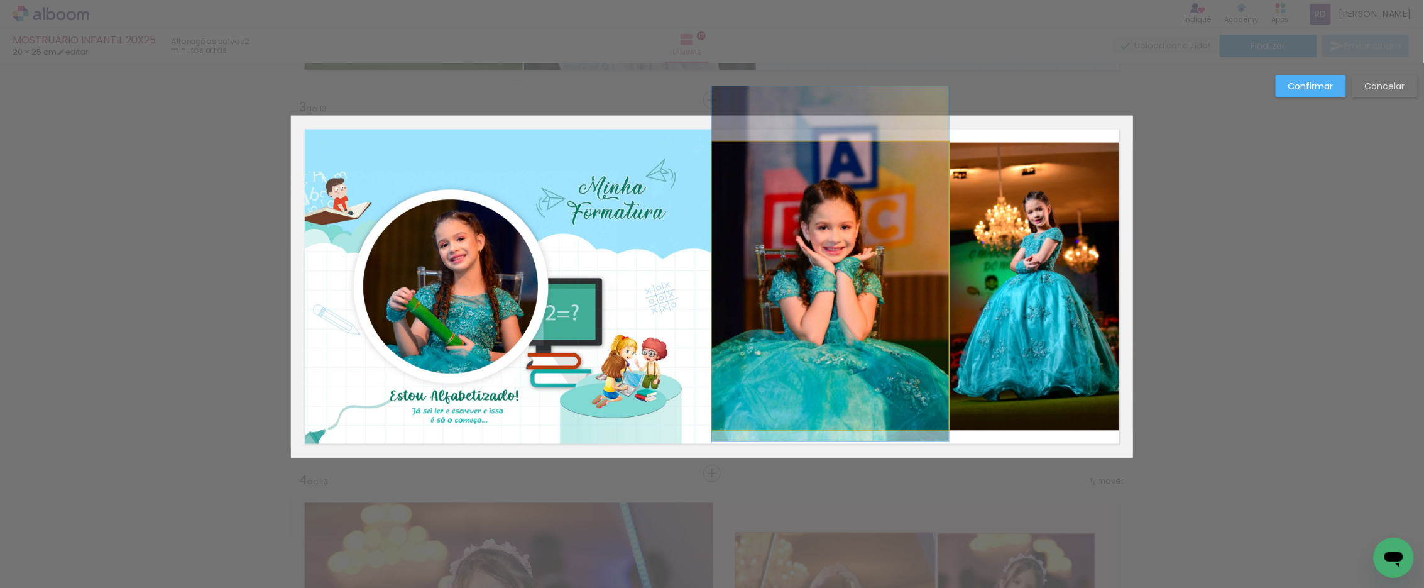
click at [910, 263] on quentale-photo at bounding box center [830, 286] width 237 height 288
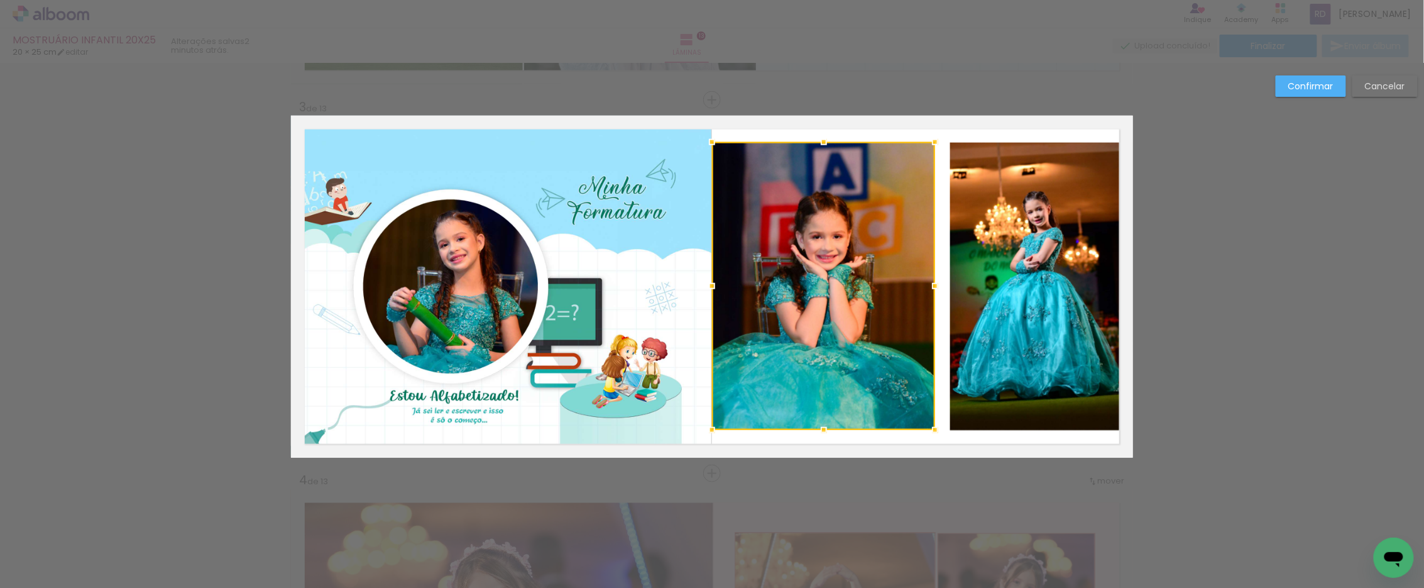
drag, startPoint x: 946, startPoint y: 284, endPoint x: 932, endPoint y: 287, distance: 14.1
click at [932, 287] on div at bounding box center [934, 285] width 25 height 25
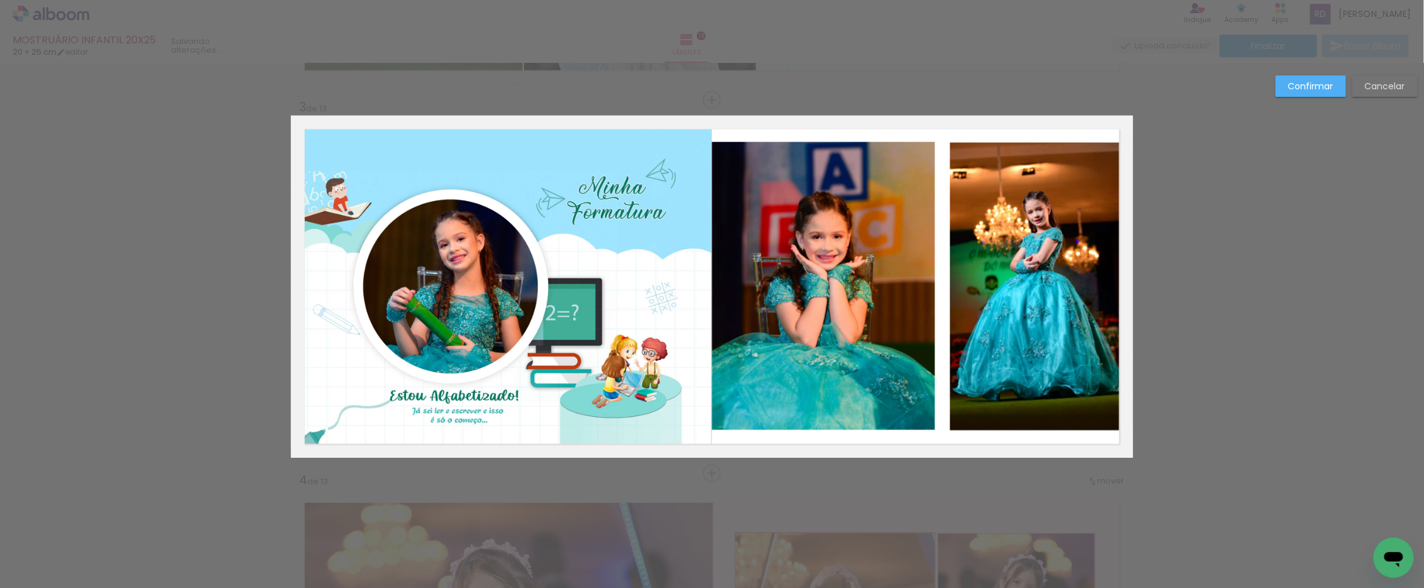
click at [1005, 292] on quentale-photo at bounding box center [1041, 287] width 183 height 288
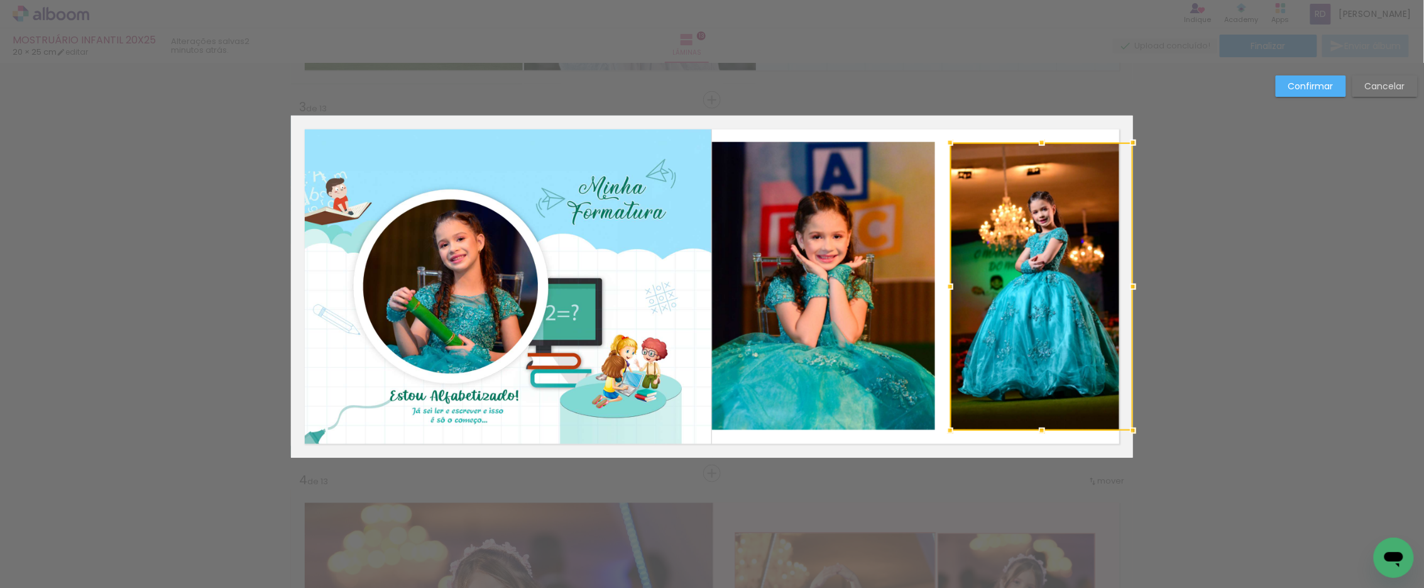
drag, startPoint x: 943, startPoint y: 285, endPoint x: 931, endPoint y: 281, distance: 13.3
click at [931, 281] on album-spread "3 de 13" at bounding box center [712, 287] width 842 height 342
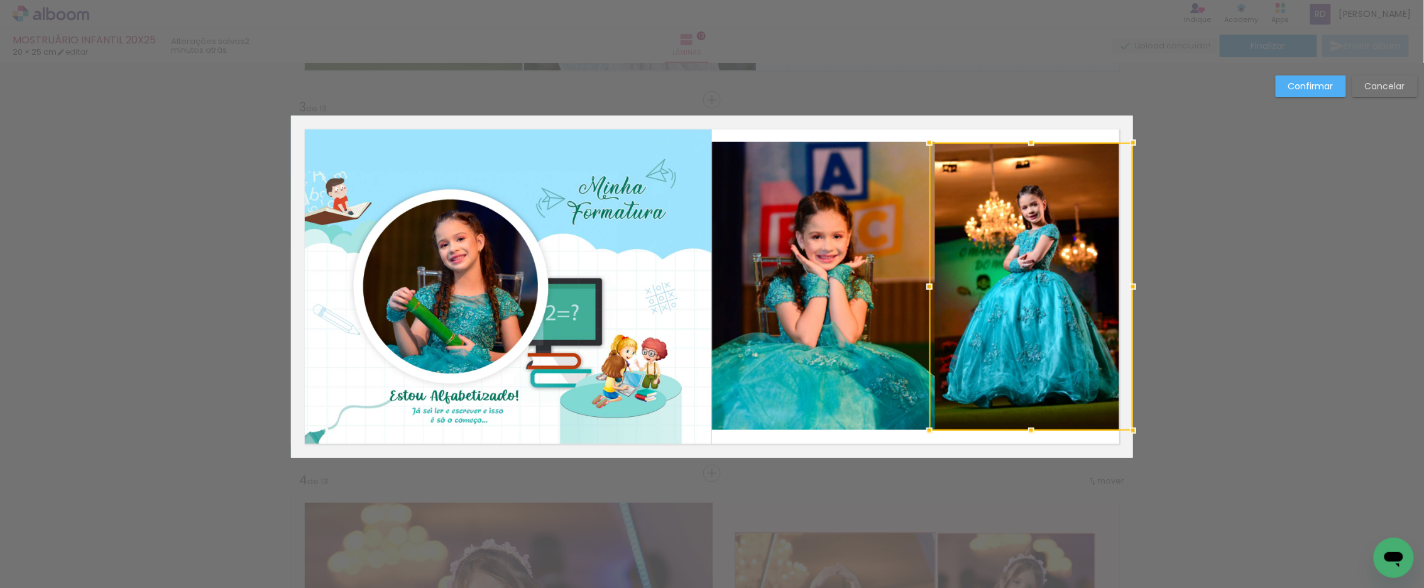
click at [867, 292] on quentale-photo at bounding box center [823, 286] width 223 height 288
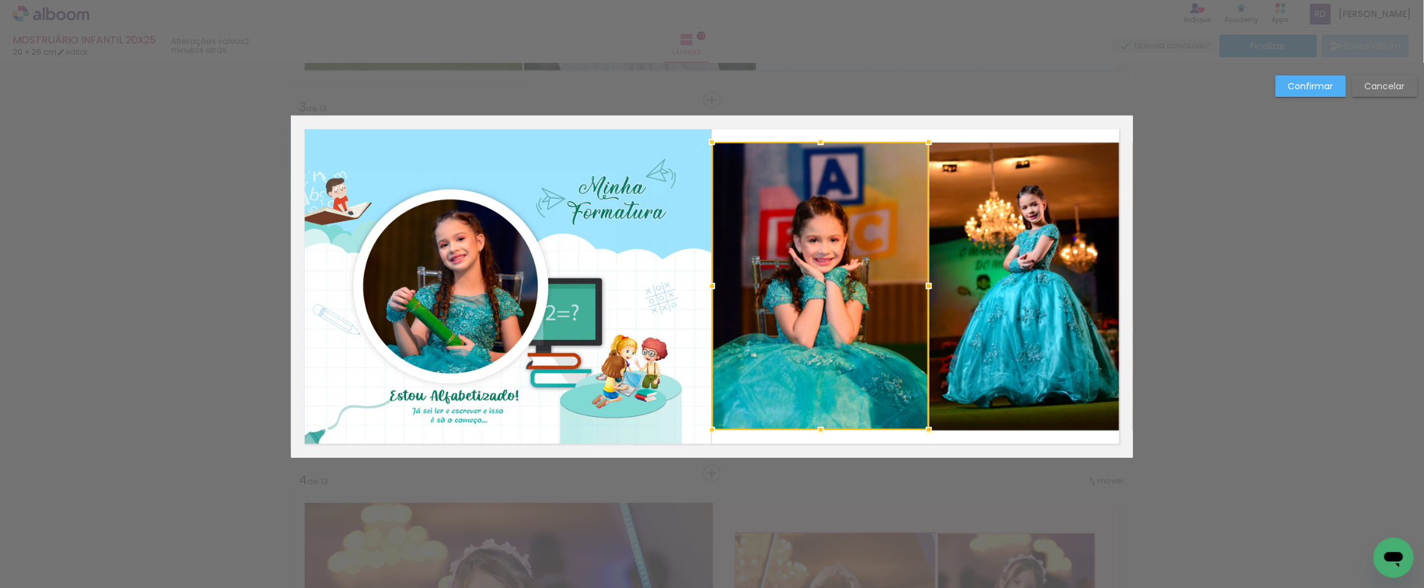
click at [921, 283] on div at bounding box center [928, 285] width 25 height 25
click at [1298, 91] on paper-button "Confirmar" at bounding box center [1311, 85] width 70 height 21
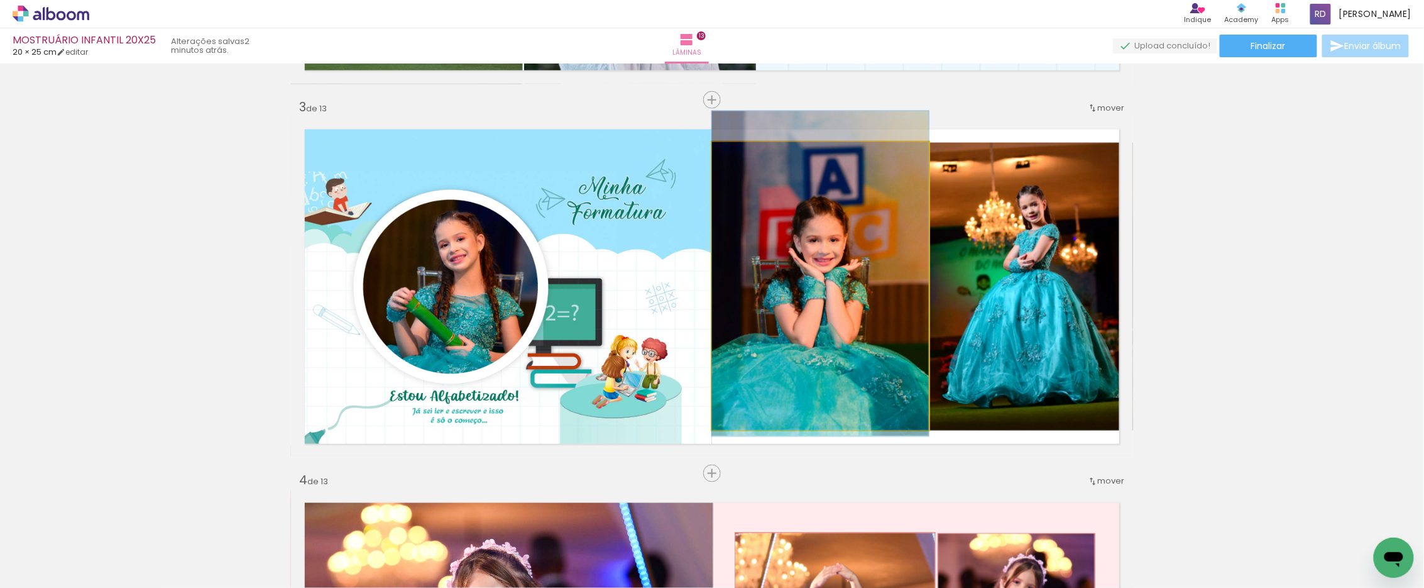
click at [842, 271] on quentale-photo at bounding box center [820, 286] width 217 height 288
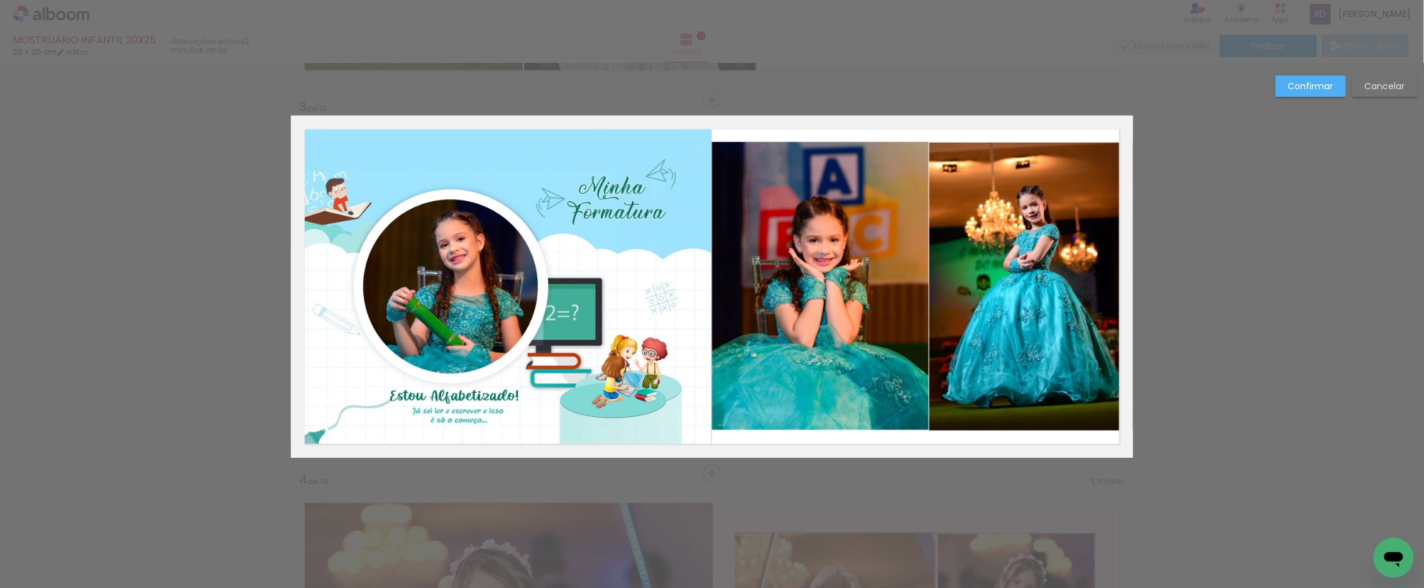
click at [839, 262] on quentale-photo at bounding box center [820, 286] width 217 height 288
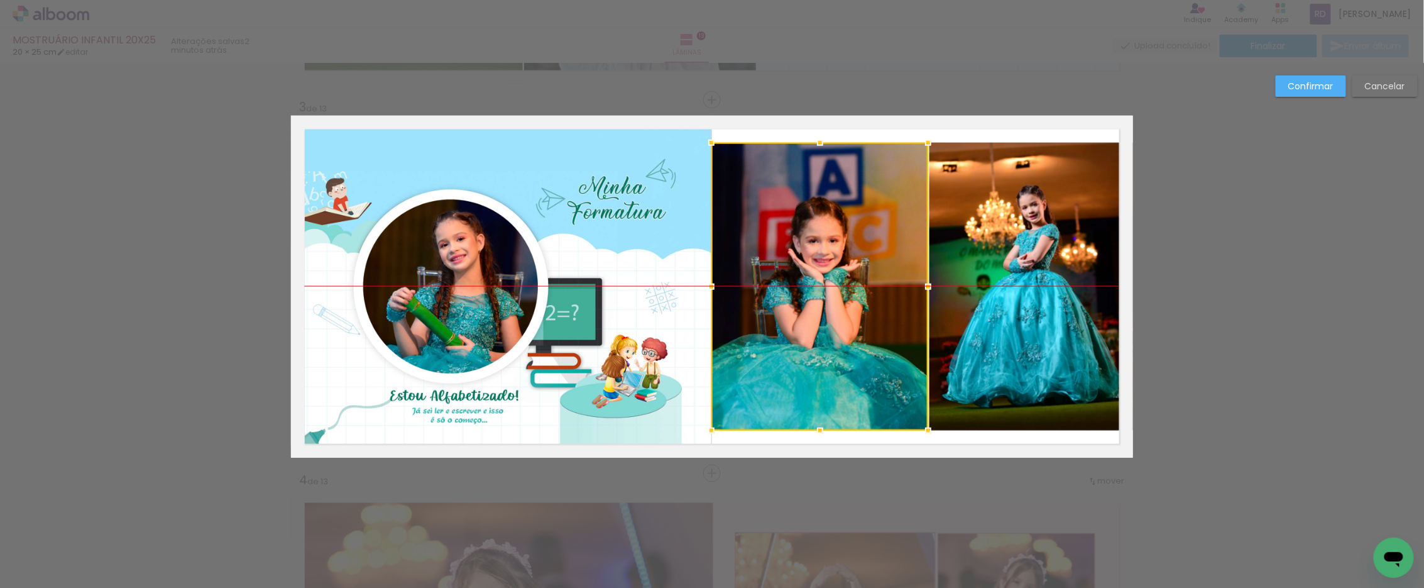
click at [838, 243] on div at bounding box center [819, 287] width 217 height 288
click at [0, 0] on slot "Confirmar" at bounding box center [0, 0] width 0 height 0
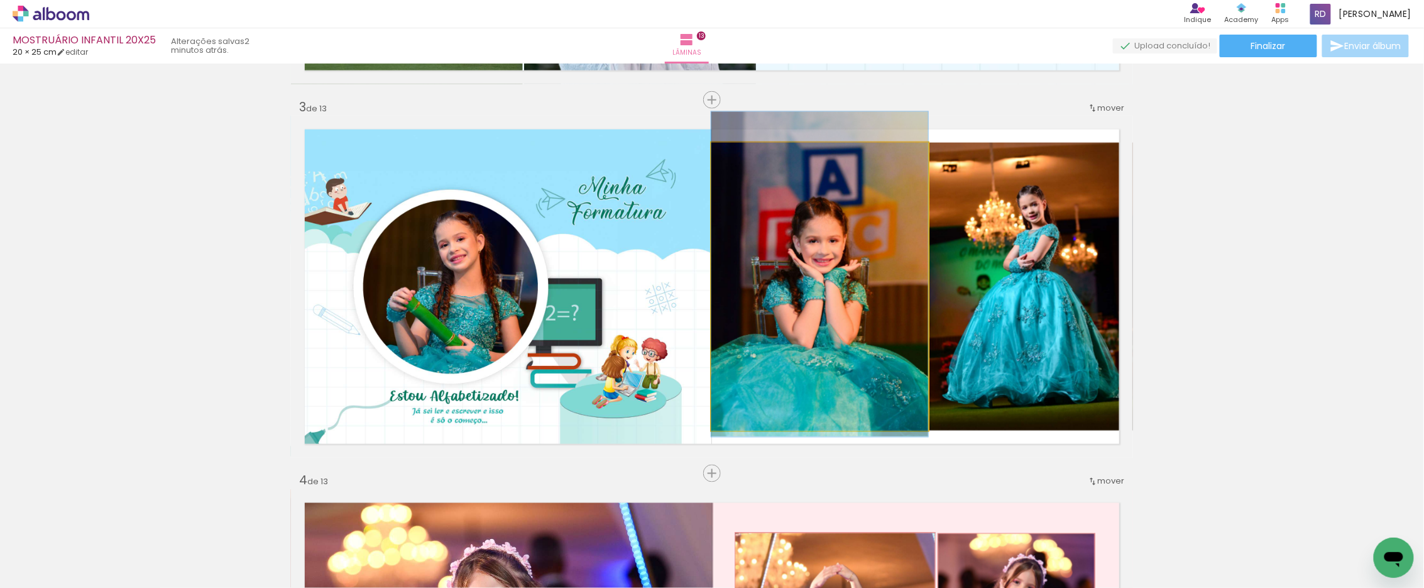
click at [771, 236] on quentale-photo at bounding box center [819, 287] width 217 height 288
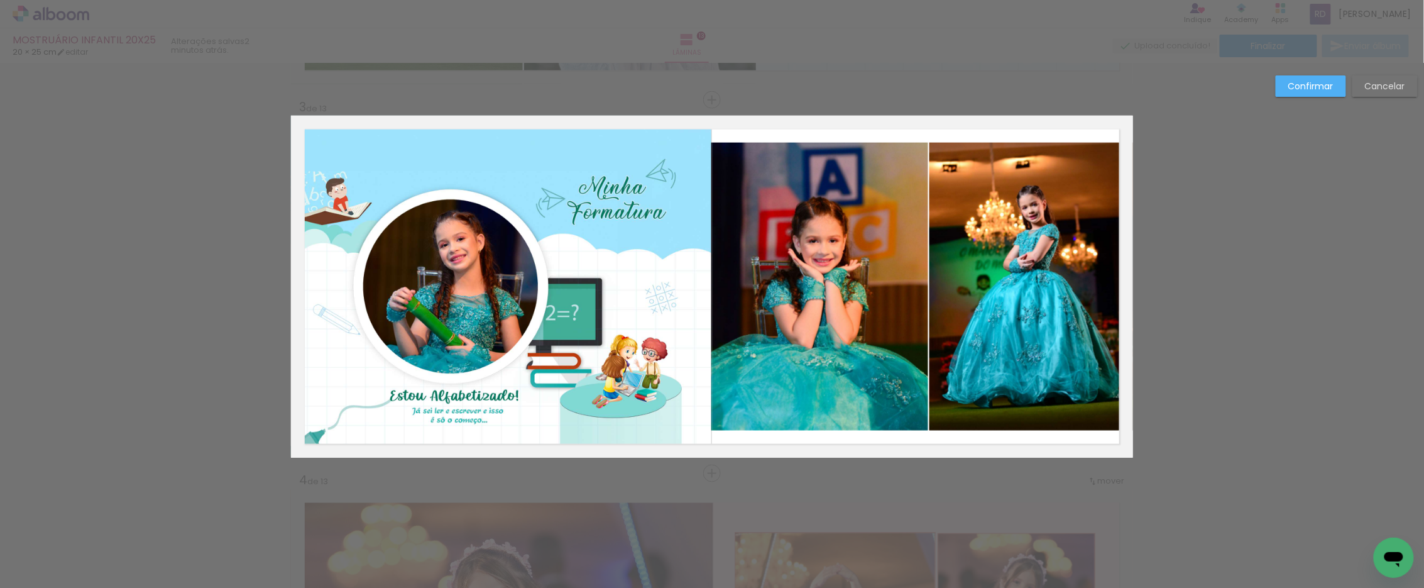
click at [736, 249] on quentale-photo at bounding box center [819, 287] width 217 height 288
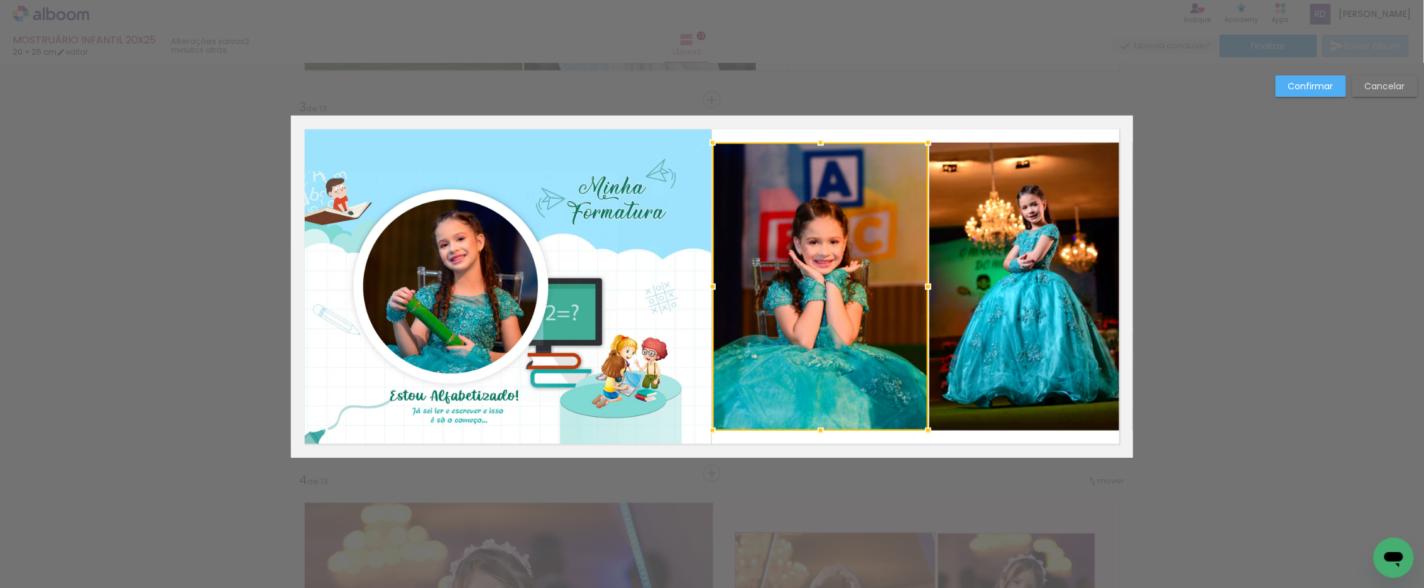
click at [708, 285] on div at bounding box center [712, 286] width 25 height 25
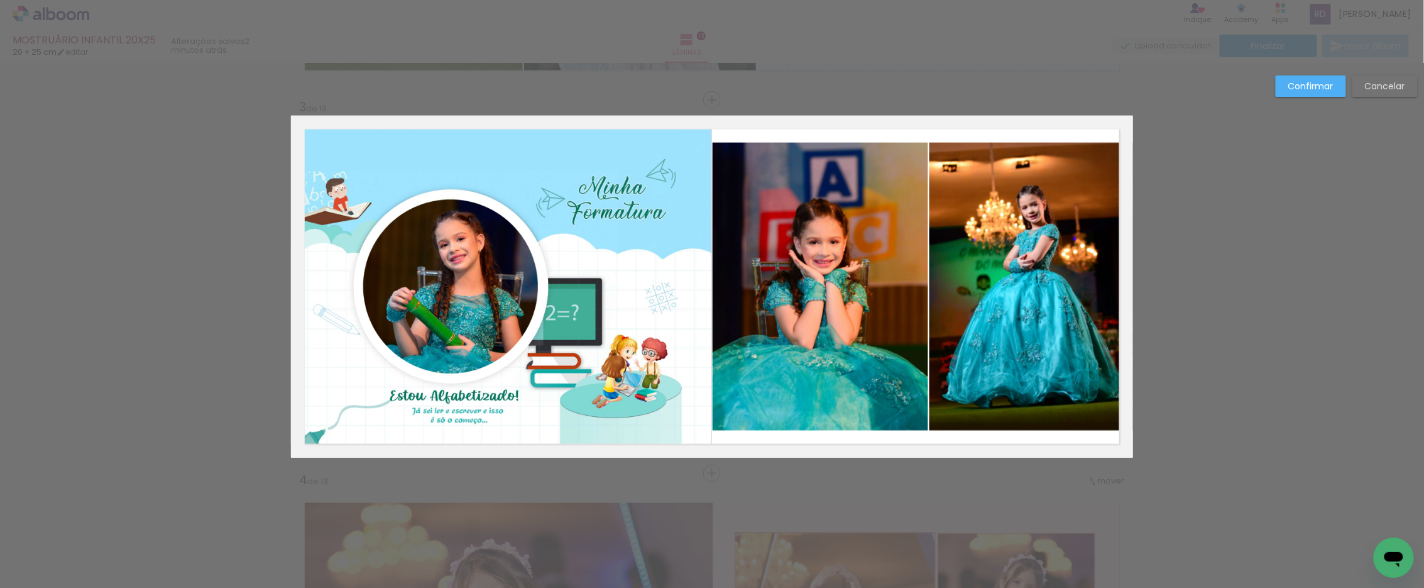
click at [0, 0] on slot "Confirmar" at bounding box center [0, 0] width 0 height 0
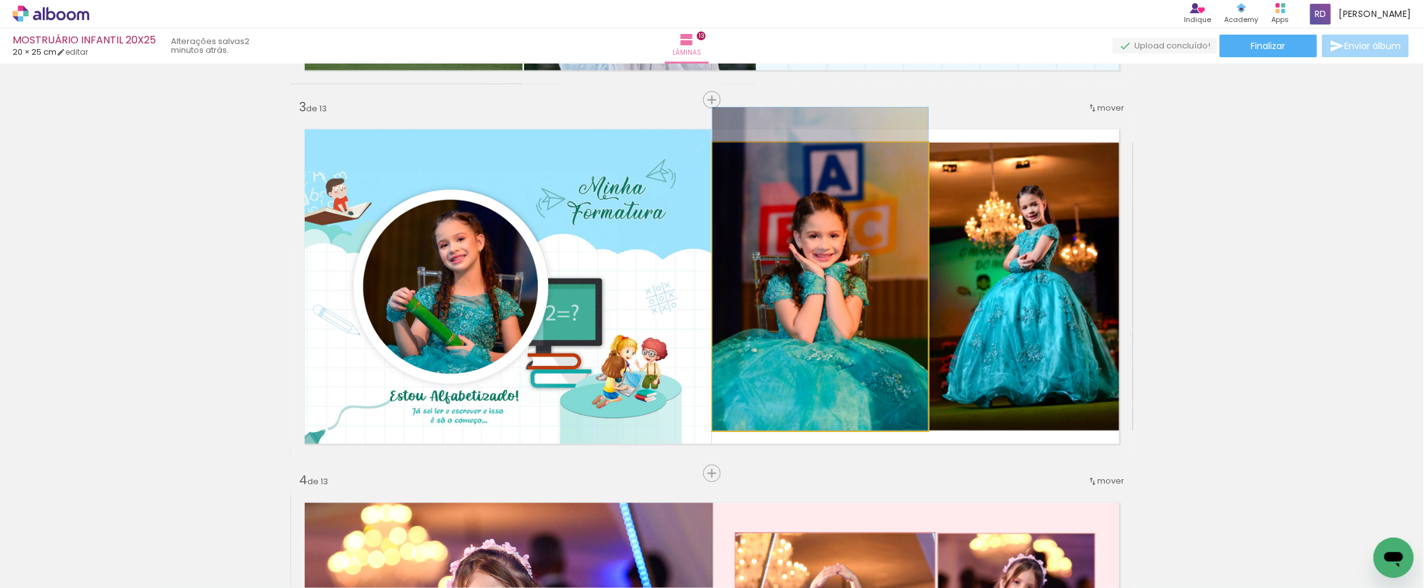
drag, startPoint x: 824, startPoint y: 268, endPoint x: 824, endPoint y: 254, distance: 13.8
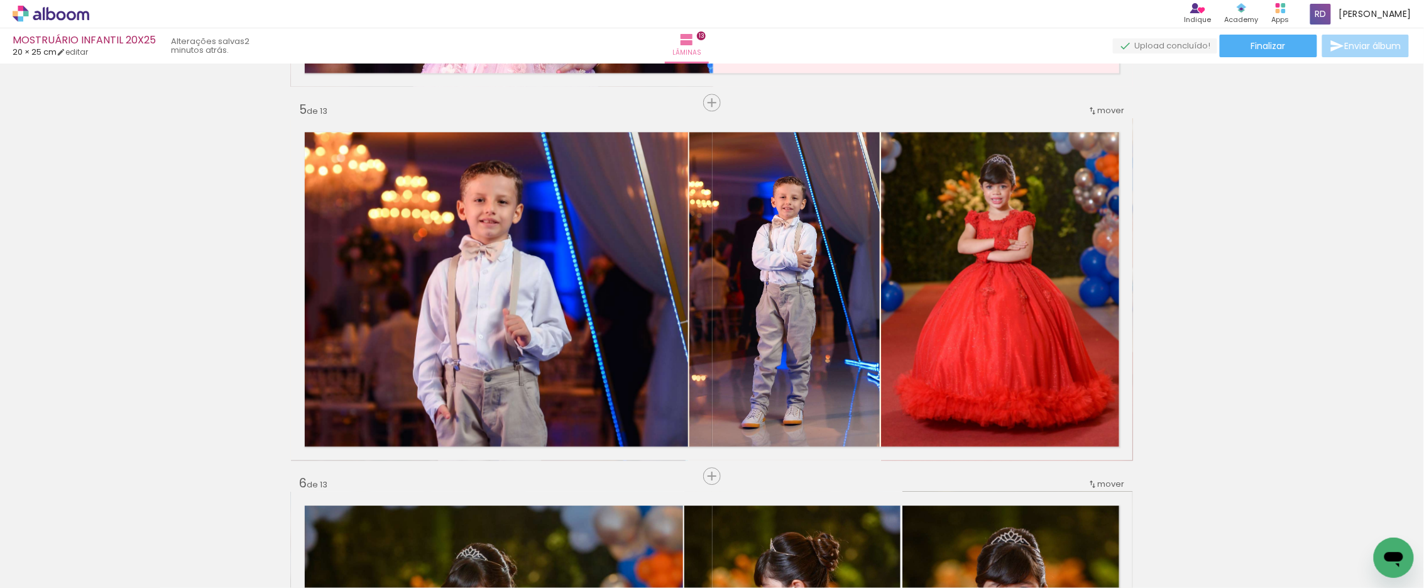
scroll to position [1499, 0]
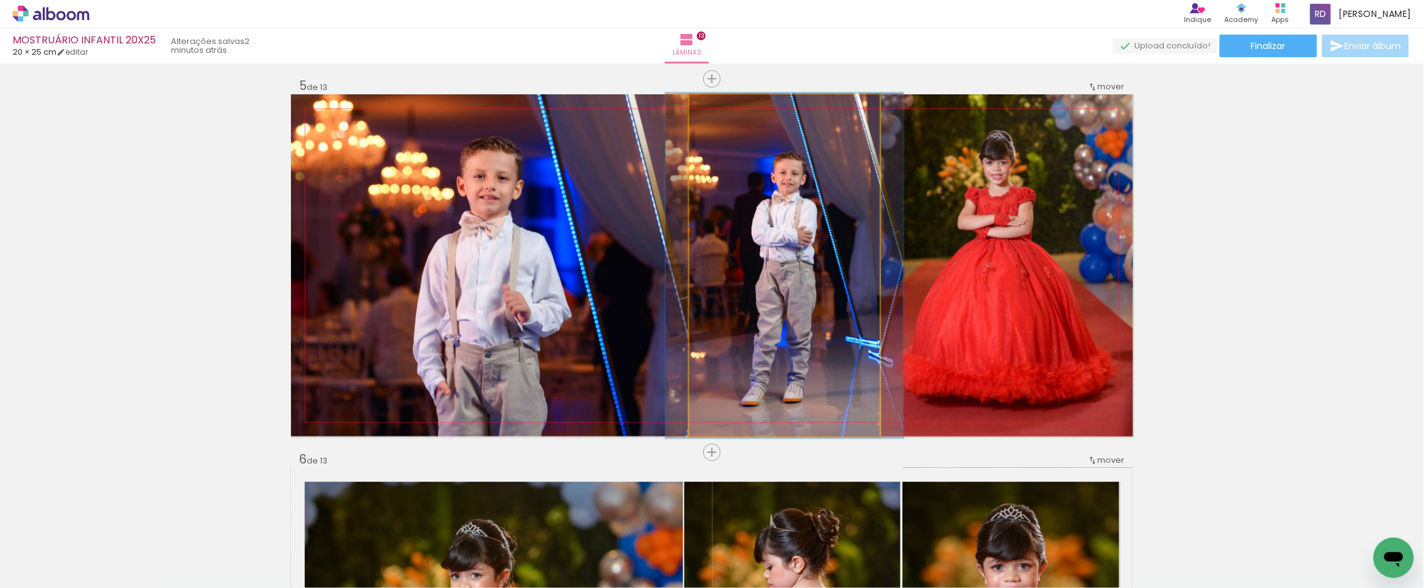
type paper-slider "101"
click at [714, 109] on div at bounding box center [718, 107] width 11 height 11
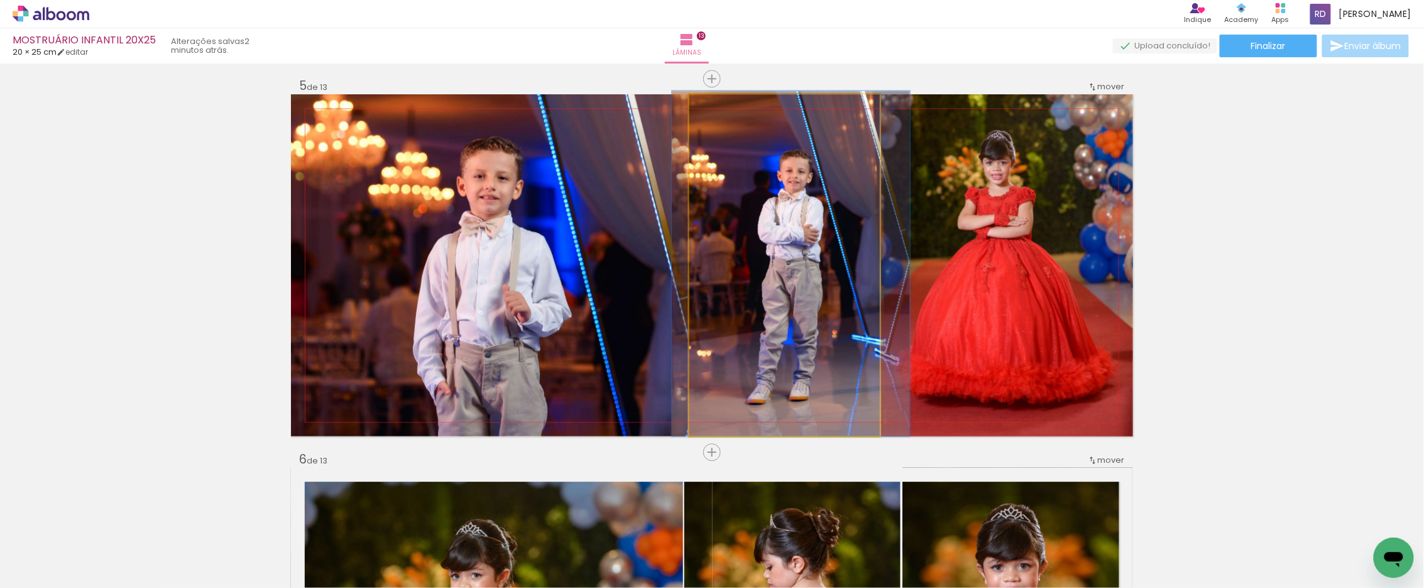
drag, startPoint x: 789, startPoint y: 255, endPoint x: 795, endPoint y: 240, distance: 16.3
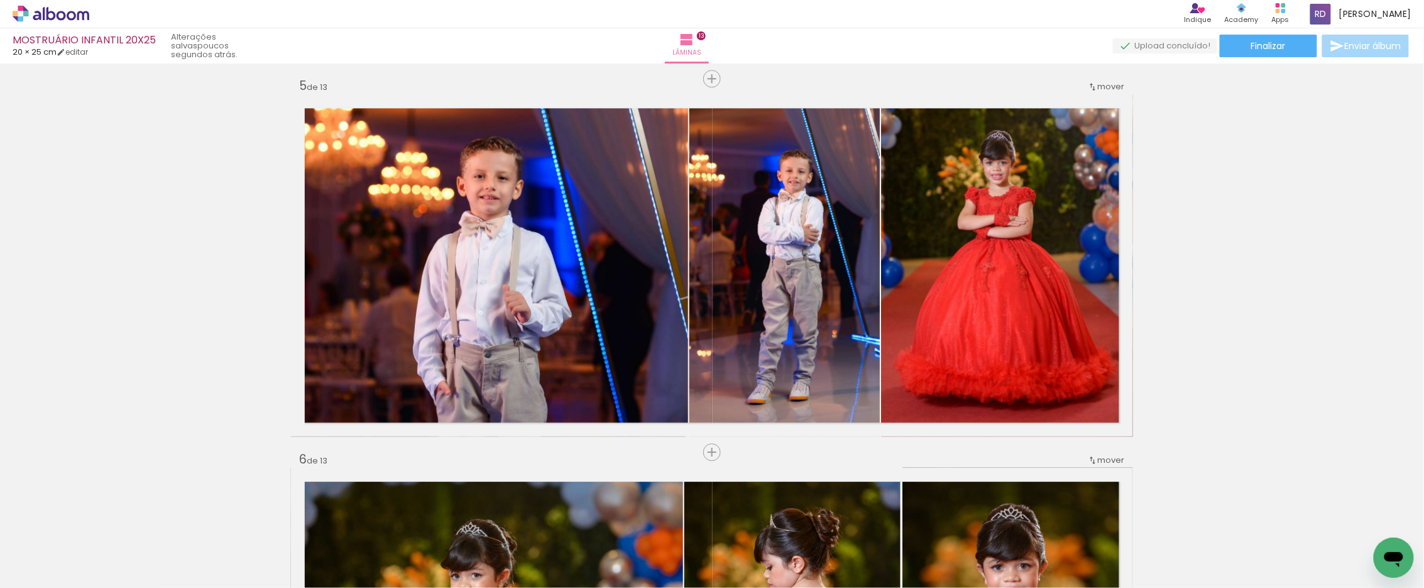
scroll to position [0, 2271]
click at [46, 564] on span "Adicionar Fotos" at bounding box center [45, 571] width 38 height 14
click at [0, 0] on input "file" at bounding box center [0, 0] width 0 height 0
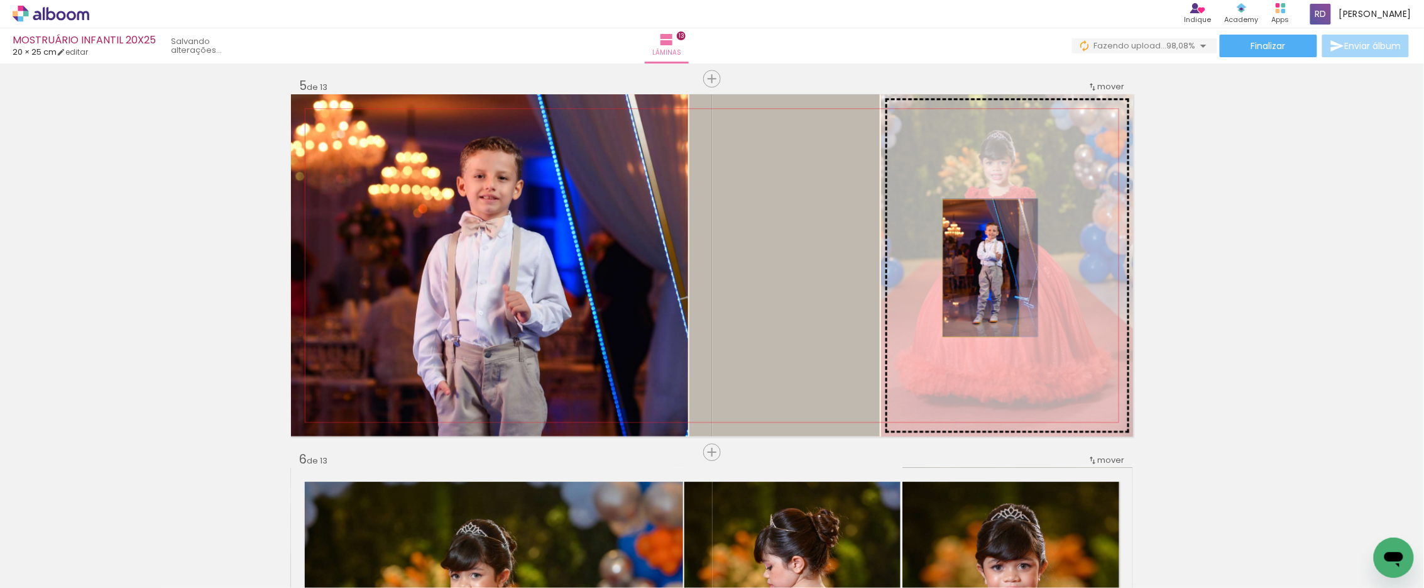
drag, startPoint x: 777, startPoint y: 273, endPoint x: 978, endPoint y: 268, distance: 200.5
click at [0, 0] on slot at bounding box center [0, 0] width 0 height 0
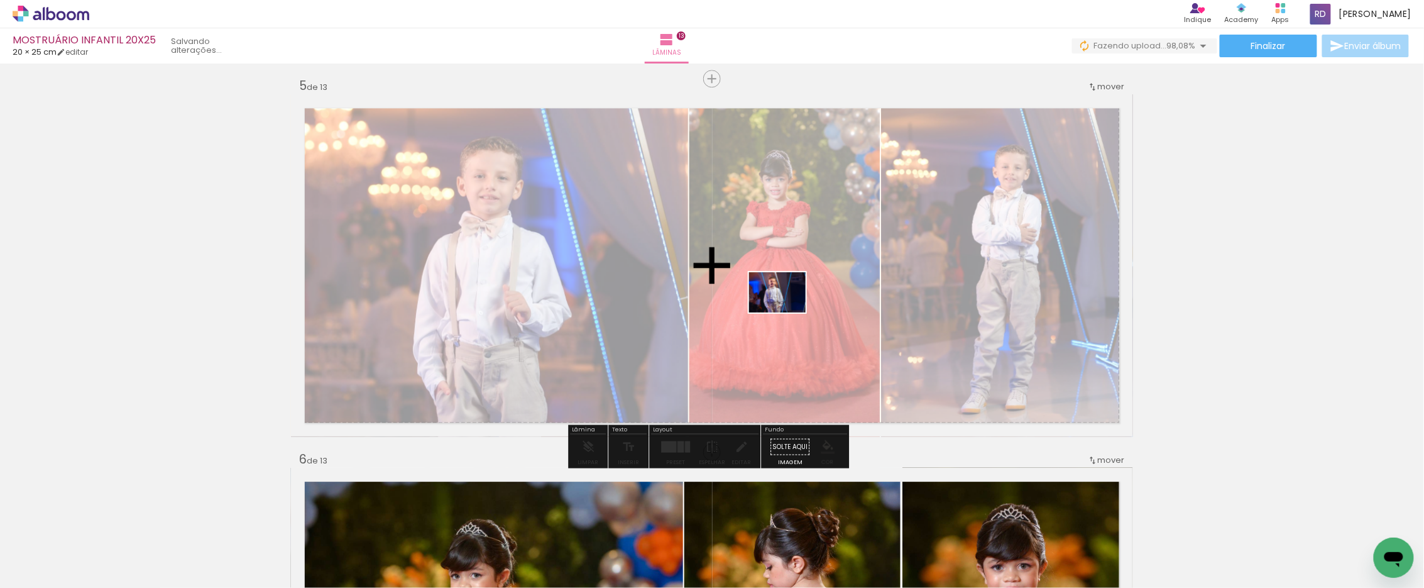
drag, startPoint x: 1353, startPoint y: 535, endPoint x: 787, endPoint y: 310, distance: 609.2
click at [787, 310] on quentale-workspace at bounding box center [712, 294] width 1424 height 588
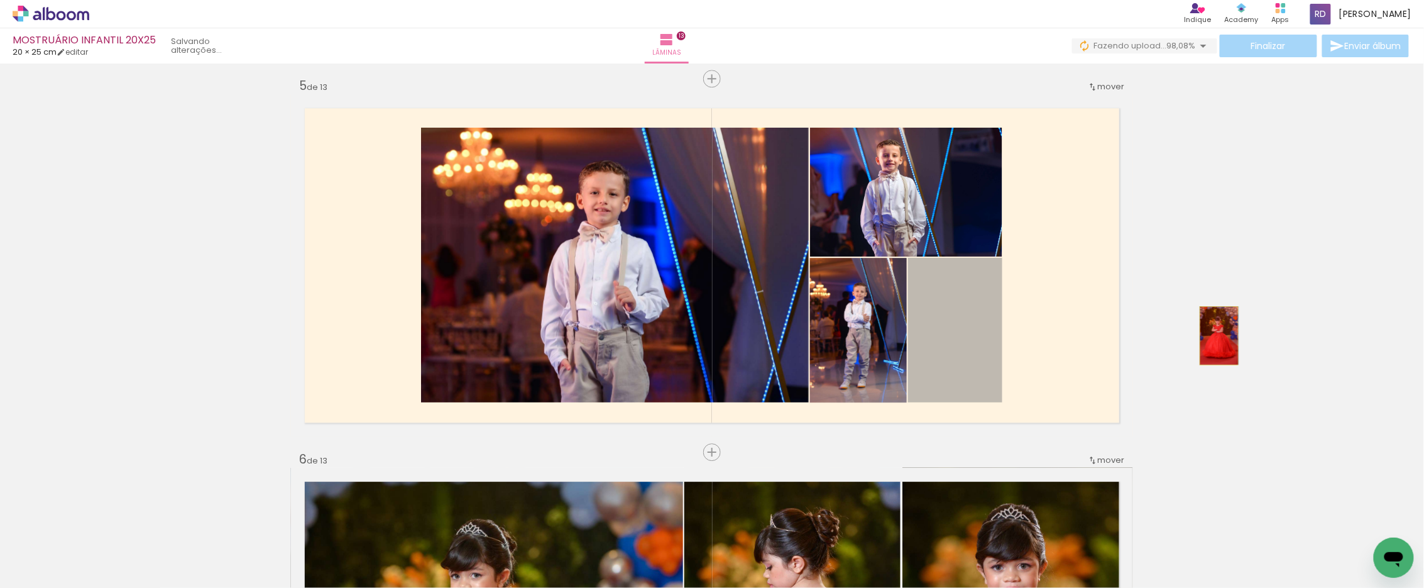
drag, startPoint x: 955, startPoint y: 333, endPoint x: 1214, endPoint y: 335, distance: 258.9
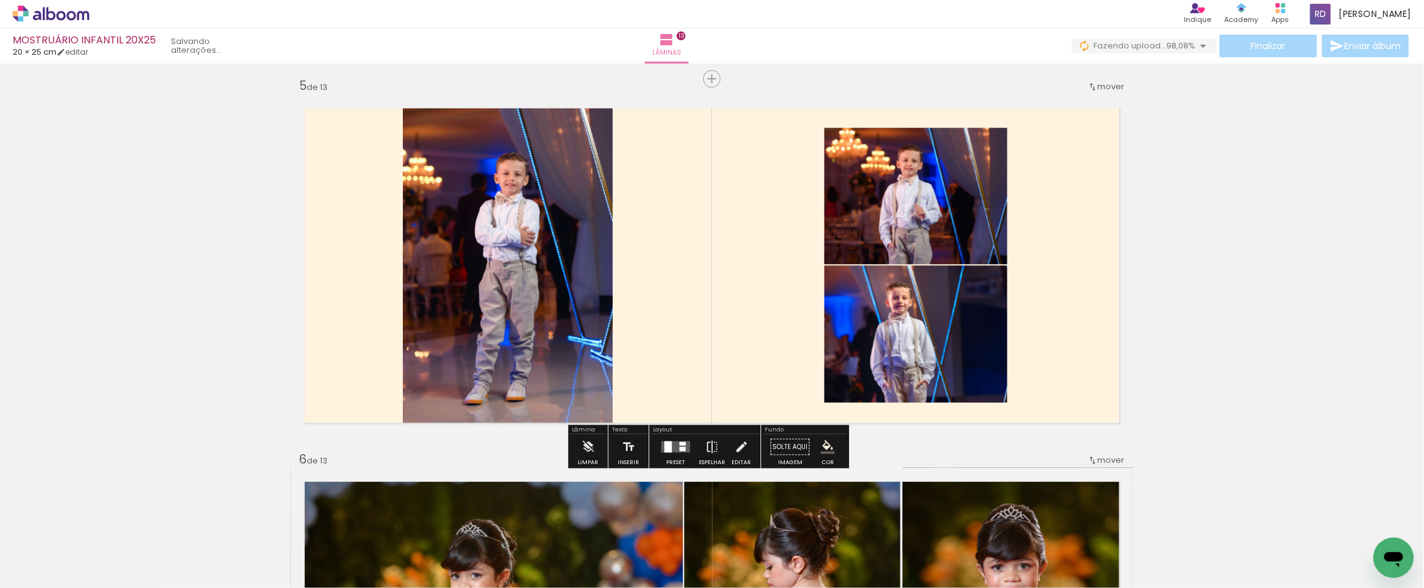
click at [672, 447] on quentale-layouter at bounding box center [675, 445] width 29 height 11
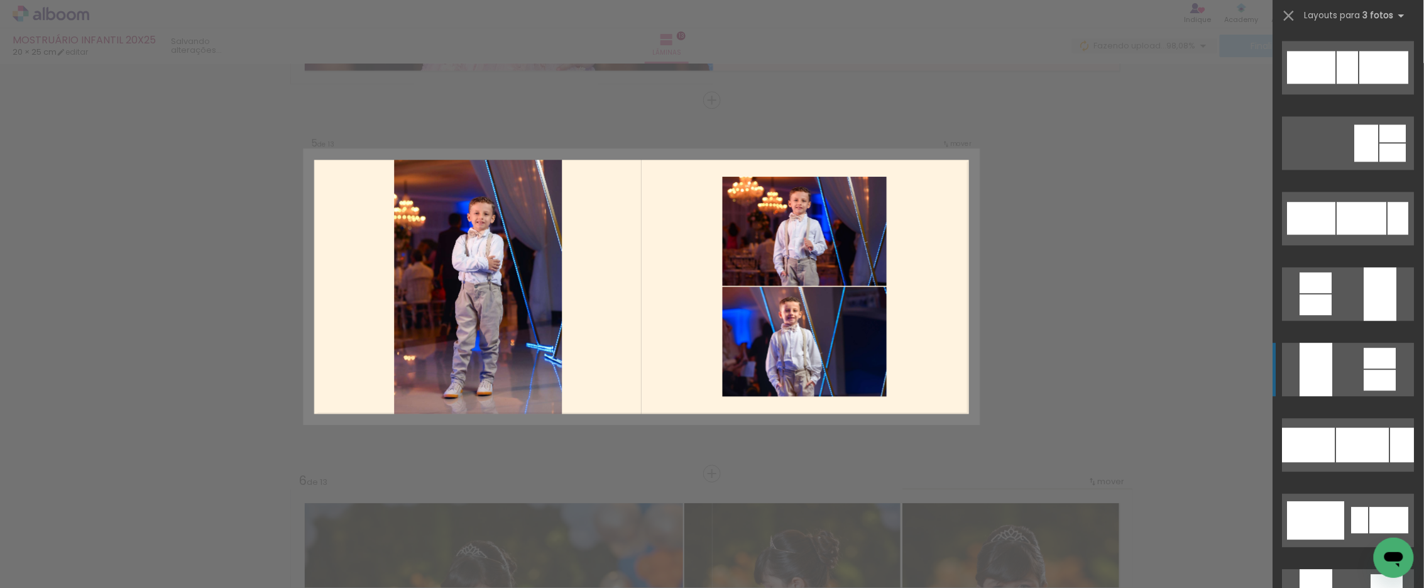
scroll to position [1466, 0]
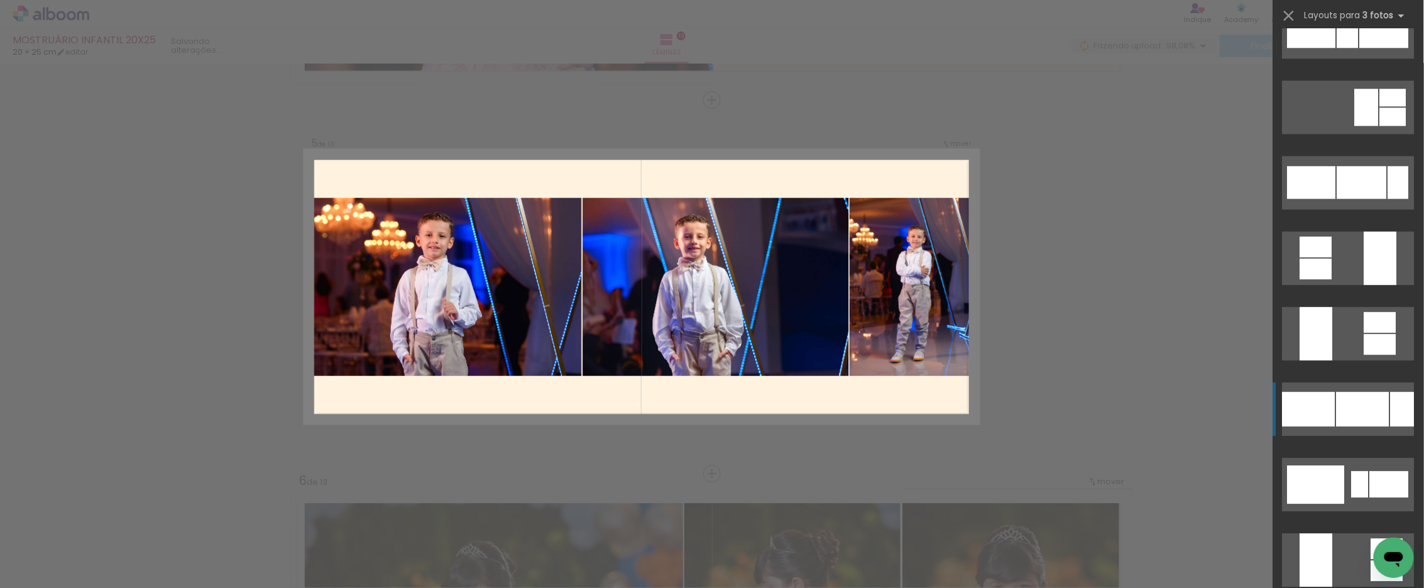
click at [1341, 399] on div at bounding box center [1362, 408] width 53 height 35
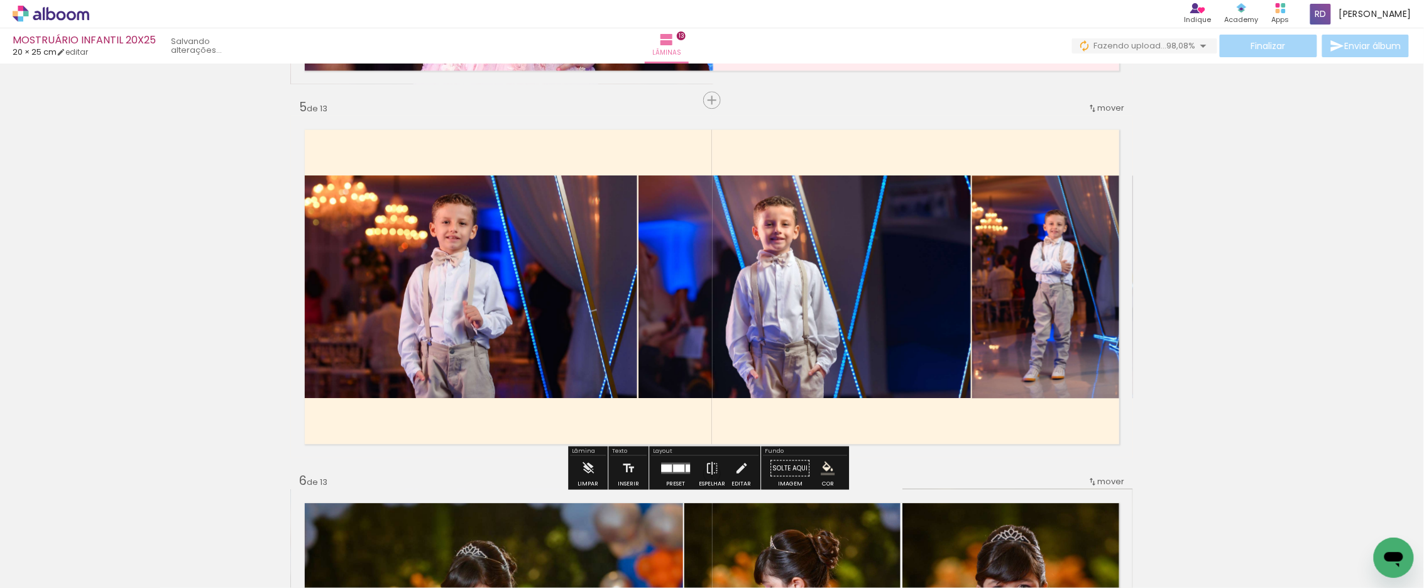
click at [473, 261] on quentale-photo at bounding box center [464, 286] width 346 height 222
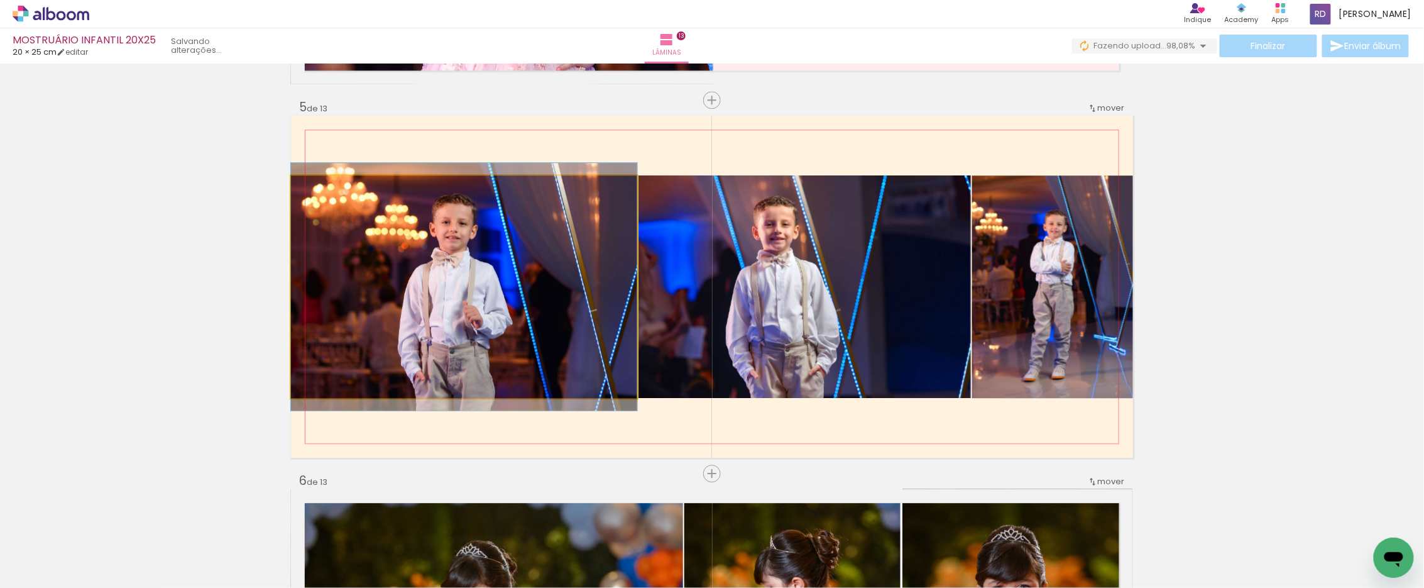
click at [473, 261] on quentale-photo at bounding box center [464, 286] width 346 height 222
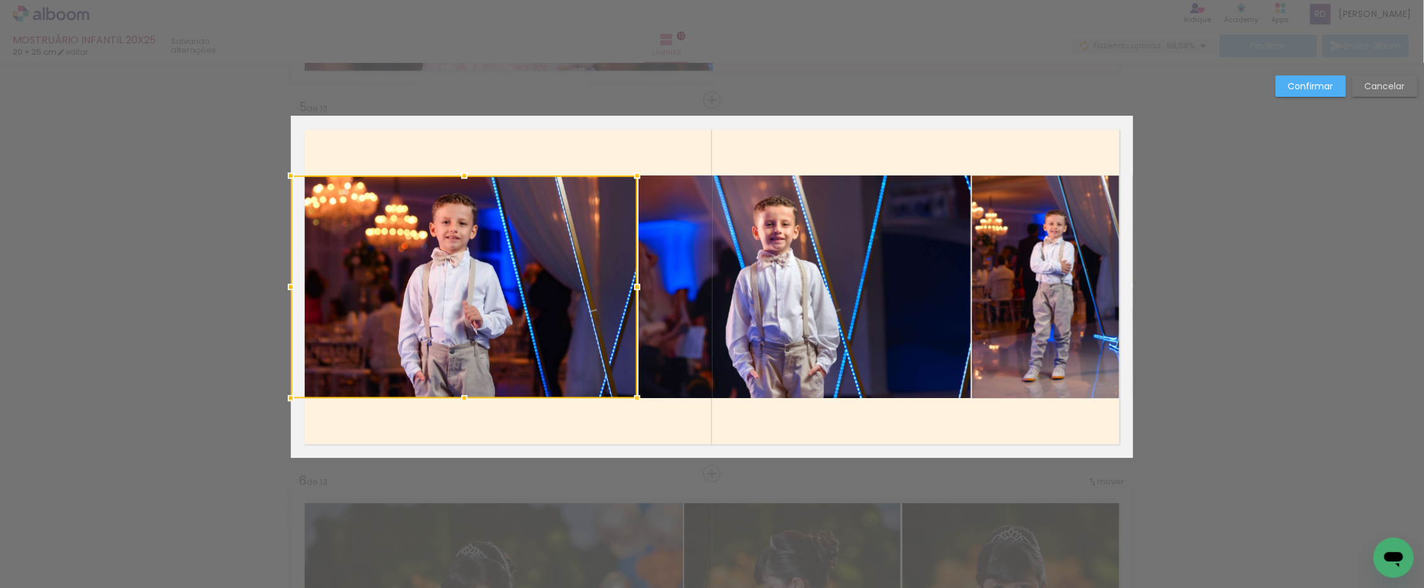
click at [794, 230] on quentale-photo at bounding box center [804, 286] width 332 height 222
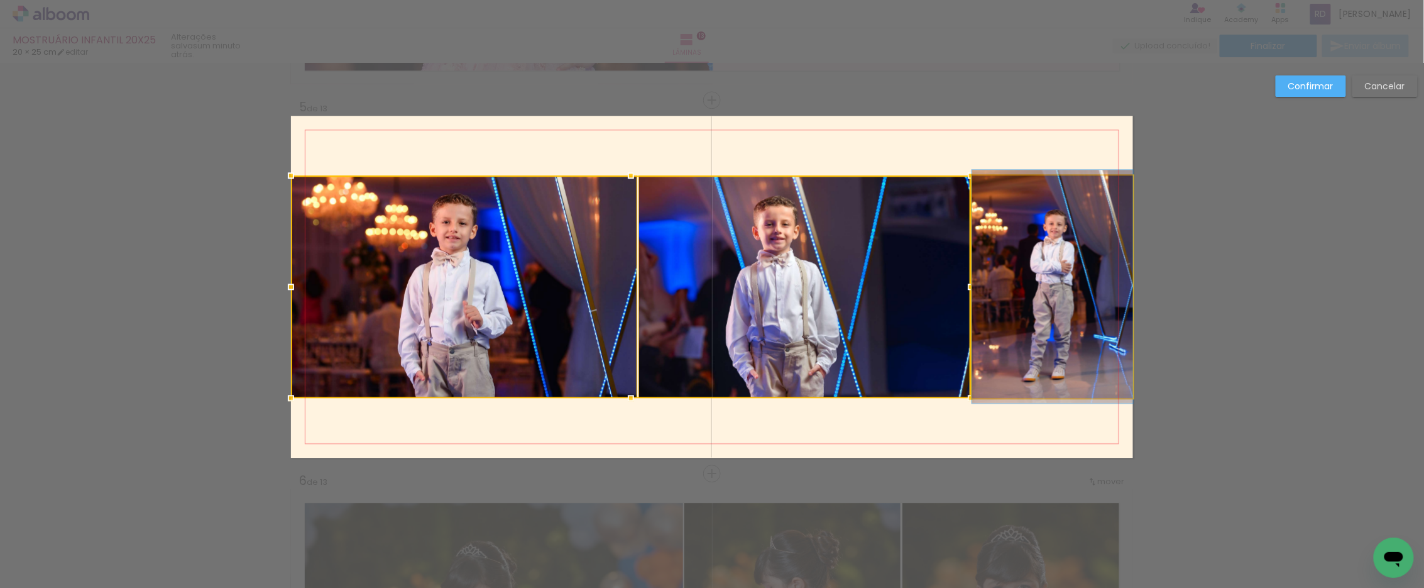
click at [1060, 224] on quentale-photo at bounding box center [1052, 286] width 161 height 222
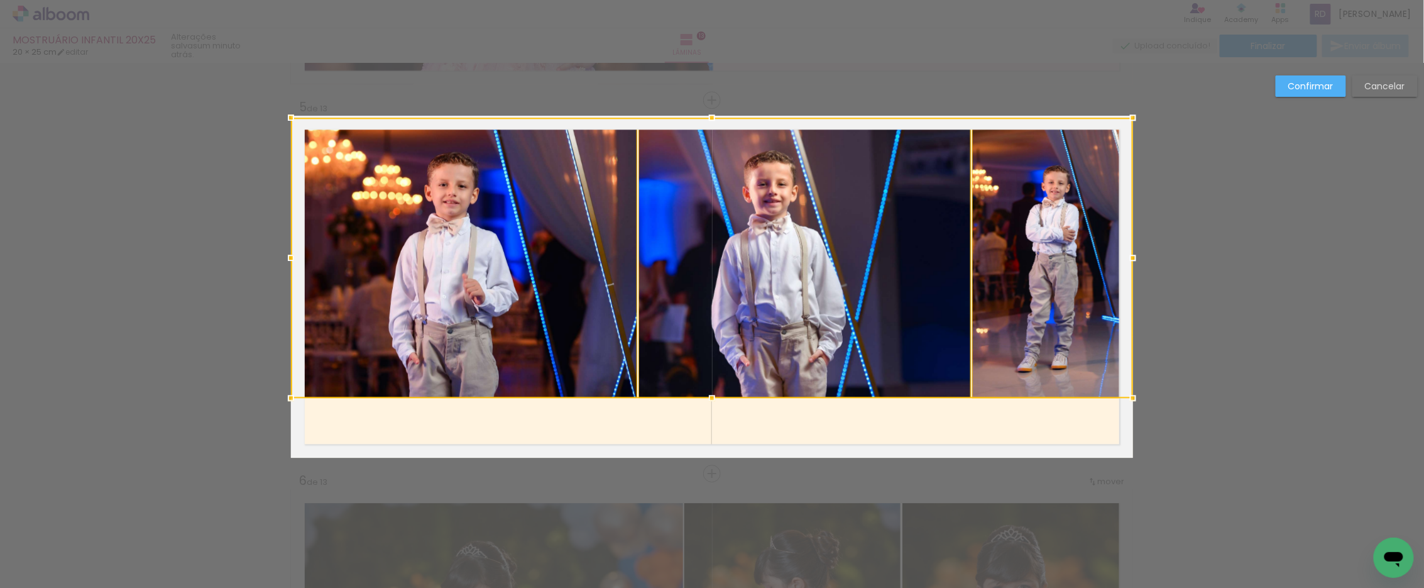
drag, startPoint x: 706, startPoint y: 173, endPoint x: 712, endPoint y: 18, distance: 155.3
click at [0, 0] on div "MOSTRUÁRIO INFANTIL 20X25 20 × 25 cm editar um minuto atrás. Lâminas 13 Finaliz…" at bounding box center [0, 0] width 0 height 0
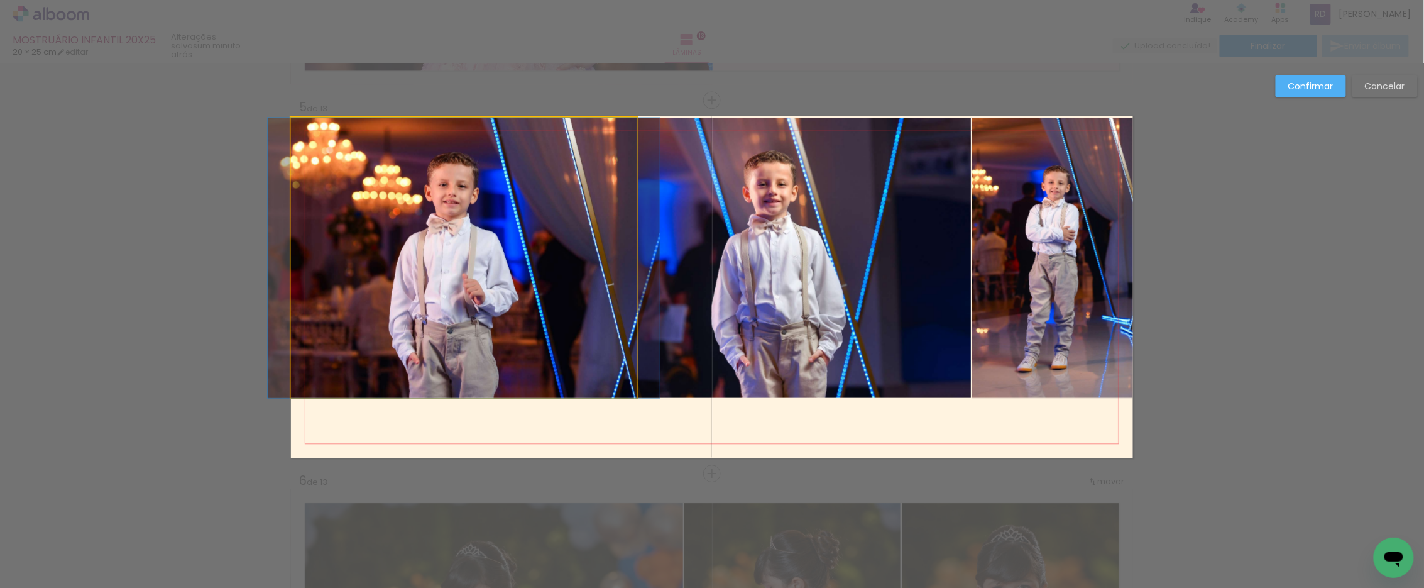
click at [472, 253] on quentale-photo at bounding box center [464, 258] width 346 height 280
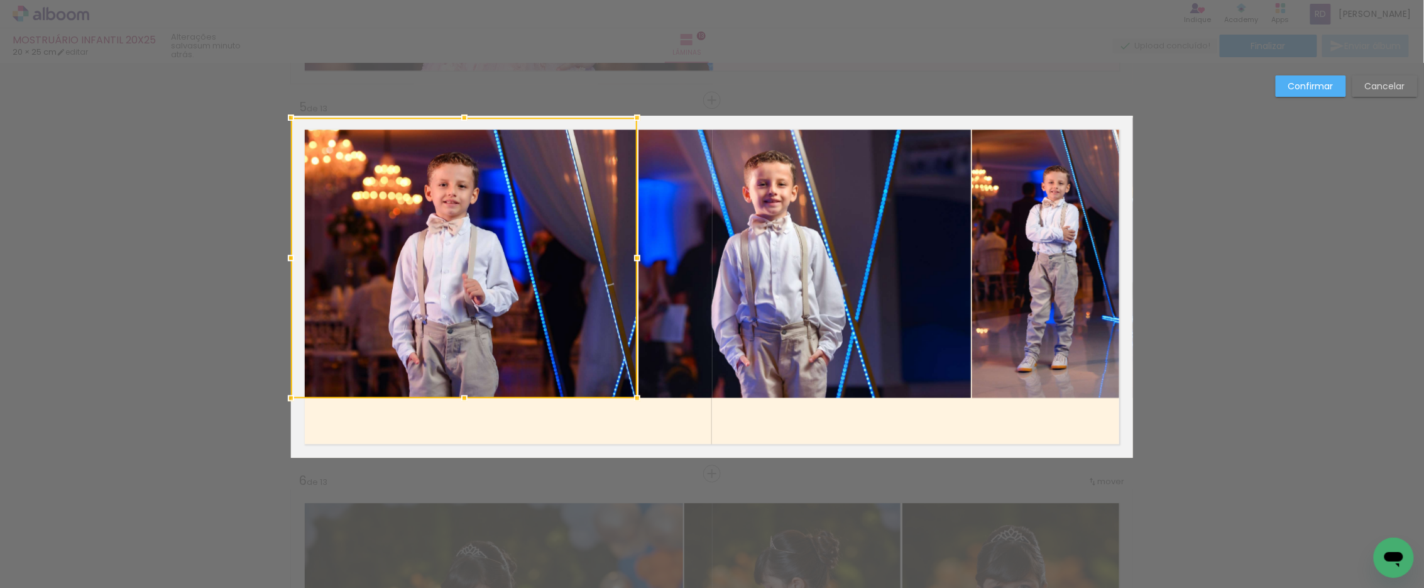
click at [761, 239] on quentale-photo at bounding box center [804, 258] width 332 height 280
click at [1025, 235] on quentale-photo at bounding box center [1052, 258] width 161 height 280
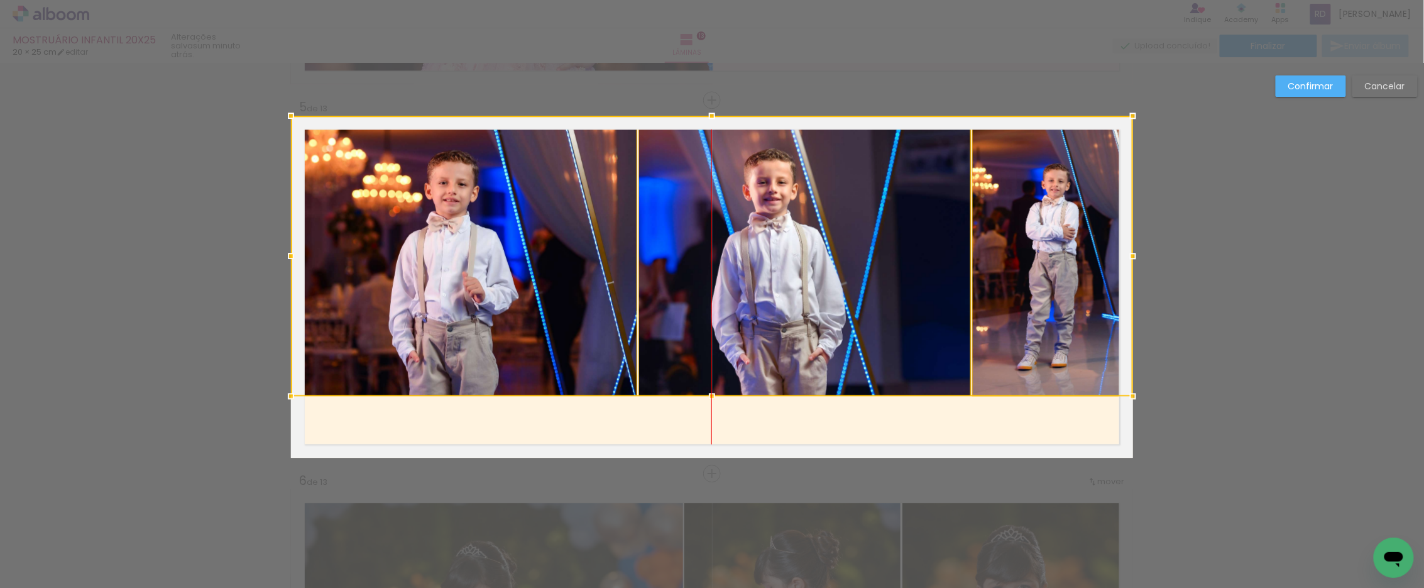
drag, startPoint x: 708, startPoint y: 248, endPoint x: 709, endPoint y: 230, distance: 17.6
click at [709, 230] on div at bounding box center [712, 256] width 842 height 280
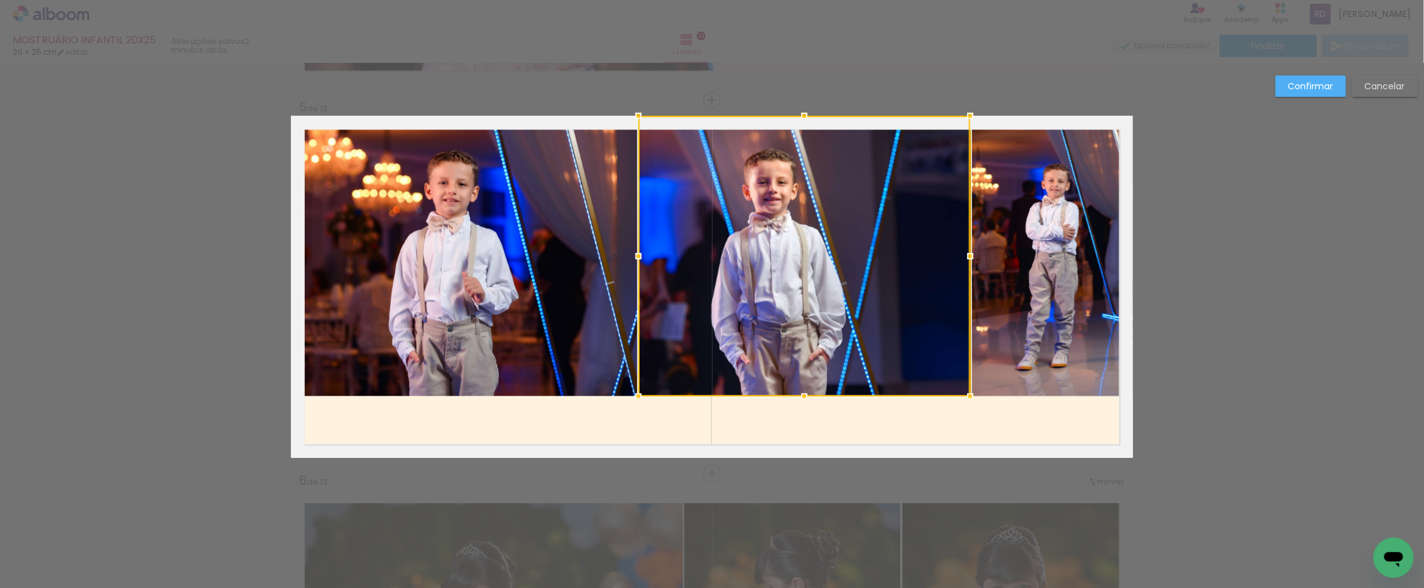
click at [488, 231] on quentale-photo at bounding box center [464, 256] width 346 height 280
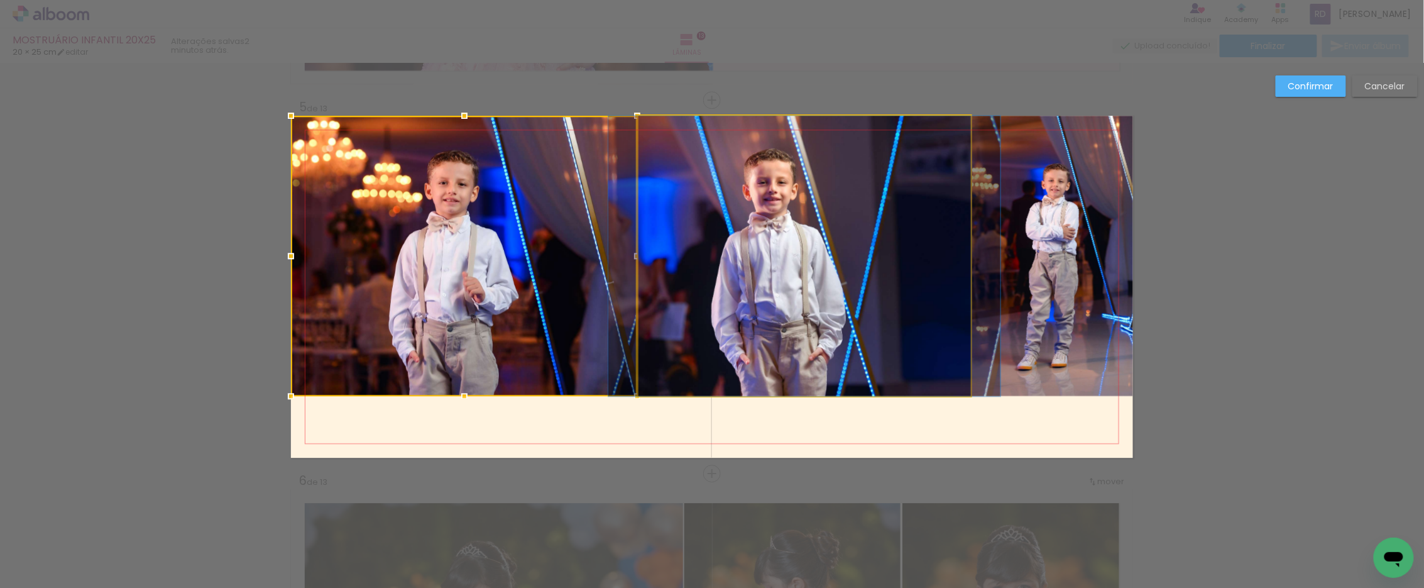
click at [788, 234] on quentale-photo at bounding box center [804, 256] width 332 height 280
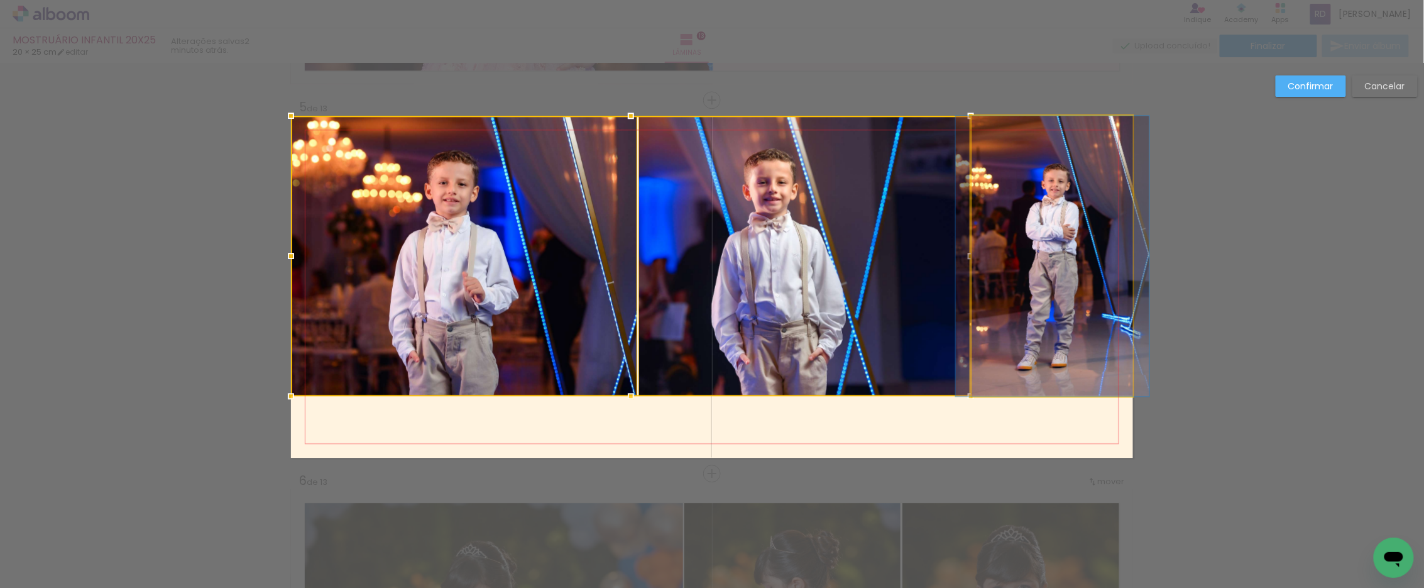
click at [1019, 238] on quentale-photo at bounding box center [1052, 256] width 161 height 280
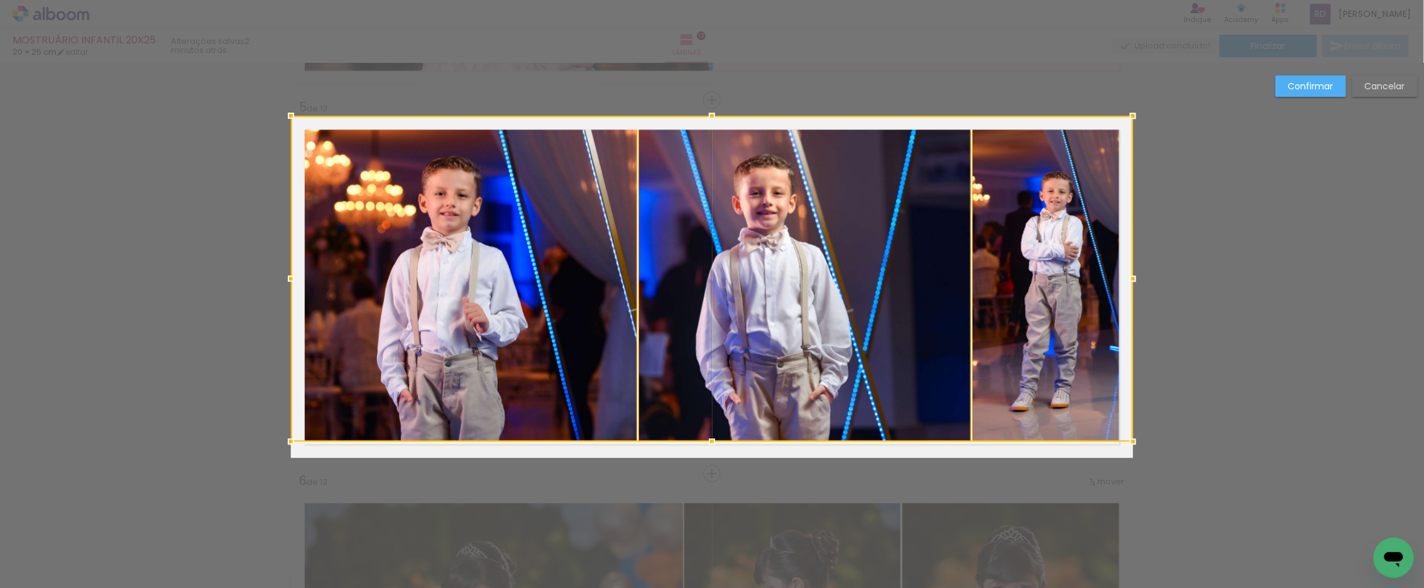
drag, startPoint x: 707, startPoint y: 391, endPoint x: 721, endPoint y: 430, distance: 41.6
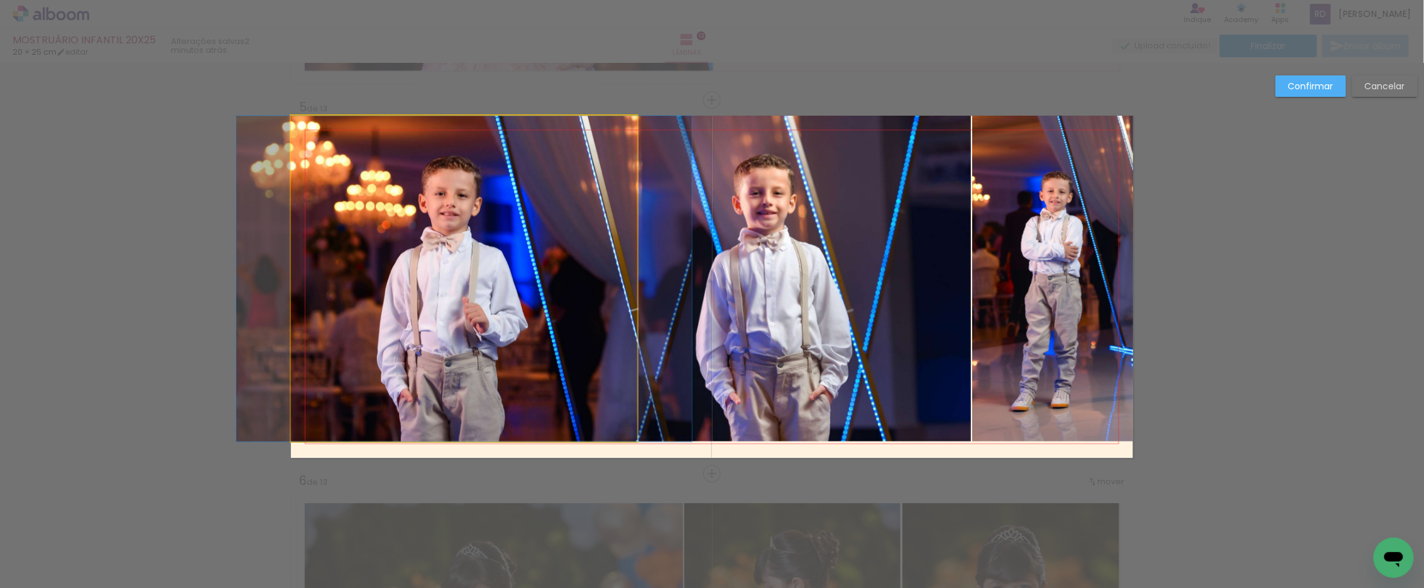
click at [569, 277] on quentale-photo at bounding box center [464, 278] width 346 height 325
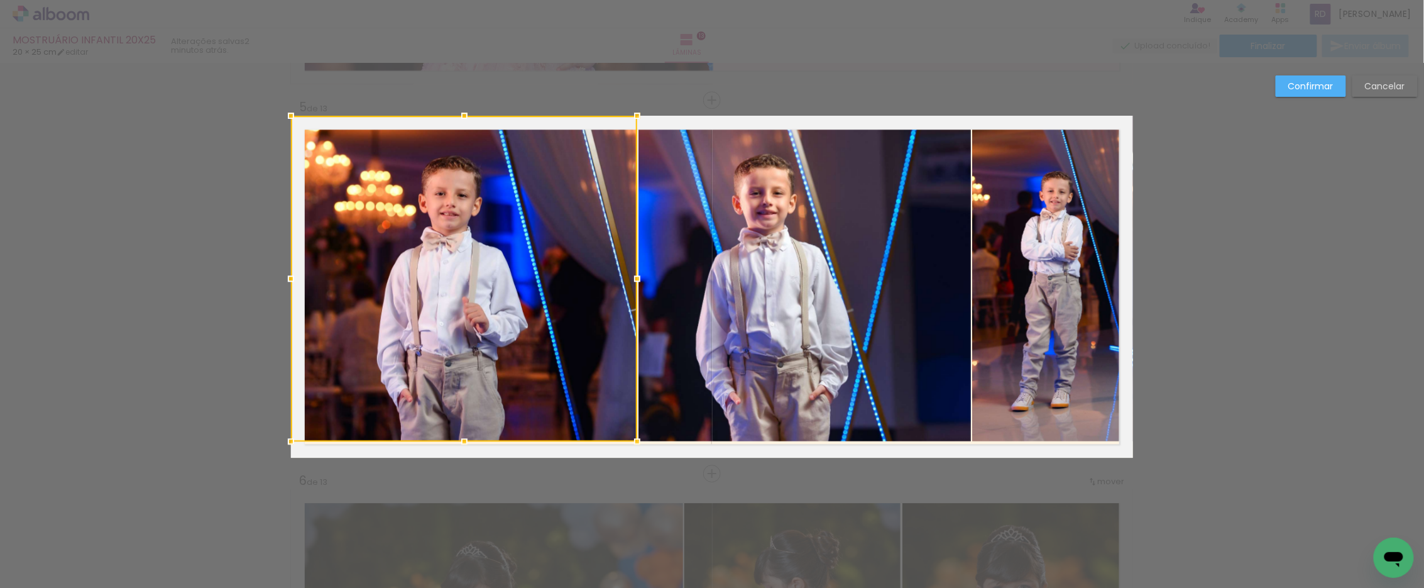
click at [770, 283] on quentale-photo at bounding box center [804, 278] width 332 height 325
click at [1002, 275] on quentale-photo at bounding box center [1052, 278] width 161 height 325
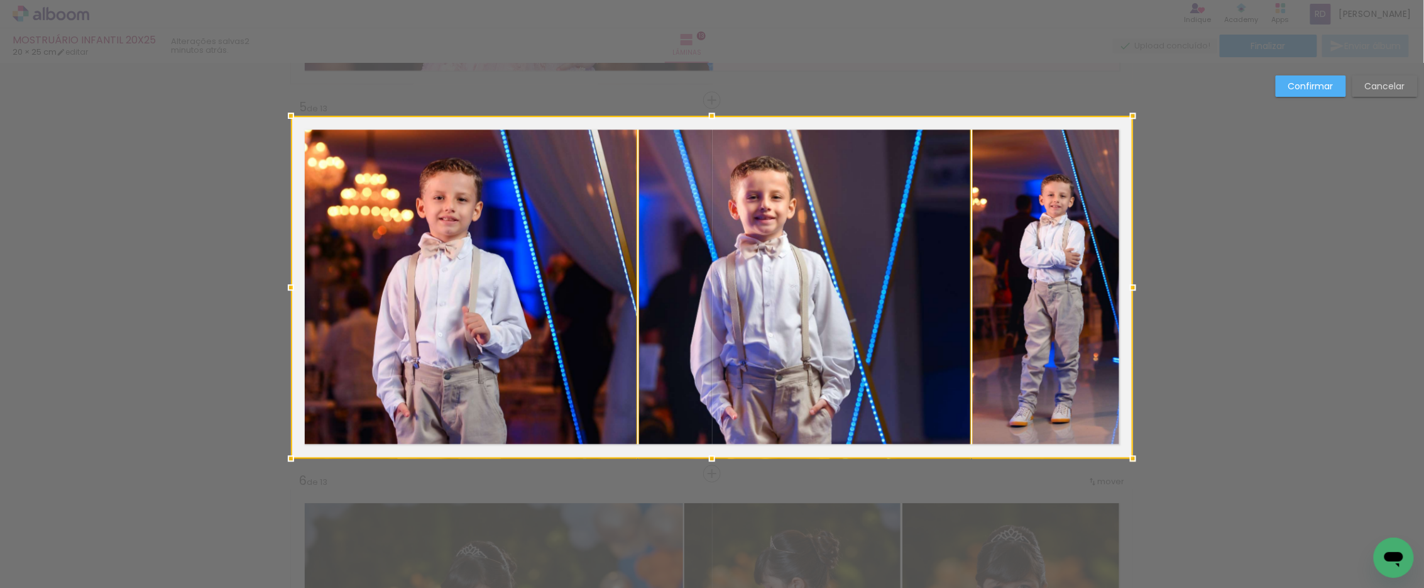
drag, startPoint x: 707, startPoint y: 438, endPoint x: 705, endPoint y: 385, distance: 53.4
click at [705, 385] on div at bounding box center [712, 287] width 842 height 342
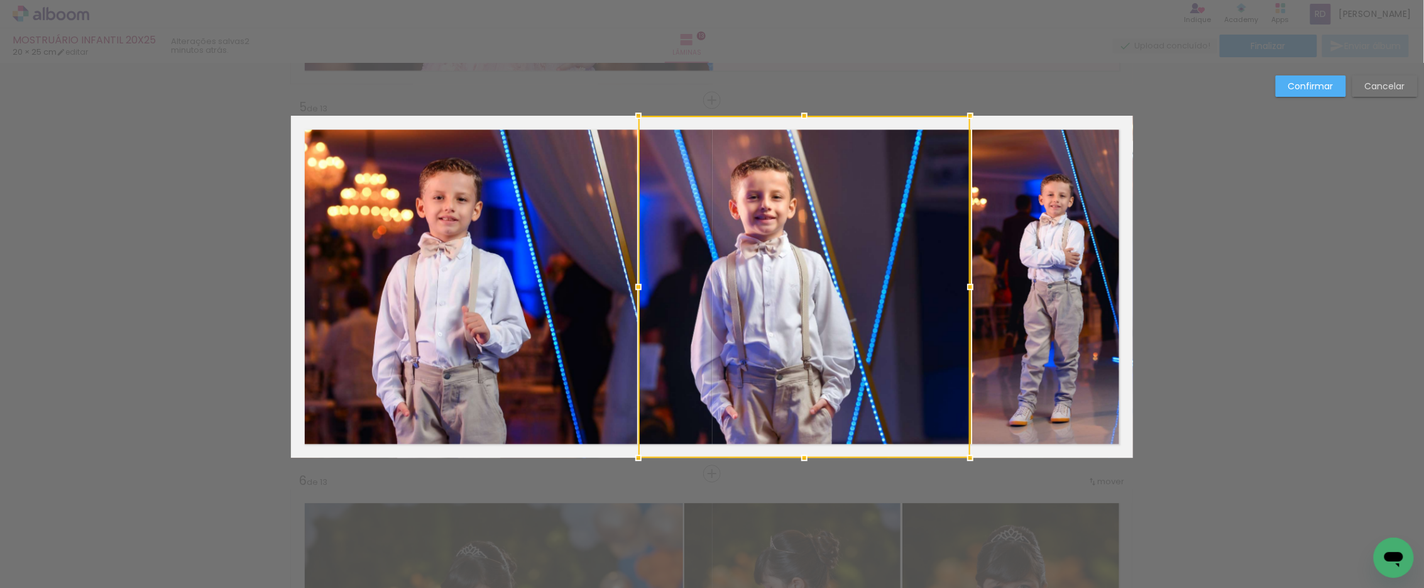
click at [0, 0] on slot "Confirmar" at bounding box center [0, 0] width 0 height 0
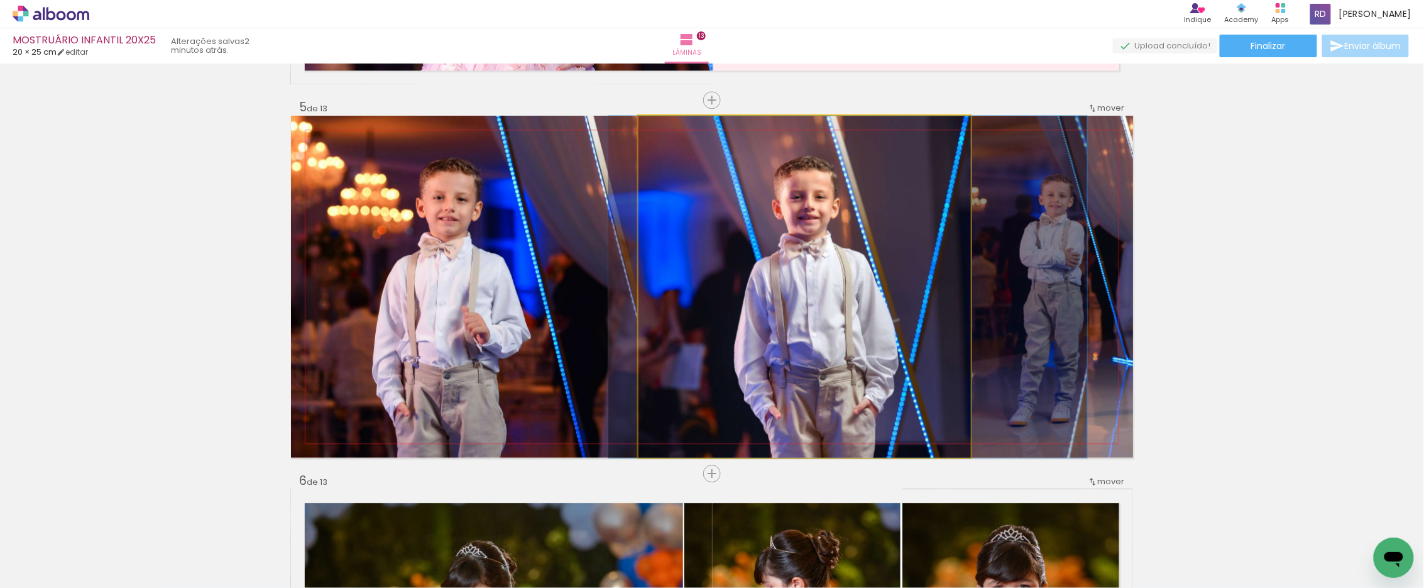
drag, startPoint x: 762, startPoint y: 252, endPoint x: 806, endPoint y: 253, distance: 43.4
click at [704, 261] on quentale-photo at bounding box center [804, 287] width 332 height 342
click at [704, 260] on quentale-photo at bounding box center [804, 287] width 332 height 342
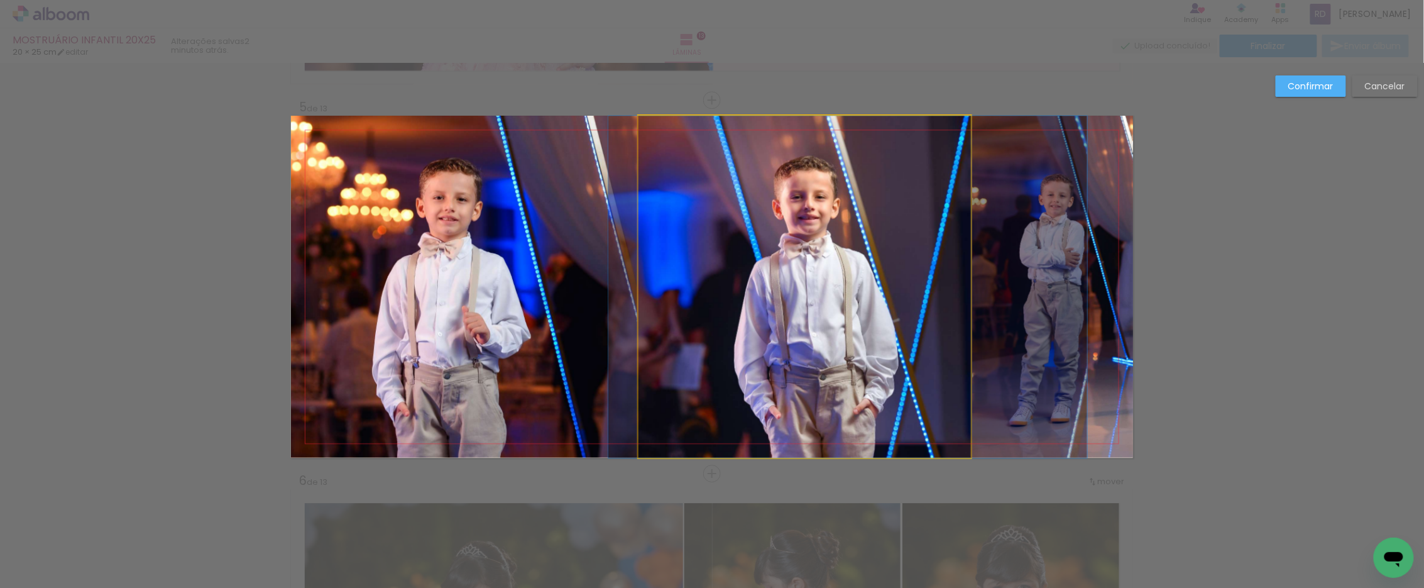
click at [648, 300] on quentale-photo at bounding box center [804, 287] width 332 height 342
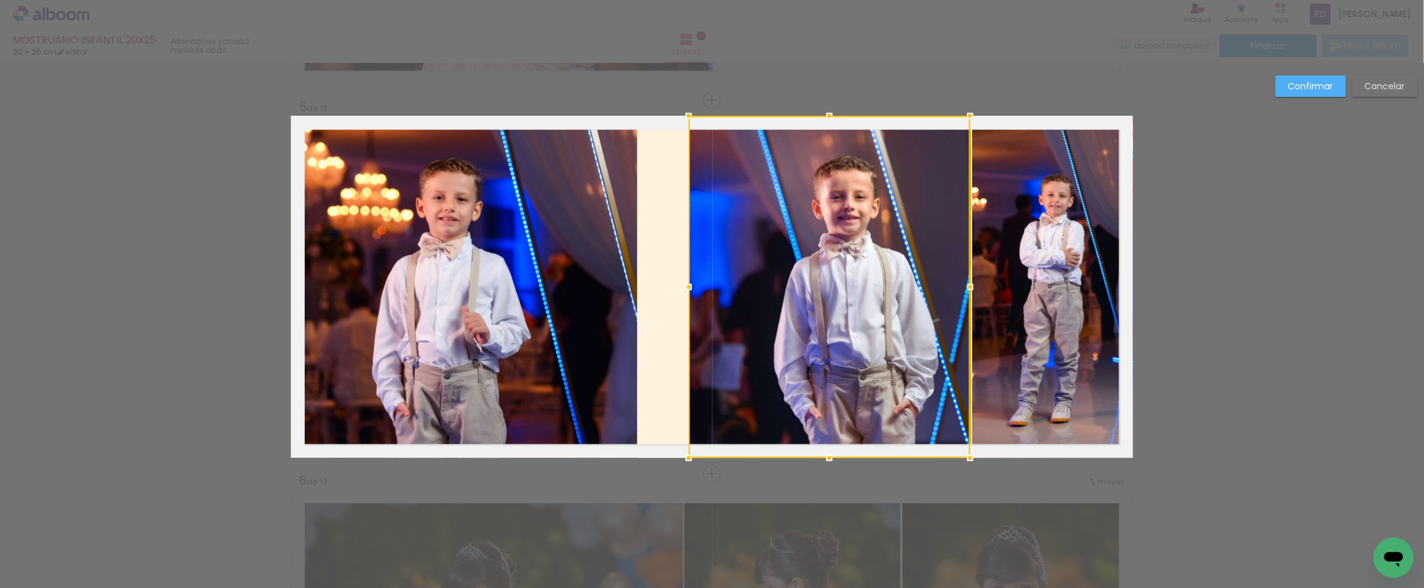
drag, startPoint x: 631, startPoint y: 287, endPoint x: 593, endPoint y: 288, distance: 38.3
click at [681, 286] on div at bounding box center [688, 286] width 25 height 25
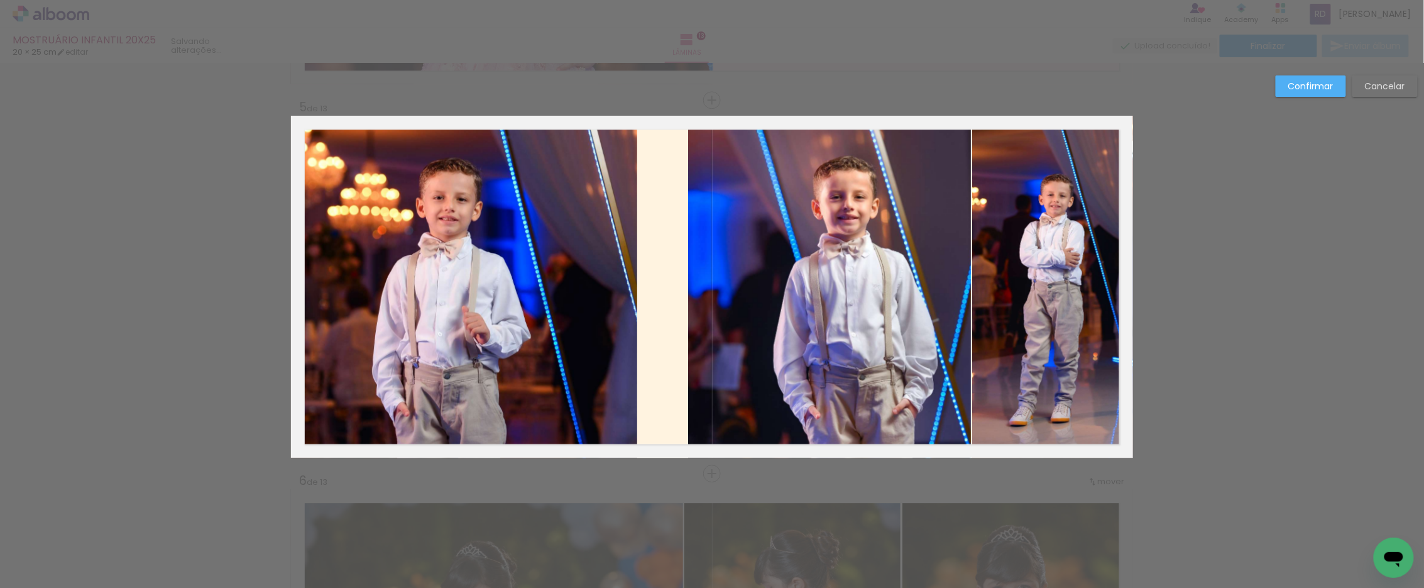
click at [573, 288] on quentale-photo at bounding box center [464, 287] width 346 height 342
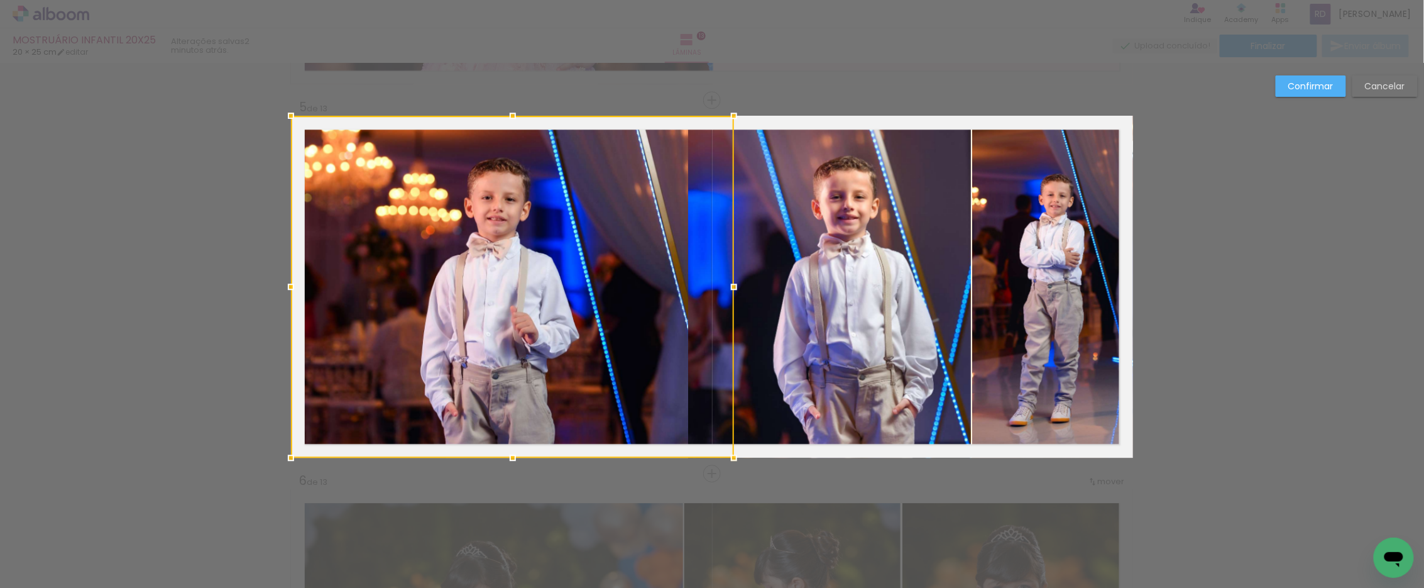
drag, startPoint x: 631, startPoint y: 285, endPoint x: 729, endPoint y: 287, distance: 97.4
click at [729, 287] on div at bounding box center [733, 286] width 25 height 25
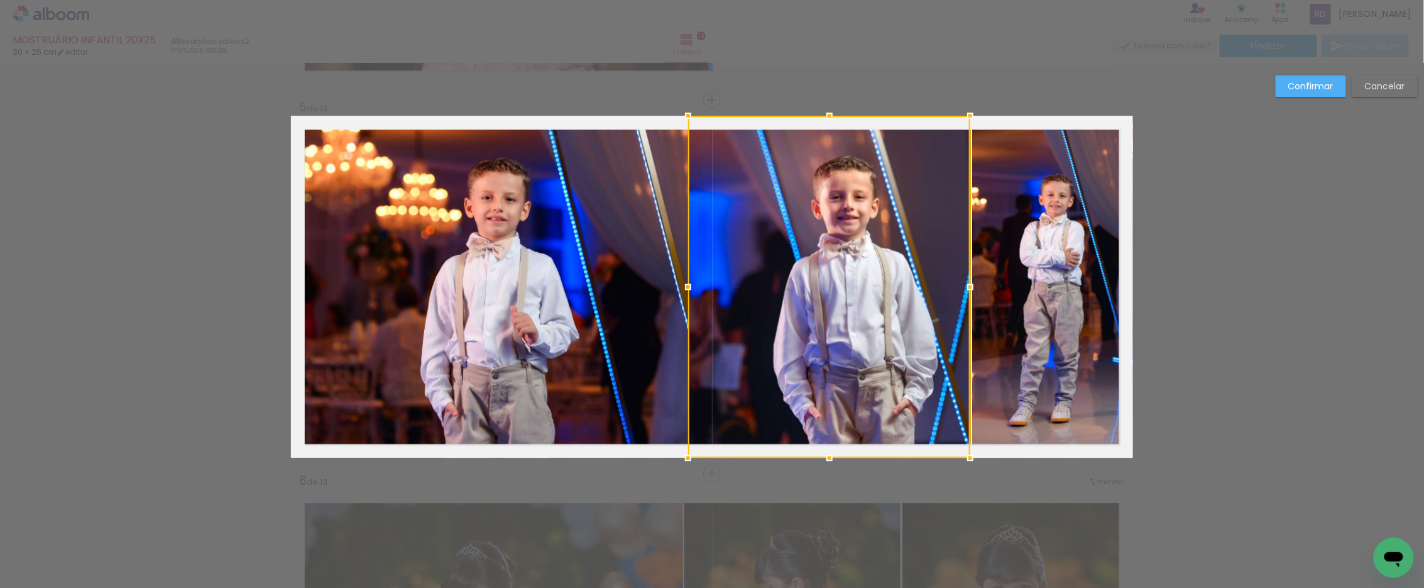
click at [806, 283] on div at bounding box center [829, 287] width 282 height 342
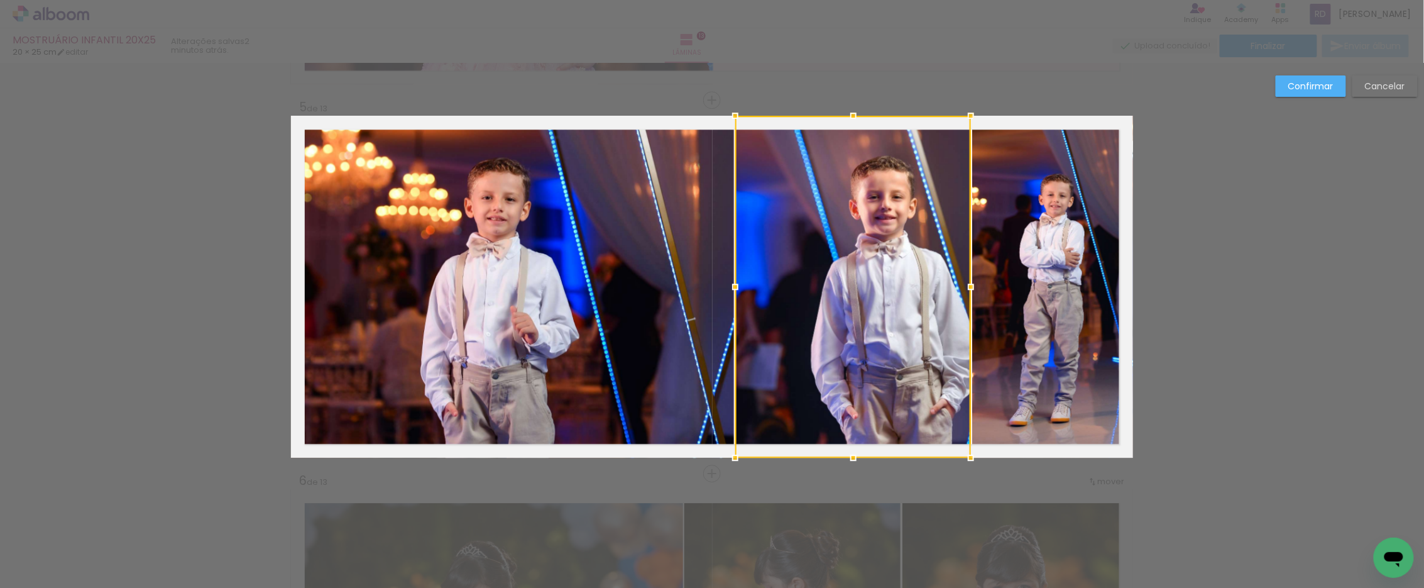
drag, startPoint x: 683, startPoint y: 286, endPoint x: 730, endPoint y: 284, distance: 47.2
click at [730, 284] on div at bounding box center [735, 286] width 25 height 25
click at [1000, 268] on quentale-photo at bounding box center [1052, 287] width 161 height 342
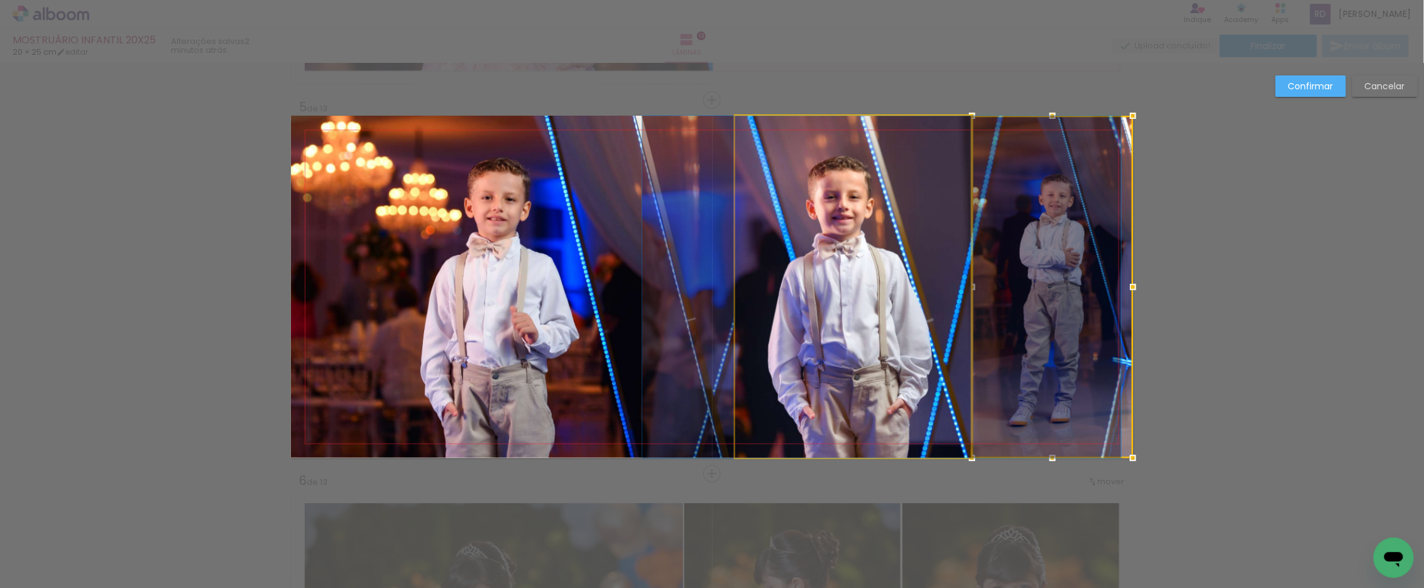
drag, startPoint x: 902, startPoint y: 279, endPoint x: 859, endPoint y: 279, distance: 42.7
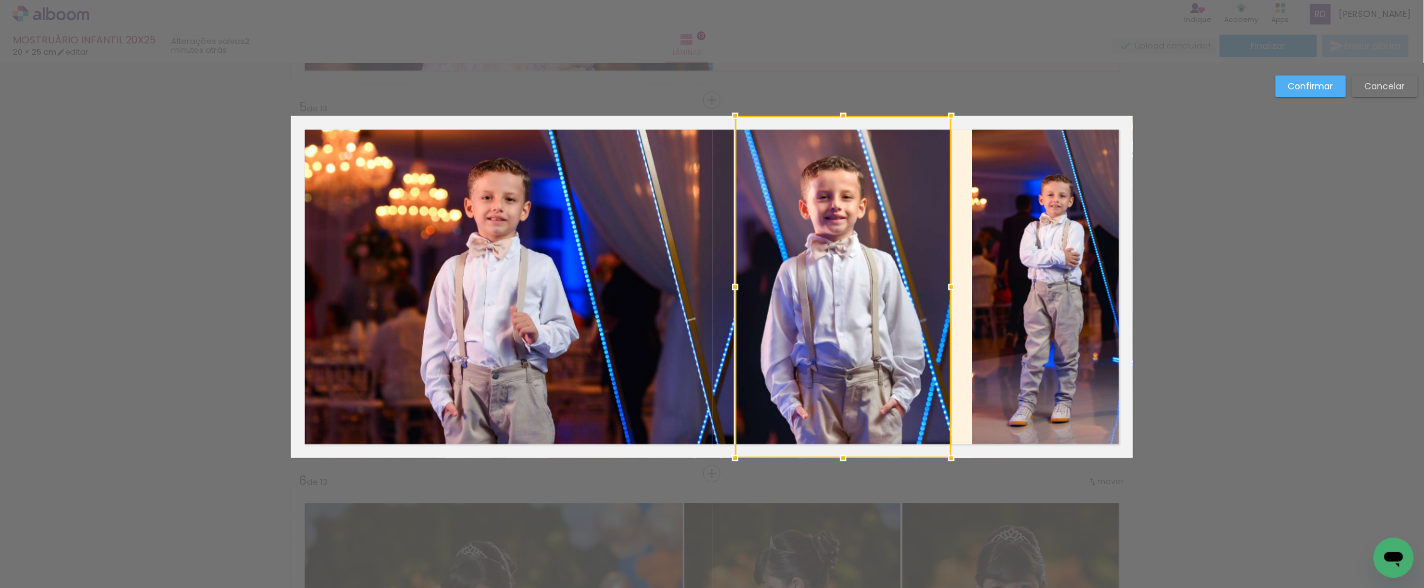
drag, startPoint x: 964, startPoint y: 285, endPoint x: 944, endPoint y: 285, distance: 19.5
click at [944, 285] on div at bounding box center [951, 286] width 25 height 25
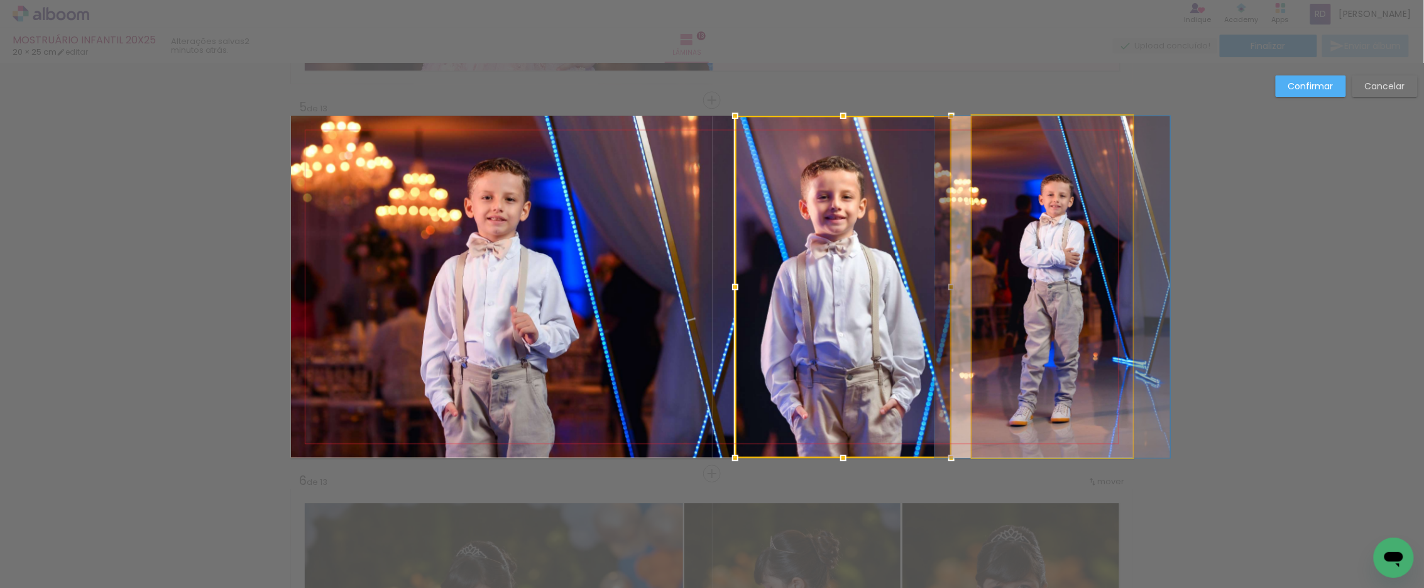
click at [1017, 285] on quentale-photo at bounding box center [1052, 287] width 161 height 342
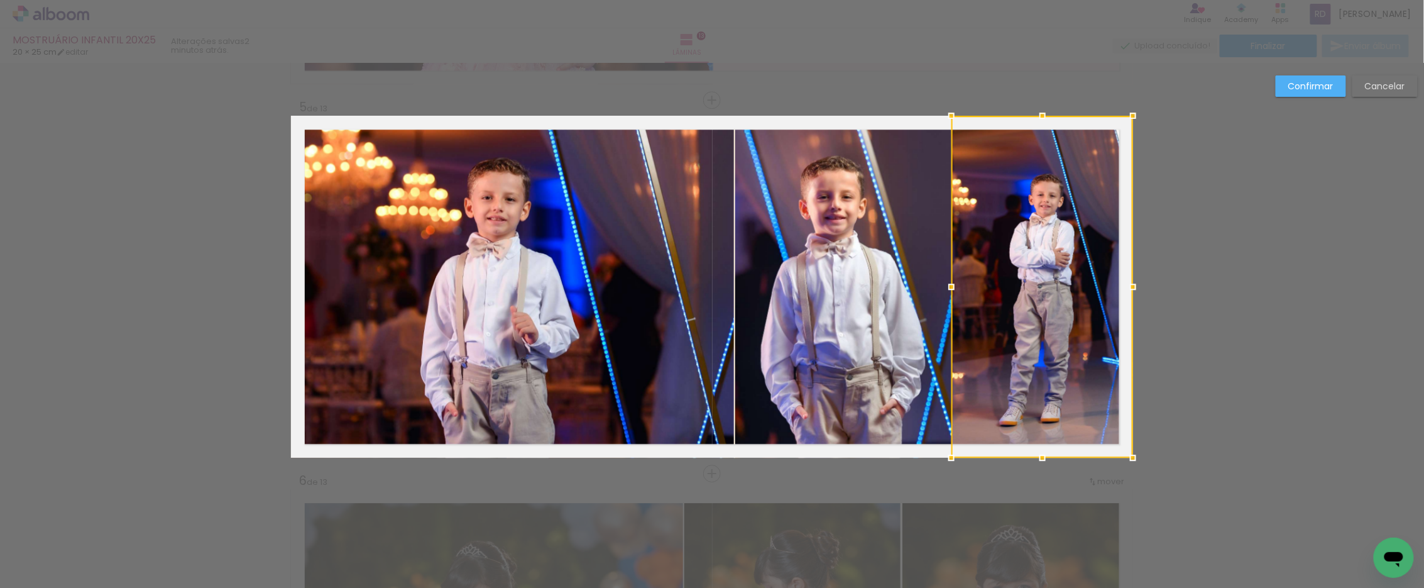
drag, startPoint x: 971, startPoint y: 284, endPoint x: 951, endPoint y: 285, distance: 20.7
click at [951, 285] on div at bounding box center [951, 286] width 25 height 25
click at [682, 276] on quentale-photo at bounding box center [512, 287] width 443 height 342
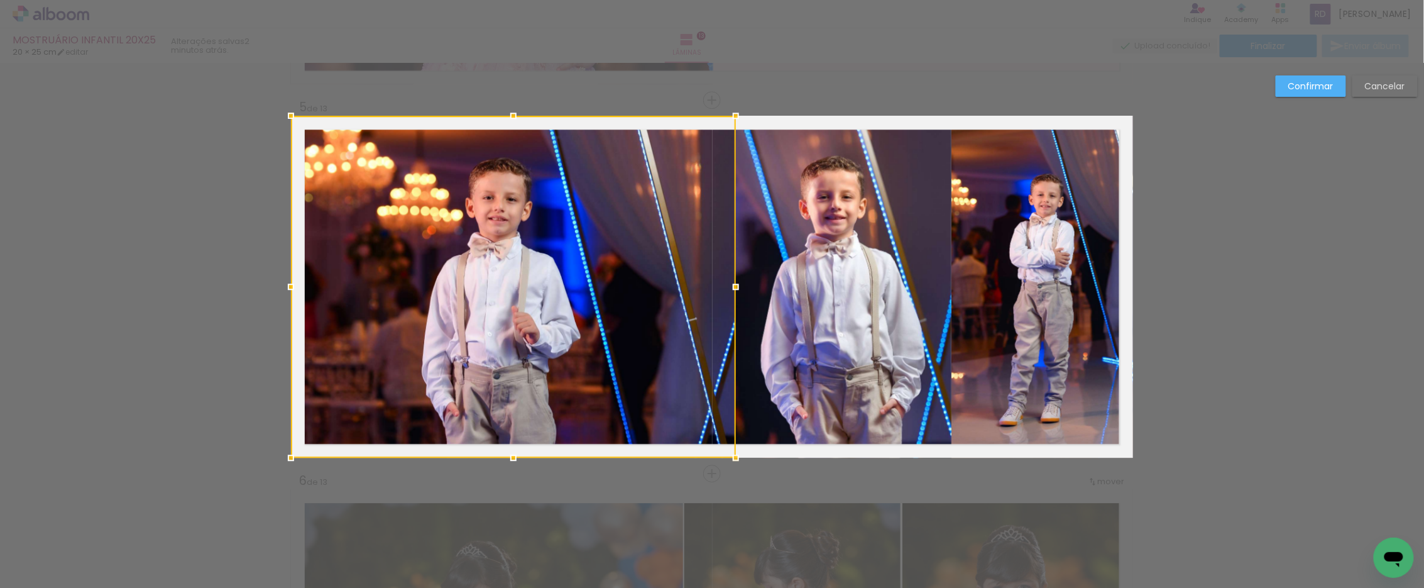
click at [728, 281] on div at bounding box center [735, 286] width 25 height 25
click at [0, 0] on slot "Confirmar" at bounding box center [0, 0] width 0 height 0
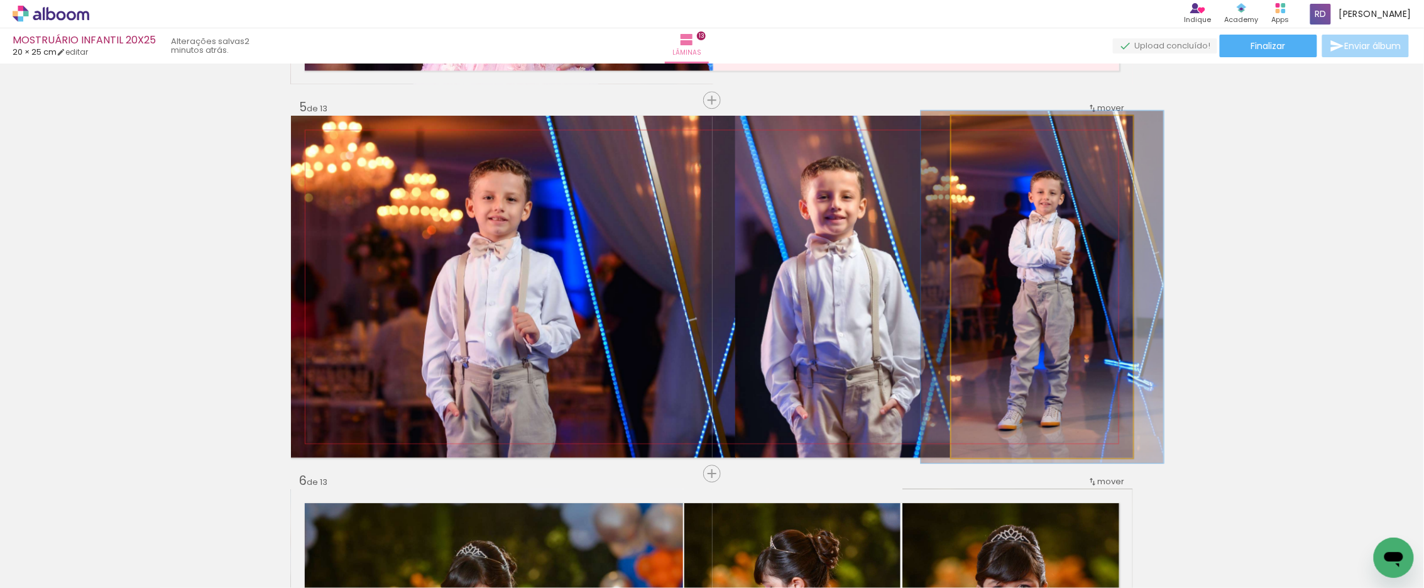
type paper-slider "103"
click at [976, 129] on div at bounding box center [981, 128] width 11 height 11
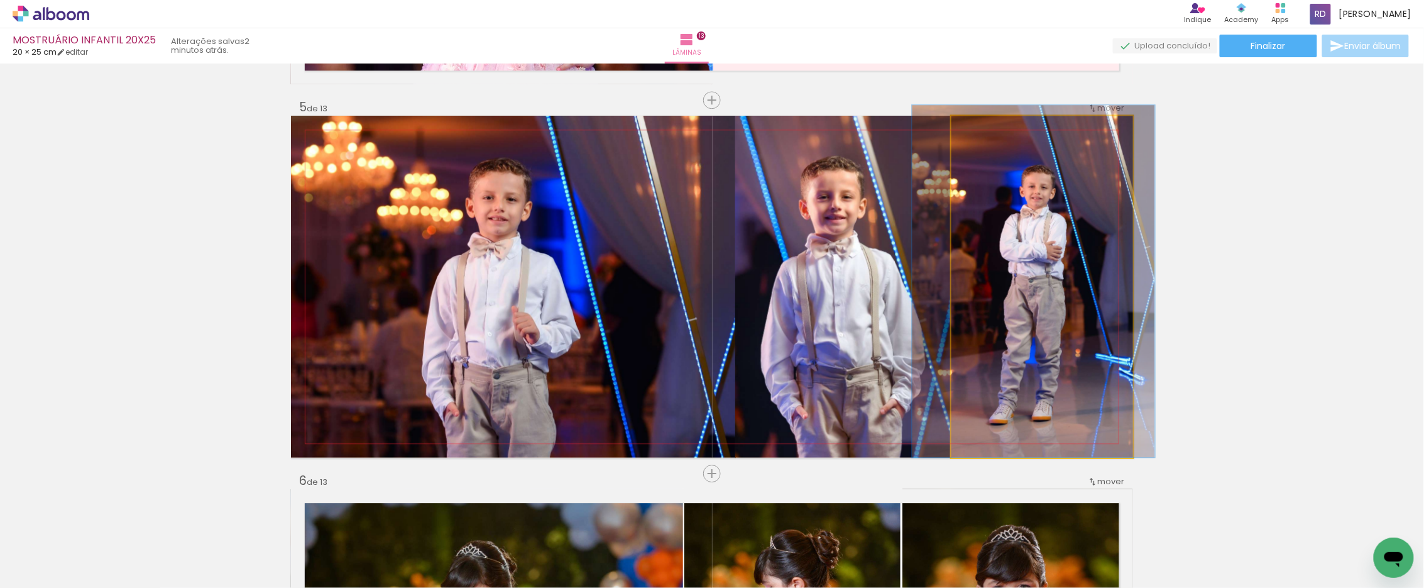
drag, startPoint x: 1044, startPoint y: 255, endPoint x: 1035, endPoint y: 246, distance: 12.9
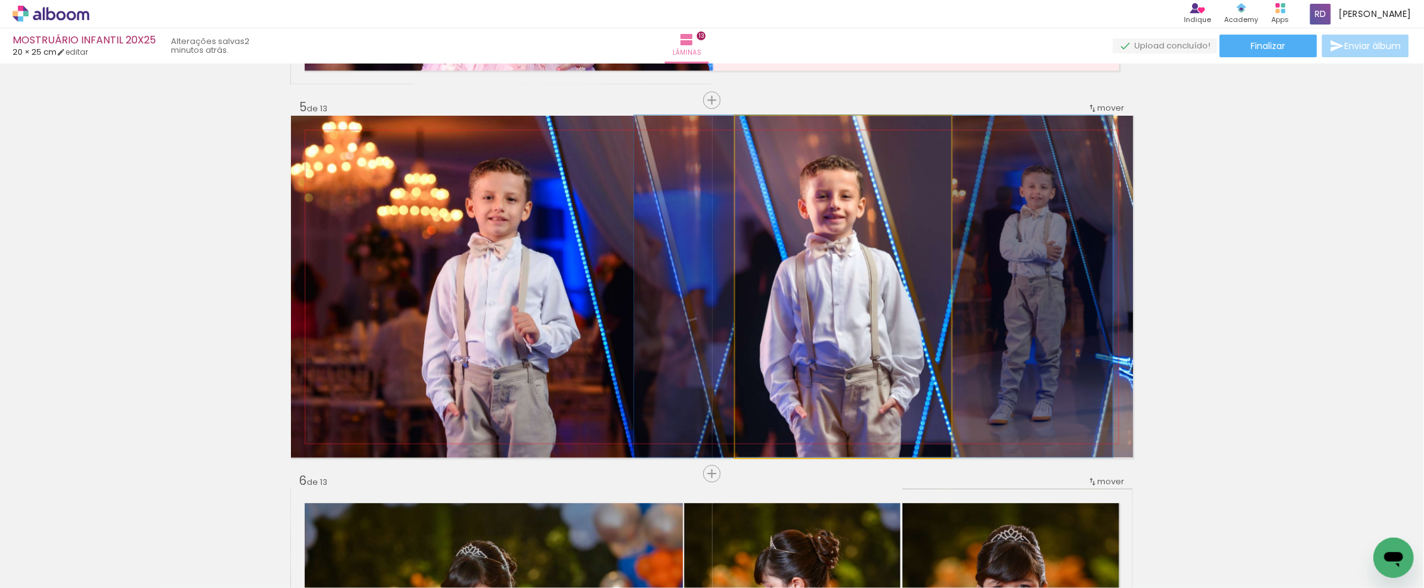
drag, startPoint x: 833, startPoint y: 271, endPoint x: 833, endPoint y: 260, distance: 11.3
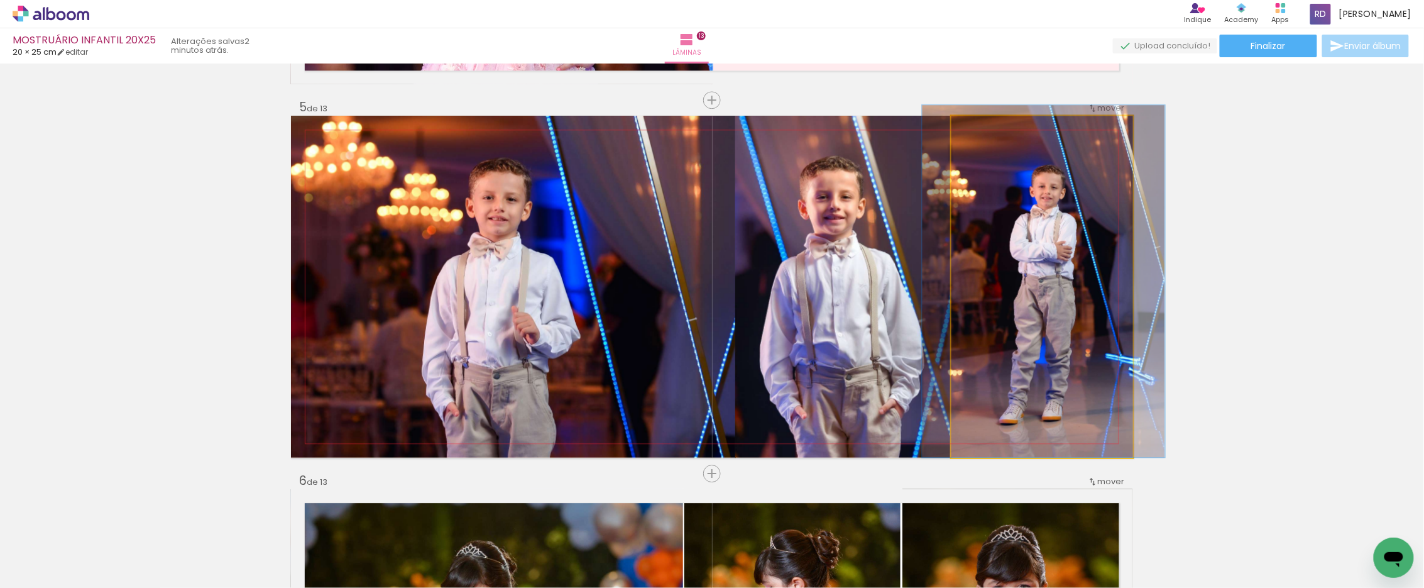
drag, startPoint x: 983, startPoint y: 263, endPoint x: 993, endPoint y: 261, distance: 10.2
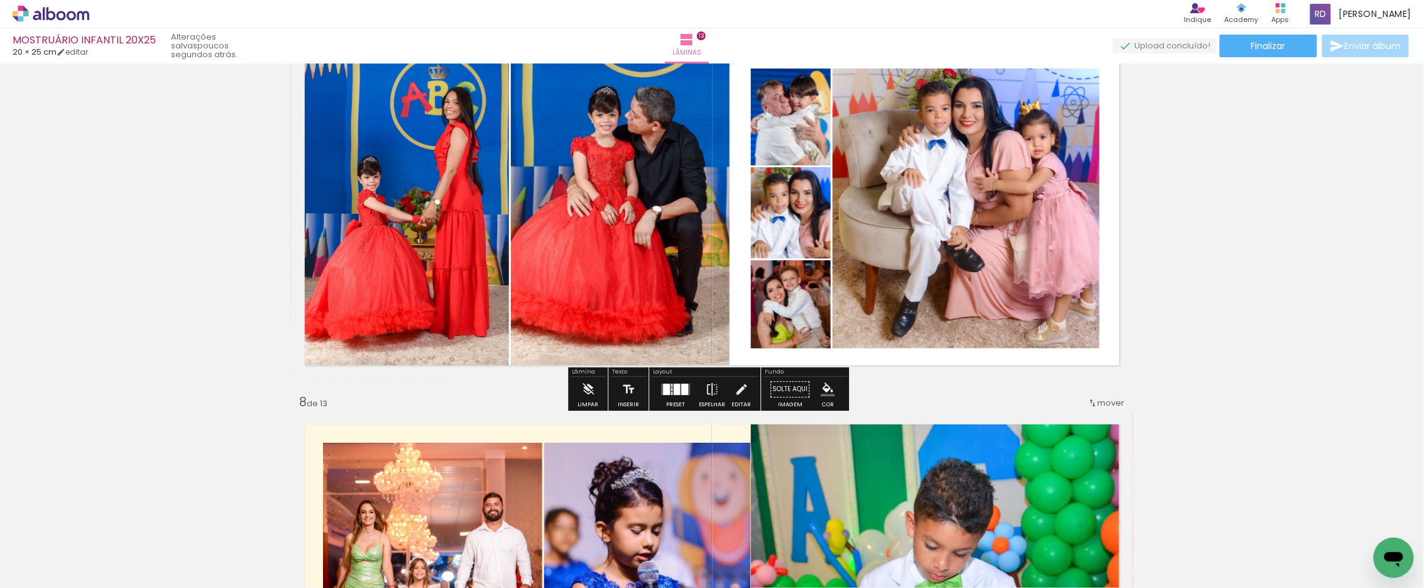
scroll to position [2315, 0]
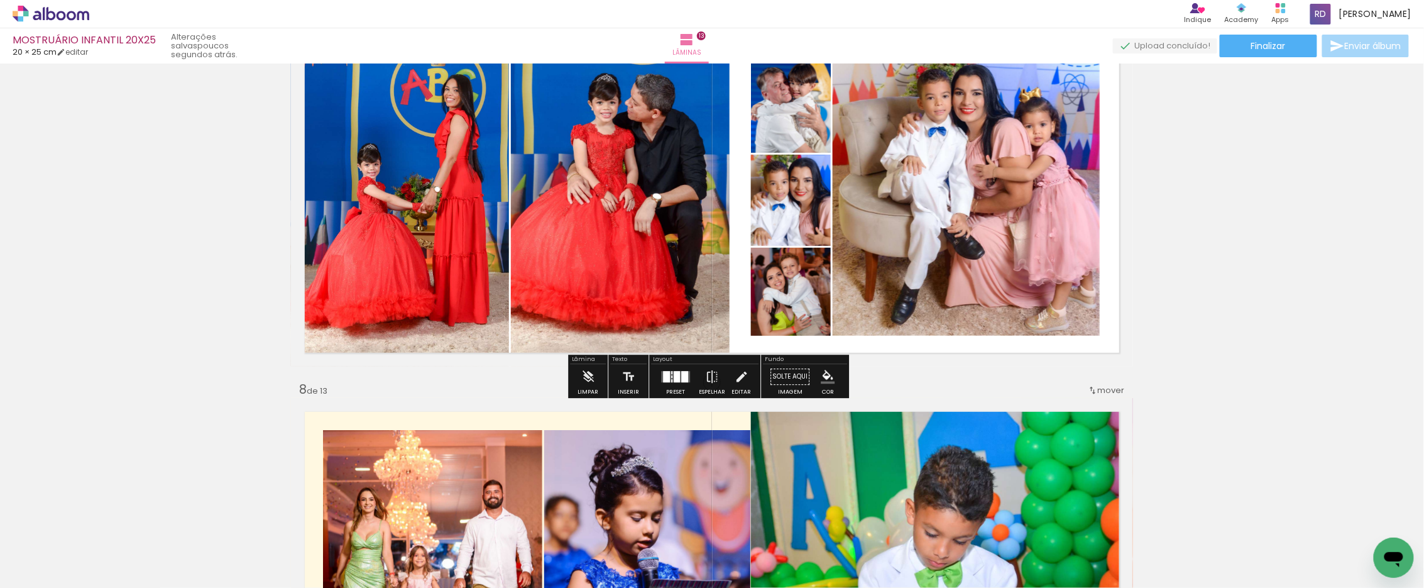
click at [821, 374] on iron-icon "color picker" at bounding box center [828, 376] width 14 height 14
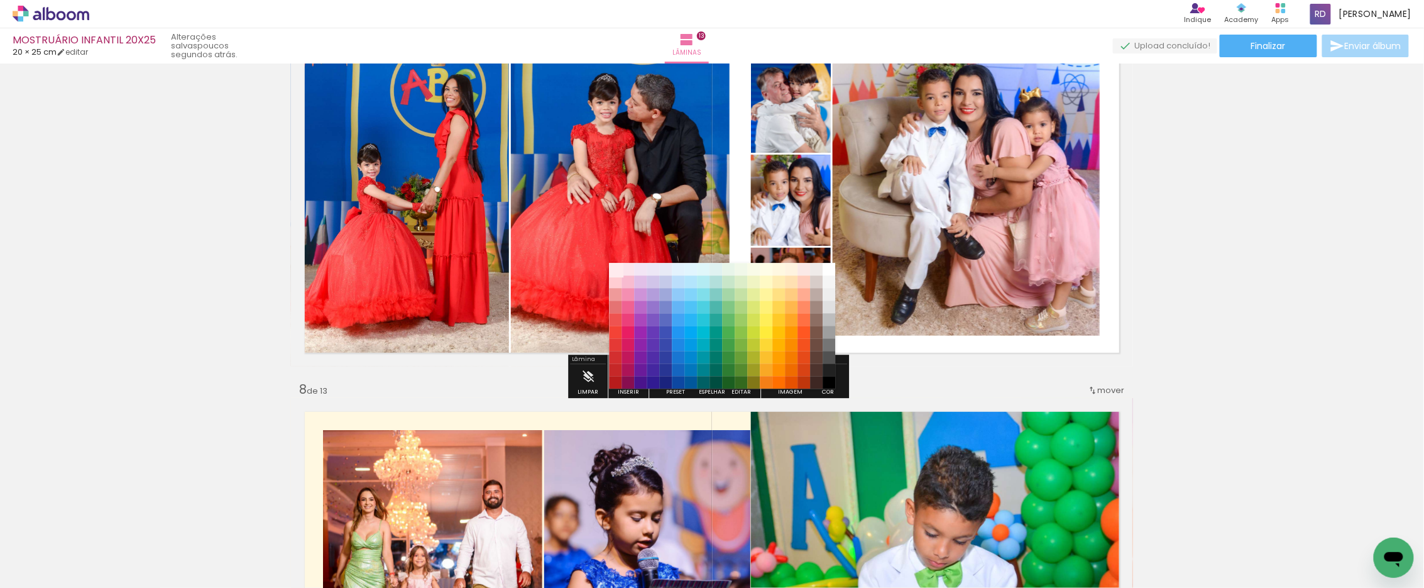
click at [613, 266] on paper-item "#ffebee" at bounding box center [615, 269] width 13 height 13
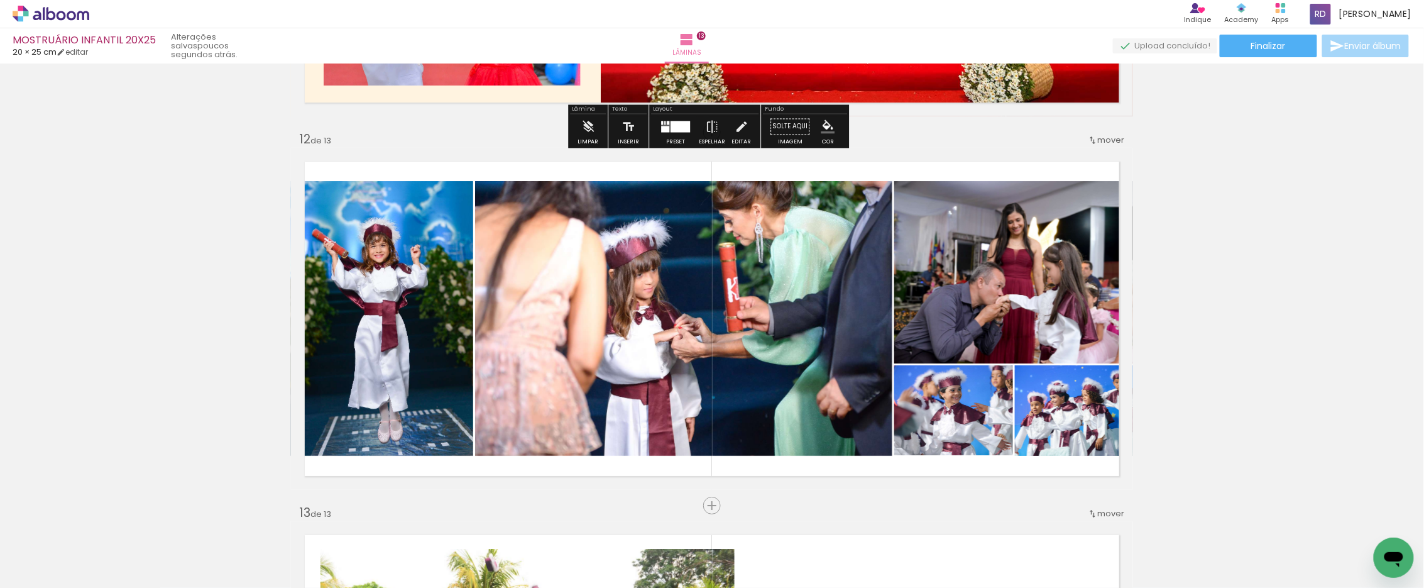
scroll to position [4060, 0]
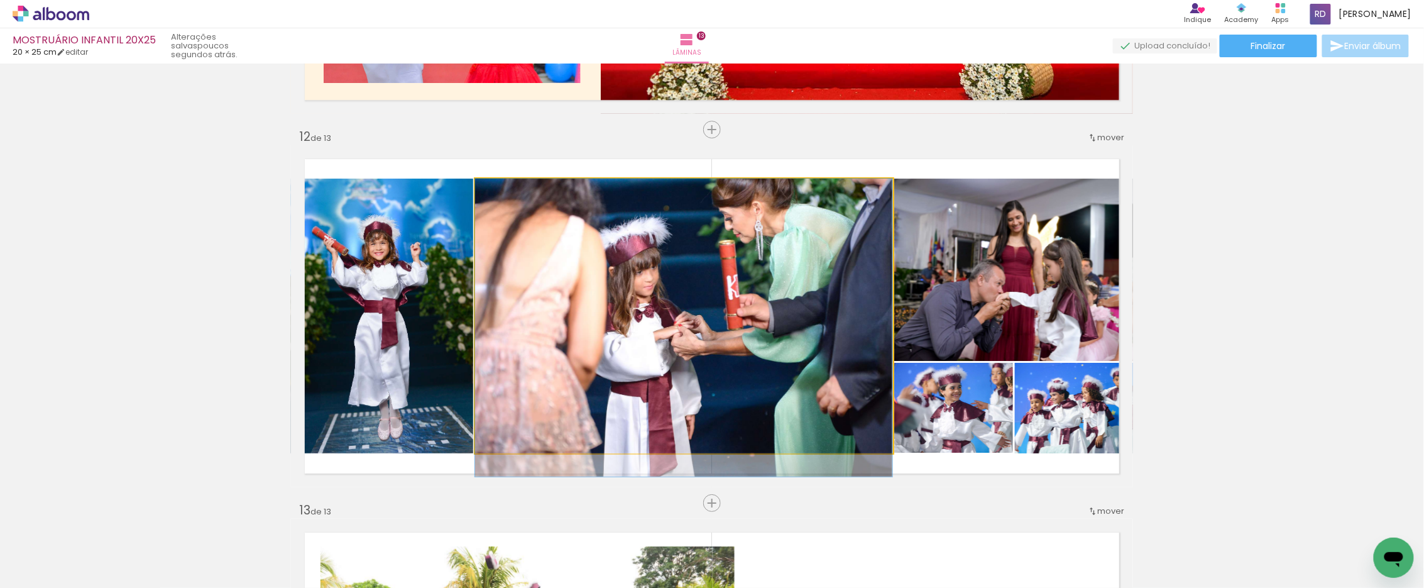
click at [798, 285] on quentale-photo at bounding box center [683, 315] width 417 height 275
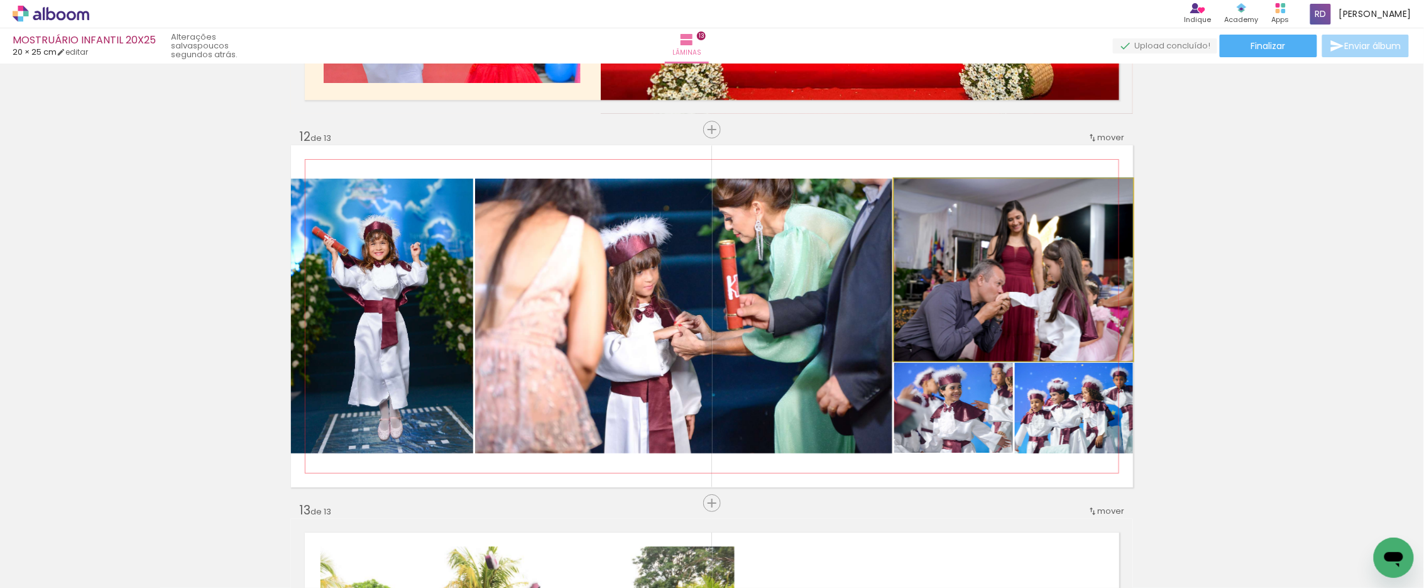
click at [999, 270] on quentale-photo at bounding box center [1013, 269] width 239 height 182
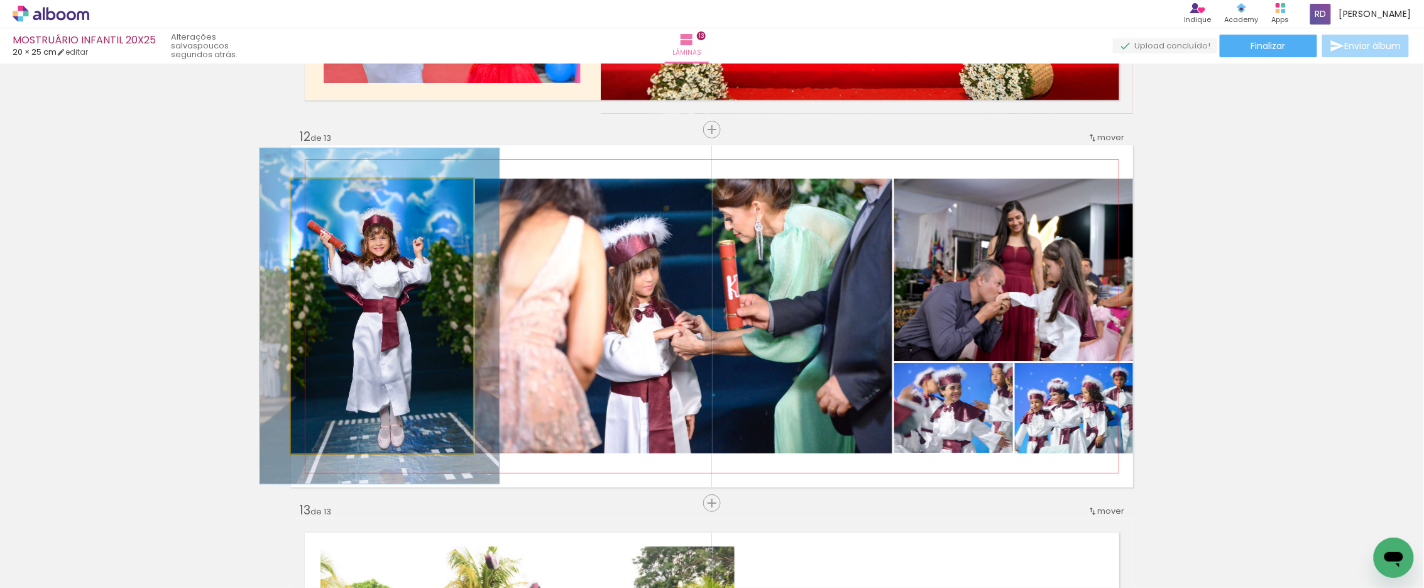
drag, startPoint x: 319, startPoint y: 190, endPoint x: 337, endPoint y: 261, distance: 72.5
type paper-slider "122"
click at [325, 193] on div at bounding box center [330, 191] width 11 height 11
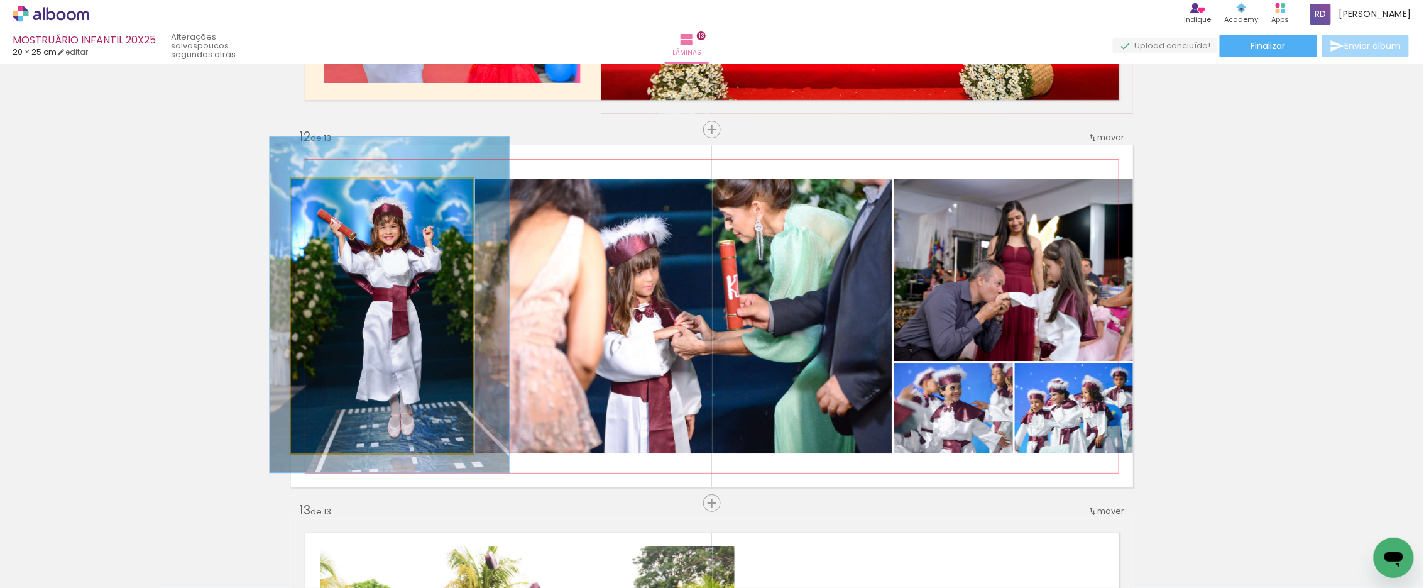
drag, startPoint x: 362, startPoint y: 307, endPoint x: 369, endPoint y: 297, distance: 12.1
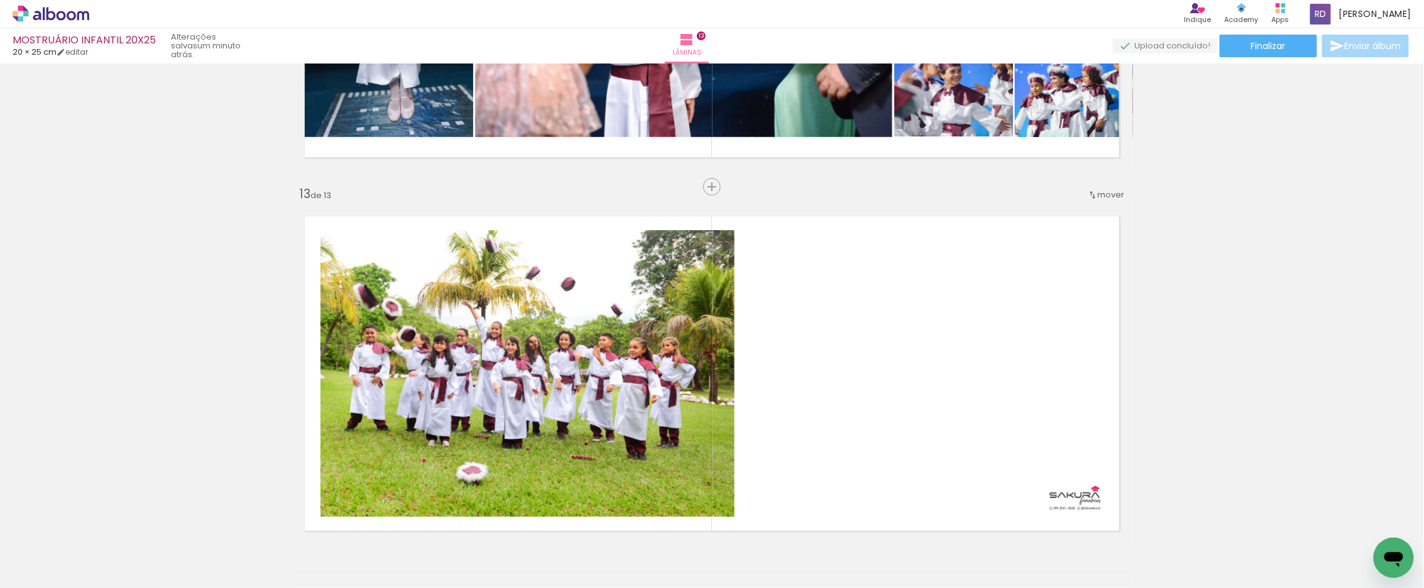
scroll to position [4409, 0]
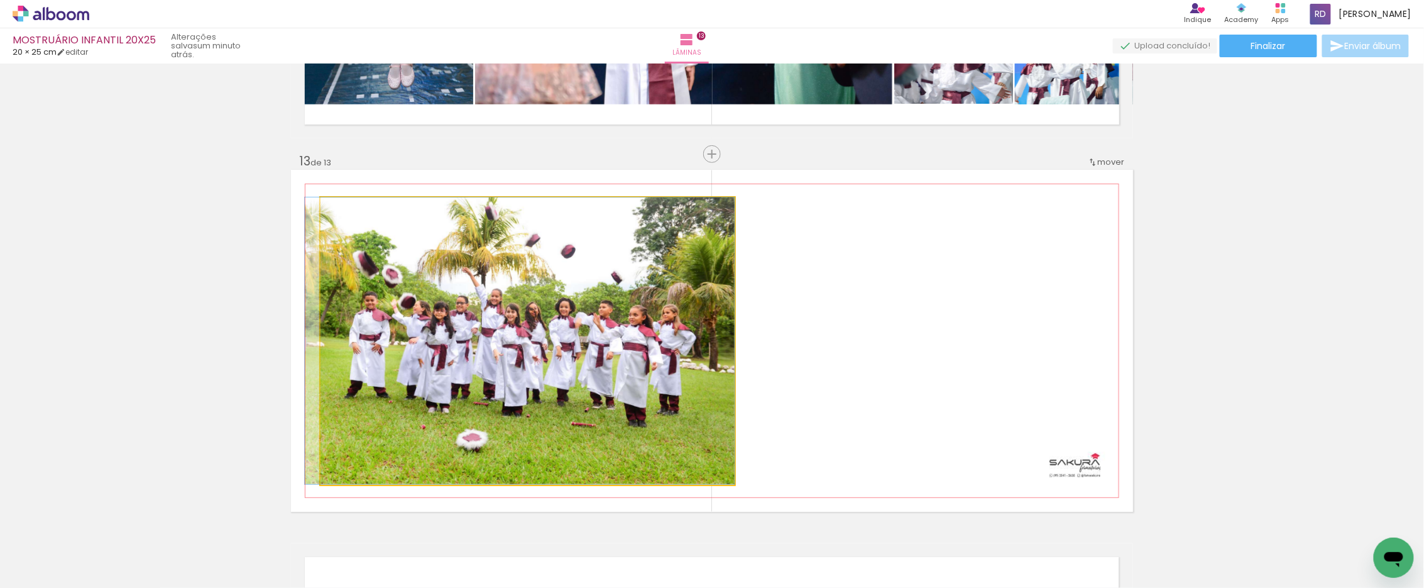
click at [499, 312] on quentale-photo at bounding box center [527, 340] width 414 height 287
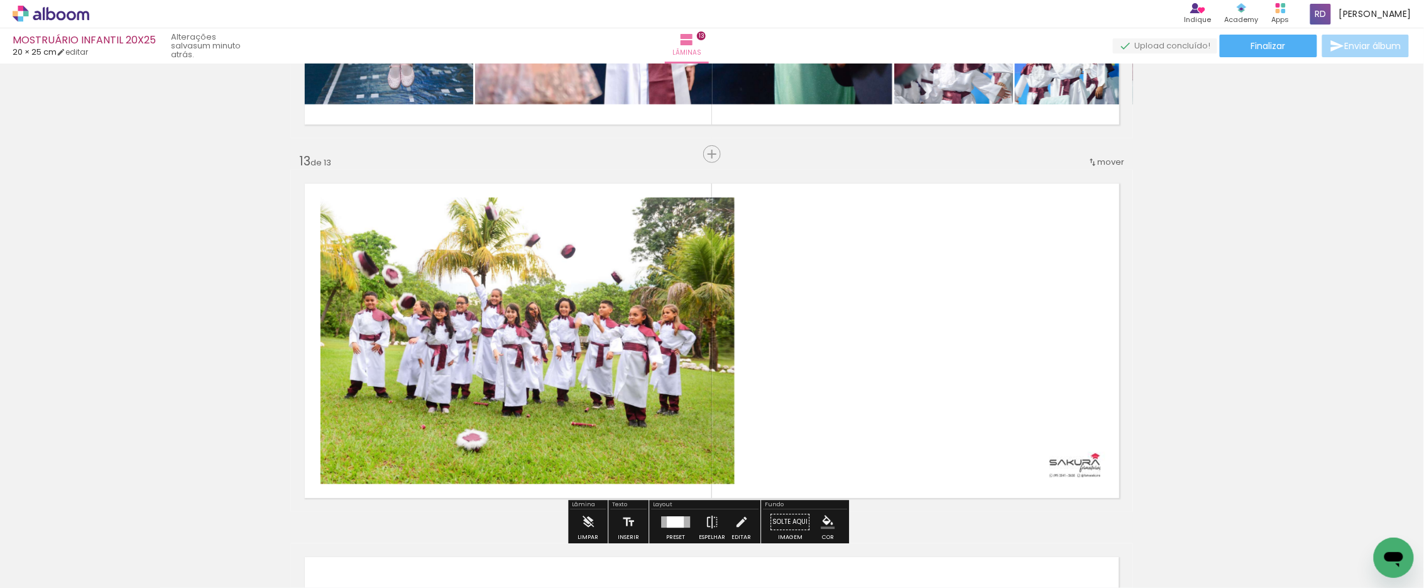
click at [468, 332] on quentale-photo at bounding box center [527, 340] width 414 height 287
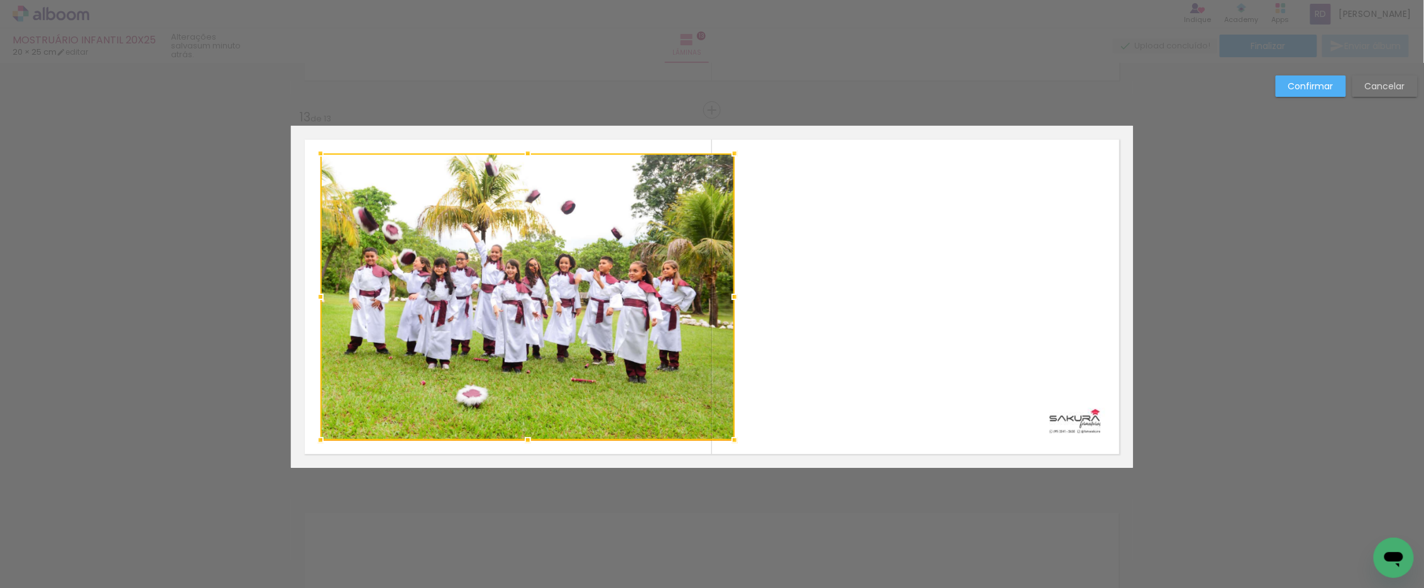
scroll to position [4463, 0]
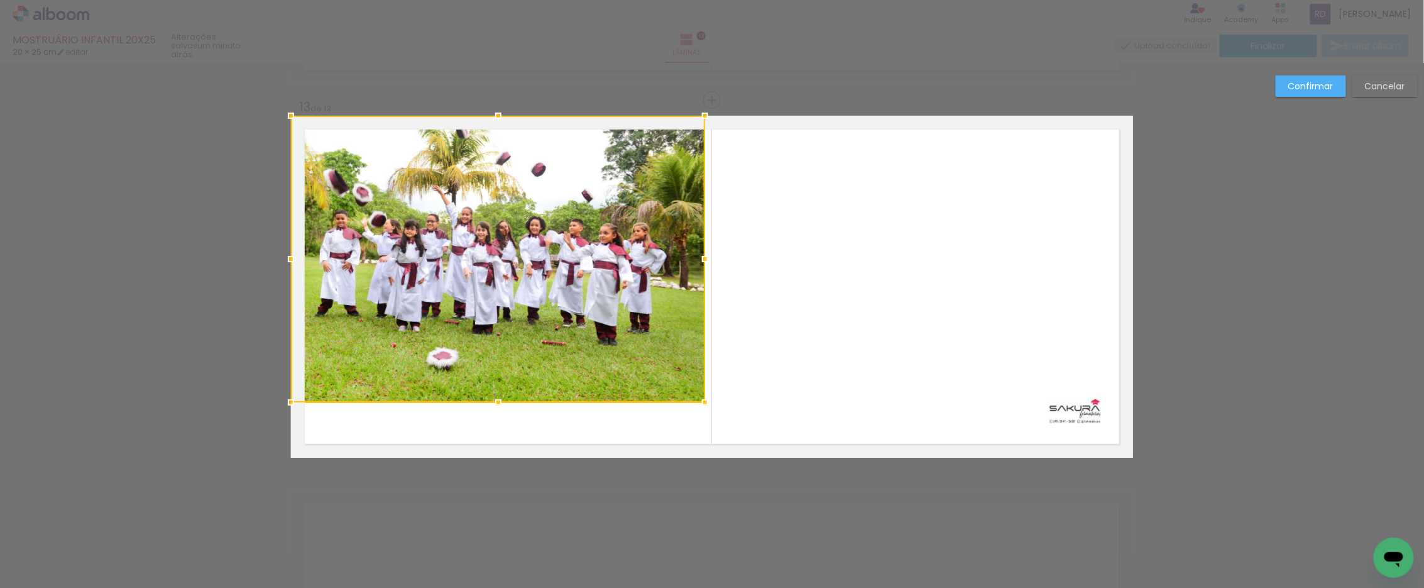
drag, startPoint x: 509, startPoint y: 291, endPoint x: 430, endPoint y: 200, distance: 120.7
click at [430, 200] on div at bounding box center [498, 259] width 414 height 287
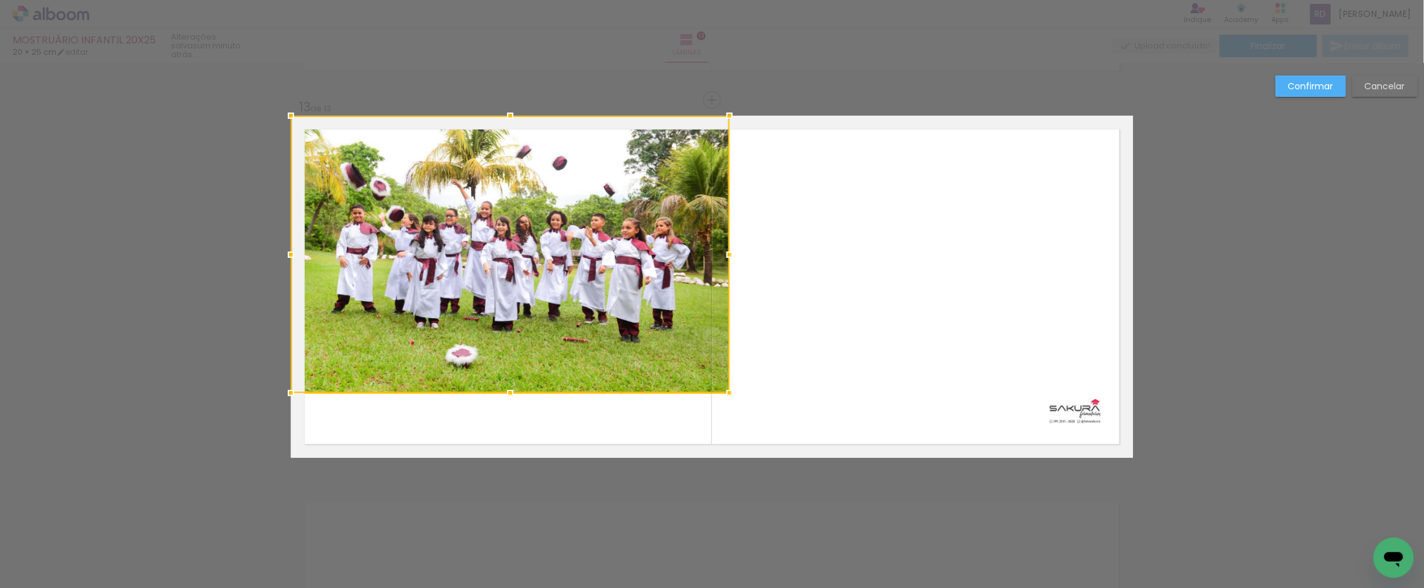
drag, startPoint x: 697, startPoint y: 402, endPoint x: 767, endPoint y: 481, distance: 105.5
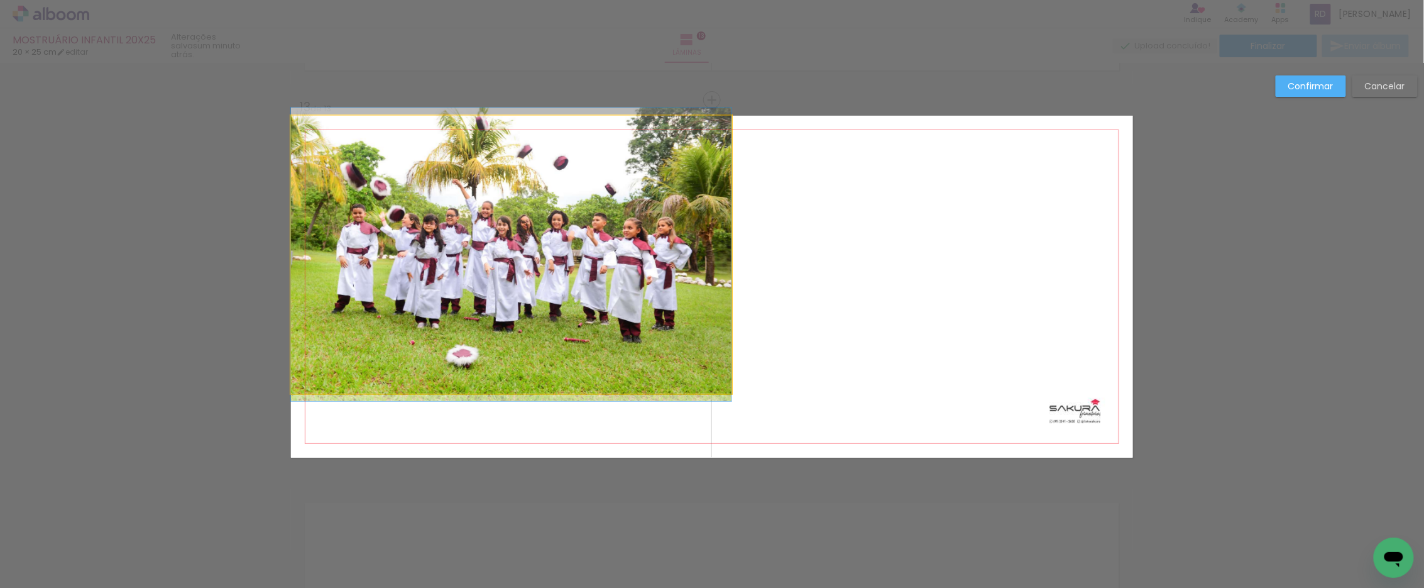
click at [510, 216] on quentale-photo at bounding box center [511, 254] width 440 height 277
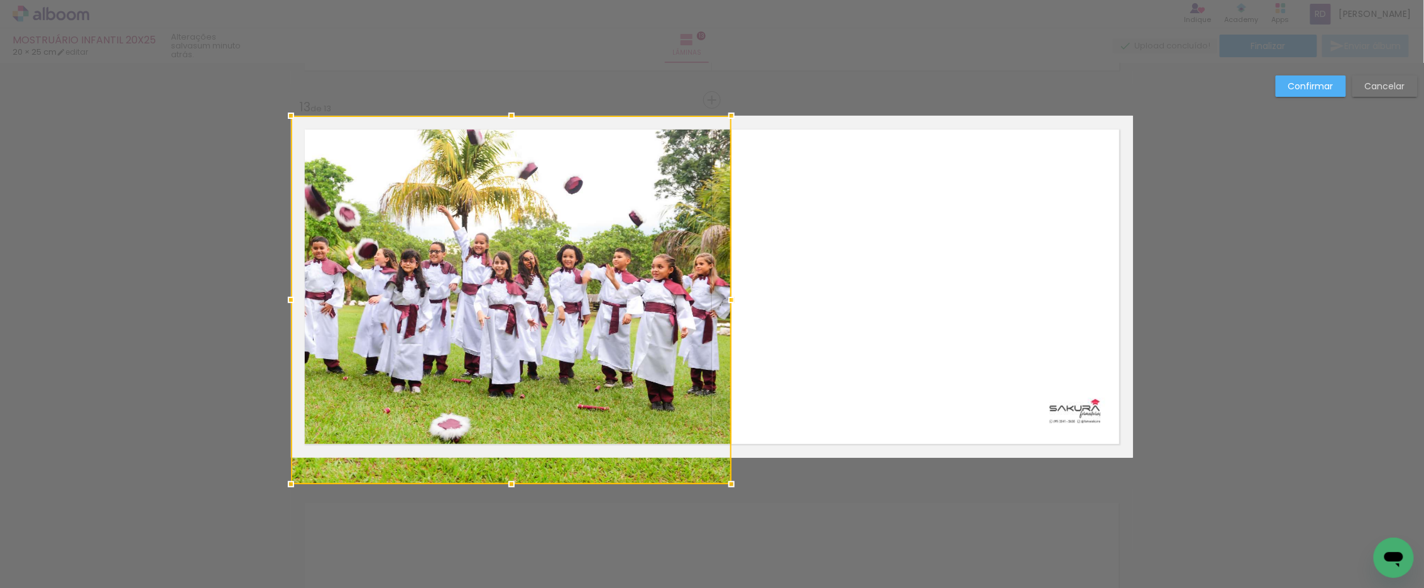
drag, startPoint x: 501, startPoint y: 391, endPoint x: 530, endPoint y: 478, distance: 91.4
click at [530, 478] on div at bounding box center [511, 300] width 440 height 368
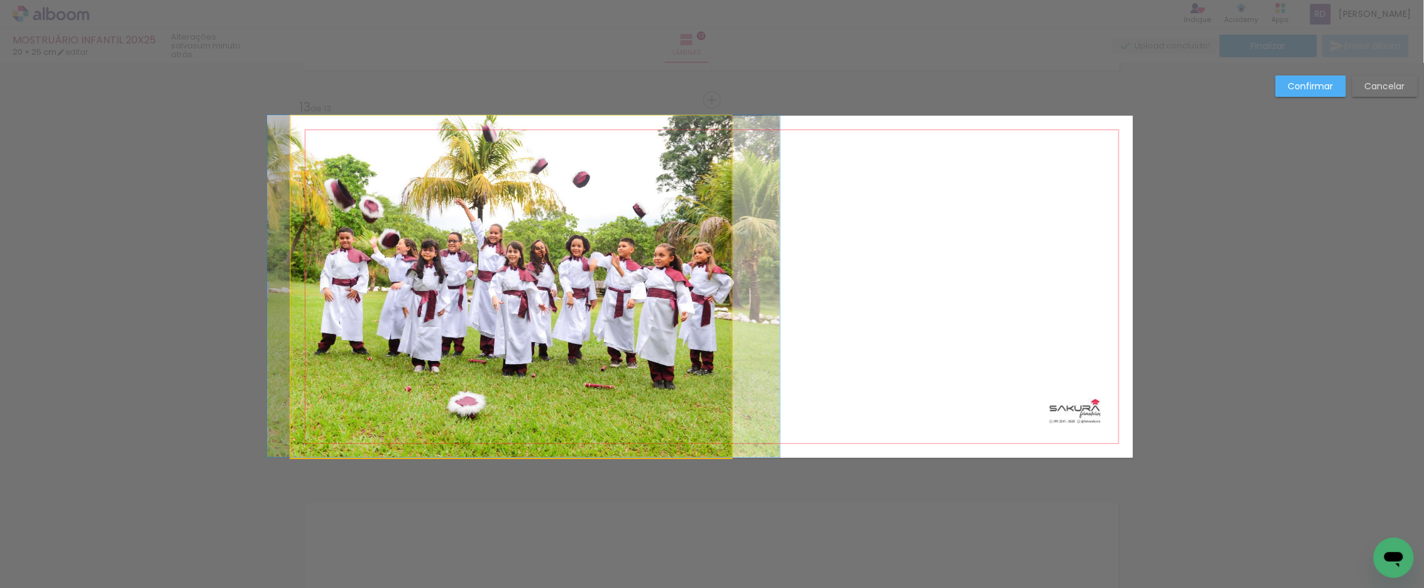
drag, startPoint x: 482, startPoint y: 325, endPoint x: 495, endPoint y: 324, distance: 12.6
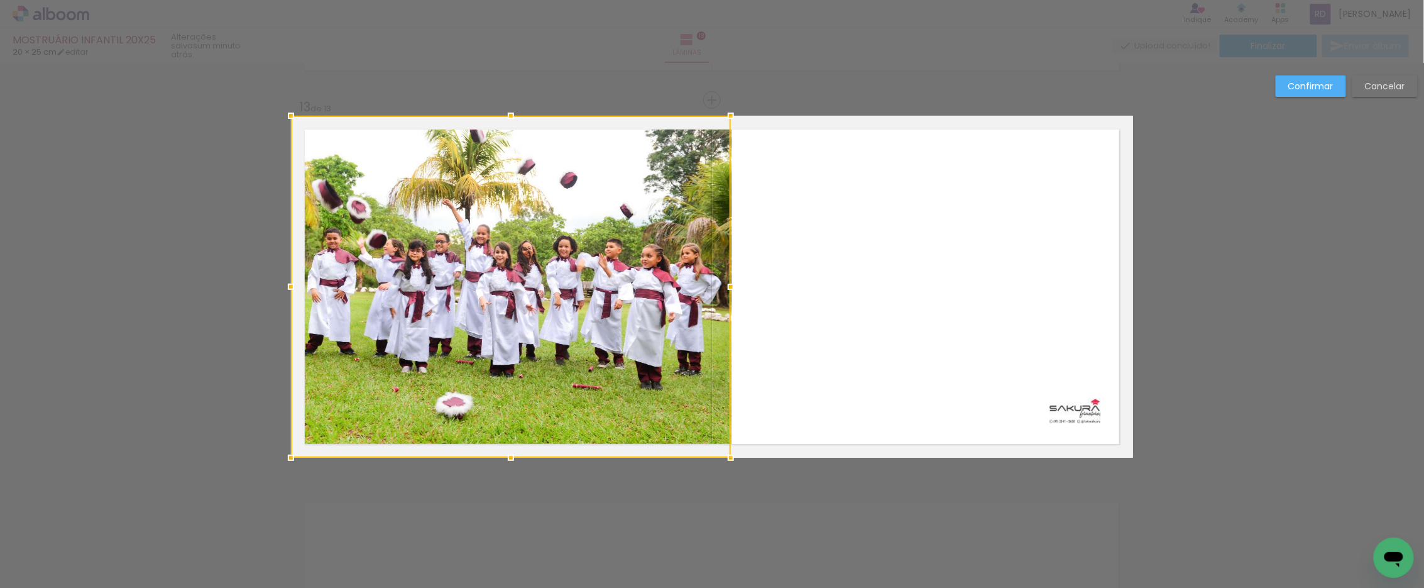
drag, startPoint x: 729, startPoint y: 283, endPoint x: 787, endPoint y: 277, distance: 58.7
click at [802, 277] on album-spread "13 de 13" at bounding box center [712, 287] width 842 height 342
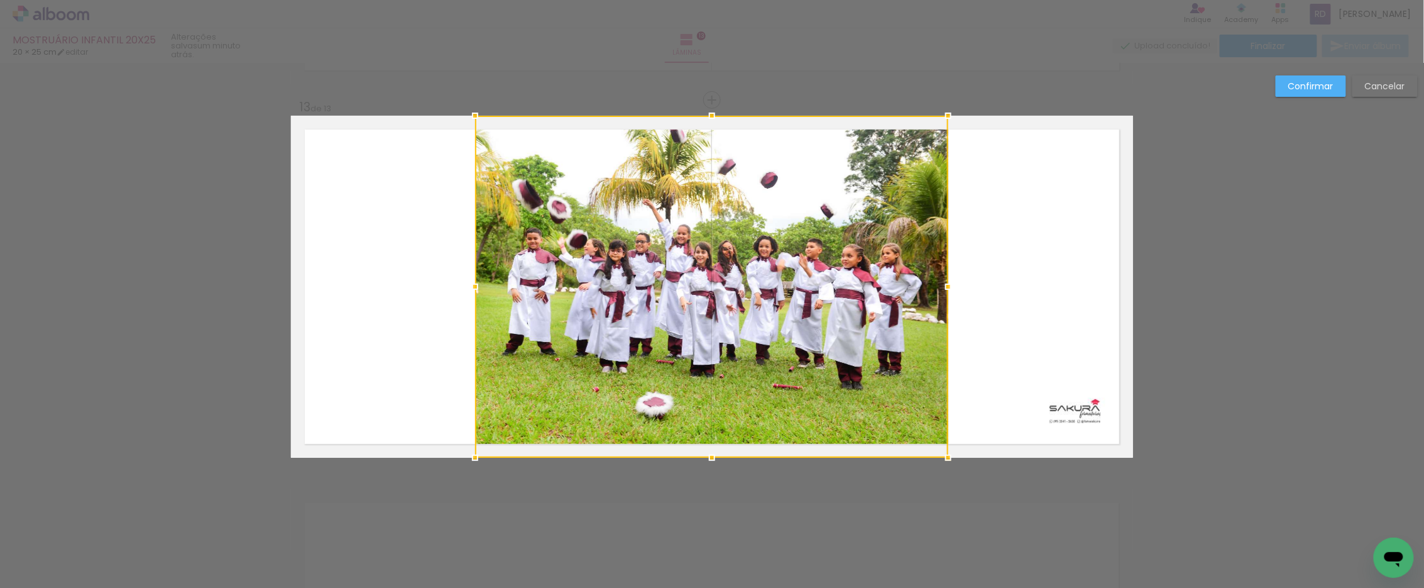
click at [583, 286] on div at bounding box center [711, 287] width 473 height 342
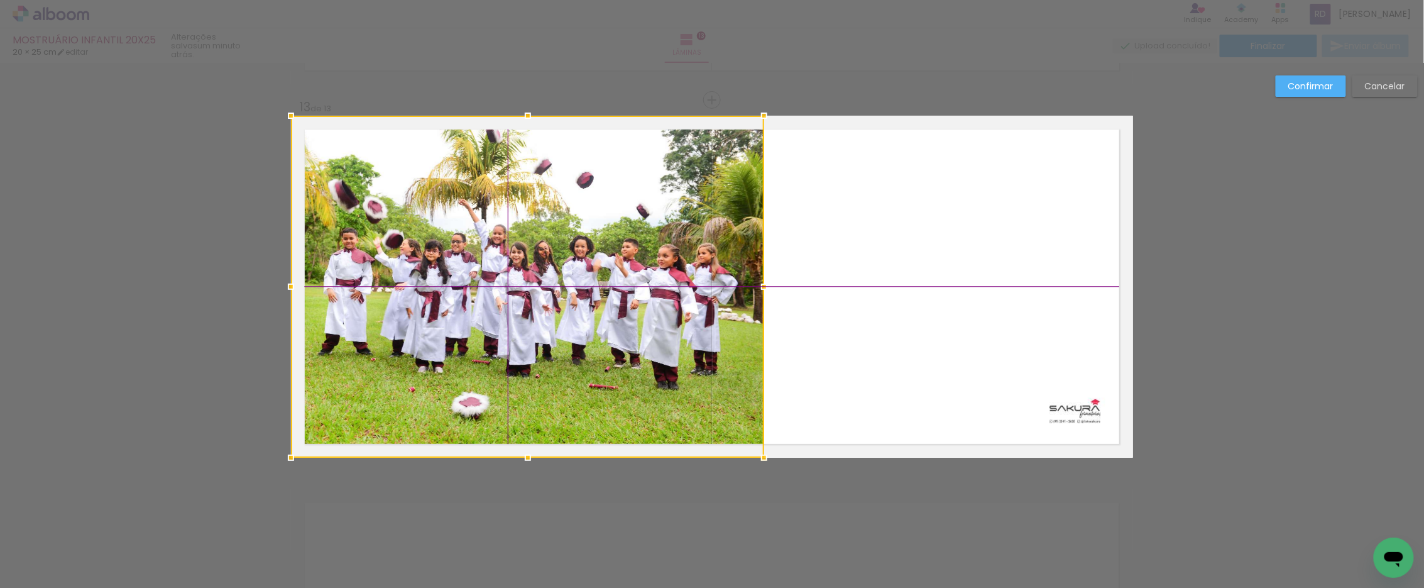
drag, startPoint x: 615, startPoint y: 276, endPoint x: 403, endPoint y: 269, distance: 211.3
click at [403, 269] on div at bounding box center [527, 287] width 473 height 342
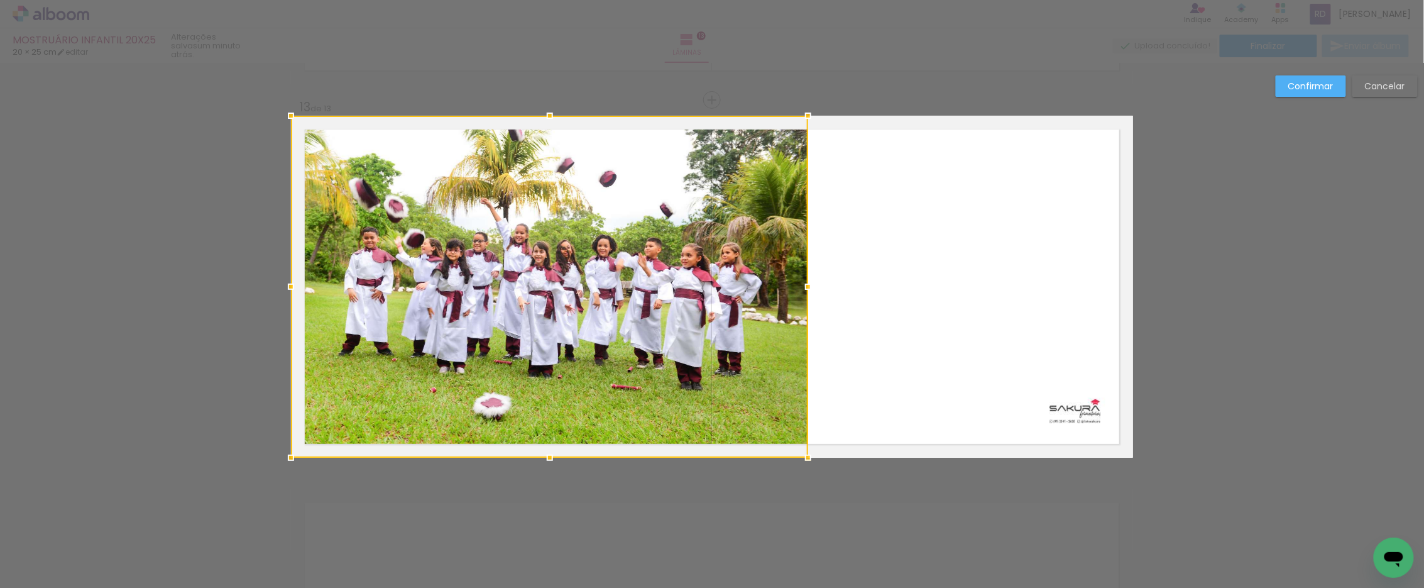
drag, startPoint x: 758, startPoint y: 285, endPoint x: 829, endPoint y: 287, distance: 71.6
click at [829, 287] on album-spread "13 de 13" at bounding box center [712, 287] width 842 height 342
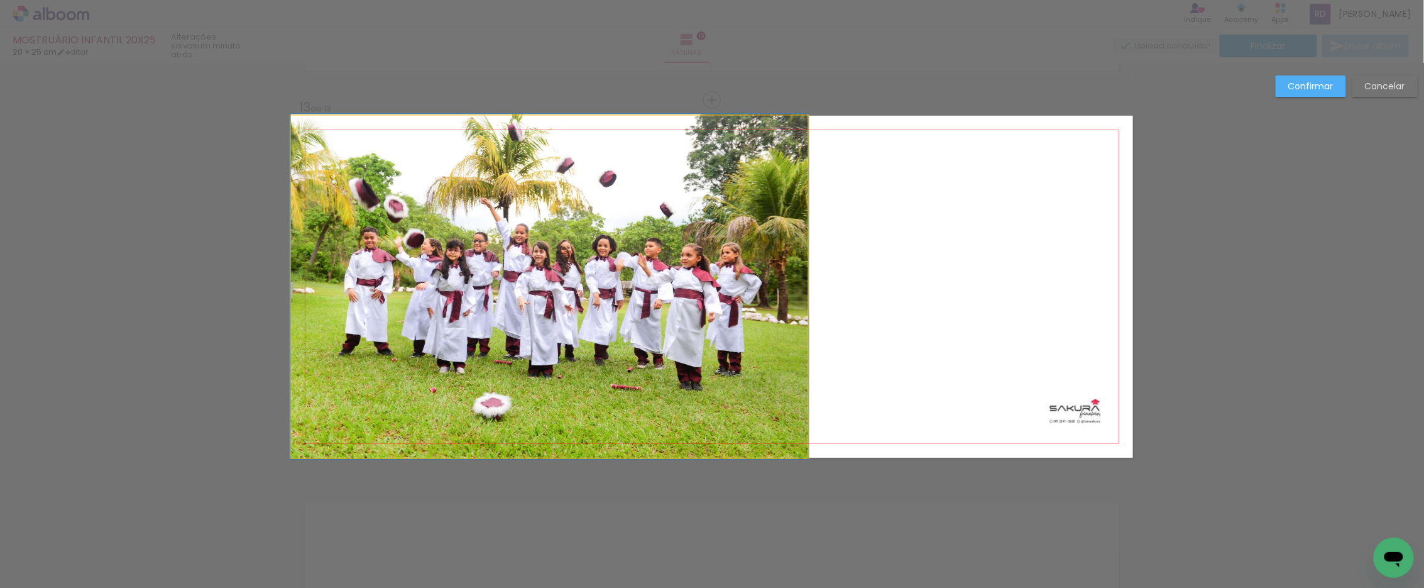
click at [620, 271] on quentale-photo at bounding box center [549, 287] width 517 height 342
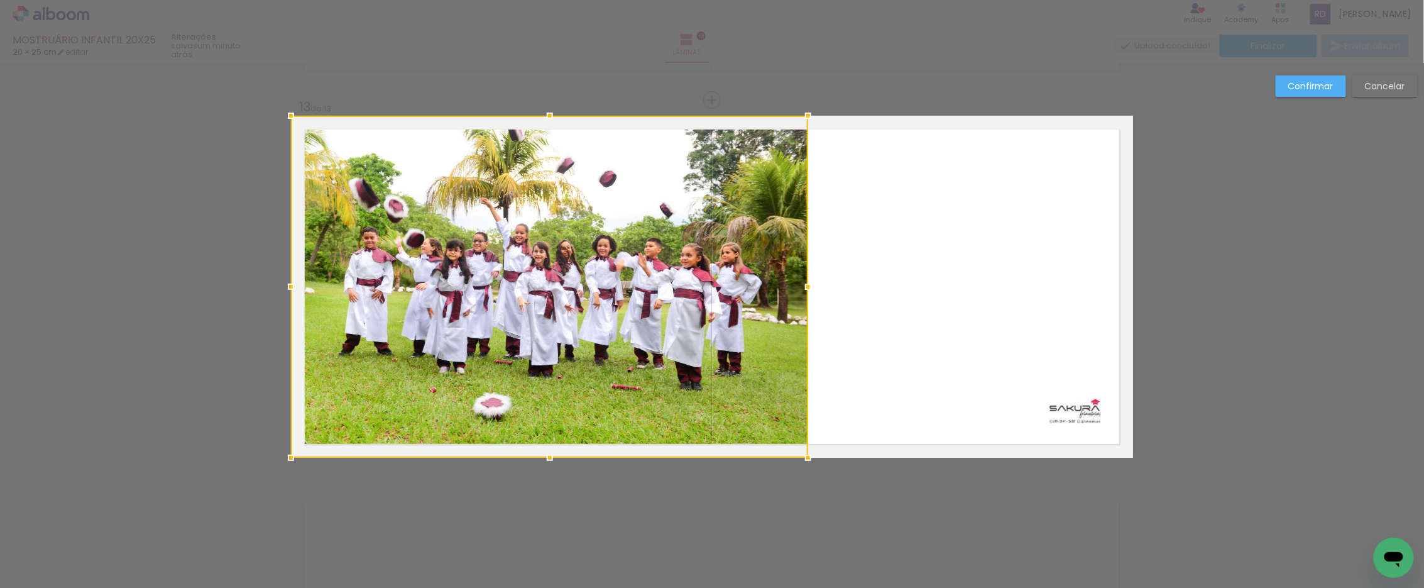
click at [0, 0] on slot "Confirmar" at bounding box center [0, 0] width 0 height 0
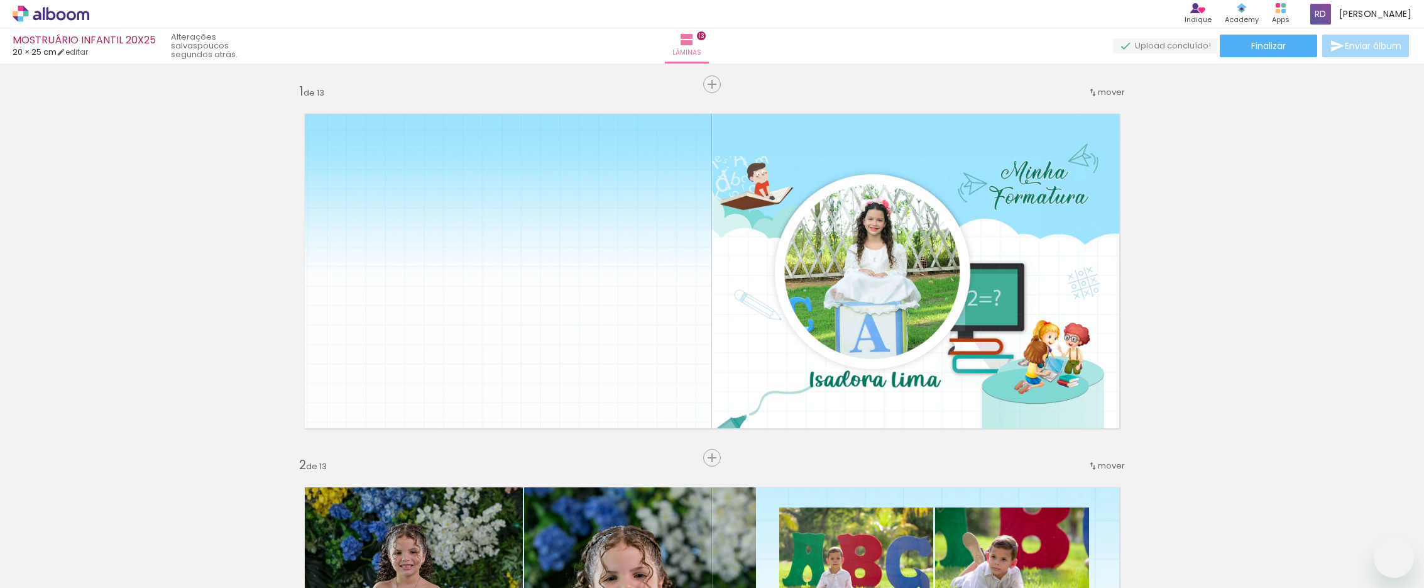
click at [31, 570] on span "Adicionar Fotos" at bounding box center [45, 571] width 38 height 14
click at [0, 0] on input "file" at bounding box center [0, 0] width 0 height 0
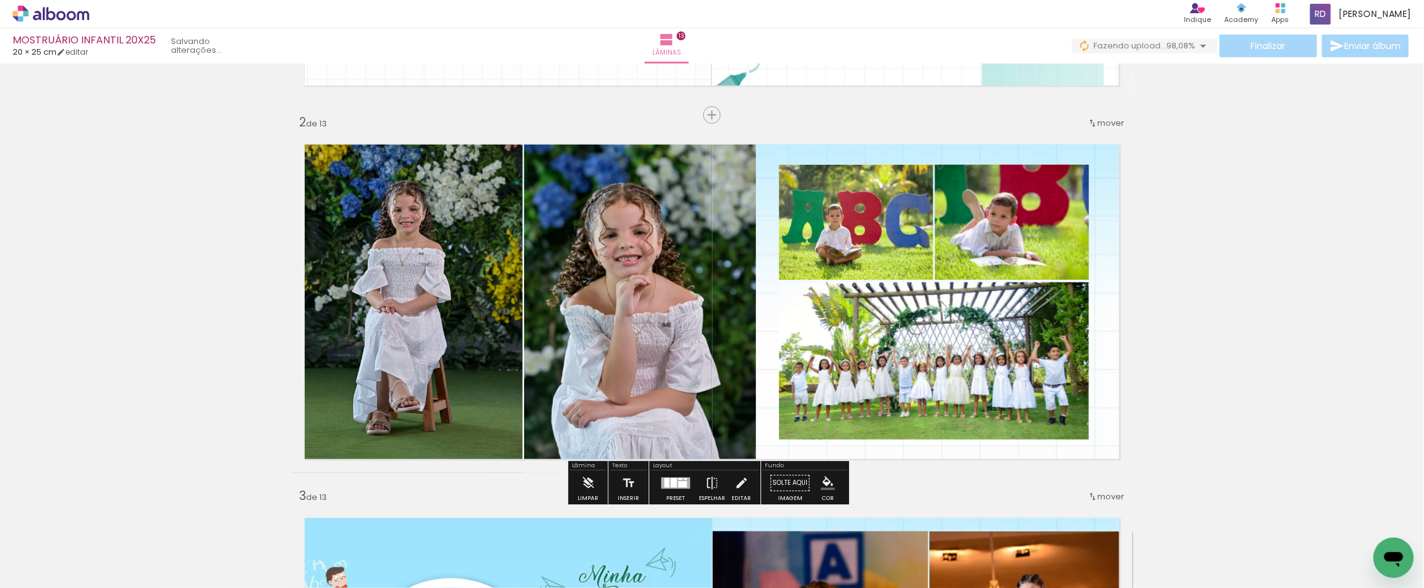
scroll to position [349, 0]
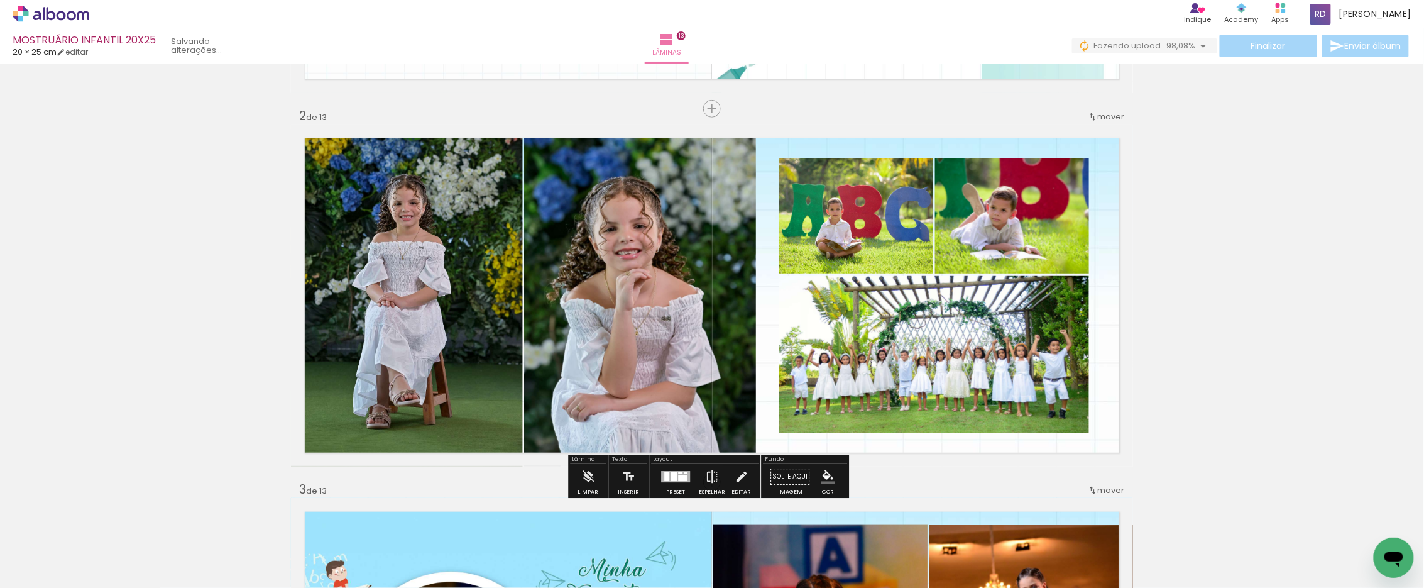
click at [1101, 221] on quentale-layouter at bounding box center [712, 295] width 842 height 342
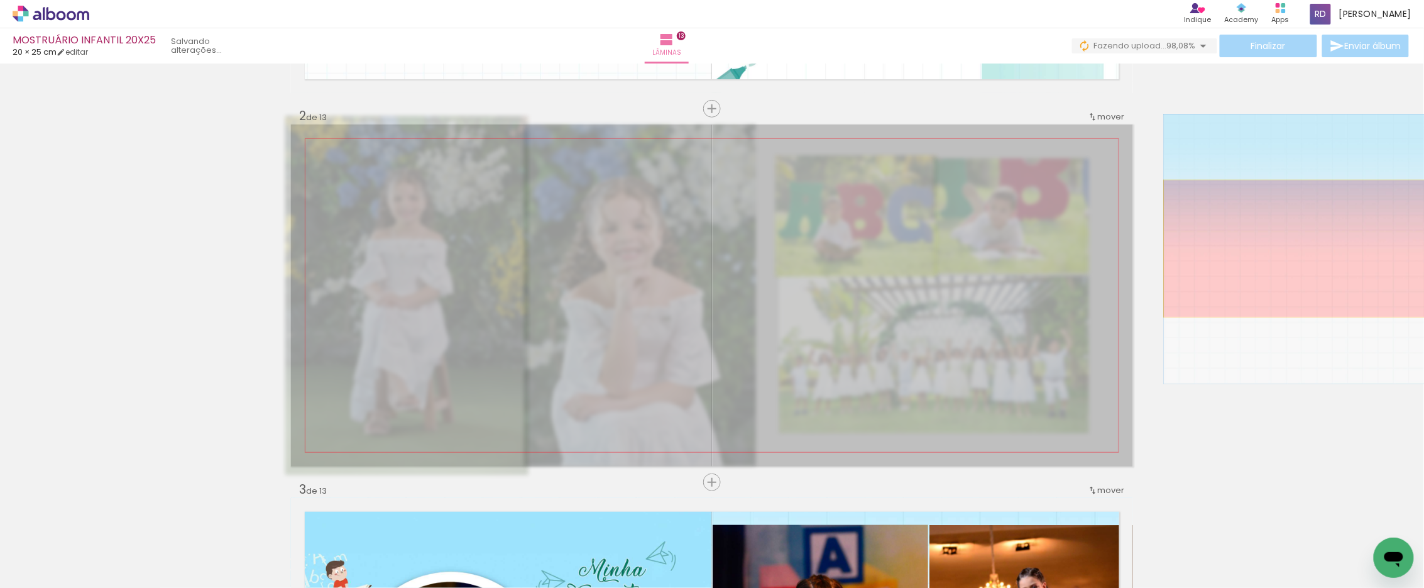
drag, startPoint x: 887, startPoint y: 249, endPoint x: 1327, endPoint y: 248, distance: 439.8
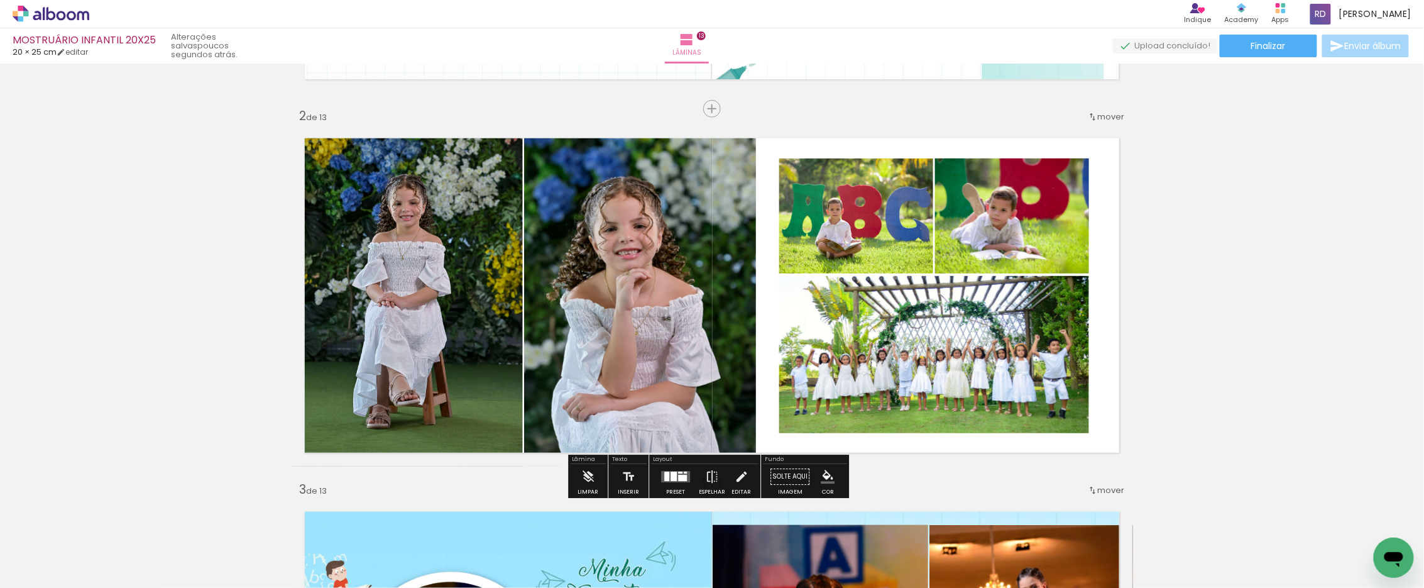
click at [1056, 197] on paper-item at bounding box center [1063, 201] width 23 height 9
click at [907, 198] on paper-item at bounding box center [907, 201] width 23 height 9
click at [902, 317] on paper-item at bounding box center [907, 318] width 23 height 9
click at [901, 369] on iron-icon "color picker" at bounding box center [908, 369] width 15 height 12
click at [910, 261] on paper-item "#ffffff" at bounding box center [915, 260] width 13 height 13
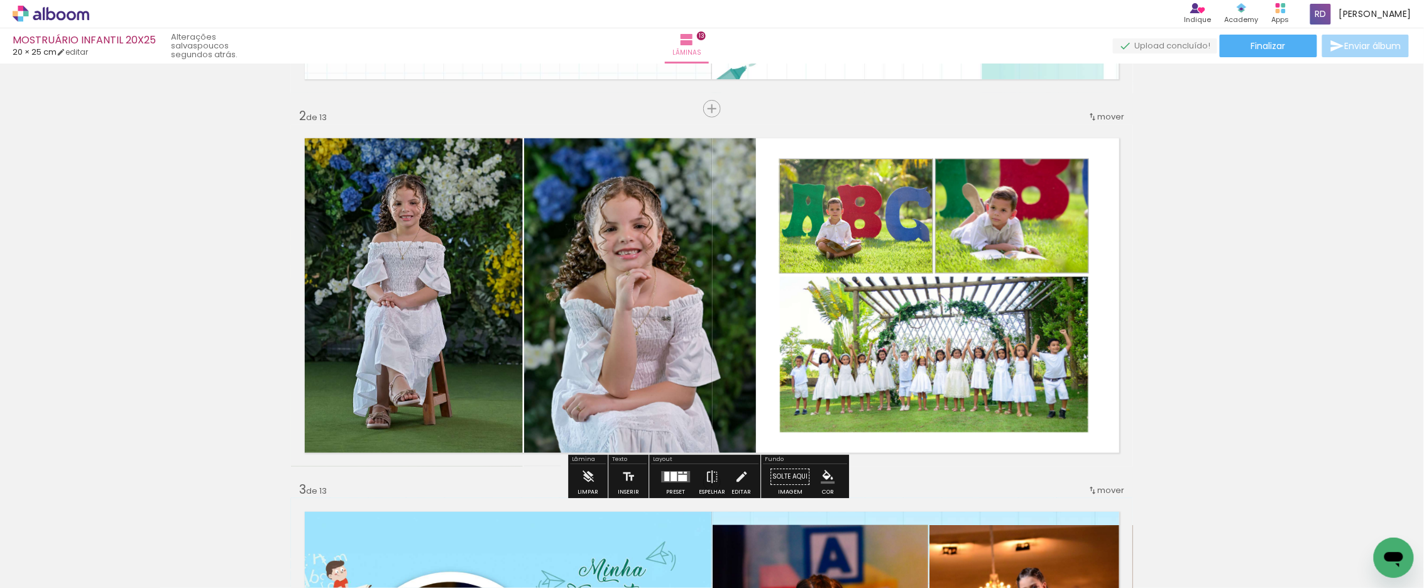
click at [1057, 248] on iron-icon "color picker" at bounding box center [1064, 252] width 15 height 12
click at [1065, 138] on paper-item "#ffffff" at bounding box center [1070, 143] width 13 height 13
click at [902, 253] on iron-icon "color picker" at bounding box center [908, 252] width 15 height 12
click at [908, 139] on paper-item "#ffffff" at bounding box center [910, 142] width 13 height 13
click at [824, 479] on iron-icon "color picker" at bounding box center [828, 476] width 14 height 14
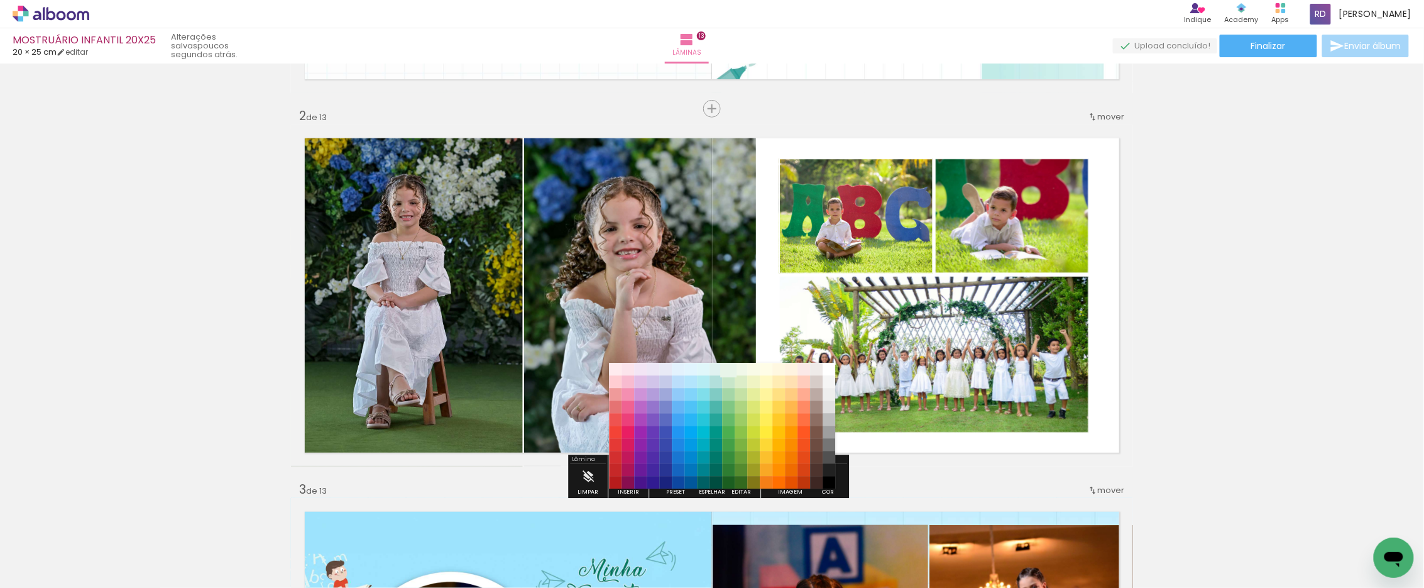
click at [731, 369] on paper-item "#e8f5e9" at bounding box center [729, 369] width 13 height 13
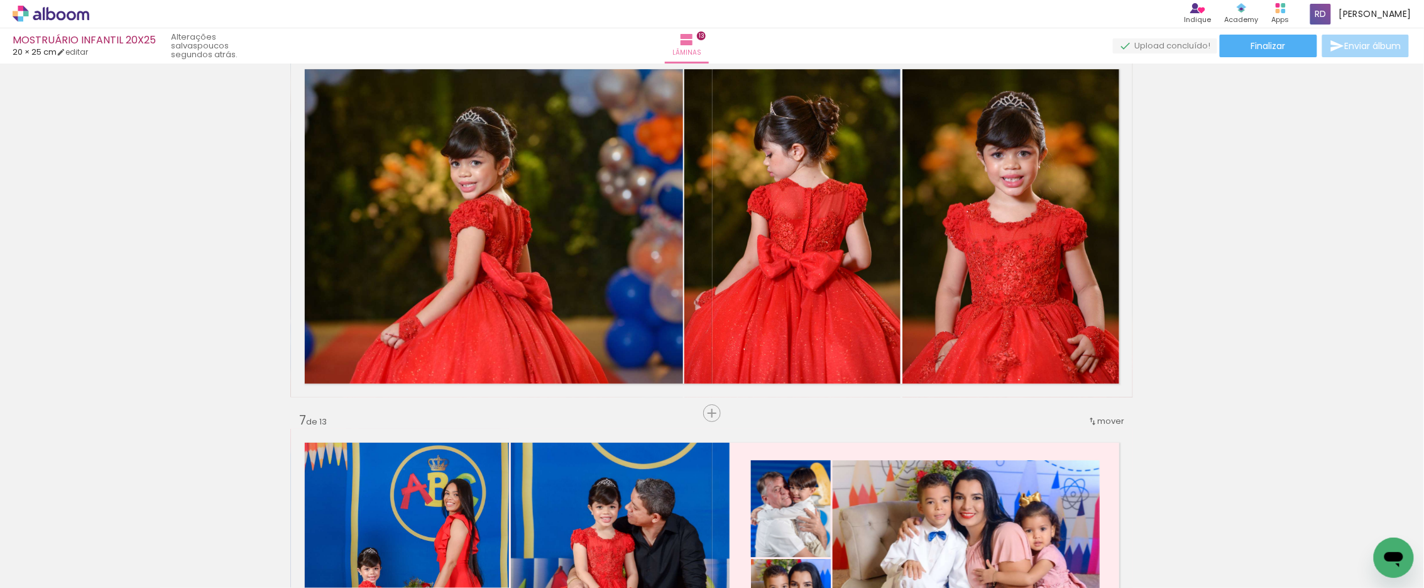
scroll to position [1815, 0]
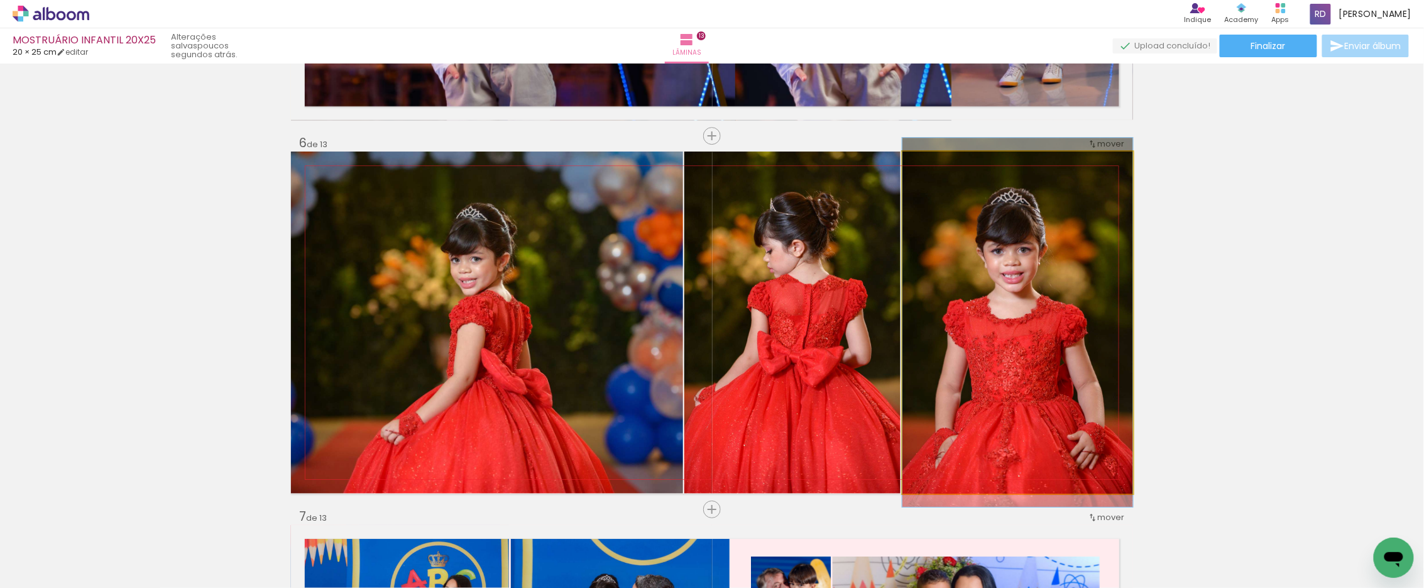
click at [975, 287] on quentale-photo at bounding box center [1017, 322] width 231 height 342
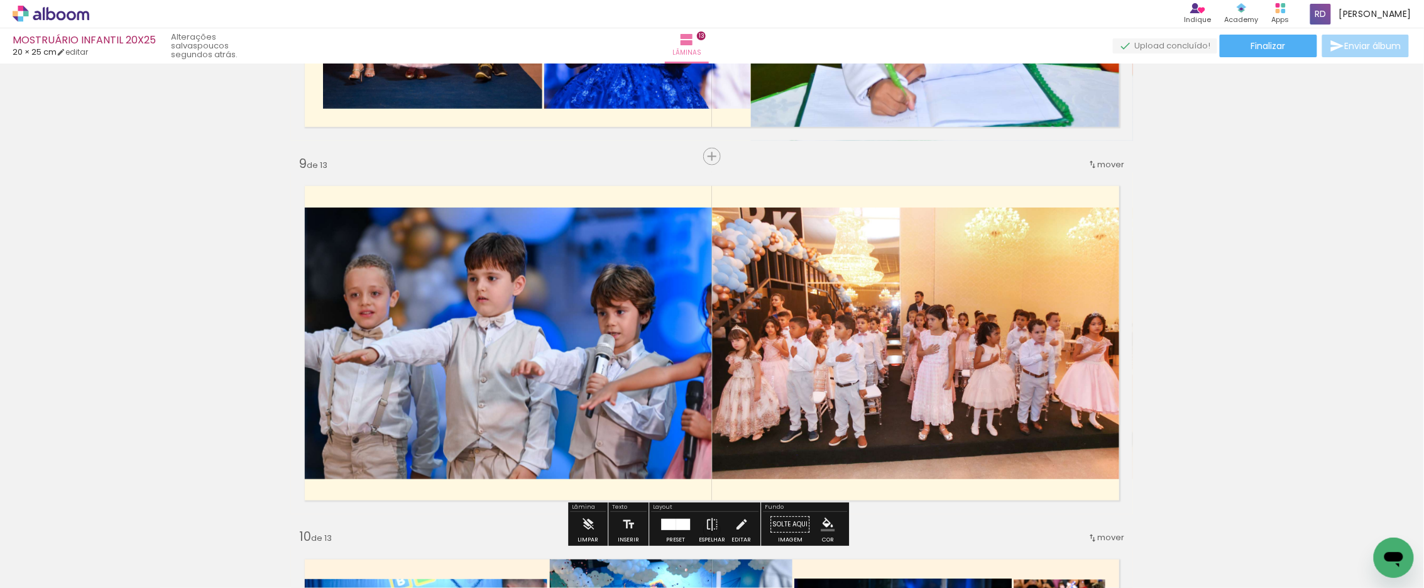
scroll to position [3002, 0]
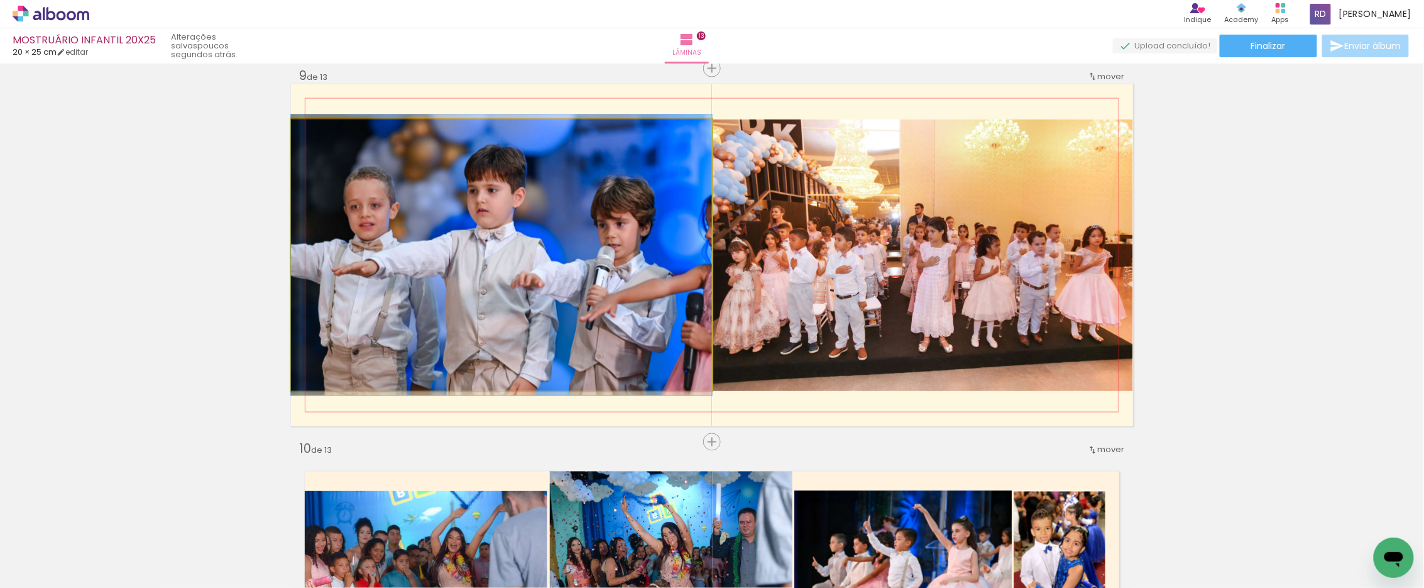
click at [488, 262] on quentale-photo at bounding box center [501, 254] width 421 height 271
click at [642, 287] on quentale-photo at bounding box center [501, 254] width 421 height 271
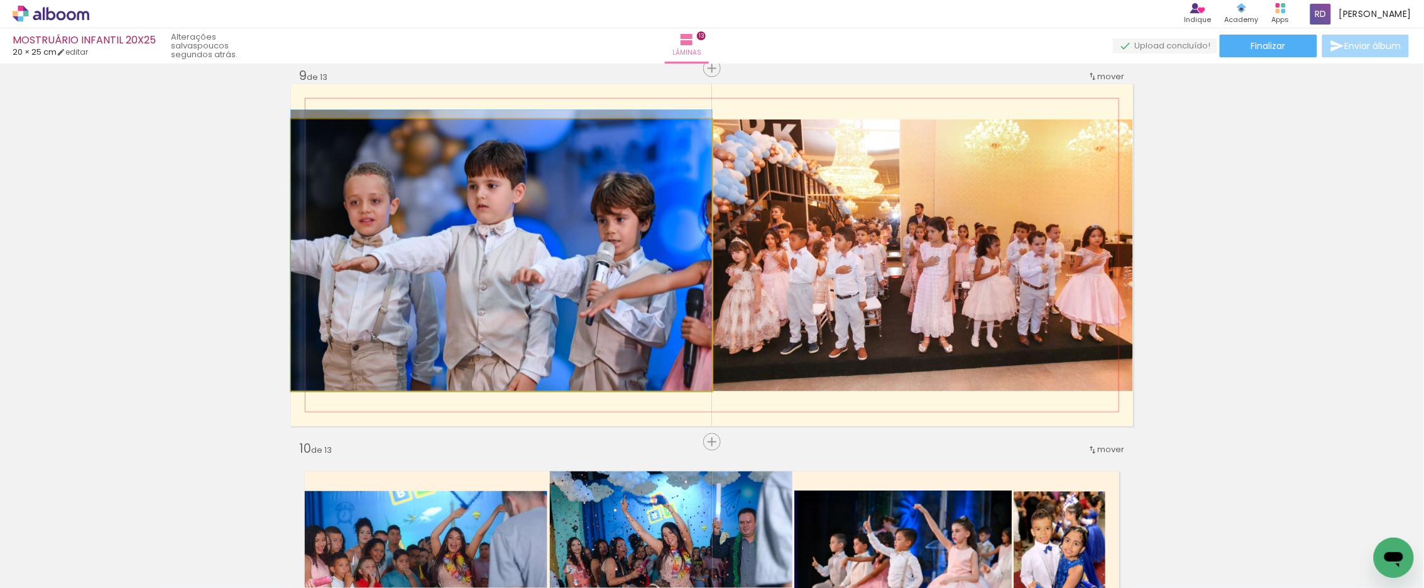
drag, startPoint x: 609, startPoint y: 295, endPoint x: 609, endPoint y: 275, distance: 20.1
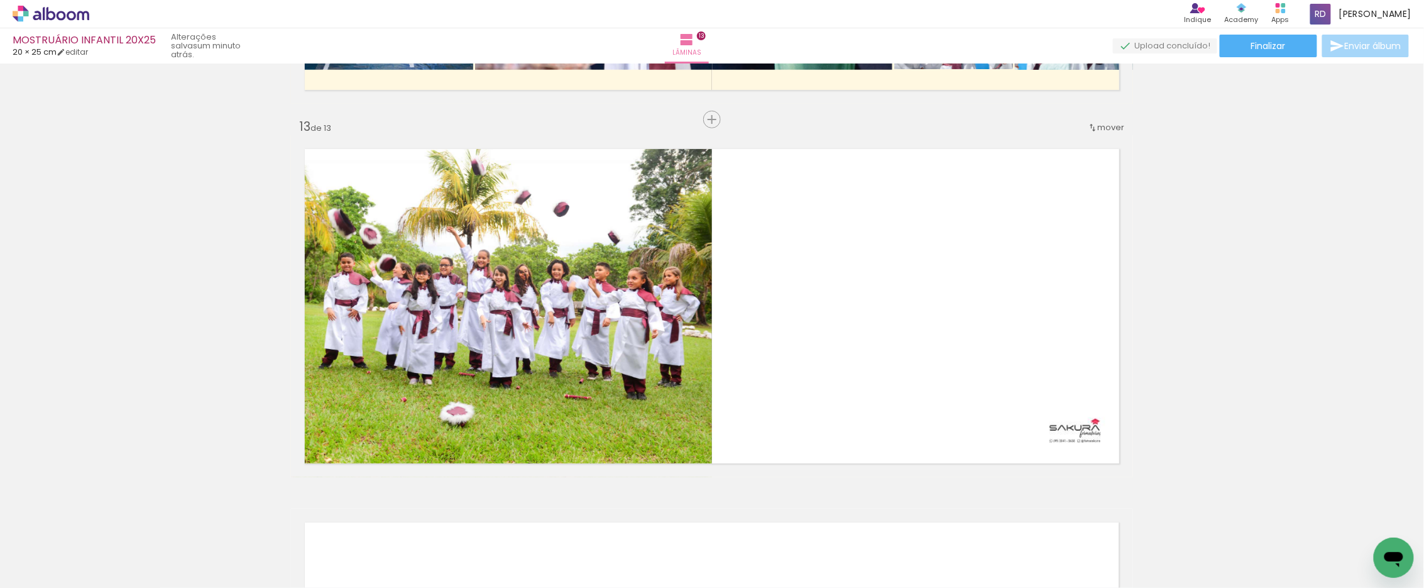
scroll to position [4468, 0]
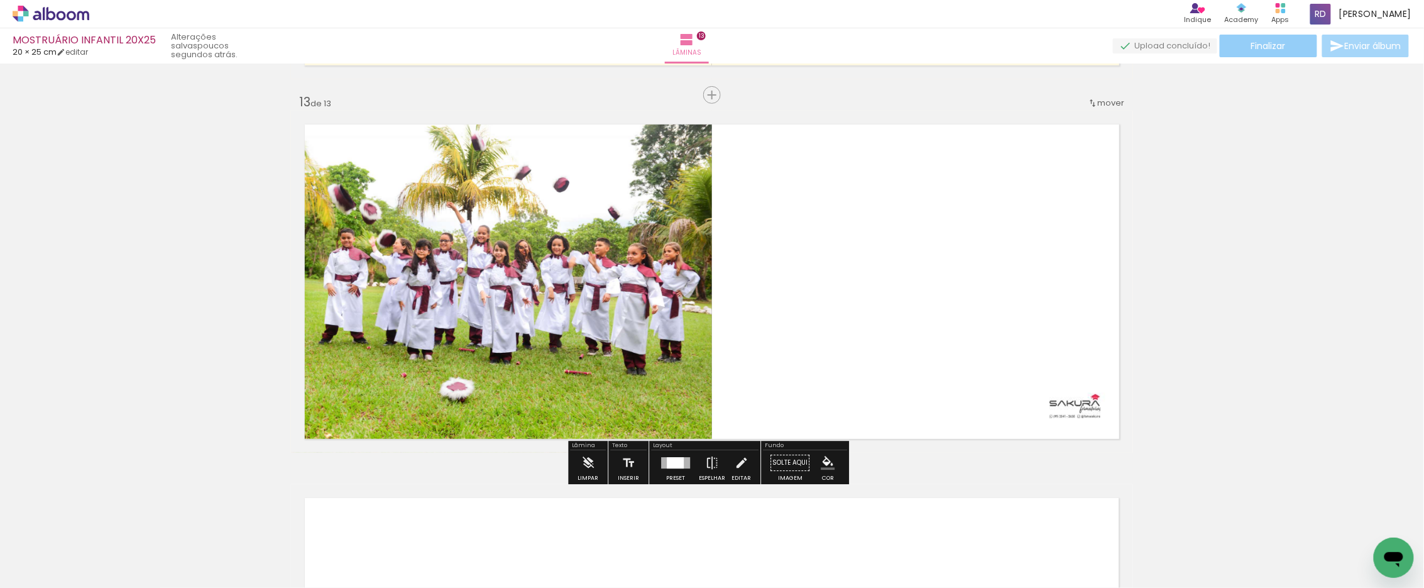
click at [1251, 46] on span "Finalizar" at bounding box center [1268, 45] width 35 height 9
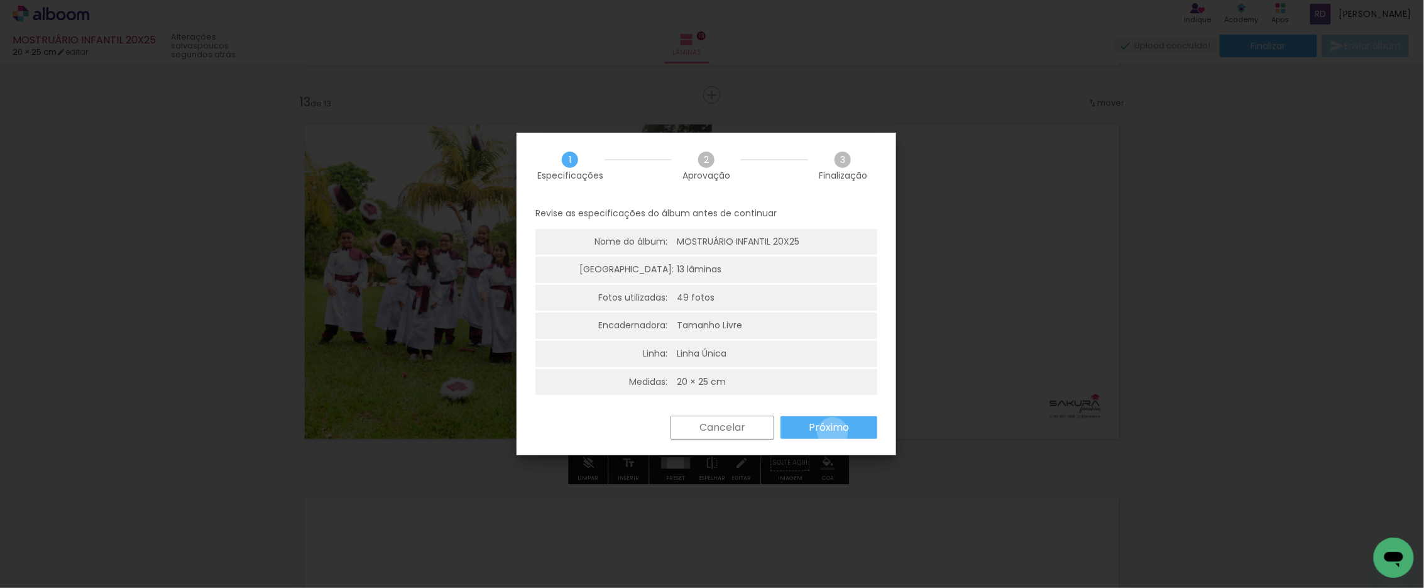
click at [0, 0] on slot "Próximo" at bounding box center [0, 0] width 0 height 0
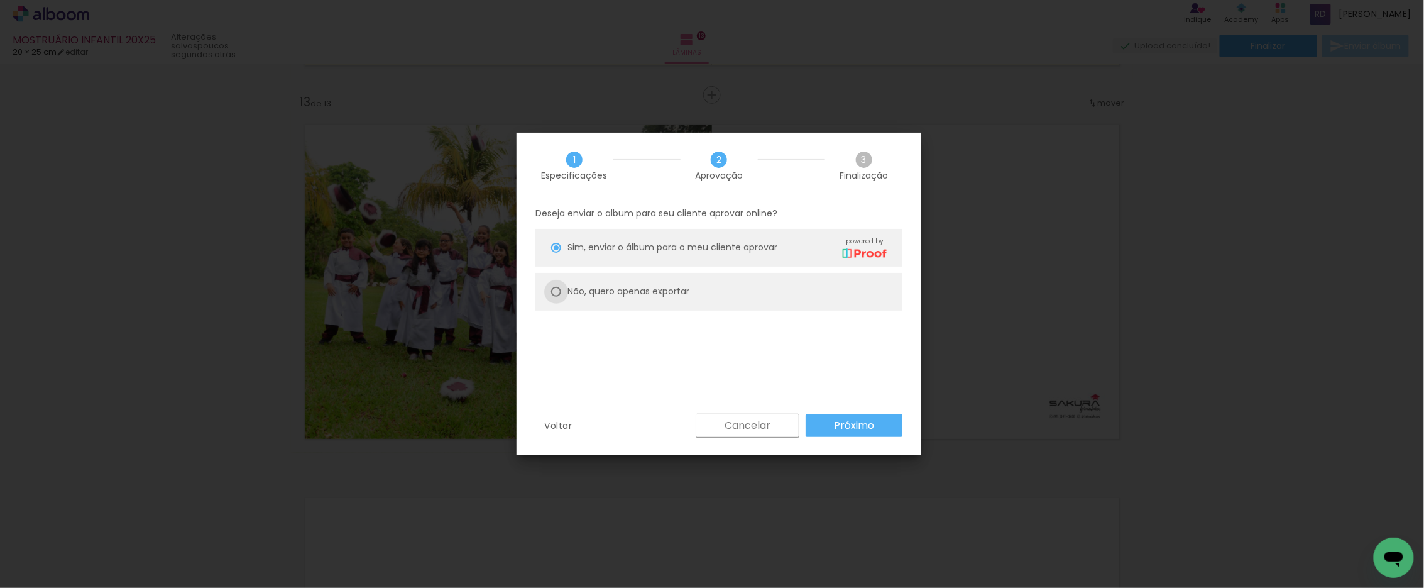
click at [555, 290] on div at bounding box center [556, 292] width 10 height 10
type paper-radio-button "on"
click at [0, 0] on slot "Próximo" at bounding box center [0, 0] width 0 height 0
type input "Alta, 300 DPI"
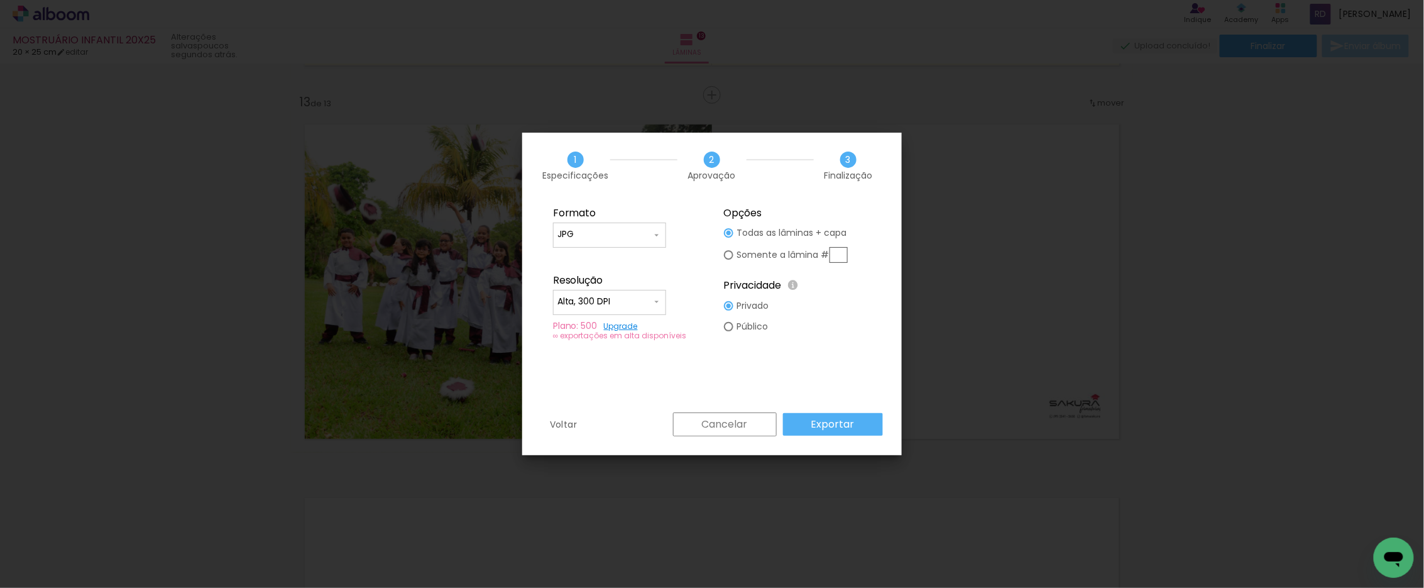
click at [0, 0] on slot "Exportar" at bounding box center [0, 0] width 0 height 0
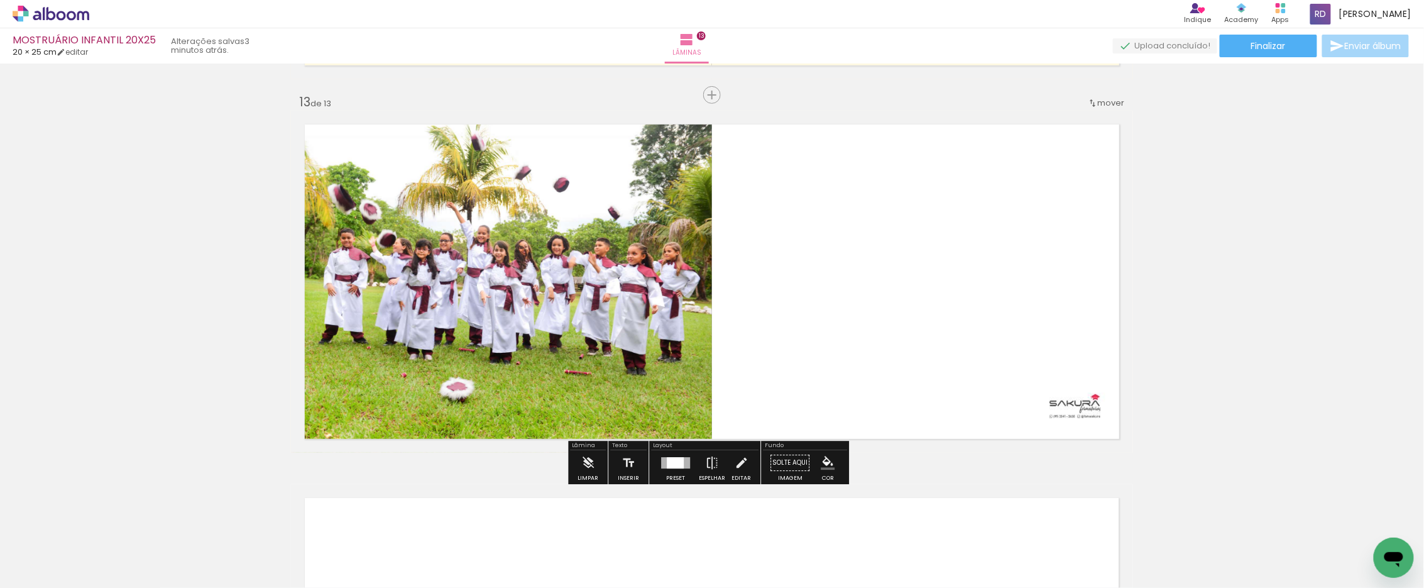
scroll to position [0, 2342]
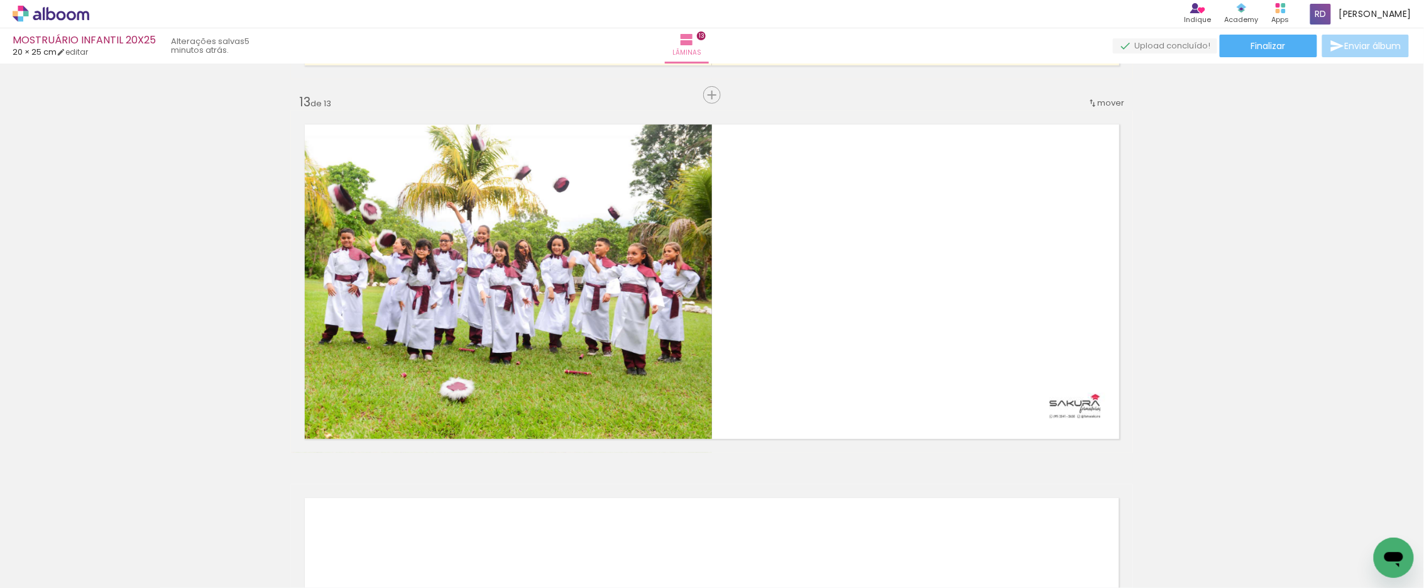
scroll to position [0, 2342]
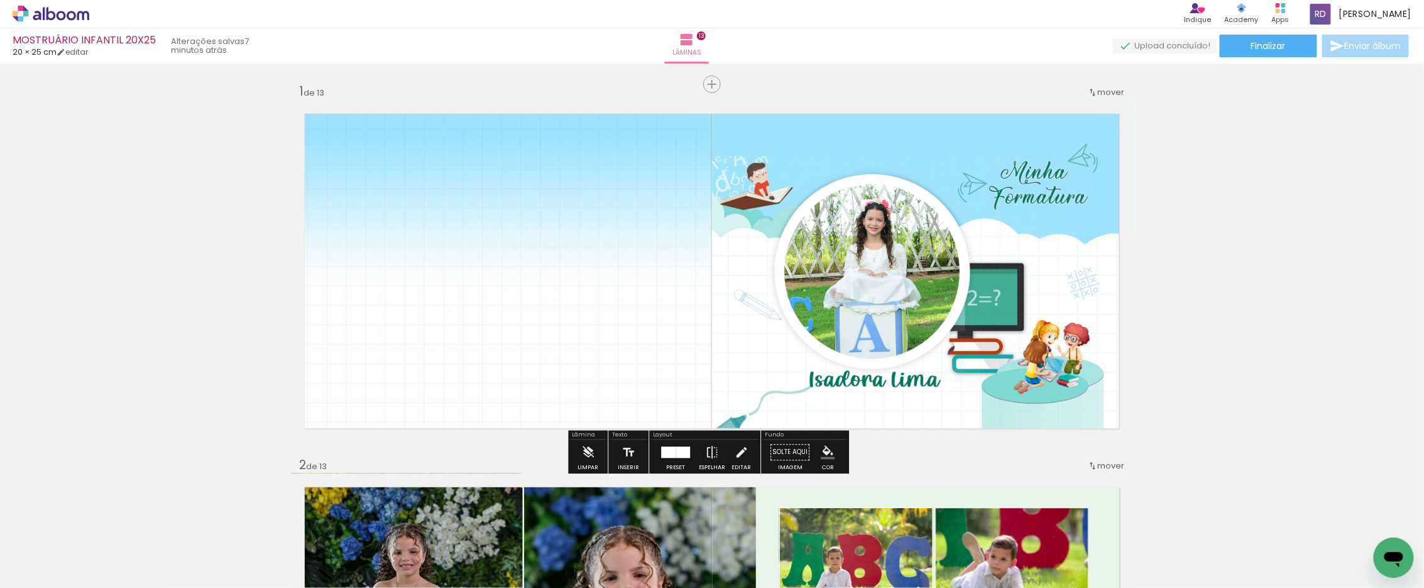
click at [523, 235] on quentale-photo at bounding box center [501, 271] width 421 height 342
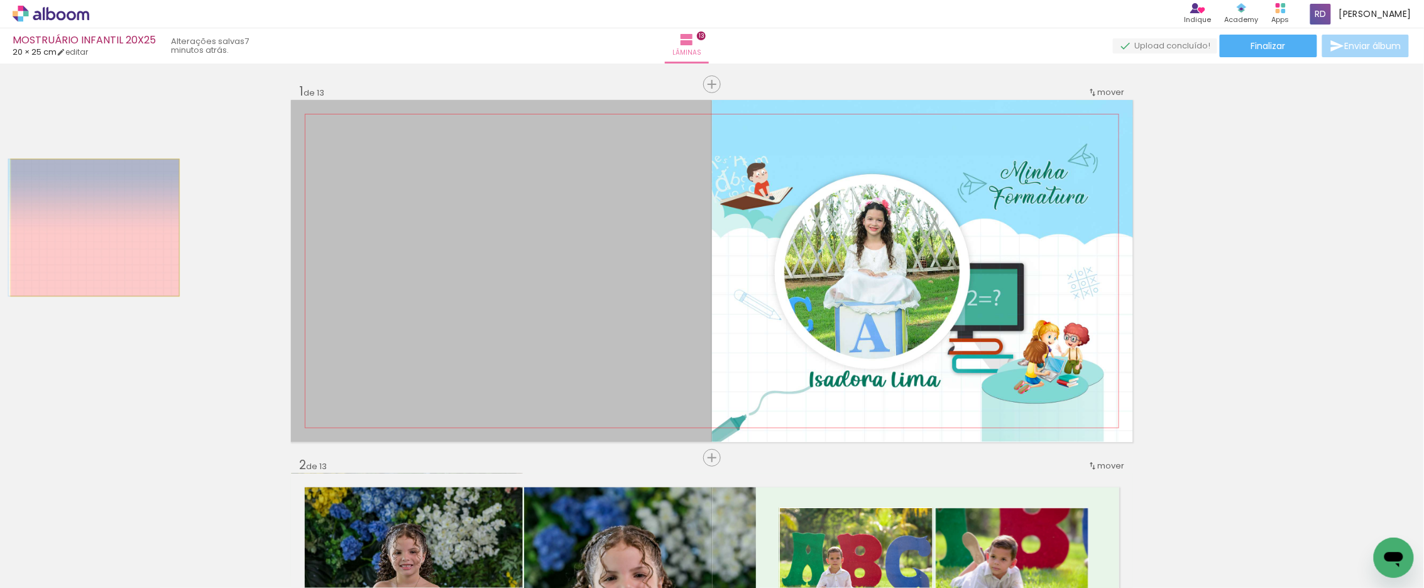
drag, startPoint x: 551, startPoint y: 222, endPoint x: 90, endPoint y: 227, distance: 461.2
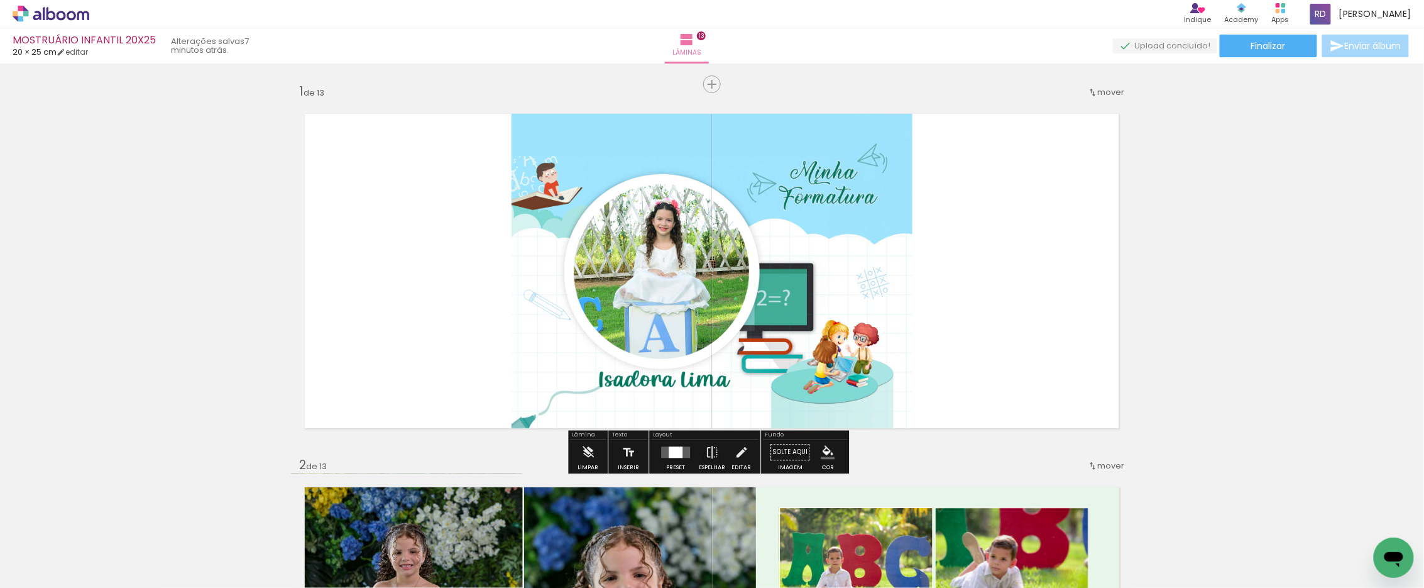
click at [677, 456] on div at bounding box center [676, 451] width 14 height 11
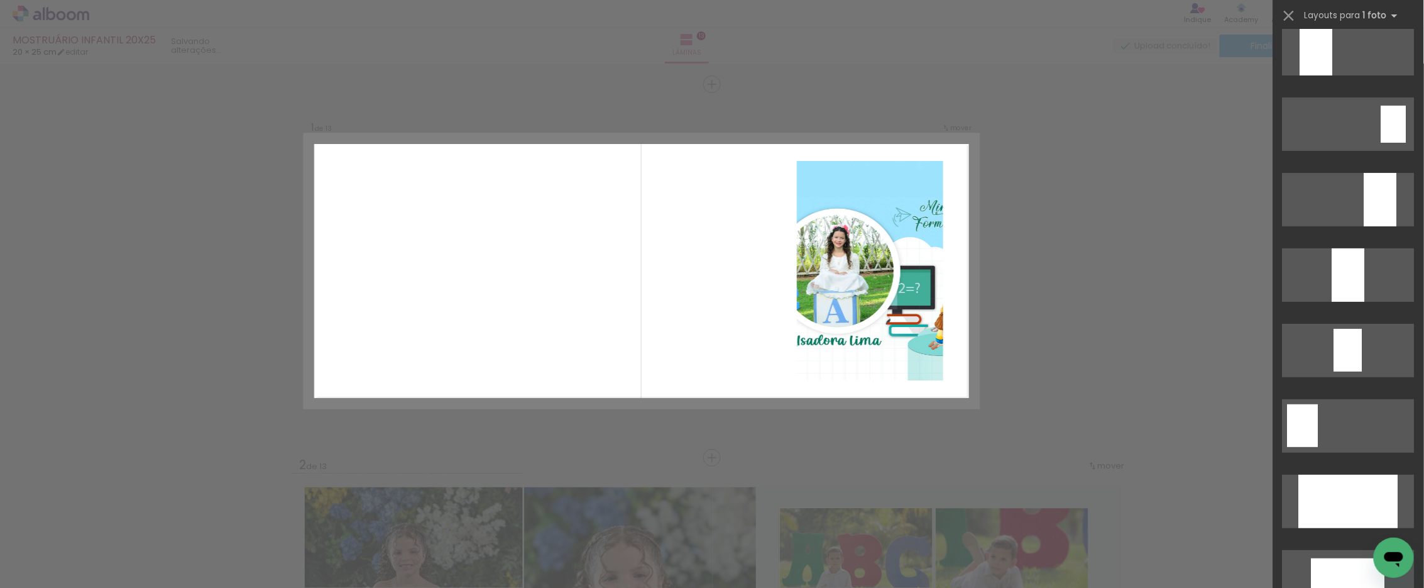
scroll to position [2373, 0]
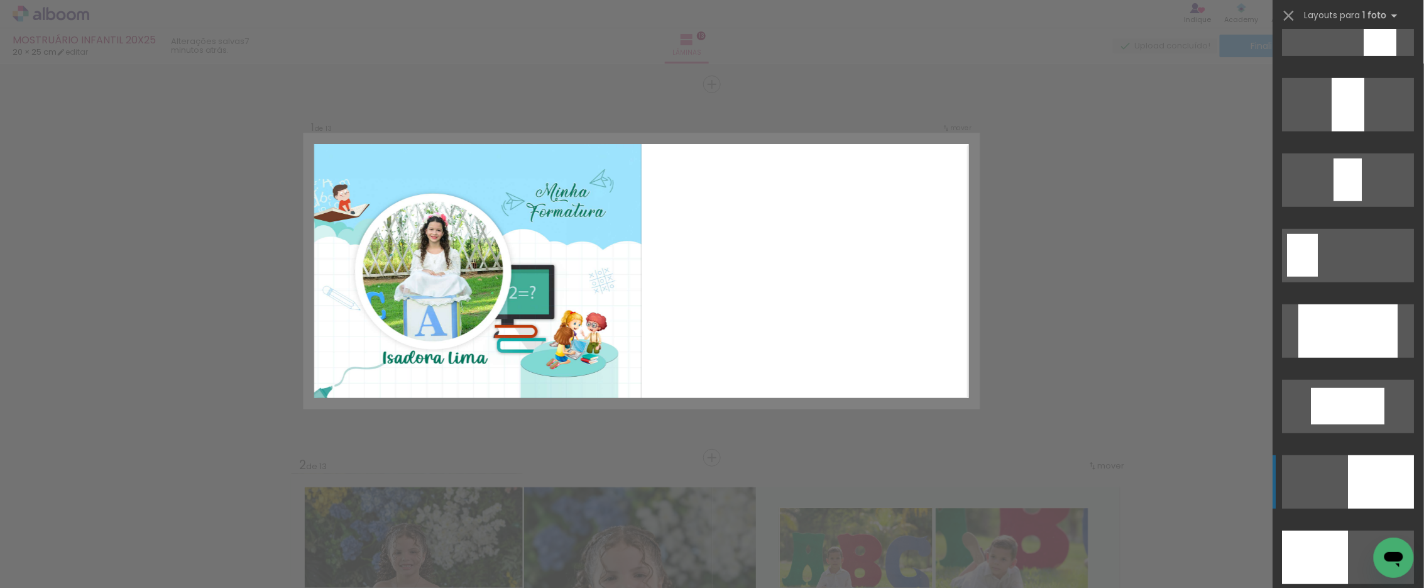
click at [1374, 473] on div at bounding box center [1381, 481] width 66 height 53
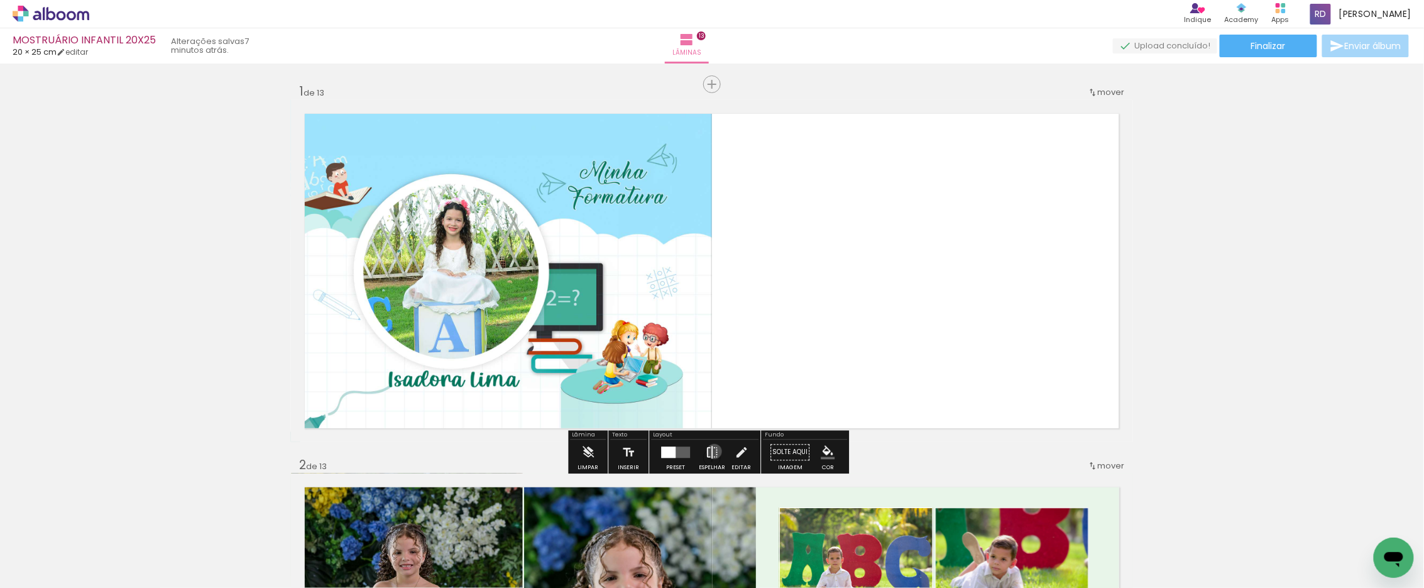
click at [711, 451] on iron-icon at bounding box center [712, 451] width 14 height 25
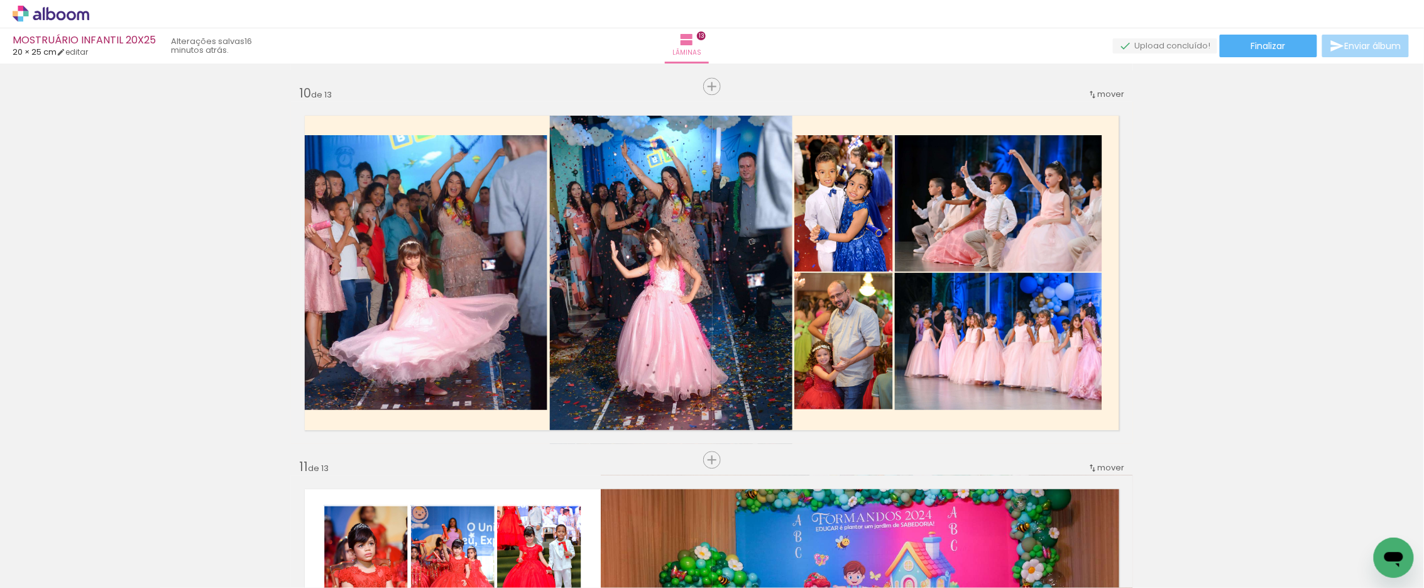
scroll to position [3351, 0]
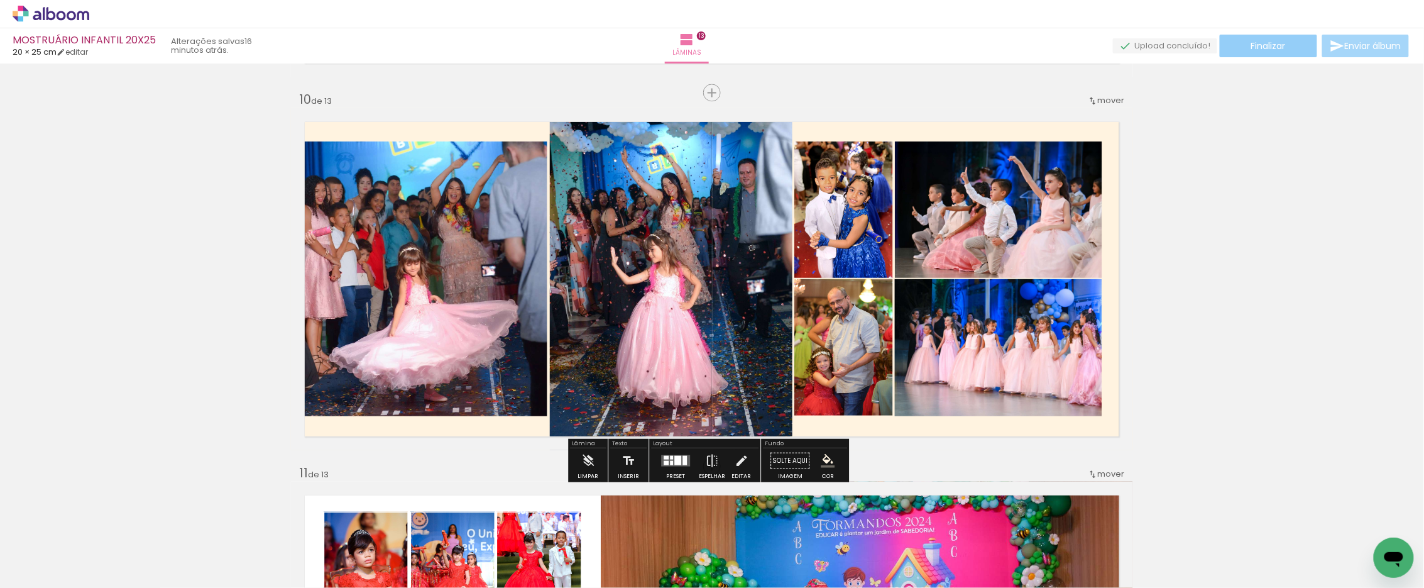
click at [1276, 46] on span "Finalizar" at bounding box center [1268, 45] width 35 height 9
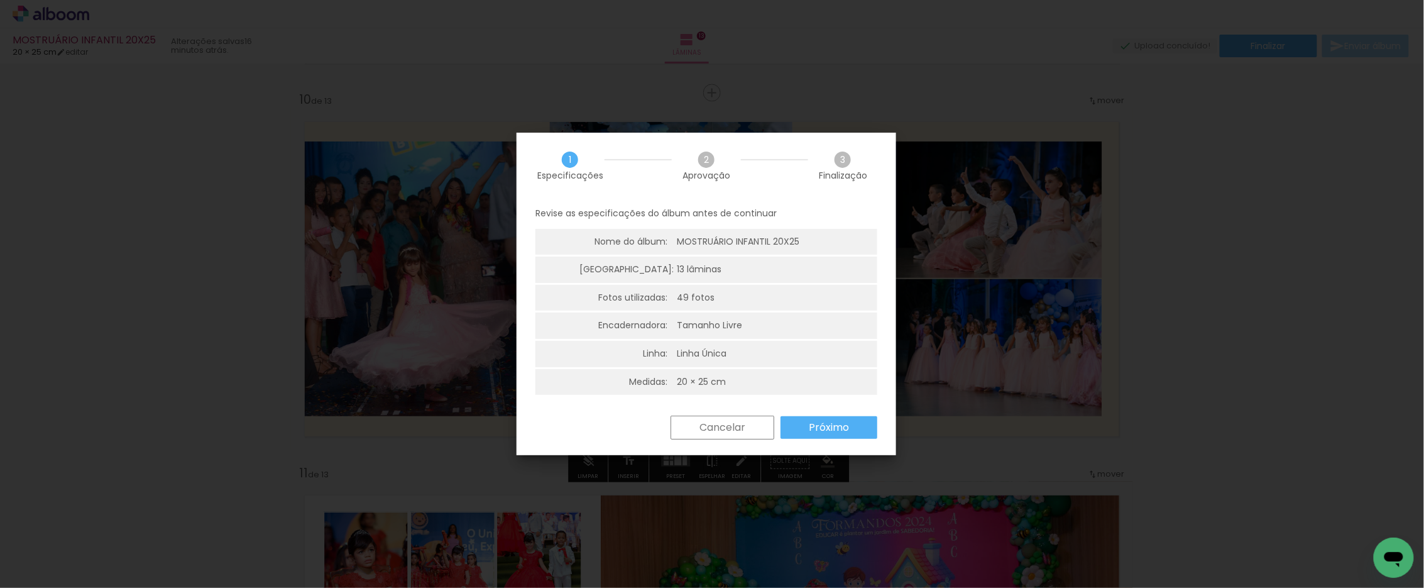
click at [0, 0] on slot "Próximo" at bounding box center [0, 0] width 0 height 0
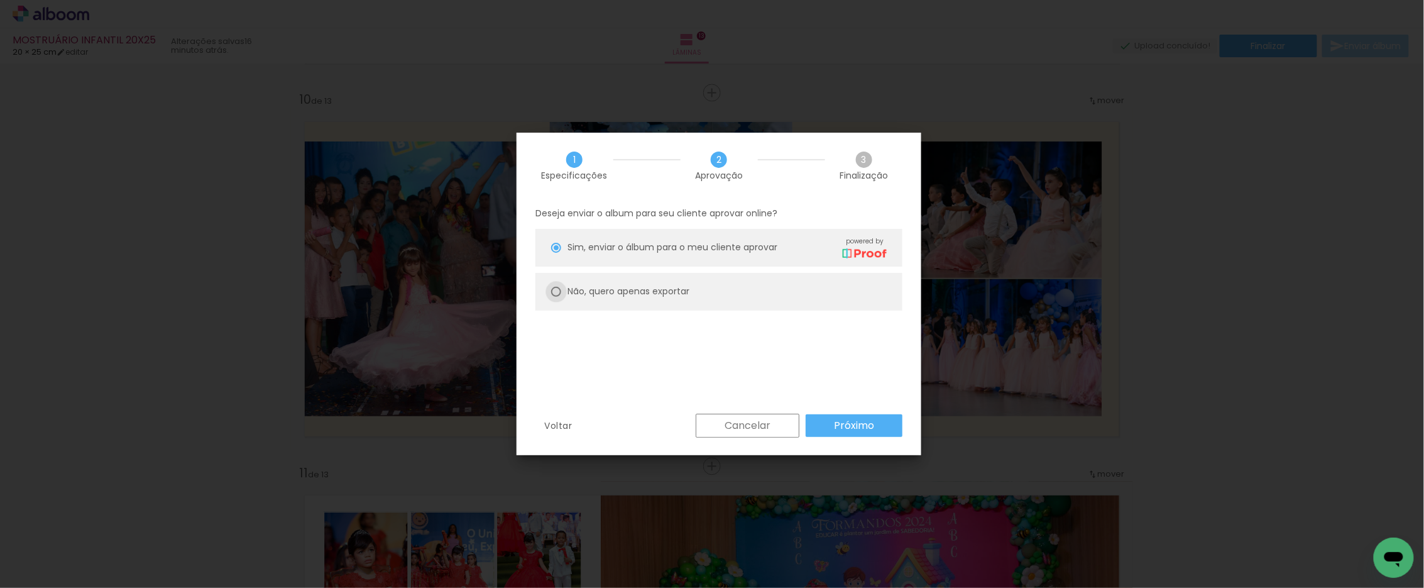
click at [554, 289] on div at bounding box center [556, 292] width 10 height 10
type paper-radio-button "on"
click at [0, 0] on slot "Próximo" at bounding box center [0, 0] width 0 height 0
type input "Alta, 300 DPI"
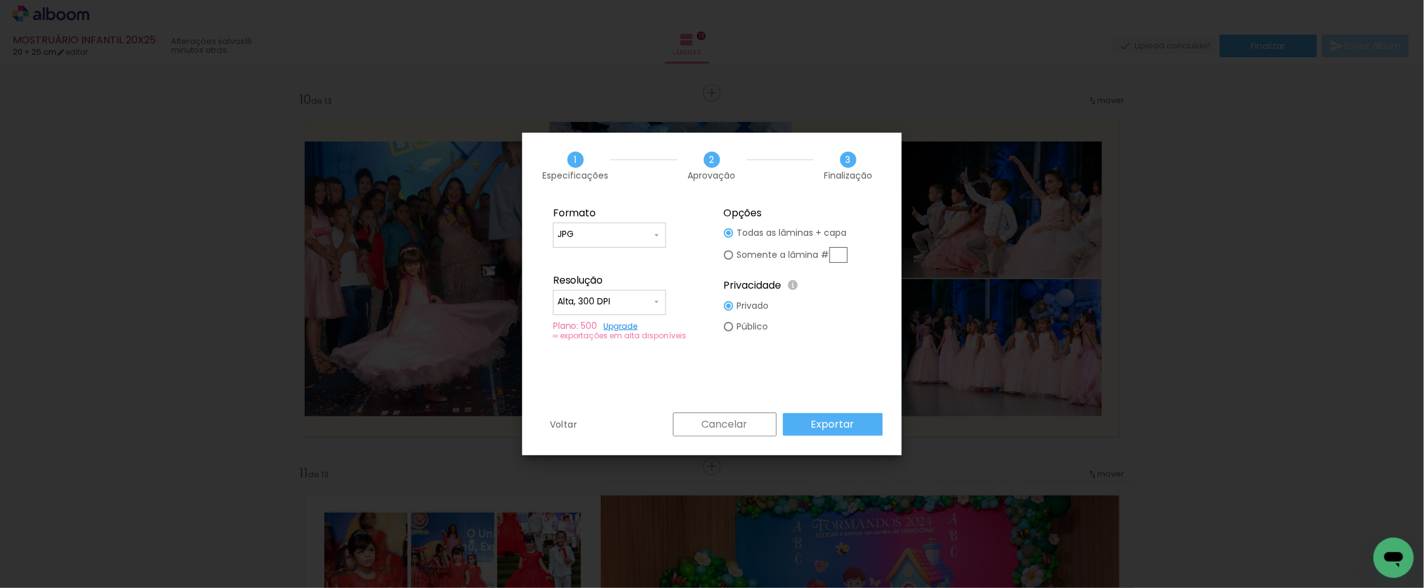
click at [0, 0] on div at bounding box center [0, 0] width 0 height 0
type paper-radio-button "on"
click at [0, 0] on input "text" at bounding box center [0, 0] width 0 height 0
type input "10"
click at [316, 513] on slot "Exportar" at bounding box center [309, 519] width 13 height 13
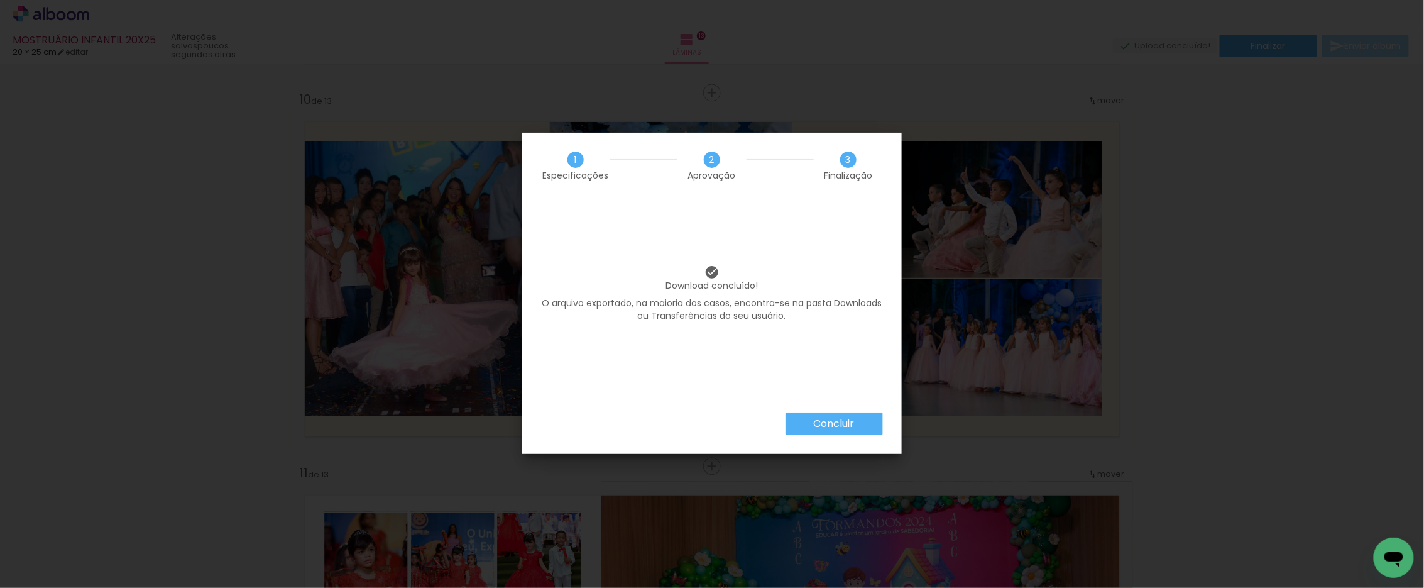
click at [0, 0] on slot "Concluir" at bounding box center [0, 0] width 0 height 0
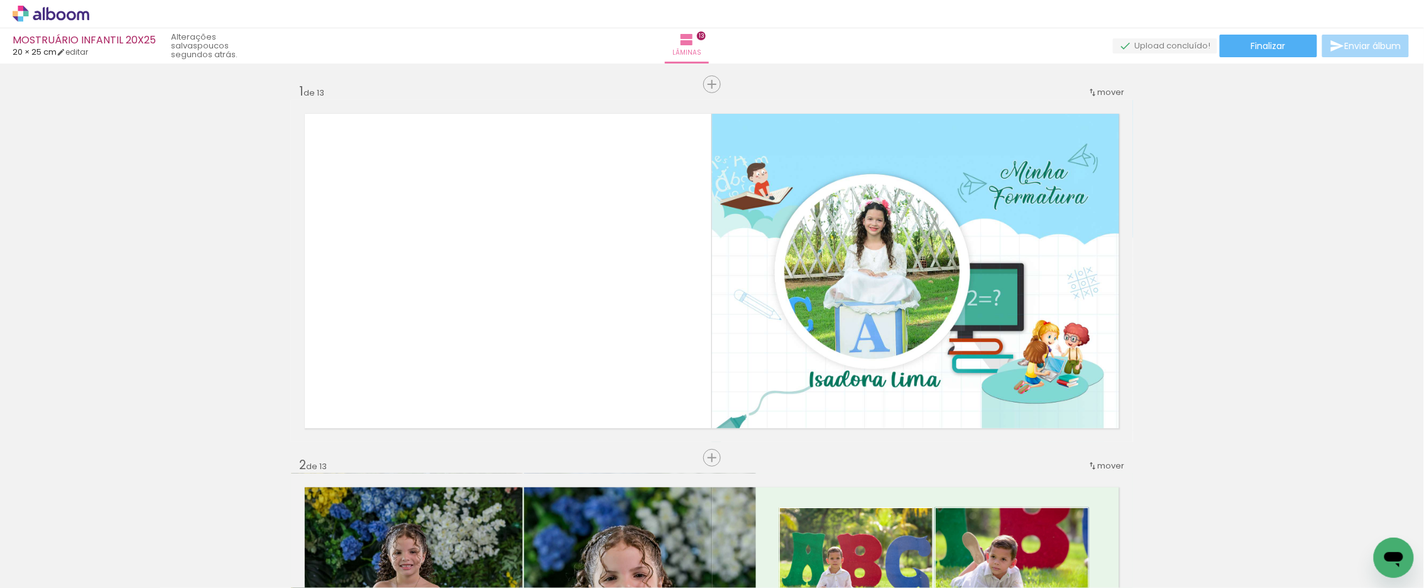
scroll to position [3351, 0]
